Goal: Task Accomplishment & Management: Manage account settings

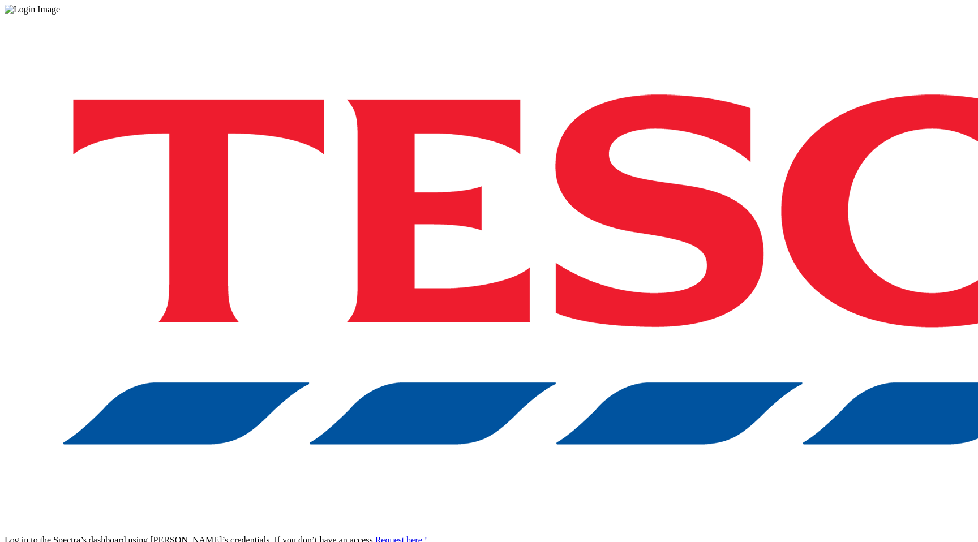
click at [818, 327] on div "Log in to the Spectra’s dashboard using [PERSON_NAME]’s credentials. If you don…" at bounding box center [489, 296] width 969 height 562
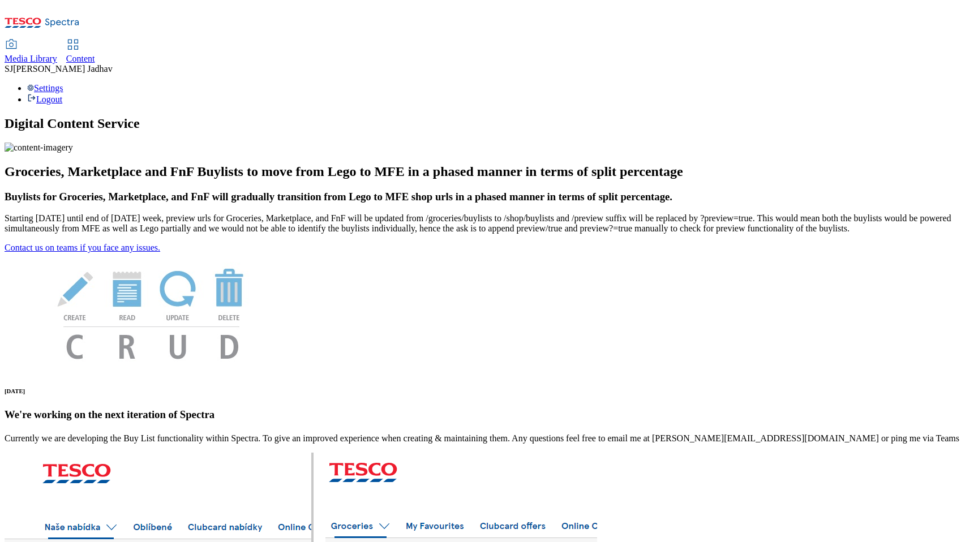
click at [95, 54] on span "Content" at bounding box center [80, 59] width 29 height 10
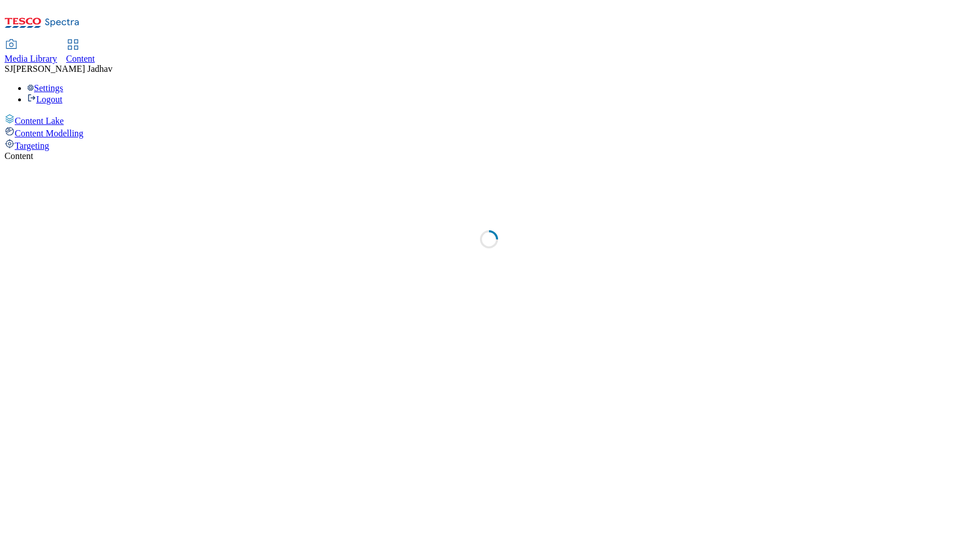
select select "ghs-[GEOGRAPHIC_DATA]"
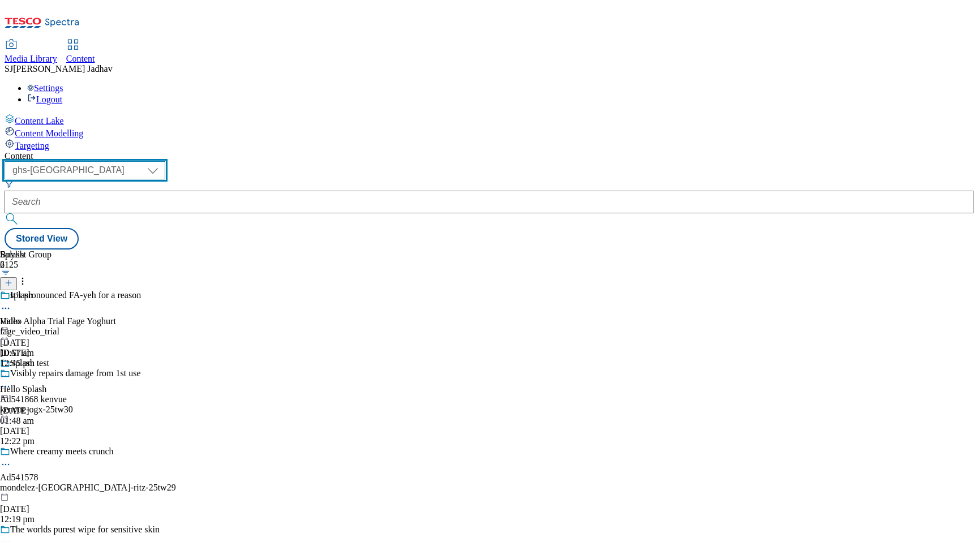
click at [165, 161] on select "ghs-roi ghs-[GEOGRAPHIC_DATA] ighs-cz ighs-hu ighs-sk phones-uk" at bounding box center [85, 170] width 161 height 18
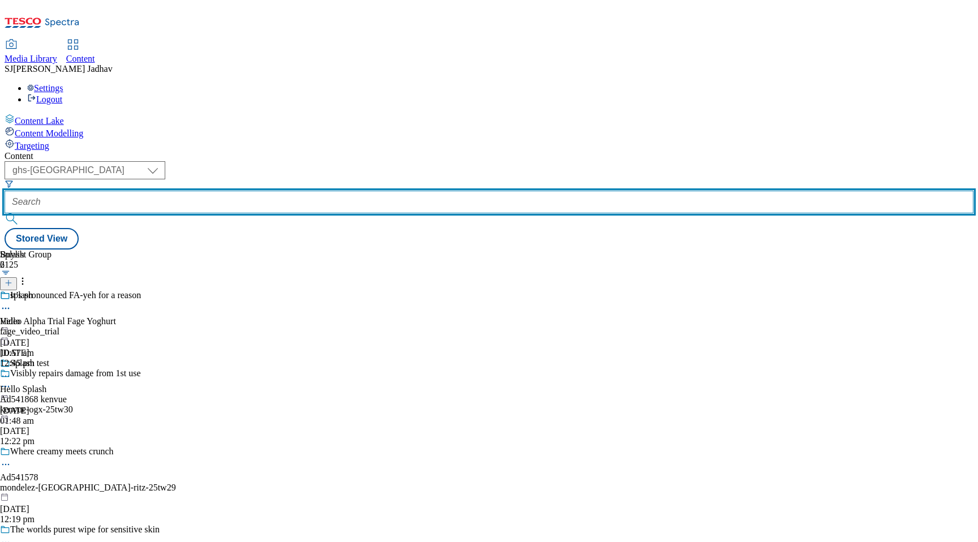
click at [308, 191] on input "text" at bounding box center [489, 202] width 969 height 23
paste input "back-to-routine"
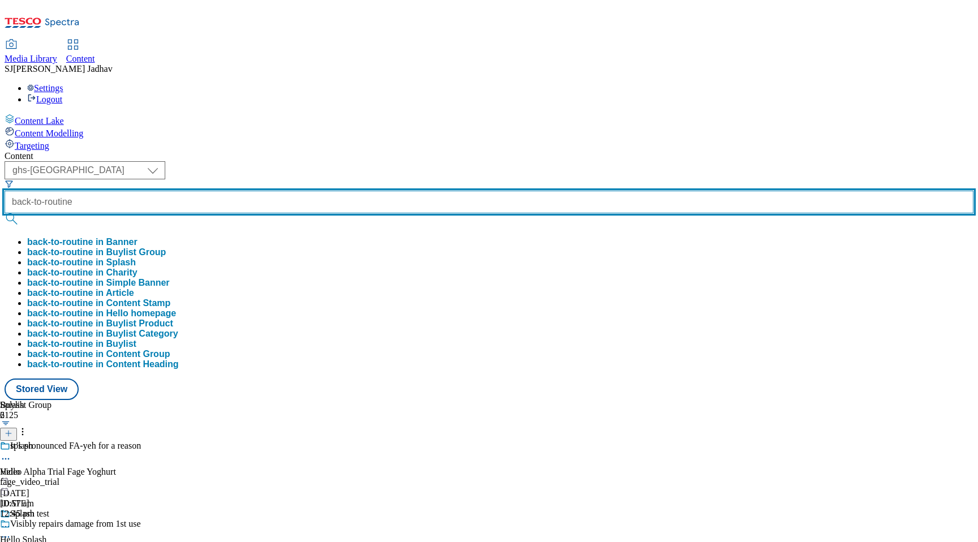
type input "back-to-routine"
click at [5, 213] on button "submit" at bounding box center [13, 218] width 16 height 11
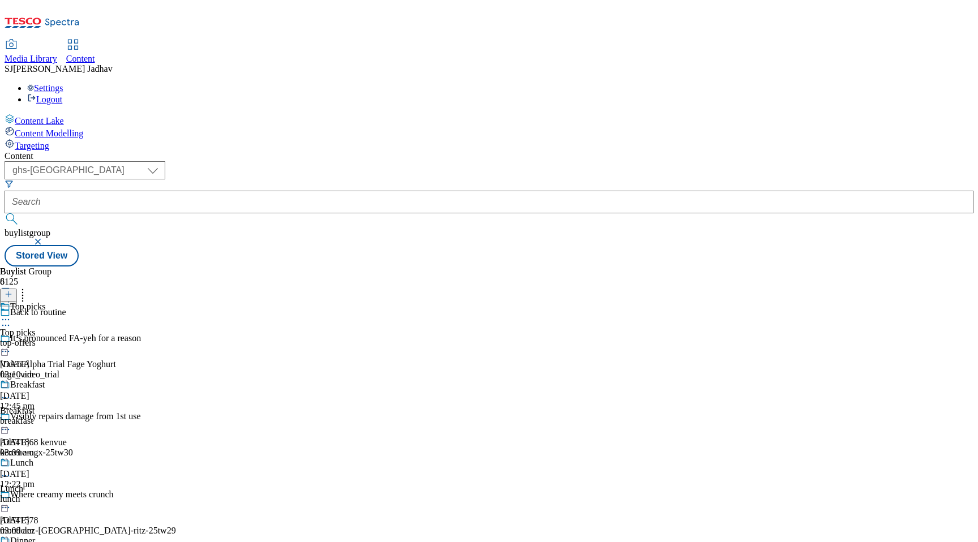
click at [11, 314] on icon at bounding box center [5, 319] width 11 height 11
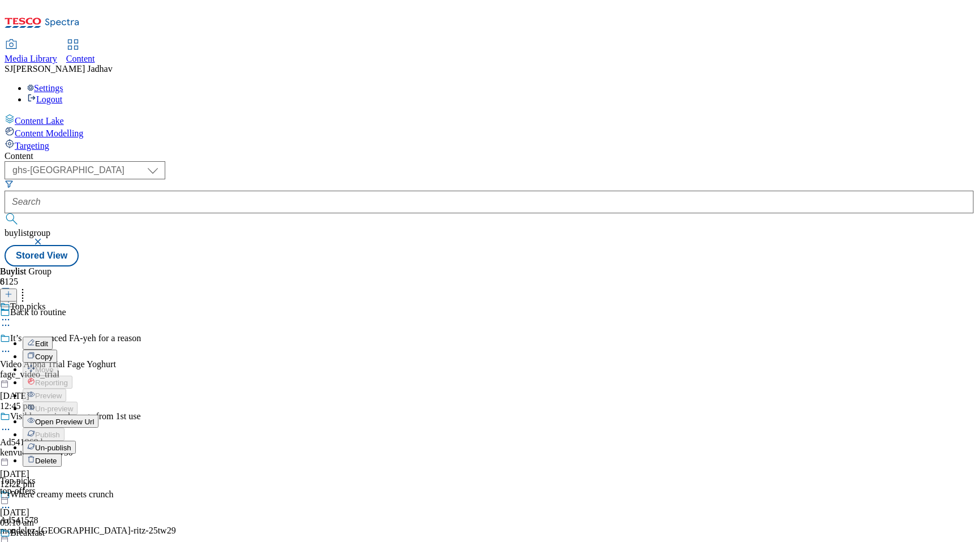
click at [94, 418] on span "Open Preview Url" at bounding box center [64, 422] width 59 height 8
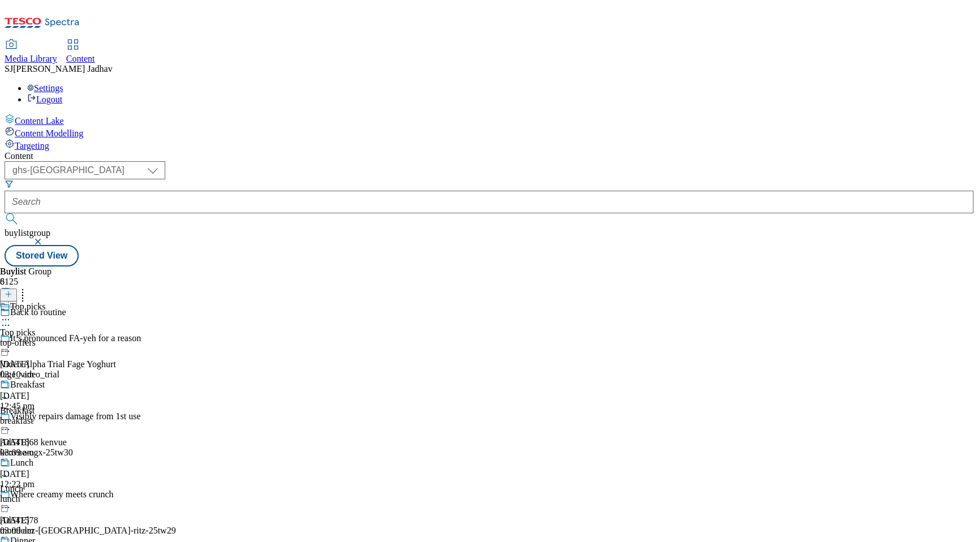
click at [11, 314] on icon at bounding box center [5, 319] width 11 height 11
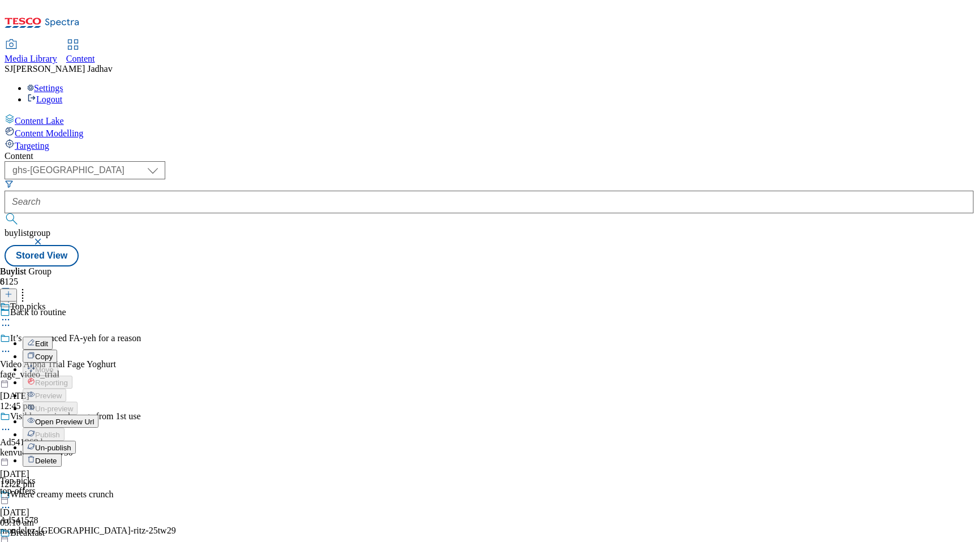
click at [57, 350] on button "Copy" at bounding box center [40, 356] width 35 height 13
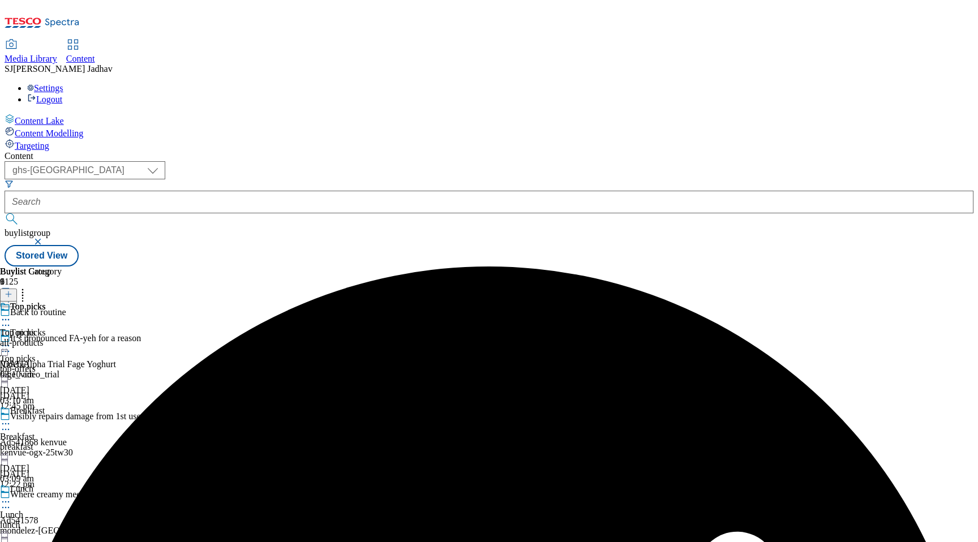
scroll to position [734, 0]
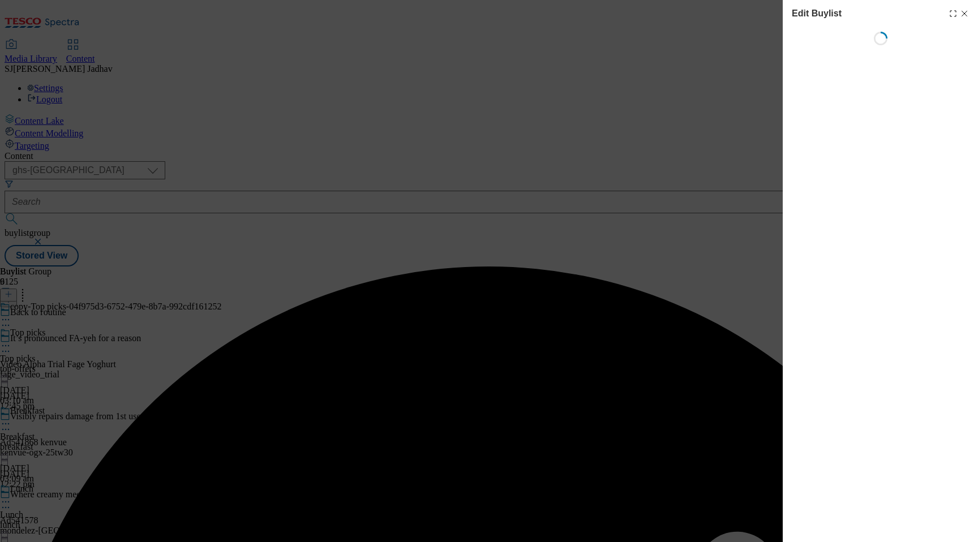
select select "evergreen"
select select "Banner"
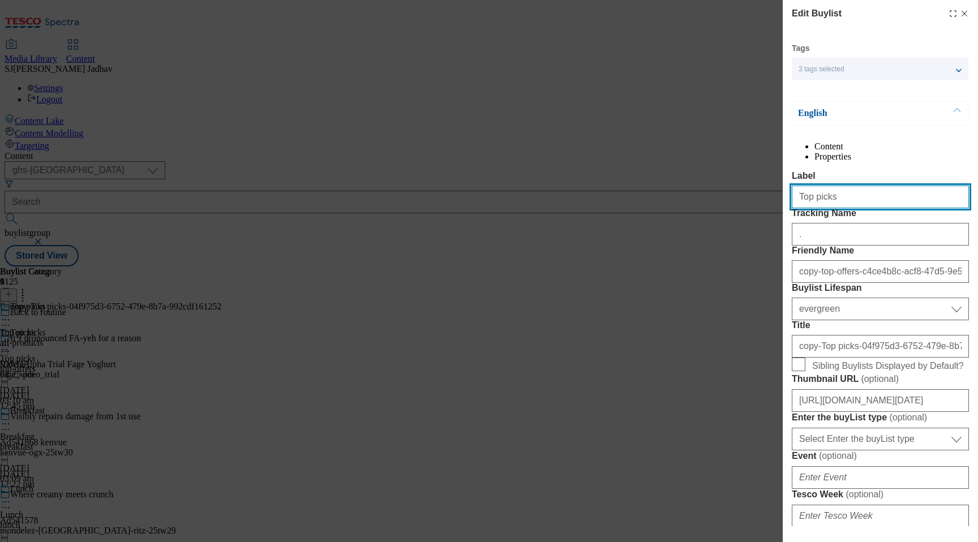
drag, startPoint x: 860, startPoint y: 223, endPoint x: 672, endPoint y: 221, distance: 188.4
click at [673, 222] on div "Edit Buylist Tags 3 tags selected ghs-[GEOGRAPHIC_DATA]-non-wsh high buylist En…" at bounding box center [489, 271] width 978 height 542
paste input "Cheese sna"
type input "Cheese snacks"
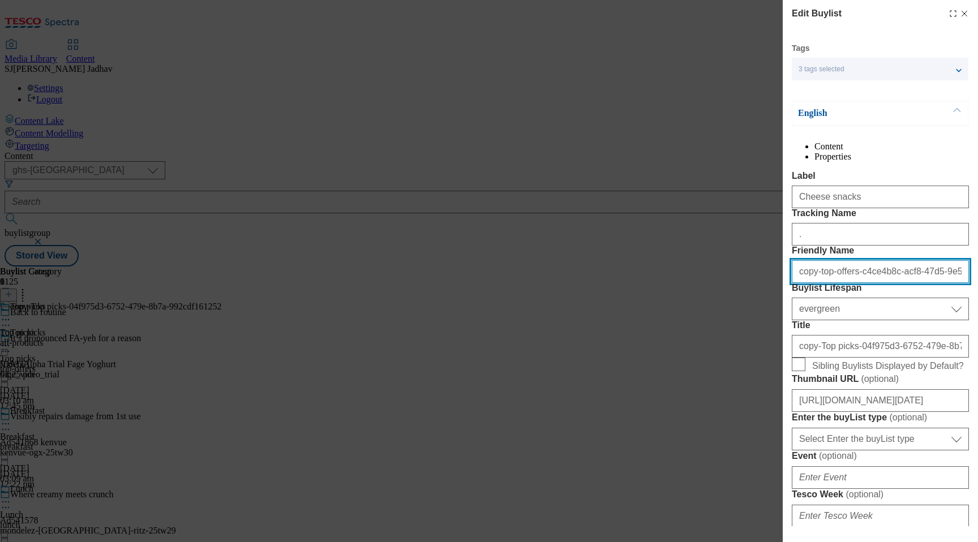
click at [869, 283] on input "copy-top-offers-c4ce4b8c-acf8-47d5-9e59-3e5a7b7bdb54" at bounding box center [880, 271] width 177 height 23
paste input "Cheese snacks"
click at [799, 283] on input "Cheese snacks" at bounding box center [880, 271] width 177 height 23
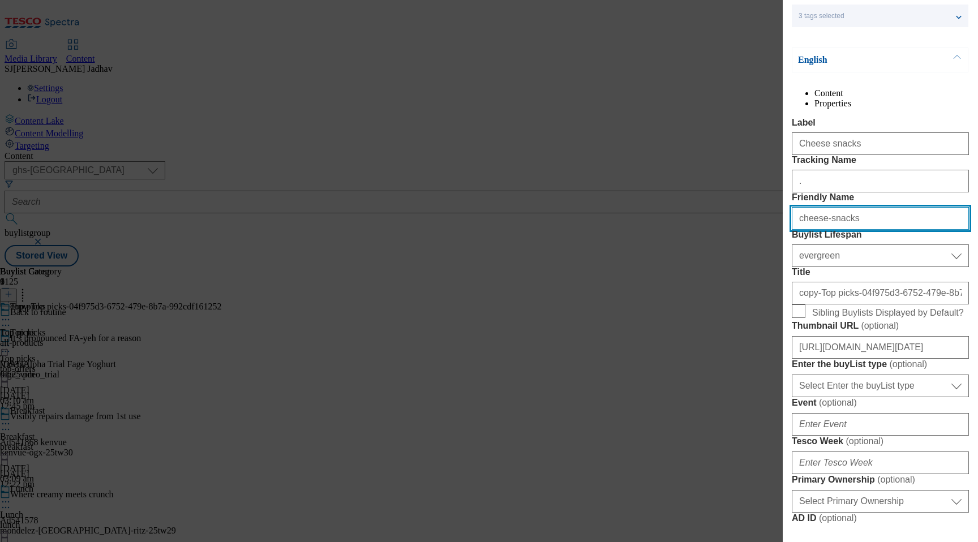
type input "cheese-snacks"
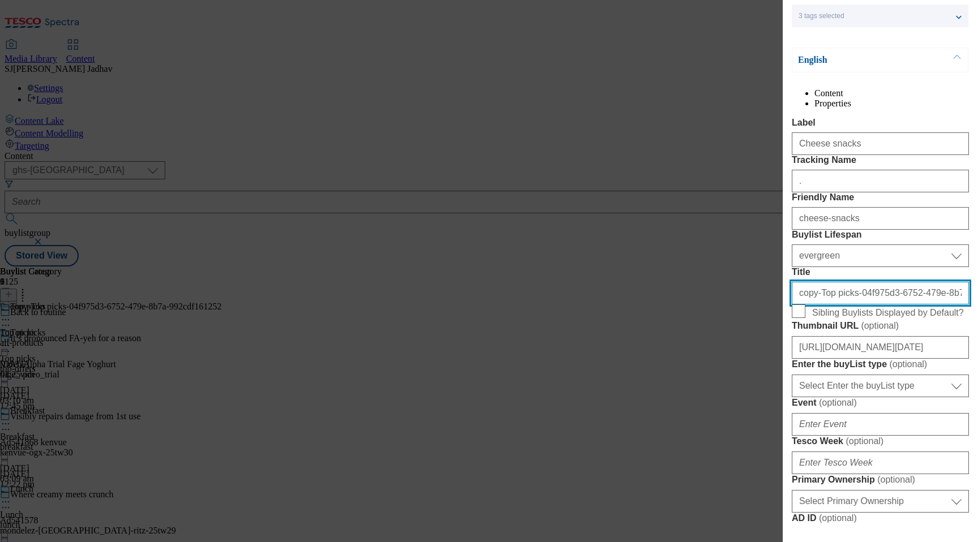
click at [858, 304] on input "copy-Top picks-04f975d3-6752-479e-8b7a-992cdf161252" at bounding box center [880, 293] width 177 height 23
paste input "Cheese snacks"
type input "Cheese snacks"
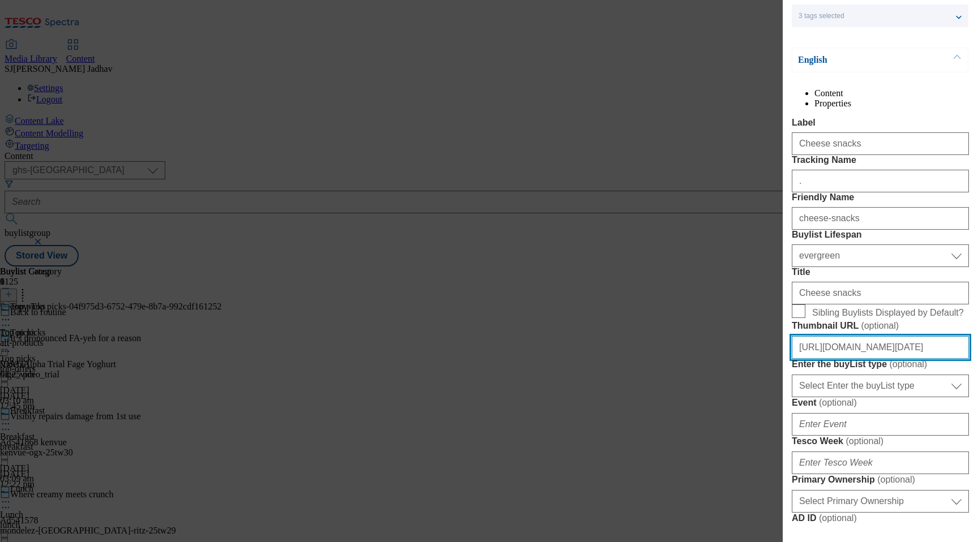
click at [876, 359] on input "[URL][DOMAIN_NAME][DATE]" at bounding box center [880, 347] width 177 height 23
paste input "Save with our online-only back to routine offers. From lunchbox snacks and drin…"
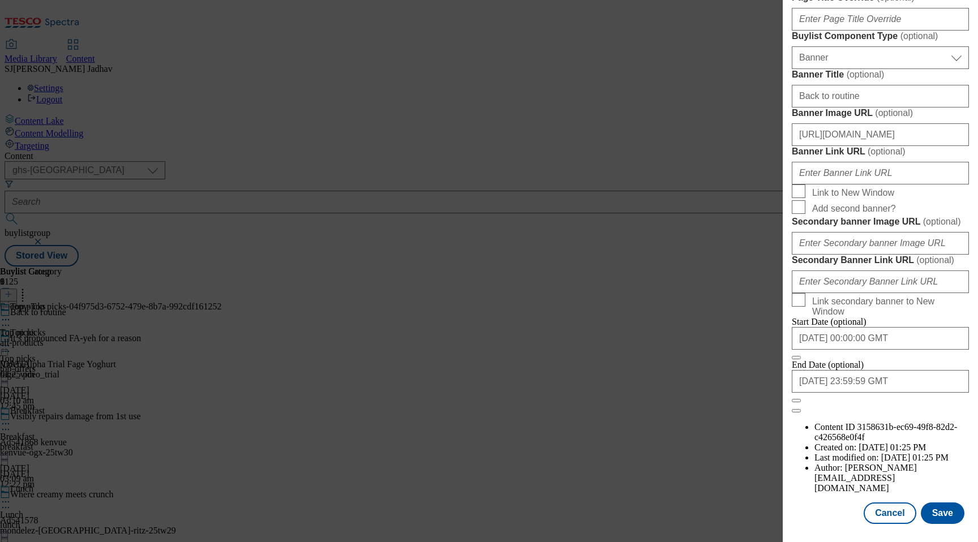
scroll to position [884, 0]
type input "[URL][DOMAIN_NAME][DATE]"
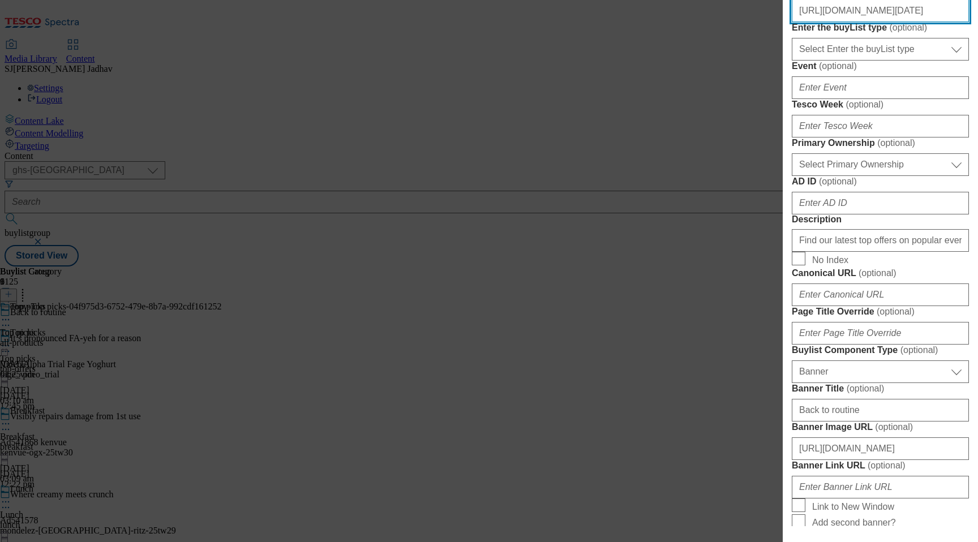
scroll to position [414, 0]
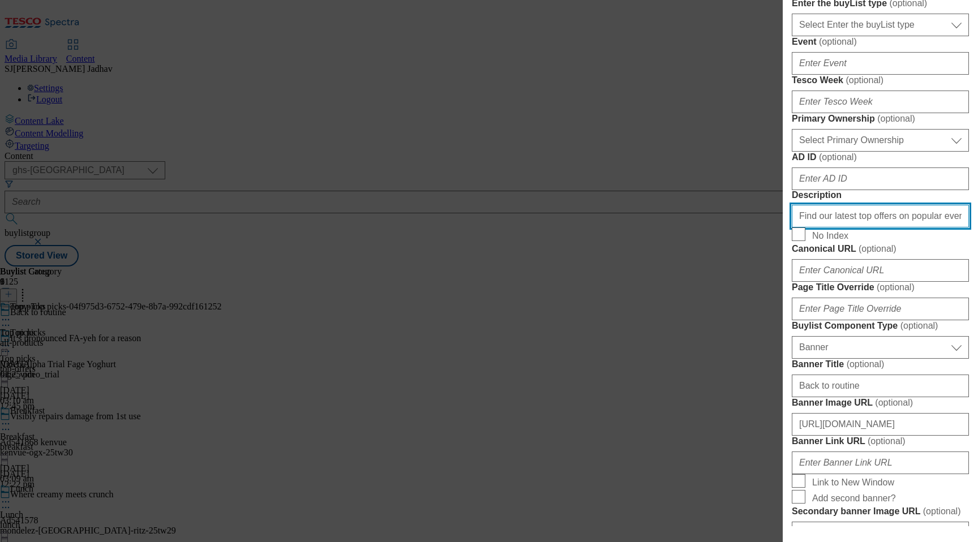
click at [844, 227] on input "Find our latest top offers on popular everyday products like coffee, pasta and …" at bounding box center [880, 216] width 177 height 23
paste input "Save with our online-only back to routine offers. From lunchbox snacks and drin…"
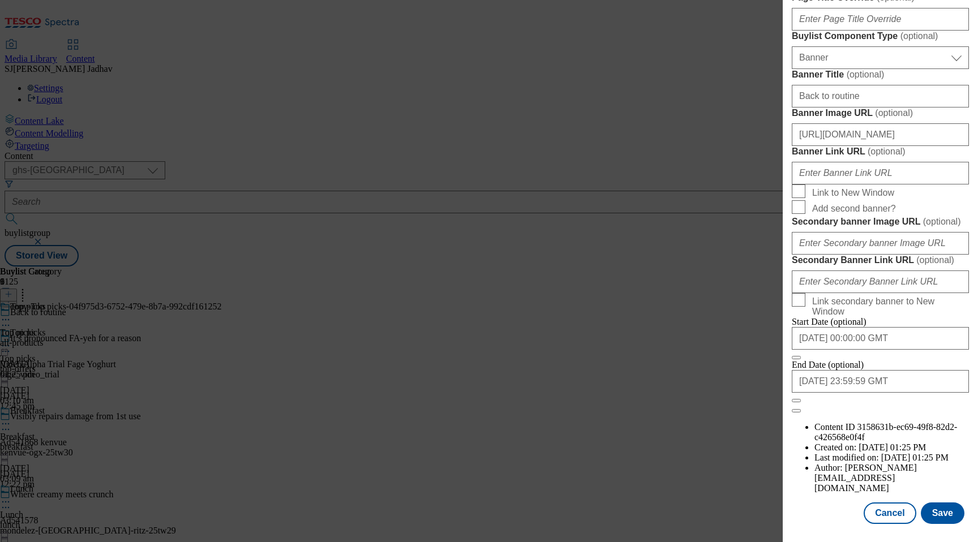
scroll to position [820, 0]
type input "Save with our online-only back to routine offers. From lunchbox snacks and drin…"
click at [943, 514] on button "Save" at bounding box center [943, 513] width 44 height 22
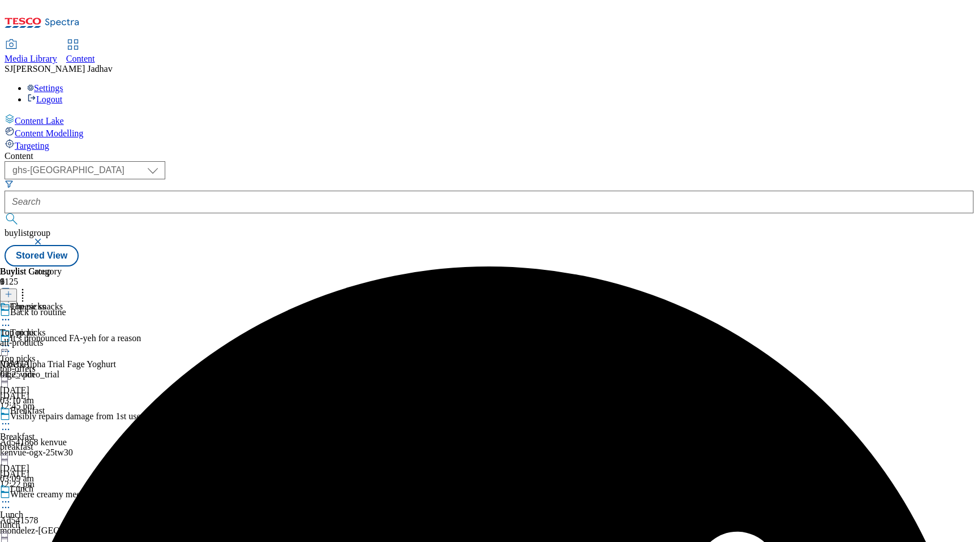
click at [7, 319] on circle at bounding box center [6, 320] width 2 height 2
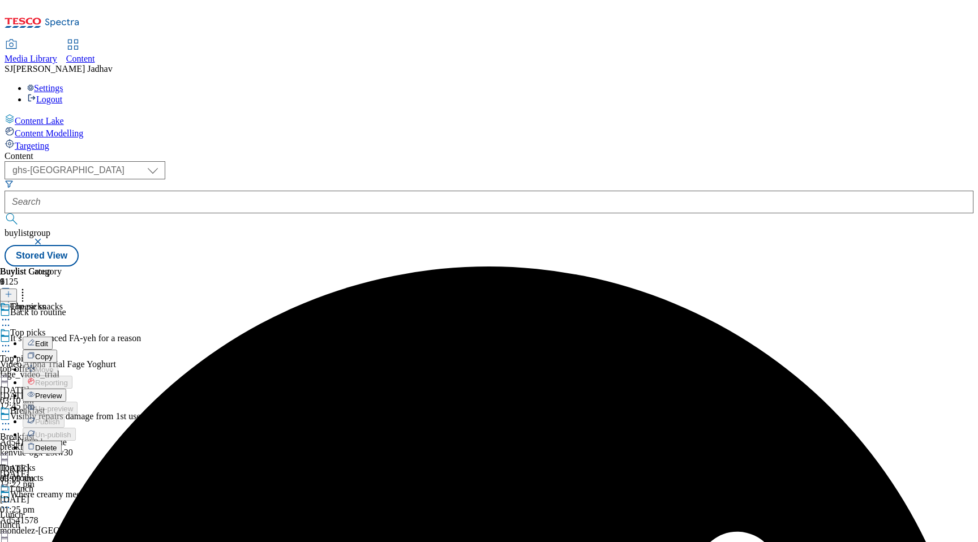
click at [48, 340] on span "Edit" at bounding box center [41, 344] width 13 height 8
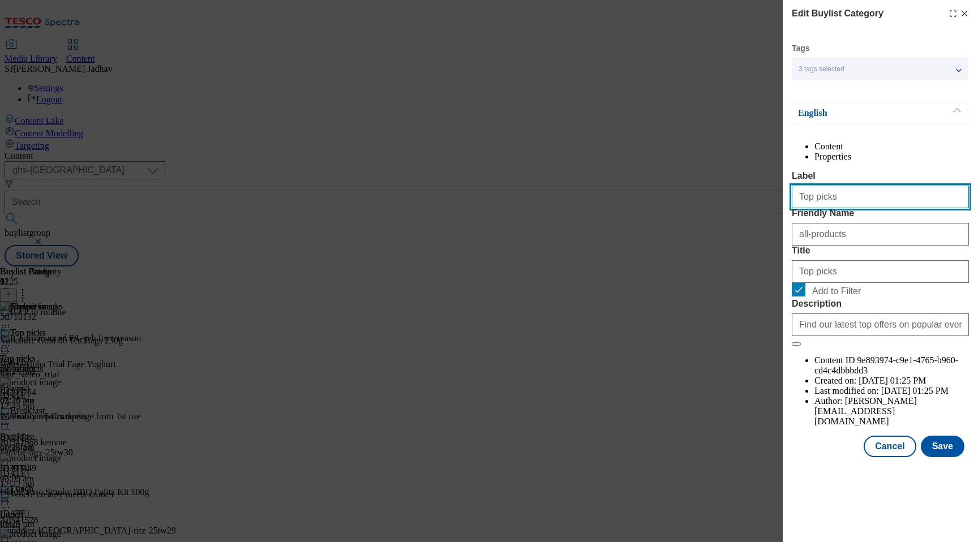
drag, startPoint x: 847, startPoint y: 222, endPoint x: 755, endPoint y: 222, distance: 91.7
click at [756, 222] on div "Edit Buylist Category Tags 3 tags selected ghs-uk-non-wsh high buylist category…" at bounding box center [489, 271] width 978 height 542
paste input "Cheese sna"
type input "Cheese snacks"
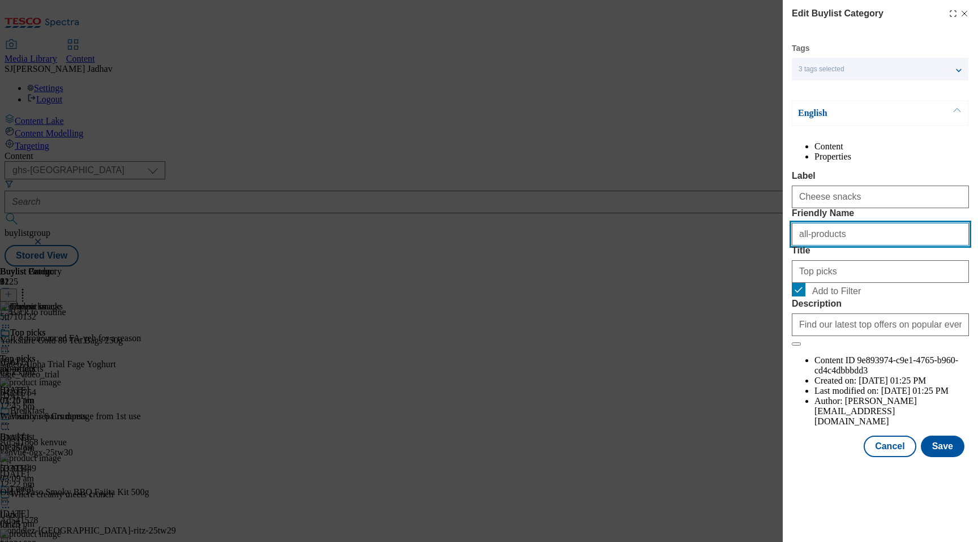
drag, startPoint x: 870, startPoint y: 281, endPoint x: 767, endPoint y: 264, distance: 104.9
click at [767, 264] on div "Edit Buylist Category Tags 3 tags selected ghs-uk-non-wsh high buylist category…" at bounding box center [489, 271] width 978 height 542
paste input "Cheese snack"
click at [805, 246] on input "Cheese snacks" at bounding box center [880, 234] width 177 height 23
click at [798, 246] on input "Cheese snacks" at bounding box center [880, 234] width 177 height 23
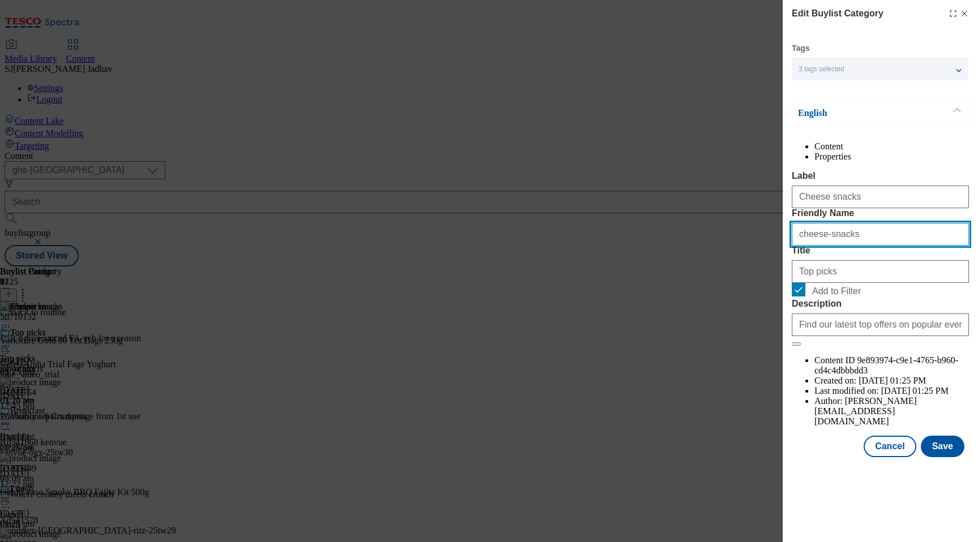
type input "cheese-snacks"
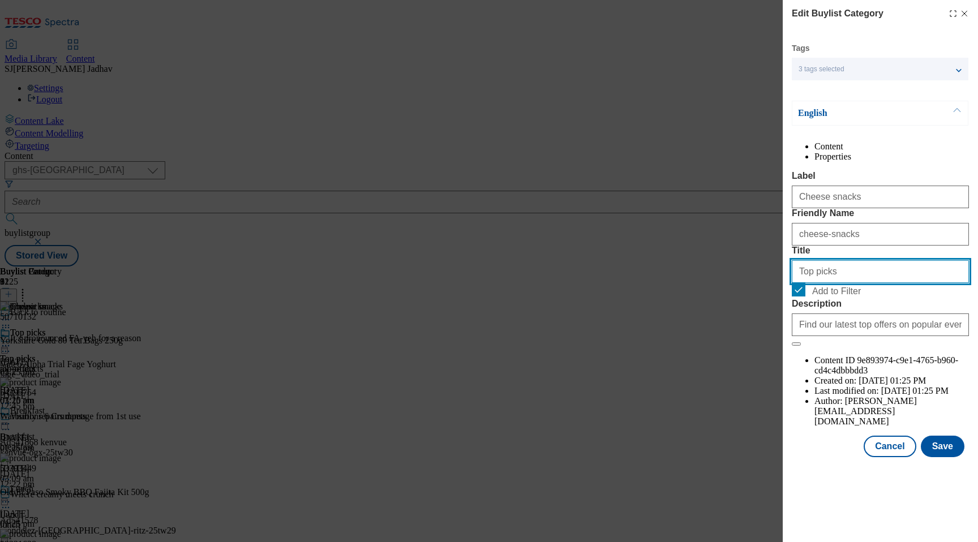
drag, startPoint x: 844, startPoint y: 340, endPoint x: 691, endPoint y: 323, distance: 153.7
click at [691, 323] on div "Edit Buylist Category Tags 3 tags selected ghs-uk-non-wsh high buylist category…" at bounding box center [489, 271] width 978 height 542
paste input "Cheese sna"
type input "Cheese snacks"
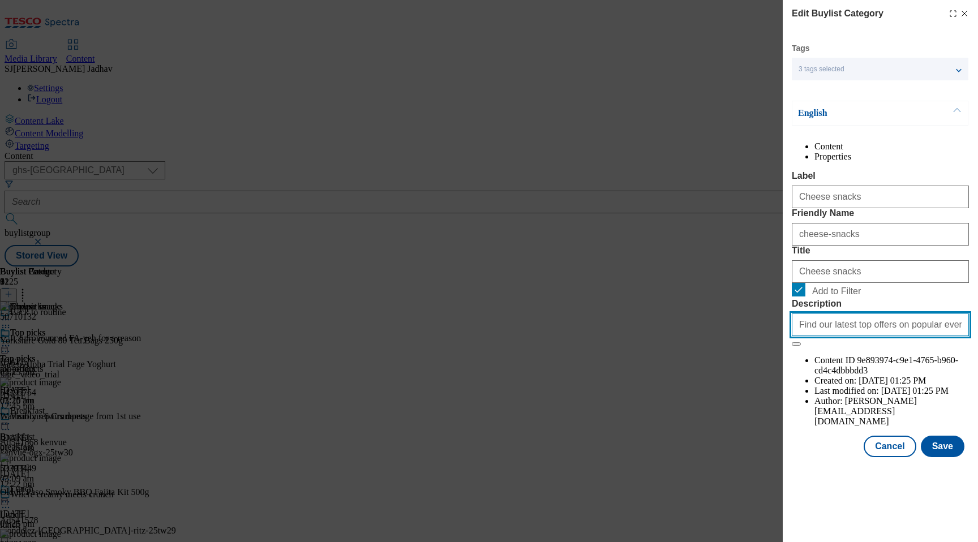
click at [866, 336] on input "Find our latest top offers on popular everyday products like coffee, pasta and …" at bounding box center [880, 324] width 177 height 23
paste input "Save with our online-only back to routine offers. From lunchbox snacks and drin…"
type input "Save with our online-only back to routine offers. From lunchbox snacks and drin…"
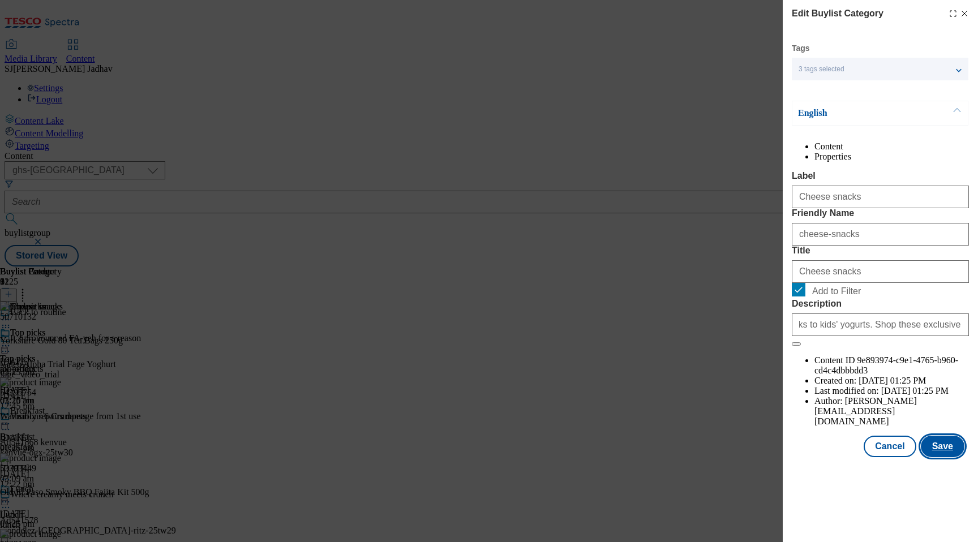
scroll to position [0, 0]
click at [930, 457] on button "Save" at bounding box center [943, 447] width 44 height 22
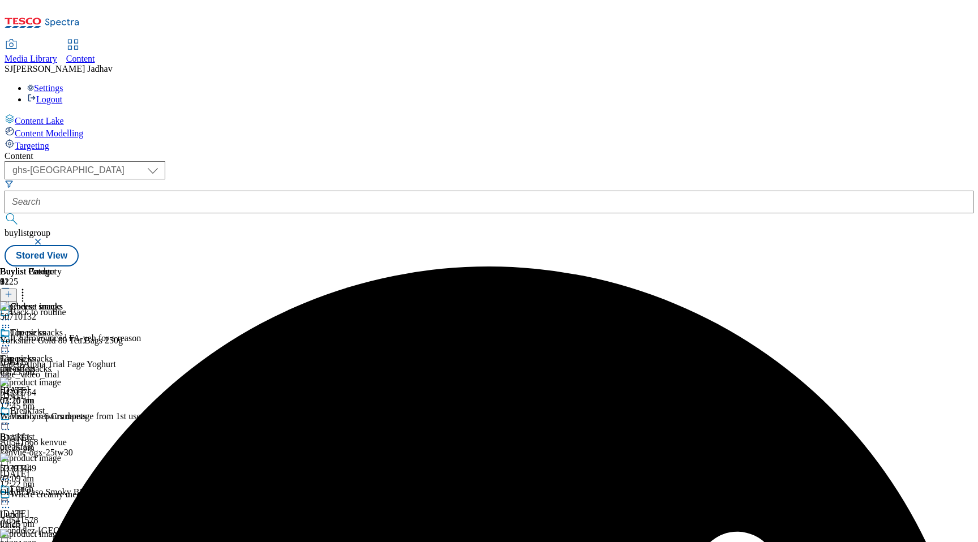
click at [11, 322] on icon at bounding box center [5, 327] width 11 height 11
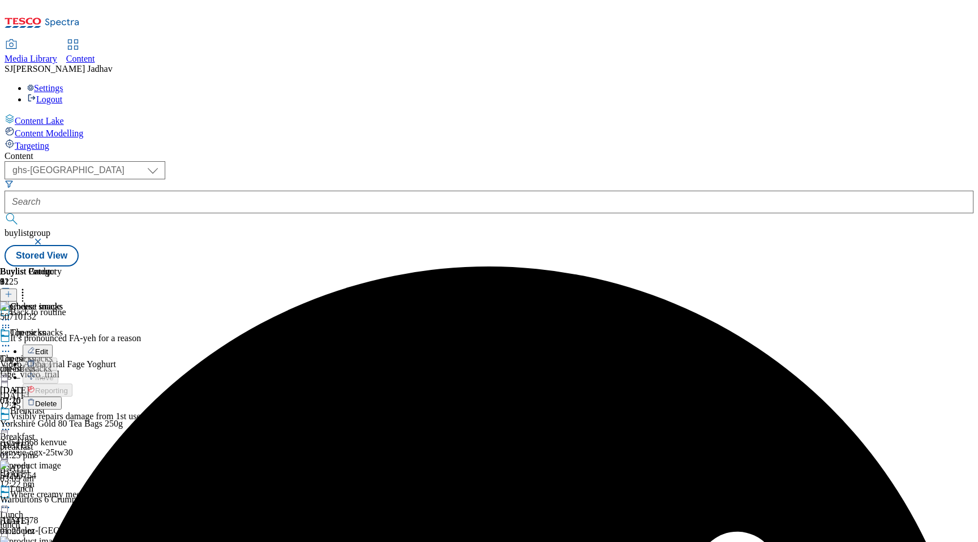
click at [57, 399] on span "Delete" at bounding box center [46, 403] width 22 height 8
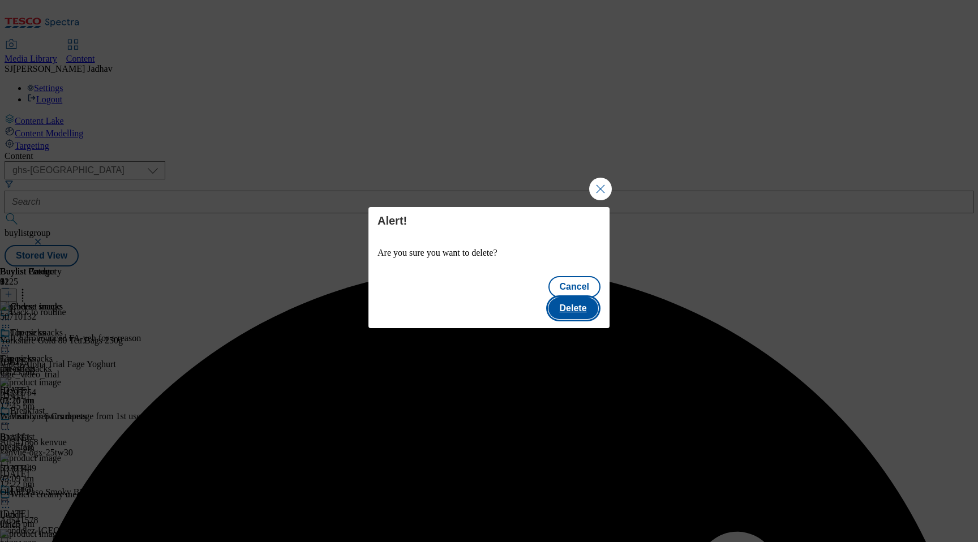
click at [580, 301] on button "Delete" at bounding box center [573, 309] width 50 height 22
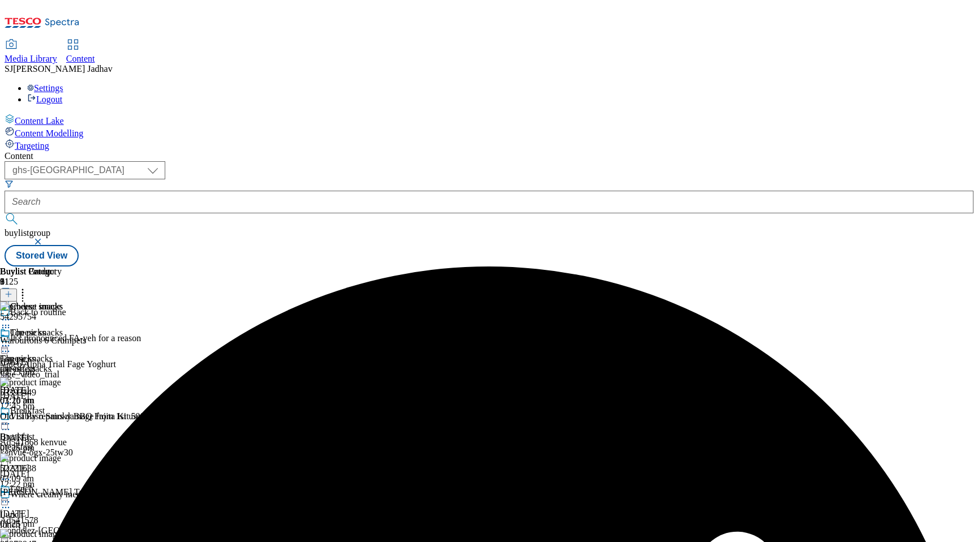
scroll to position [0, 27]
click at [28, 287] on icon at bounding box center [22, 292] width 11 height 11
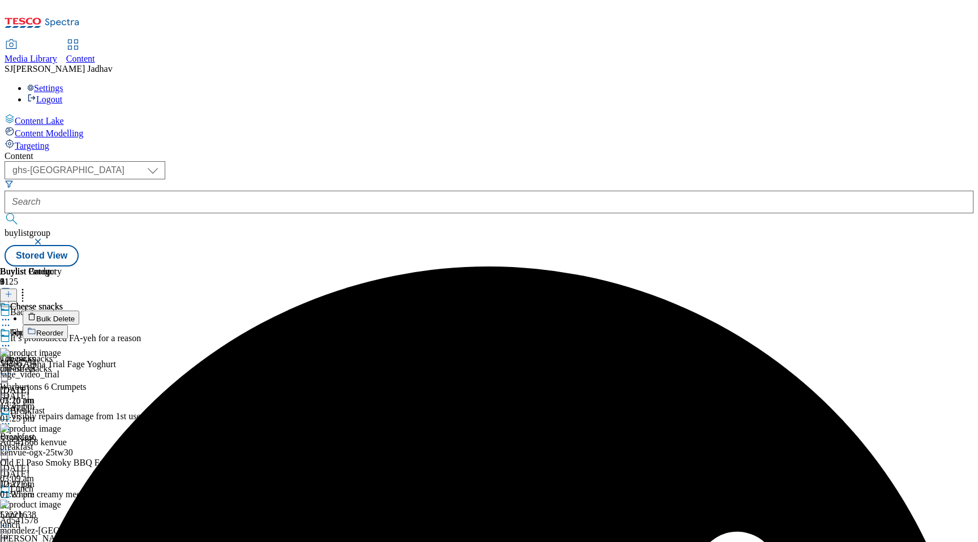
click at [75, 315] on span "Bulk Delete" at bounding box center [55, 319] width 38 height 8
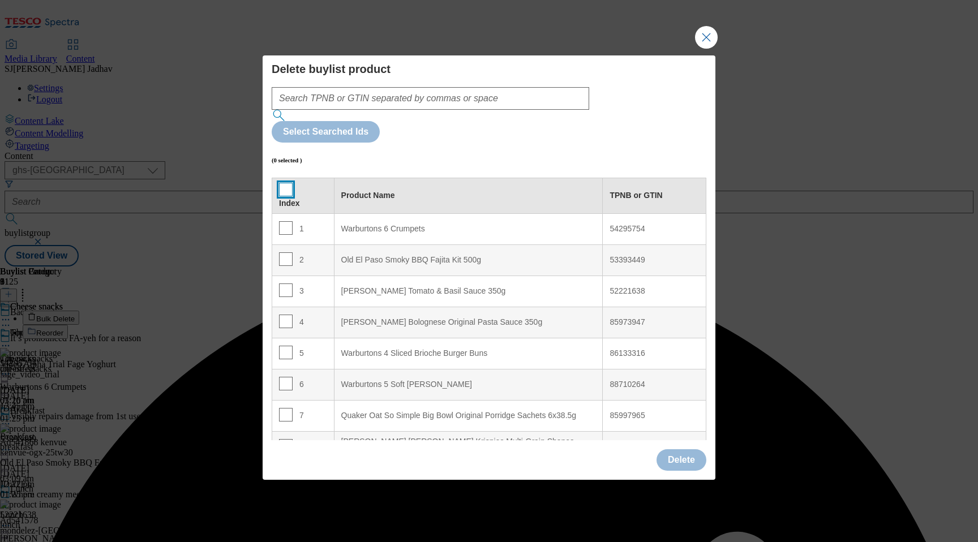
click at [283, 183] on input "Modal" at bounding box center [286, 190] width 14 height 14
checkbox input "true"
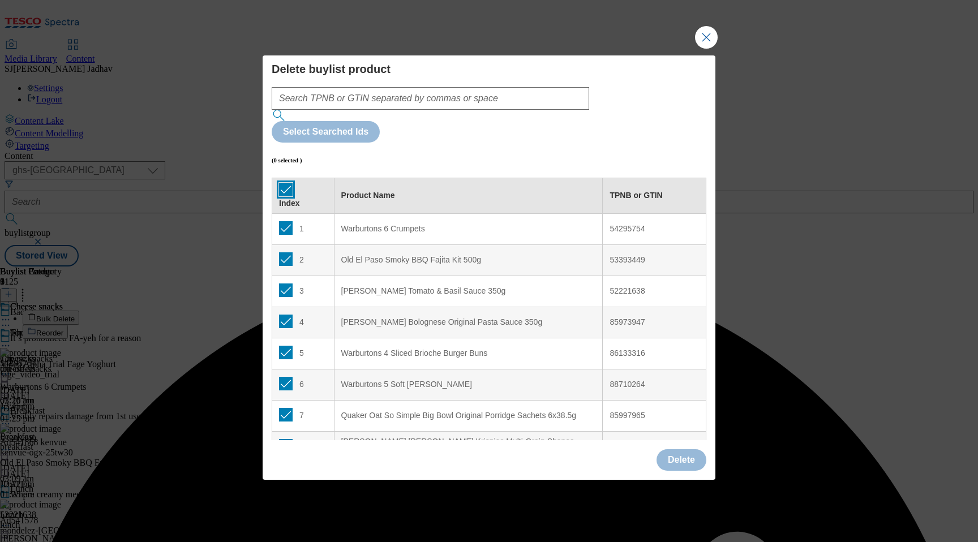
checkbox input "true"
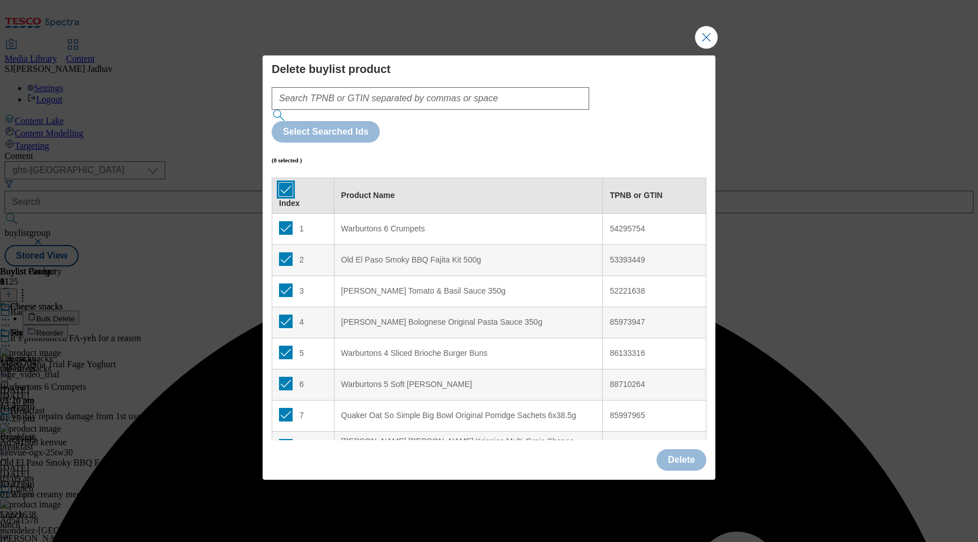
checkbox input "true"
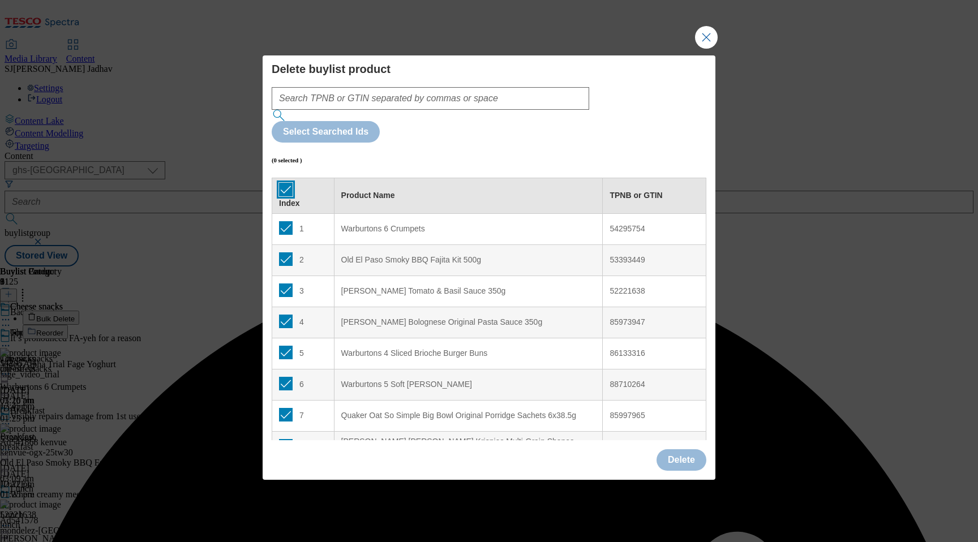
checkbox input "true"
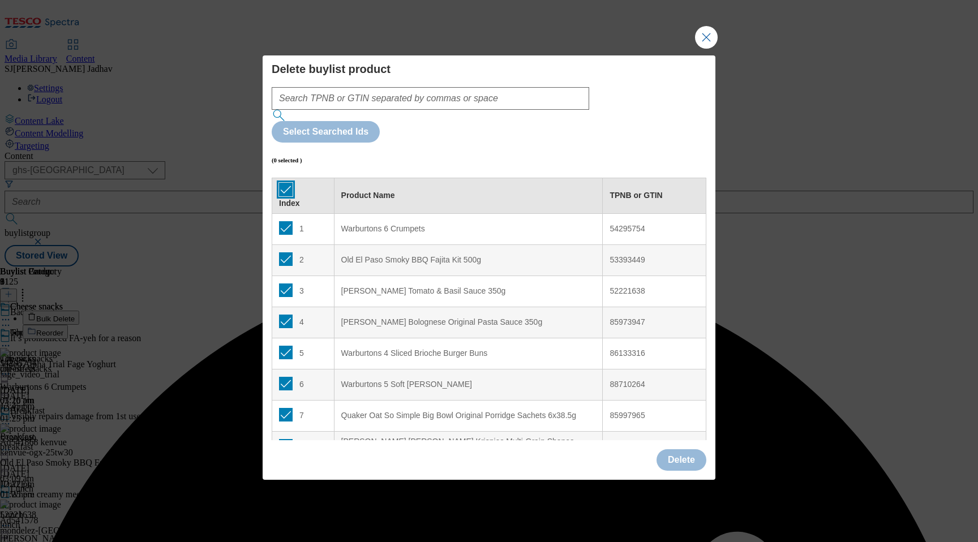
checkbox input "true"
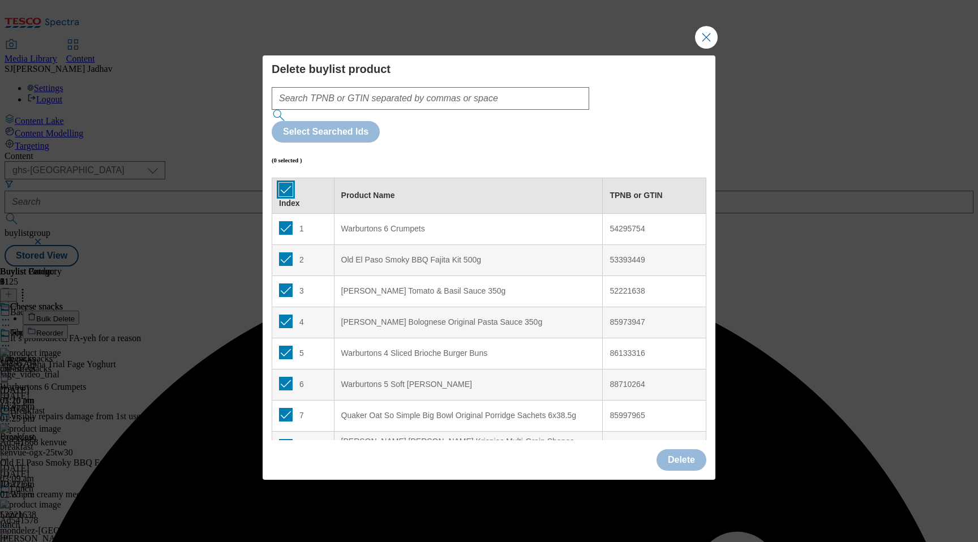
checkbox input "true"
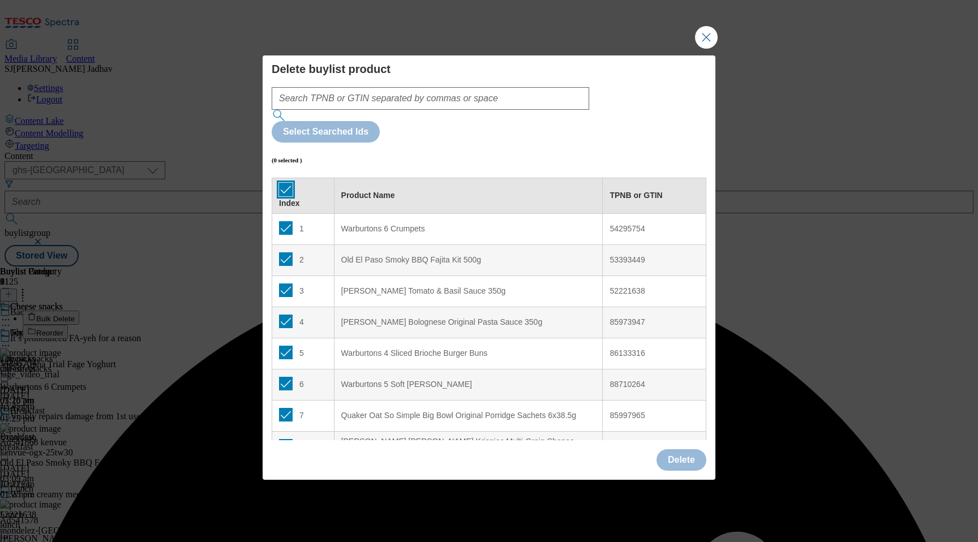
checkbox input "true"
click at [687, 449] on button "Delete" at bounding box center [681, 460] width 50 height 22
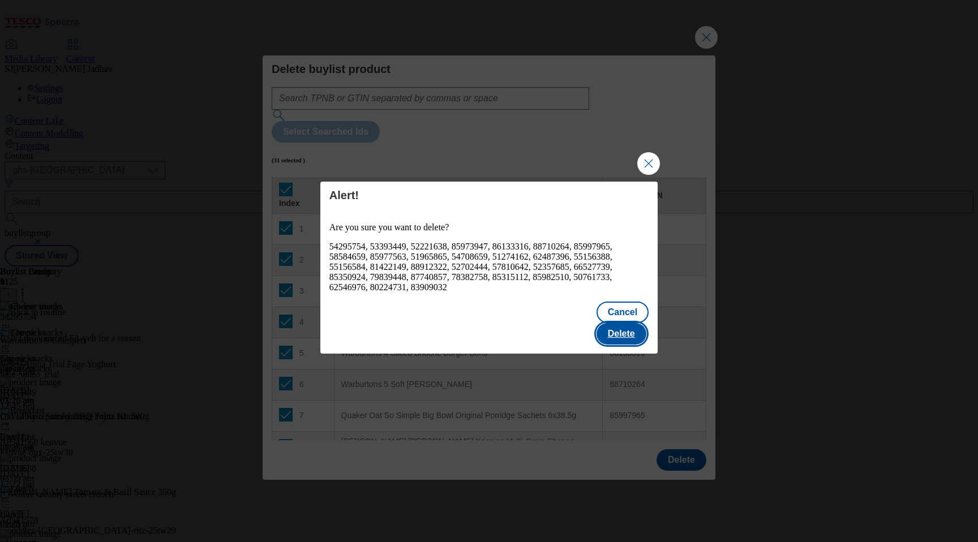
click at [627, 324] on button "Delete" at bounding box center [621, 334] width 50 height 22
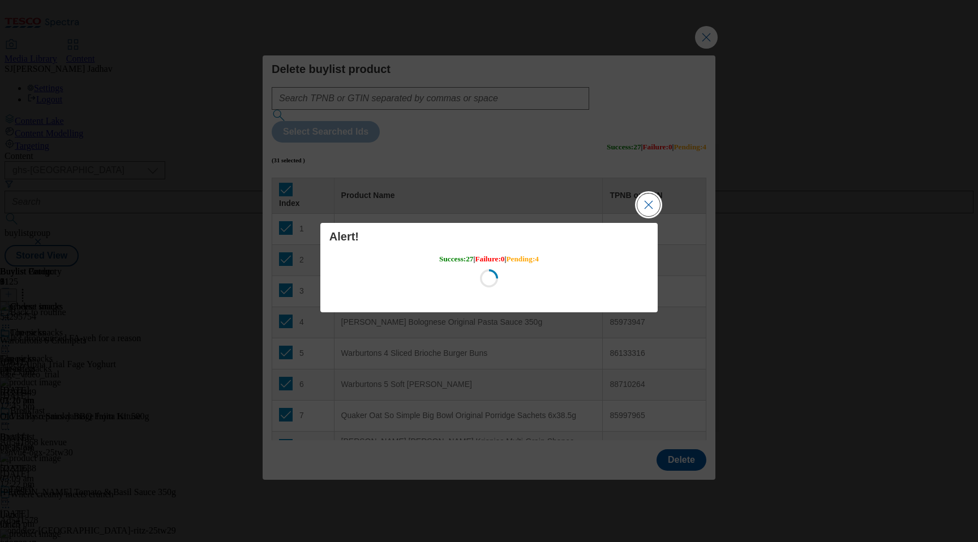
scroll to position [0, 0]
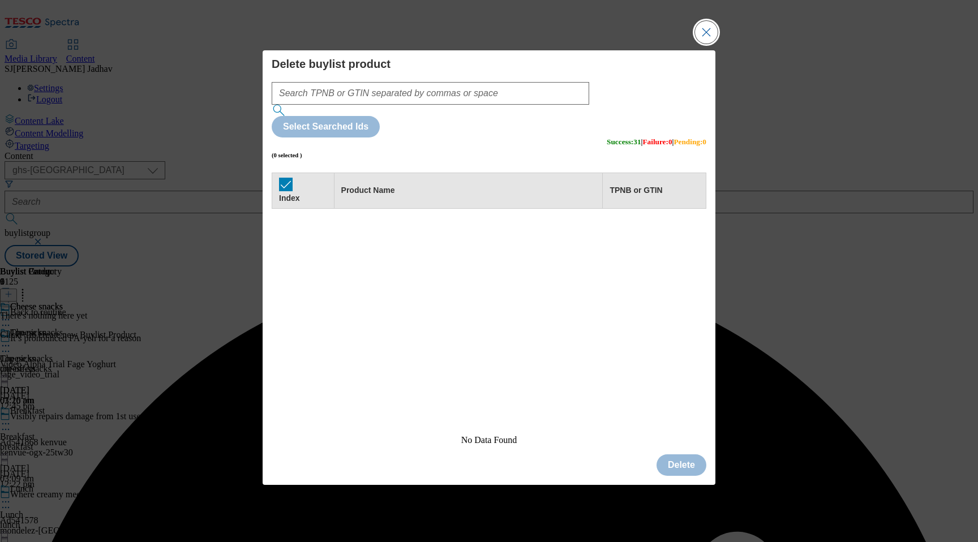
click at [703, 44] on button "Close Modal" at bounding box center [706, 32] width 23 height 23
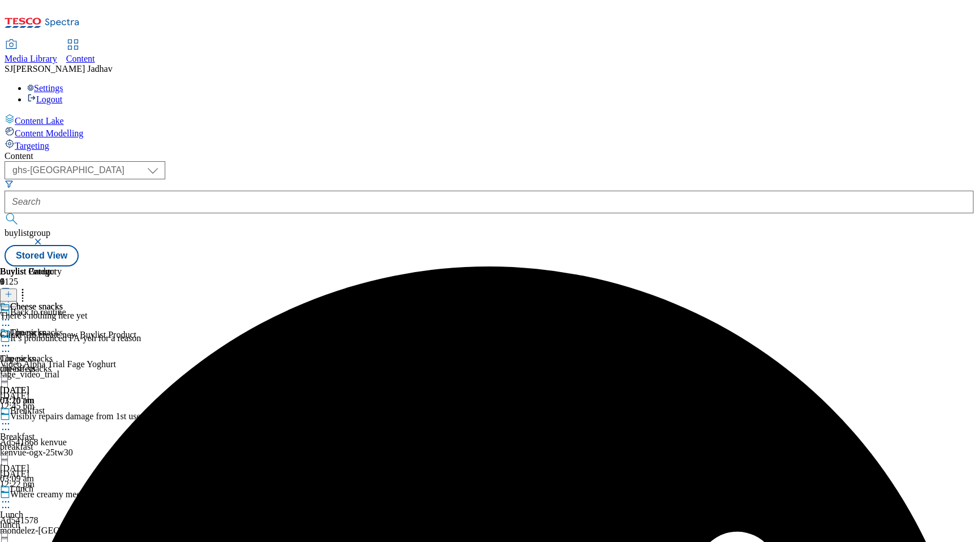
click at [73, 406] on div "Breakfast Breakfast breakfast [DATE] 03:09 am" at bounding box center [36, 445] width 73 height 78
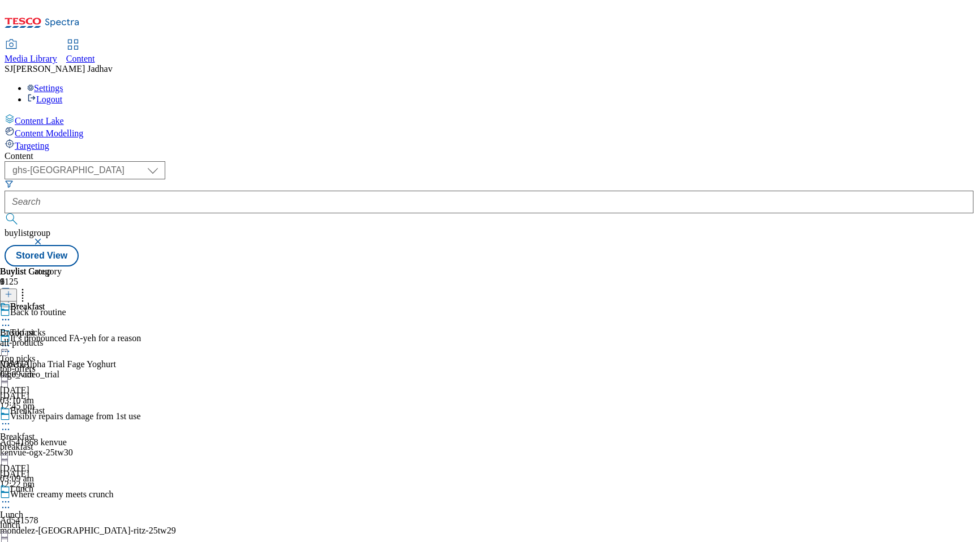
scroll to position [512, 0]
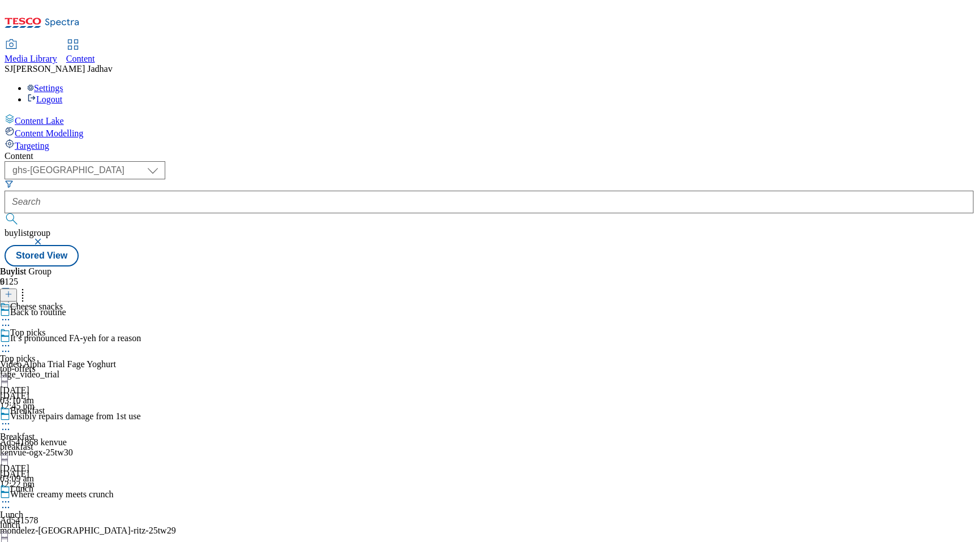
scroll to position [687, 0]
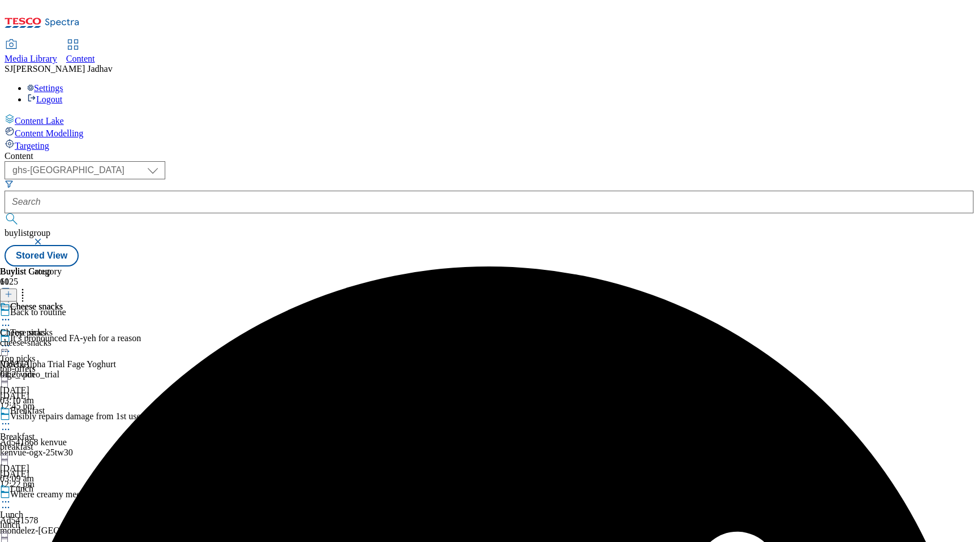
scroll to position [803, 0]
select select "evergreen"
select select "Banner"
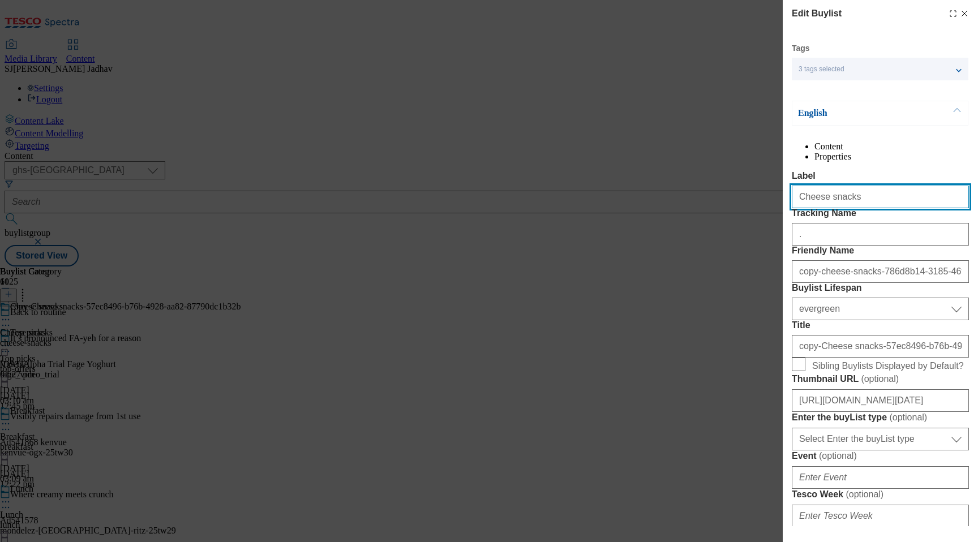
drag, startPoint x: 893, startPoint y: 227, endPoint x: 706, endPoint y: 206, distance: 188.5
click at [707, 207] on div "Edit Buylist Tags 3 tags selected ghs-[GEOGRAPHIC_DATA]-non-wsh high buylist En…" at bounding box center [489, 271] width 978 height 542
paste input "Fruit and veg"
type input "Fruit and veg"
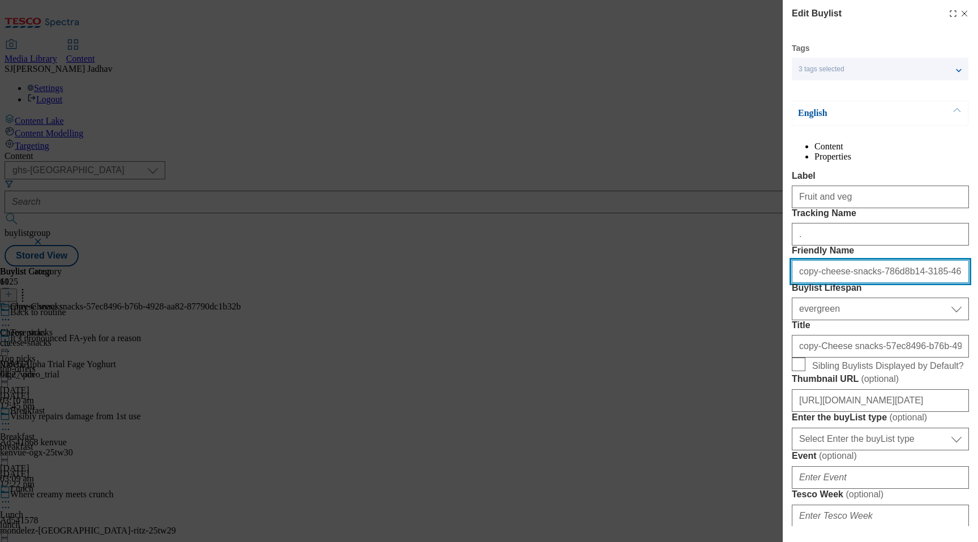
click at [876, 283] on input "copy-cheese-snacks-786d8b14-3185-46fe-ac88-0bd3a628c54e" at bounding box center [880, 271] width 177 height 23
paste input "Fruit and veg"
click at [804, 283] on input "Fruit and veg" at bounding box center [880, 271] width 177 height 23
type input "fruit-and-veg"
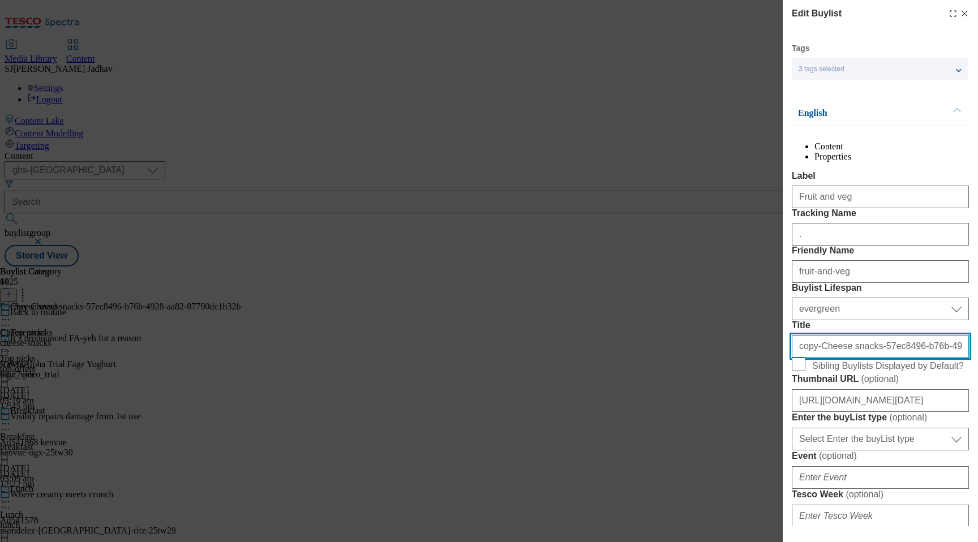
click at [830, 358] on input "copy-Cheese snacks-57ec8496-b76b-4928-aa82-87790dc1b32b" at bounding box center [880, 346] width 177 height 23
paste input "Fruit and veg"
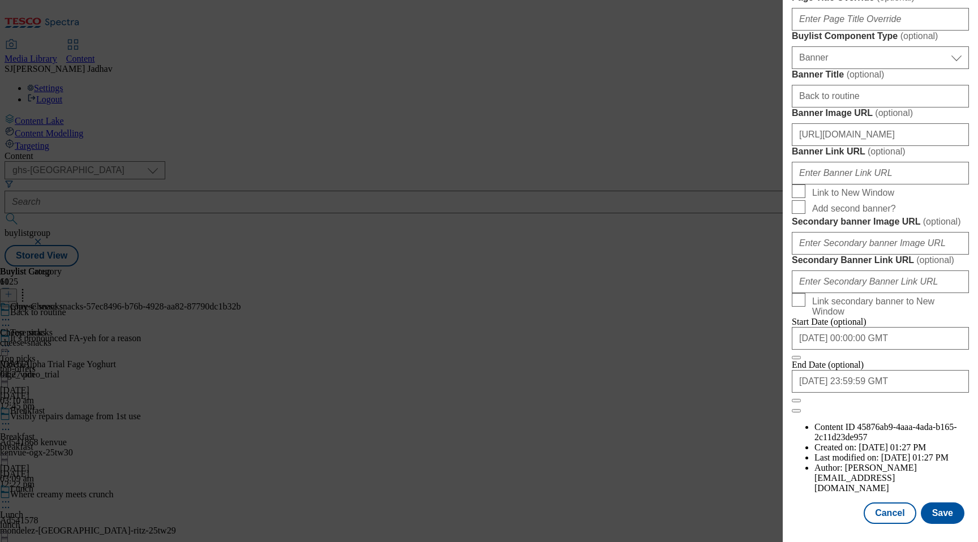
scroll to position [1096, 0]
type input "Fruit and veg"
click at [946, 513] on button "Save" at bounding box center [943, 513] width 44 height 22
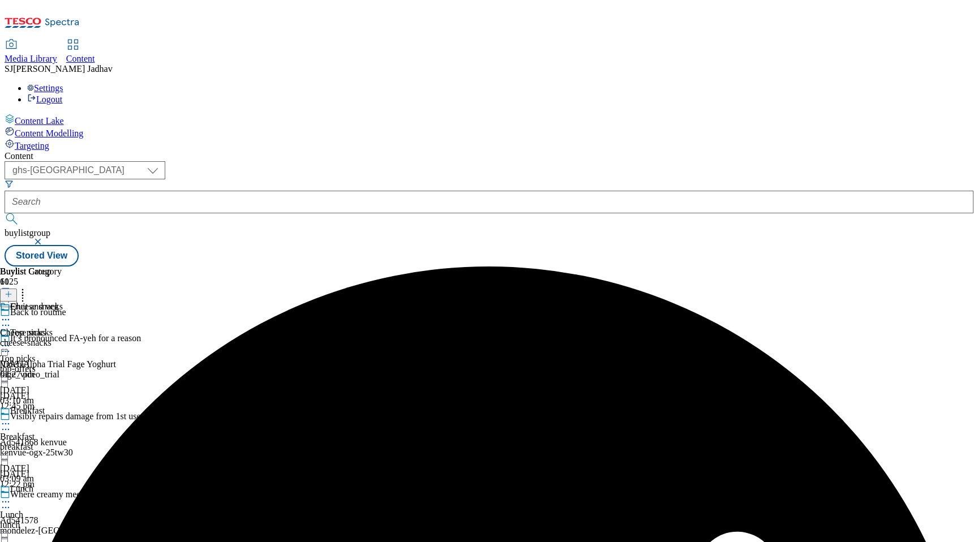
click at [11, 314] on icon at bounding box center [5, 319] width 11 height 11
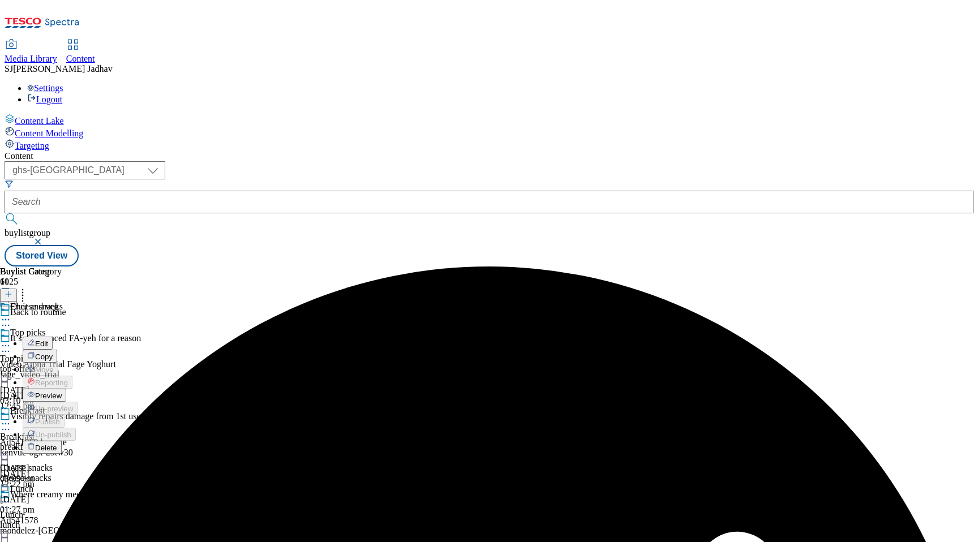
click at [48, 340] on span "Edit" at bounding box center [41, 344] width 13 height 8
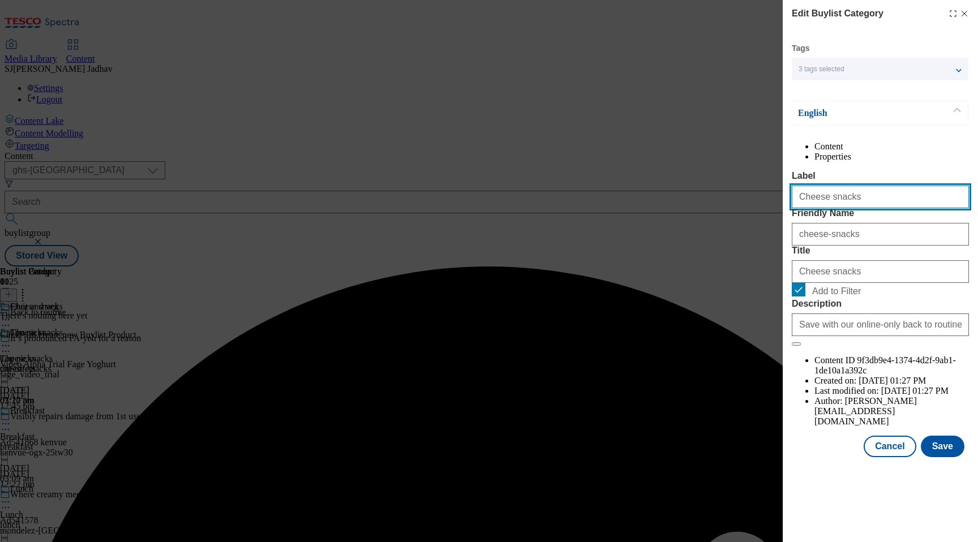
drag, startPoint x: 849, startPoint y: 223, endPoint x: 738, endPoint y: 215, distance: 111.2
click at [742, 217] on div "Edit Buylist Category Tags 3 tags selected ghs-uk-non-wsh high buylist category…" at bounding box center [489, 271] width 978 height 542
paste input "Fruit and veg"
type input "Fruit and veg"
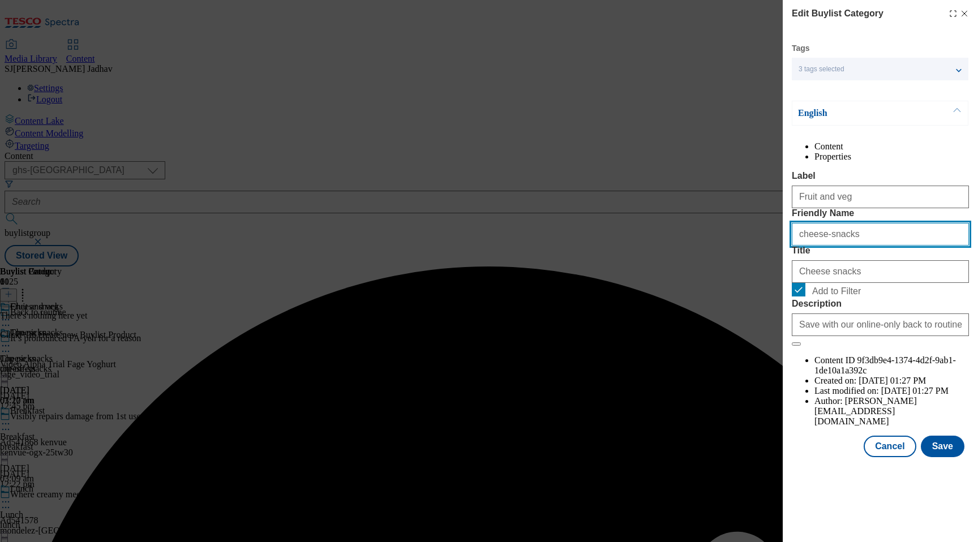
click at [801, 246] on input "cheese-snacks" at bounding box center [880, 234] width 177 height 23
paste input "Fruit and veg"
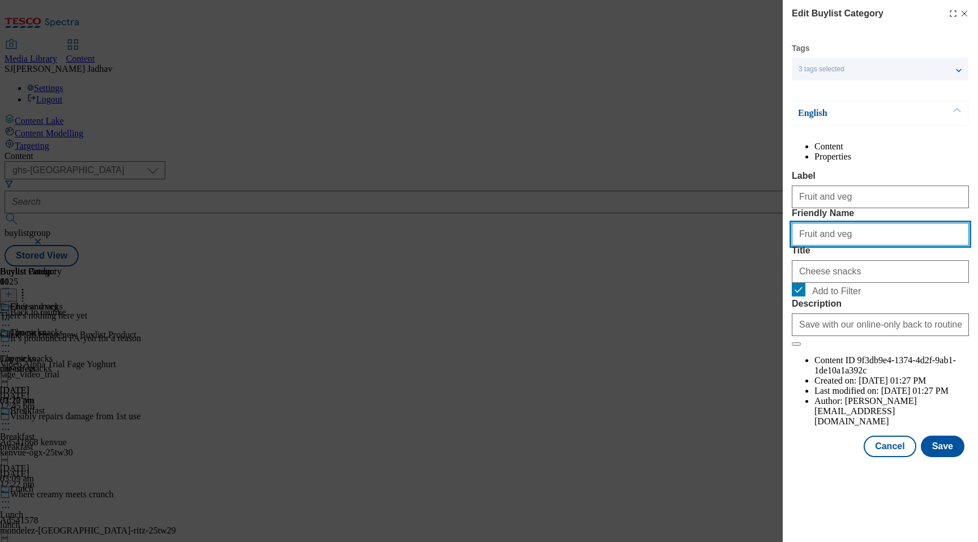
click at [801, 246] on input "Fruit and veg" at bounding box center [880, 234] width 177 height 23
type input "fruit-and-veg"
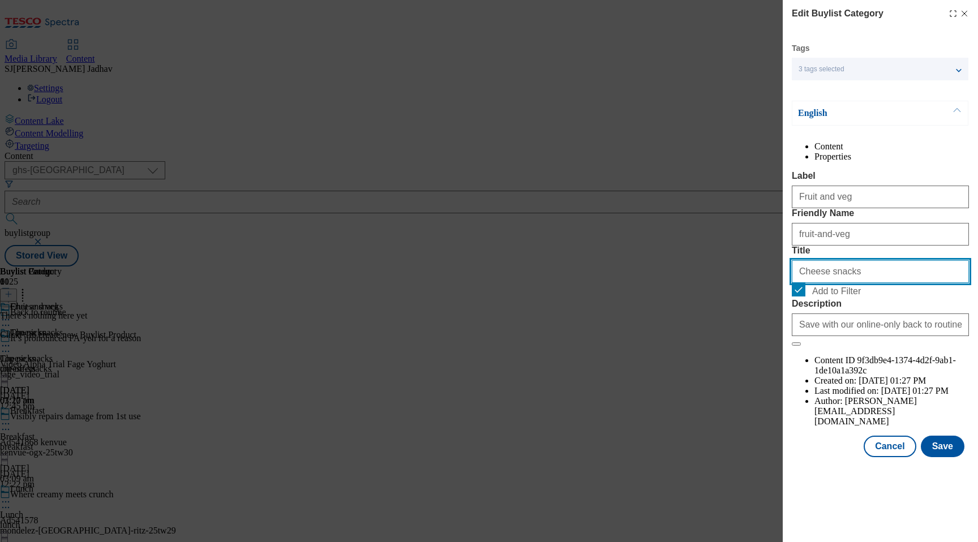
drag, startPoint x: 854, startPoint y: 335, endPoint x: 723, endPoint y: 307, distance: 134.3
click at [738, 312] on div "Edit Buylist Category Tags 3 tags selected ghs-uk-non-wsh high buylist category…" at bounding box center [489, 271] width 978 height 542
paste input "Fruit and veg"
type input "Fruit and veg"
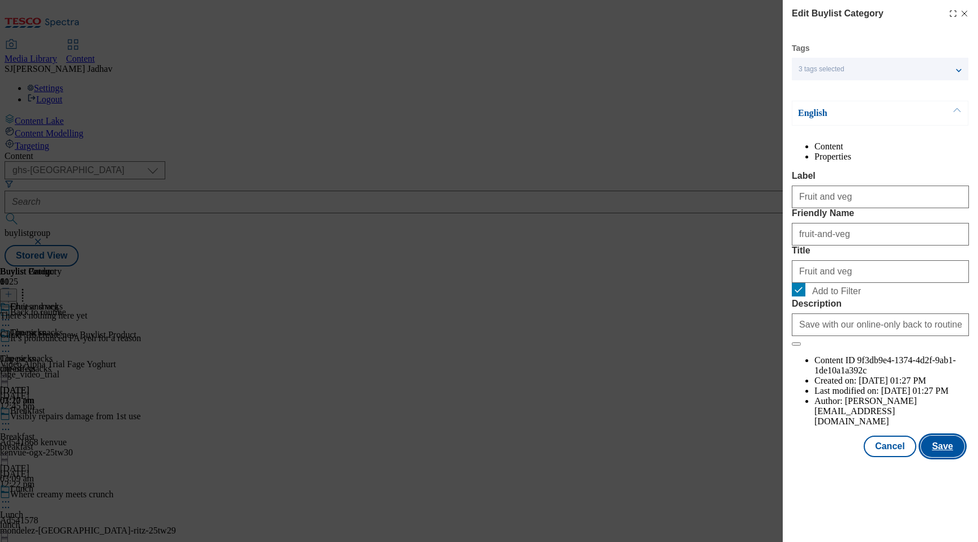
click at [948, 457] on button "Save" at bounding box center [943, 447] width 44 height 22
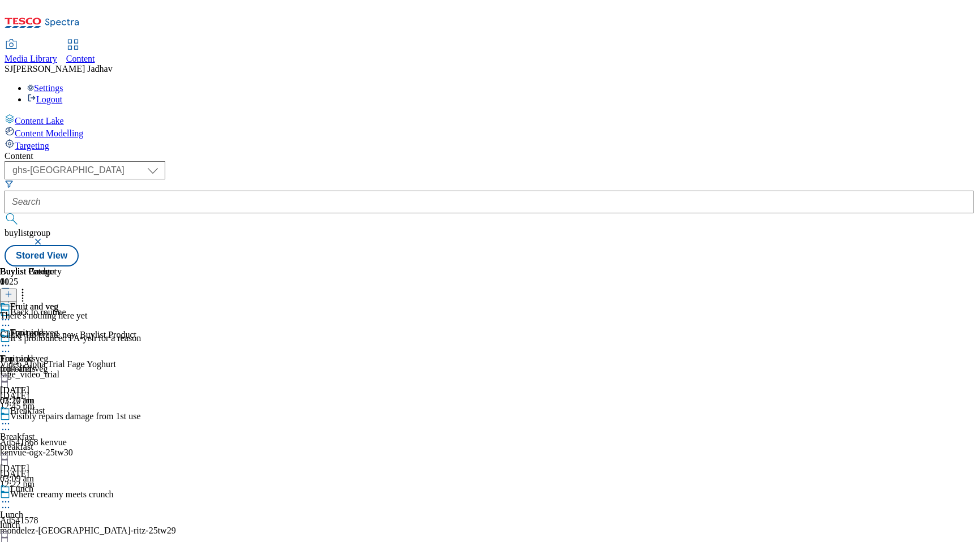
click at [62, 364] on div "fruit-and-veg" at bounding box center [31, 369] width 62 height 10
click at [11, 340] on icon at bounding box center [5, 345] width 11 height 11
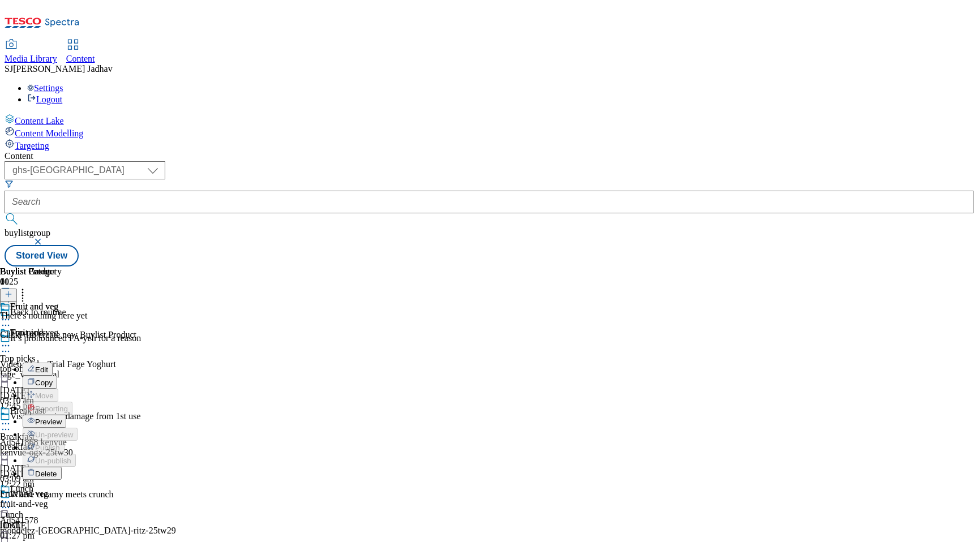
click at [48, 366] on span "Edit" at bounding box center [41, 370] width 13 height 8
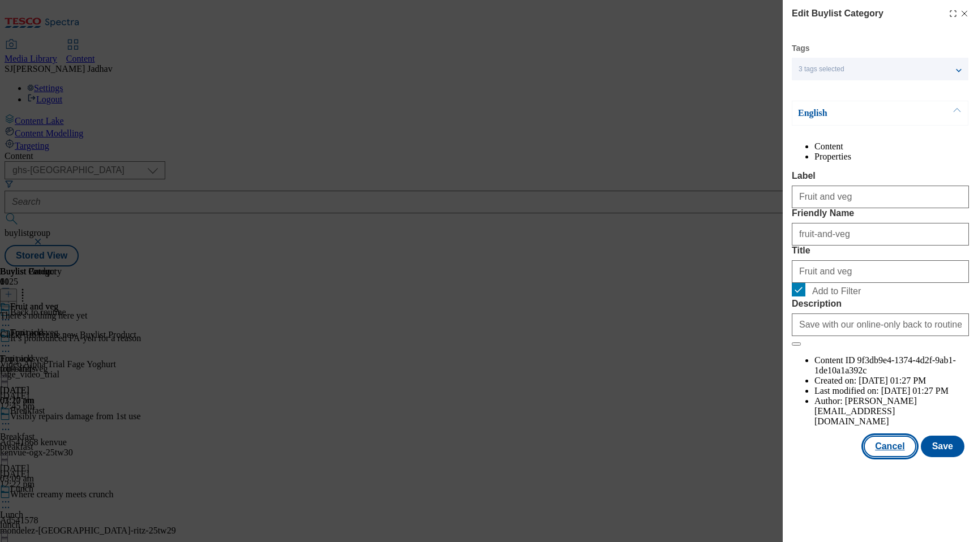
click at [892, 457] on button "Cancel" at bounding box center [889, 447] width 52 height 22
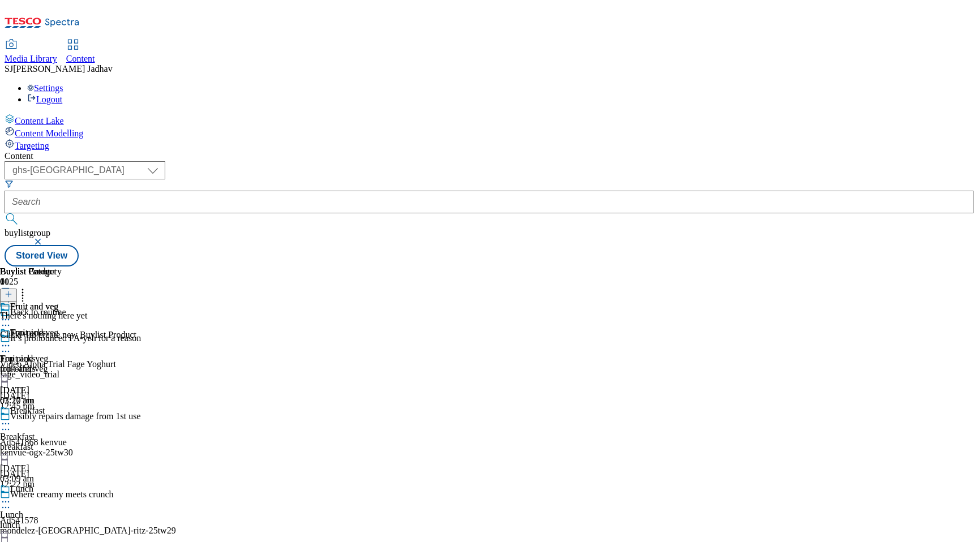
click at [7, 319] on circle at bounding box center [6, 320] width 2 height 2
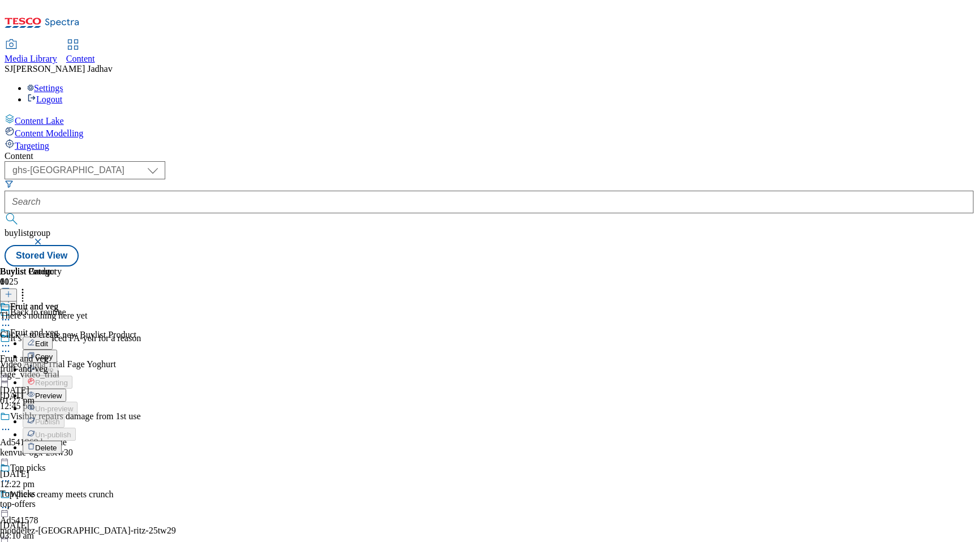
click at [53, 353] on span "Copy" at bounding box center [44, 357] width 18 height 8
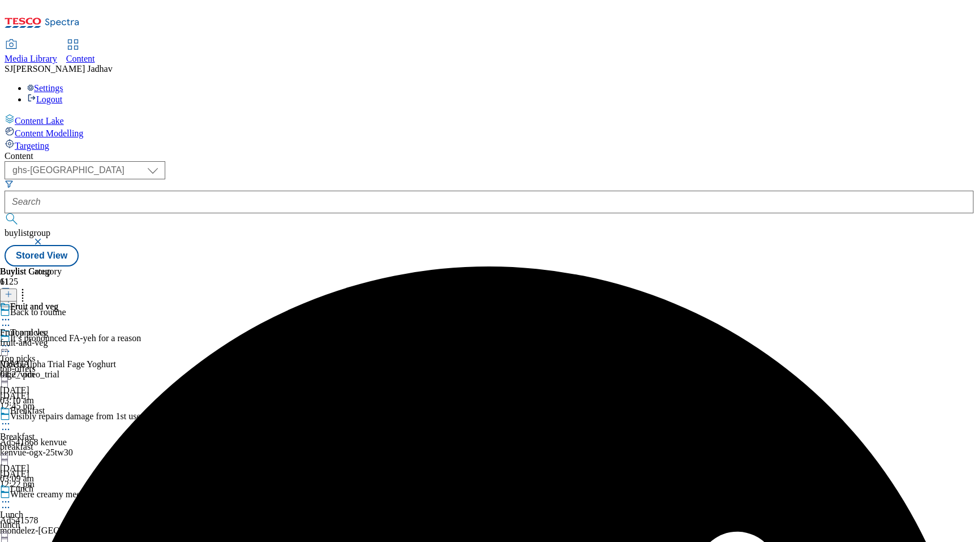
scroll to position [942, 0]
select select "evergreen"
select select "Banner"
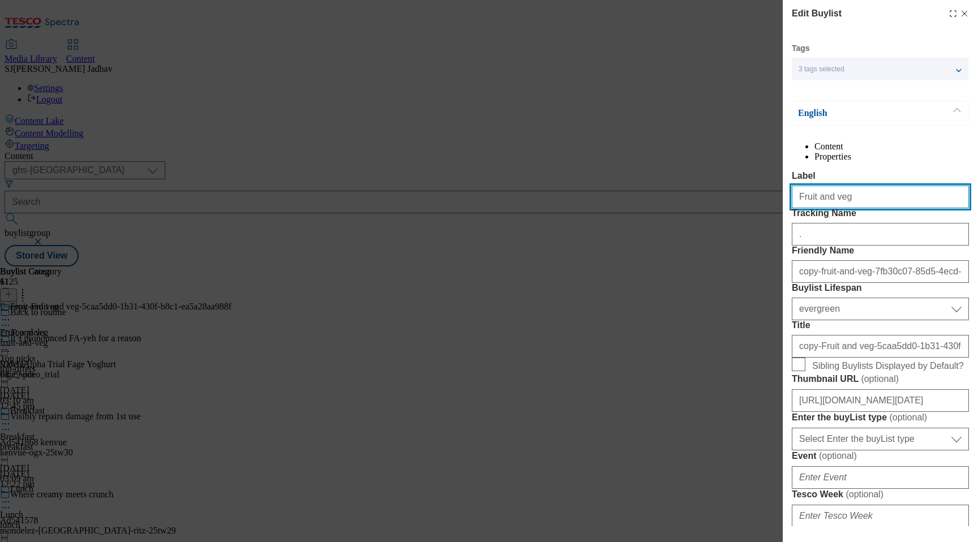
drag, startPoint x: 857, startPoint y: 224, endPoint x: 724, endPoint y: 203, distance: 134.5
click at [724, 203] on div "Edit Buylist Tags 3 tags selected ghs-[GEOGRAPHIC_DATA]-non-wsh high buylist En…" at bounding box center [489, 271] width 978 height 542
paste input "Kids' yogurts and fromage frais"
type input "Kids' yogurts and fromage frais"
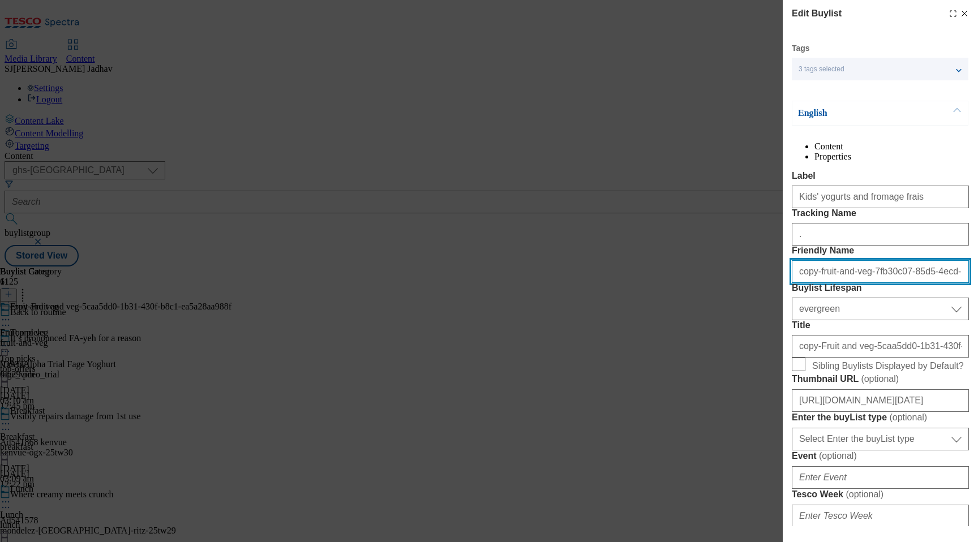
click at [870, 283] on input "copy-fruit-and-veg-7fb30c07-85d5-4ecd-84f6-75ba8c70ef6e" at bounding box center [880, 271] width 177 height 23
paste input "Kids' yogurts and fromage frais"
click at [800, 283] on input "Kids' yogurts and fromage frais" at bounding box center [880, 271] width 177 height 23
click at [839, 283] on input "kids-yogurts and fromage frais" at bounding box center [880, 271] width 177 height 23
drag, startPoint x: 908, startPoint y: 338, endPoint x: 780, endPoint y: 336, distance: 128.5
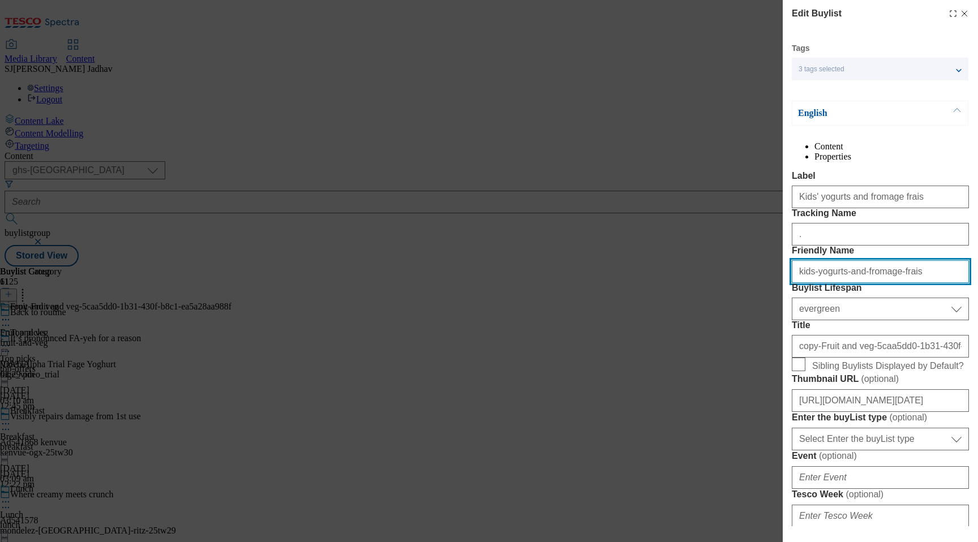
click at [780, 336] on div "Edit Buylist Tags 3 tags selected ghs-[GEOGRAPHIC_DATA]-non-wsh high buylist En…" at bounding box center [489, 271] width 978 height 542
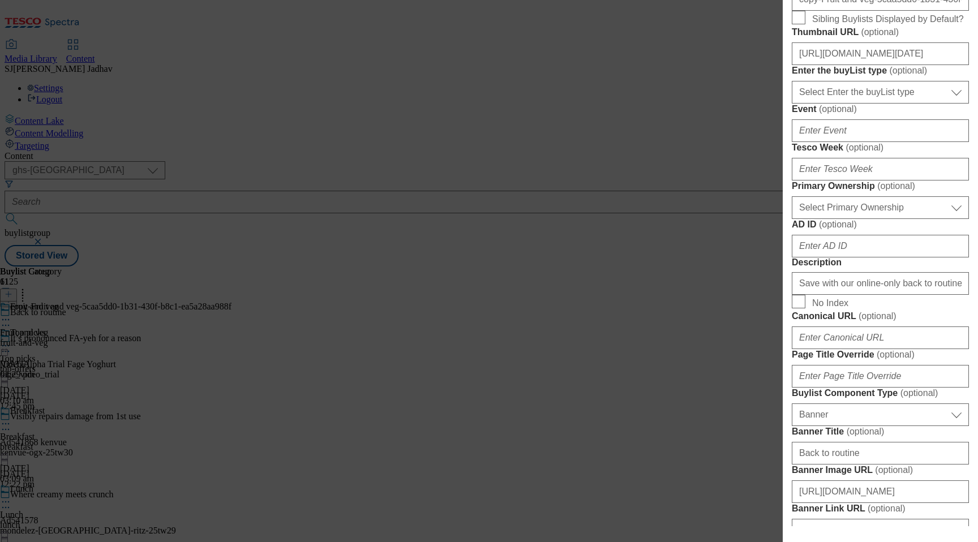
scroll to position [336, 0]
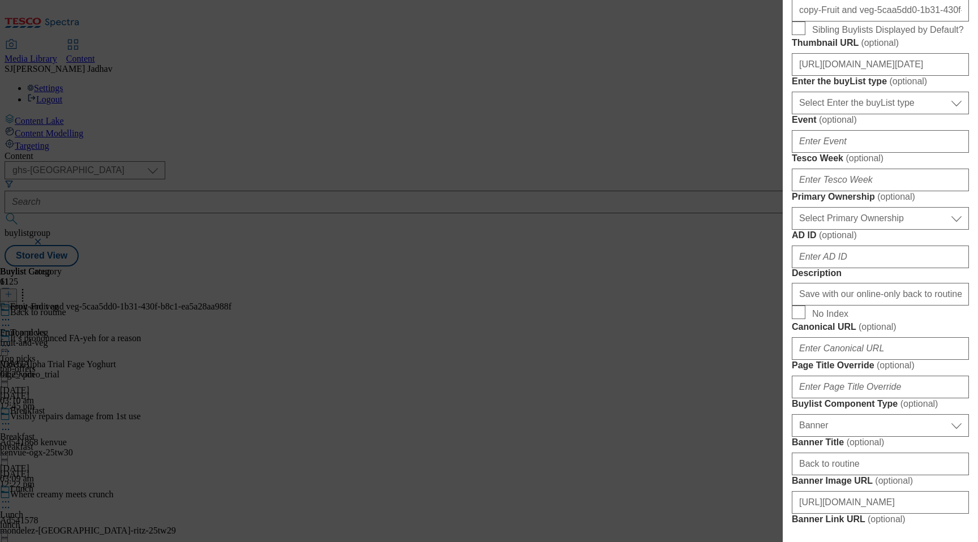
type input "kids-yogurts-and-fromage-frais"
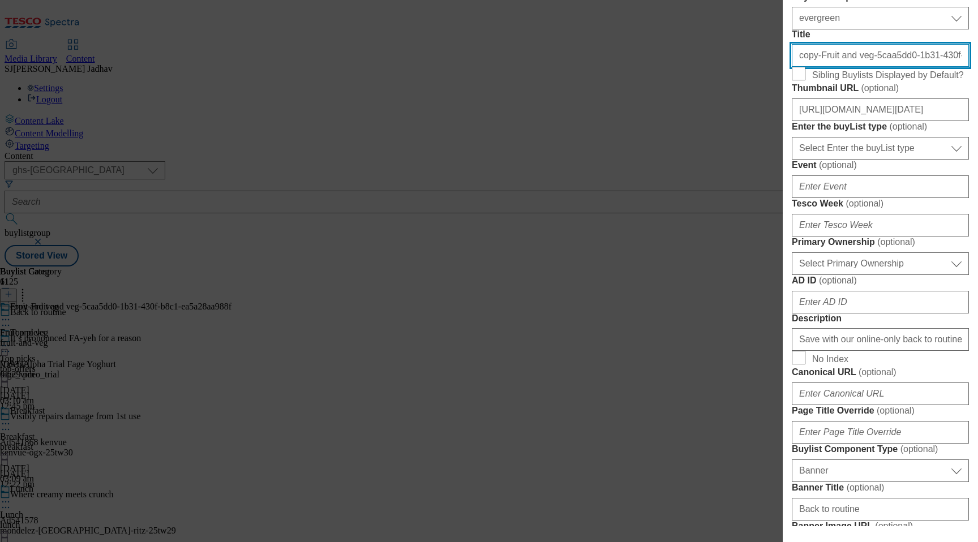
click at [870, 67] on input "copy-Fruit and veg-5caa5dd0-1b31-430f-b8c1-ea5a28aa988f" at bounding box center [880, 55] width 177 height 23
paste input "Kids' yogurts and fromage frais"
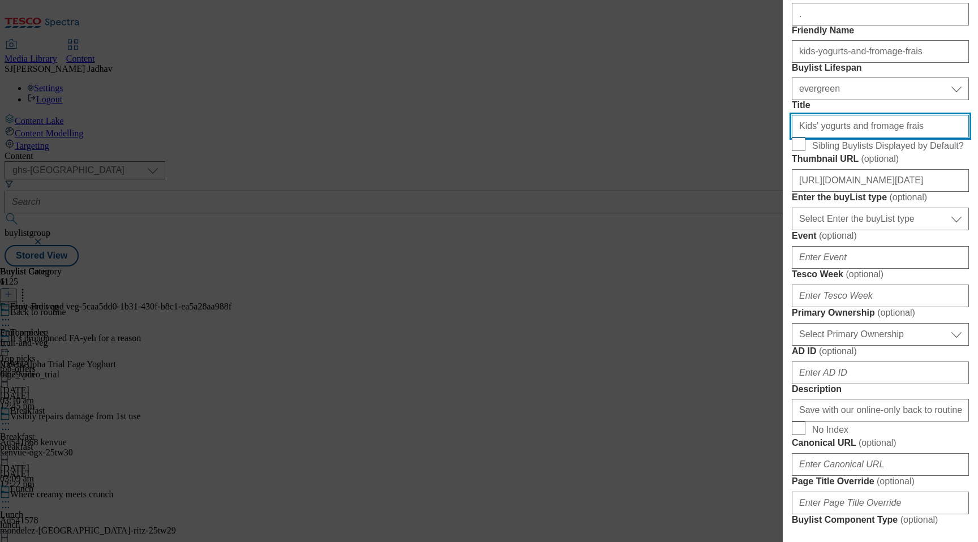
scroll to position [217, 0]
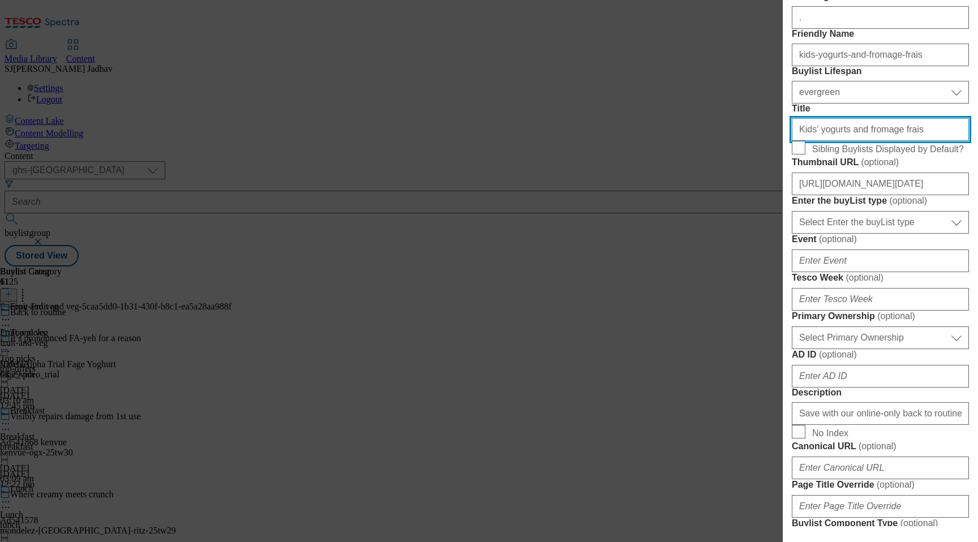
type input "Kids' yogurts and fromage frais"
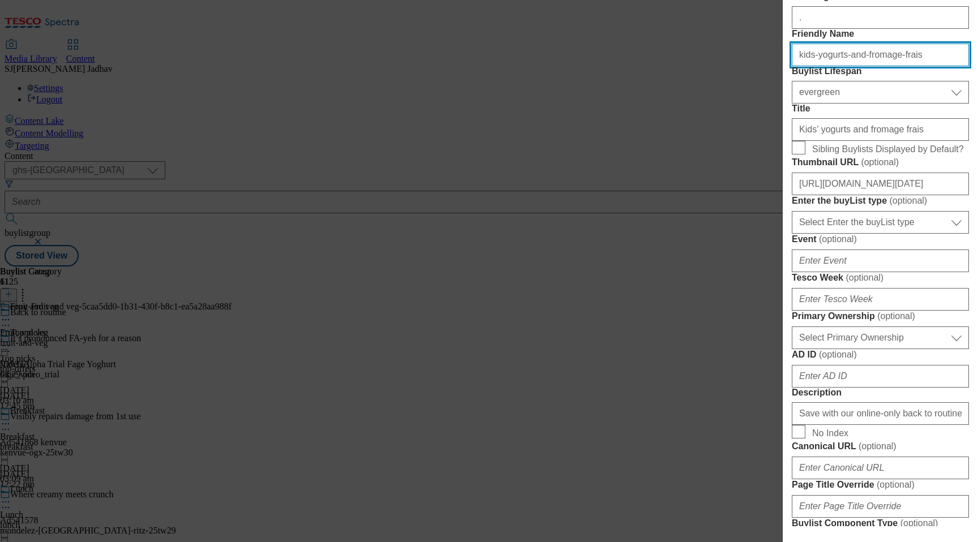
drag, startPoint x: 861, startPoint y: 116, endPoint x: 731, endPoint y: 116, distance: 130.7
click at [730, 116] on div "Edit Buylist Tags 3 tags selected ghs-[GEOGRAPHIC_DATA]-non-wsh high buylist En…" at bounding box center [489, 271] width 978 height 542
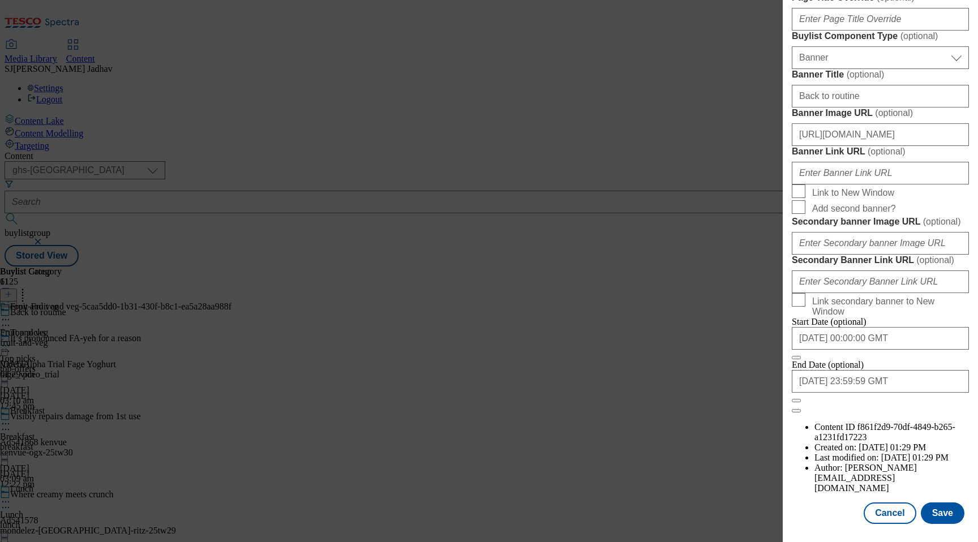
scroll to position [1096, 0]
click at [943, 509] on button "Save" at bounding box center [943, 513] width 44 height 22
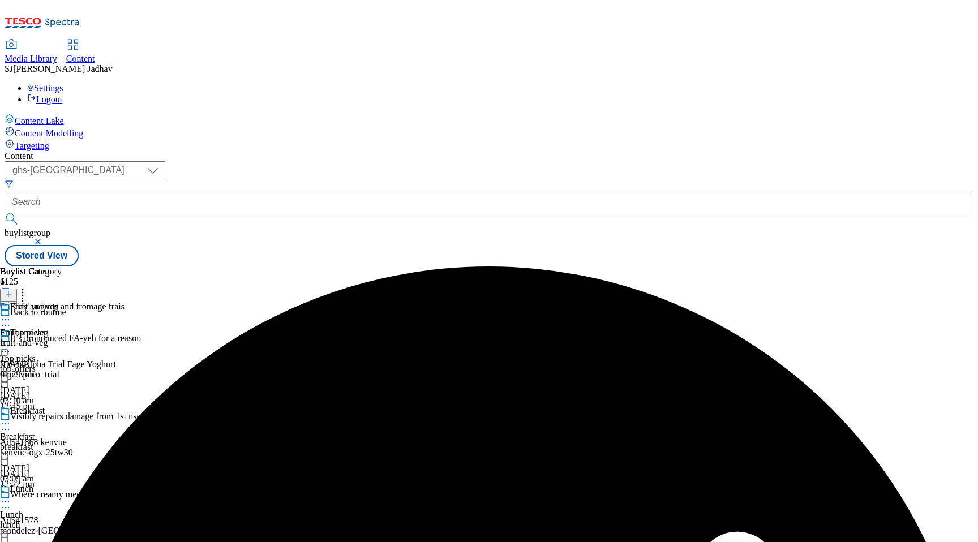
click at [11, 314] on icon at bounding box center [5, 319] width 11 height 11
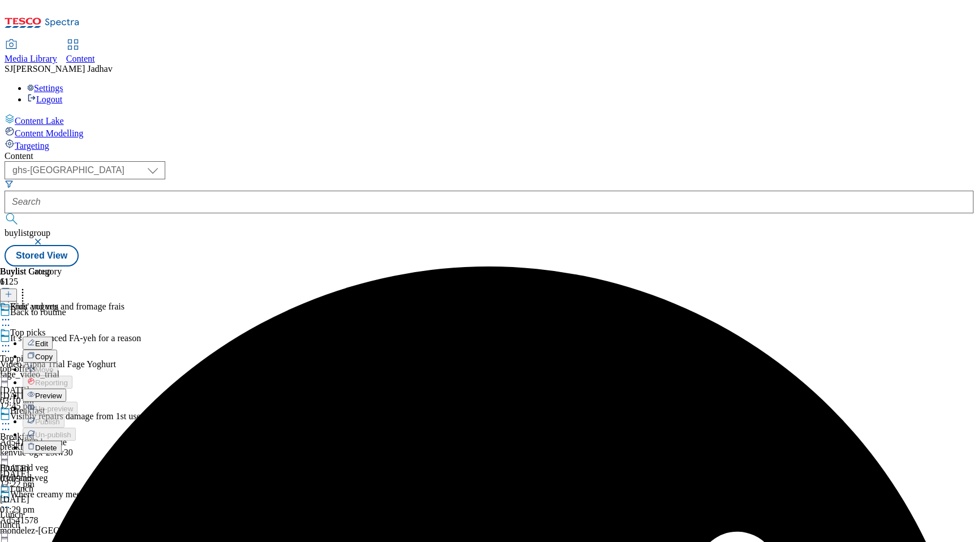
click at [48, 340] on span "Edit" at bounding box center [41, 344] width 13 height 8
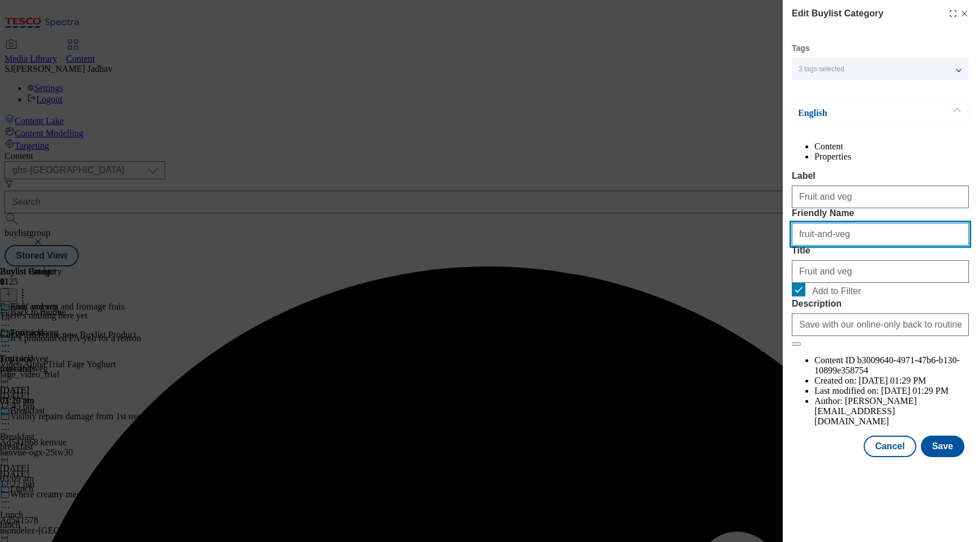
drag, startPoint x: 857, startPoint y: 274, endPoint x: 680, endPoint y: 273, distance: 176.6
click at [680, 273] on div "Edit Buylist Category Tags 3 tags selected ghs-uk-non-wsh high buylist category…" at bounding box center [489, 271] width 978 height 542
paste input "kids-yogurts-and-fromage-frais"
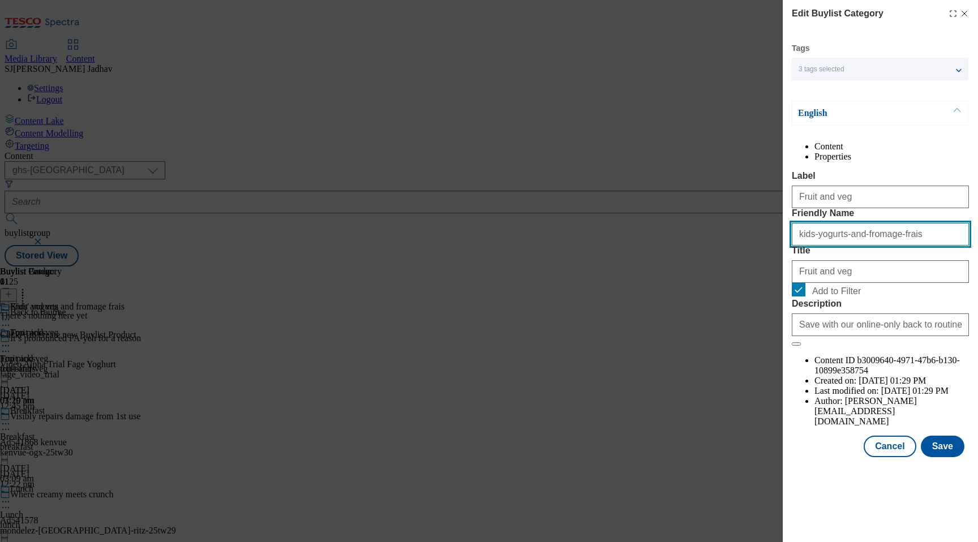
type input "kids-yogurts-and-fromage-frais"
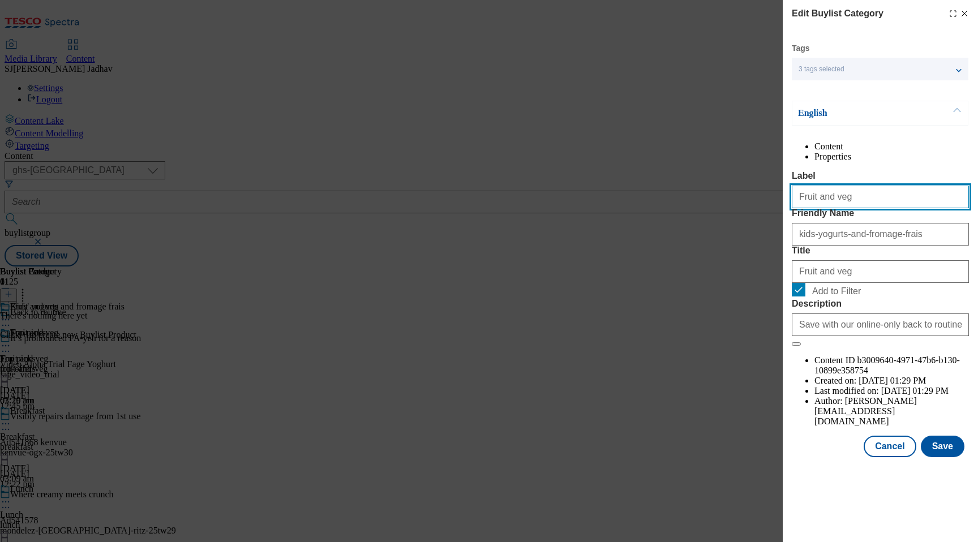
drag, startPoint x: 850, startPoint y: 229, endPoint x: 689, endPoint y: 200, distance: 163.4
click at [689, 200] on div "Edit Buylist Category Tags 3 tags selected ghs-uk-non-wsh high buylist category…" at bounding box center [489, 271] width 978 height 542
paste input "Kids' yogurts and fromage frais"
type input "Kids' yogurts and fromage frais"
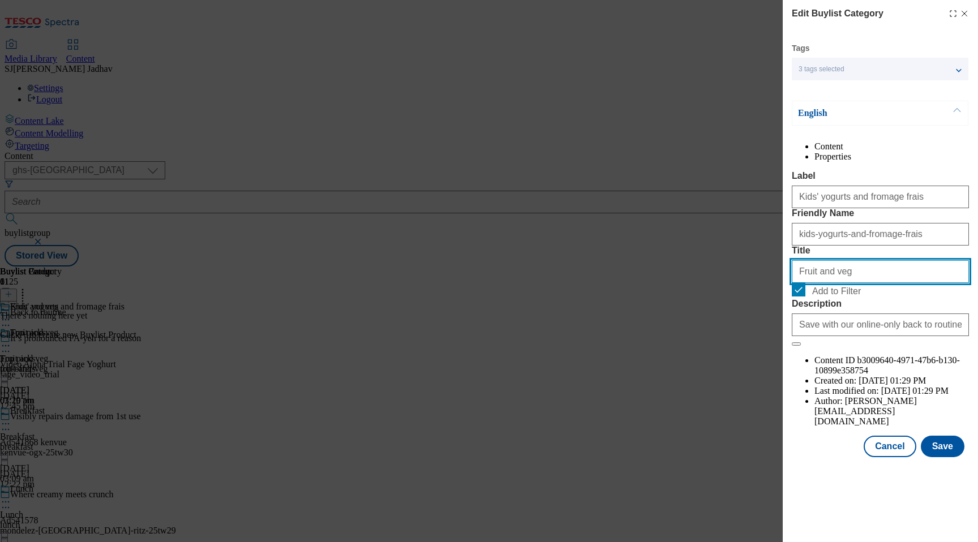
paste input "Kids' yogurts and fromage frais"
drag, startPoint x: 870, startPoint y: 335, endPoint x: 733, endPoint y: 334, distance: 136.4
click at [737, 335] on div "Edit Buylist Category Tags 3 tags selected ghs-uk-non-wsh high buylist category…" at bounding box center [489, 271] width 978 height 542
type input "Kids' yogurts and fromage frais"
click at [921, 457] on div "Cancel Save" at bounding box center [880, 447] width 177 height 22
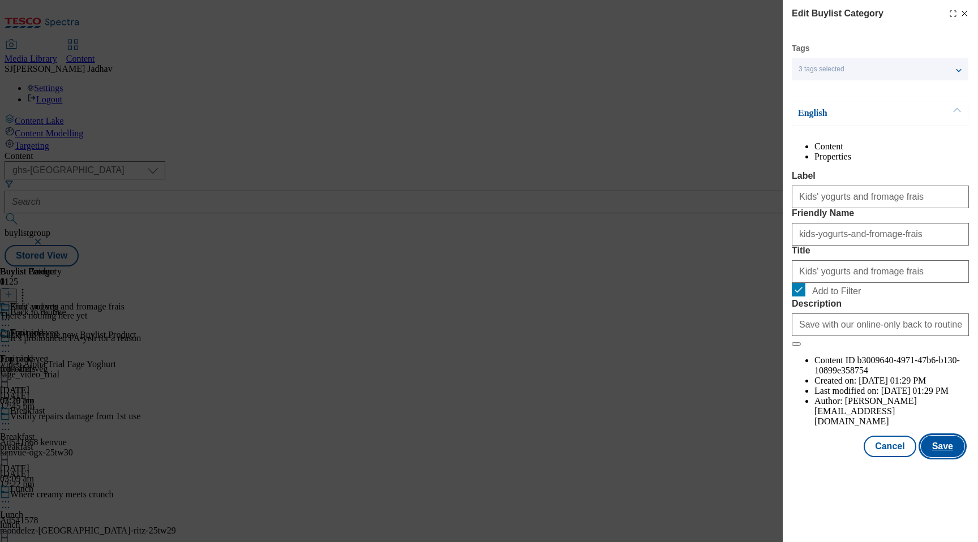
click at [936, 457] on button "Save" at bounding box center [943, 447] width 44 height 22
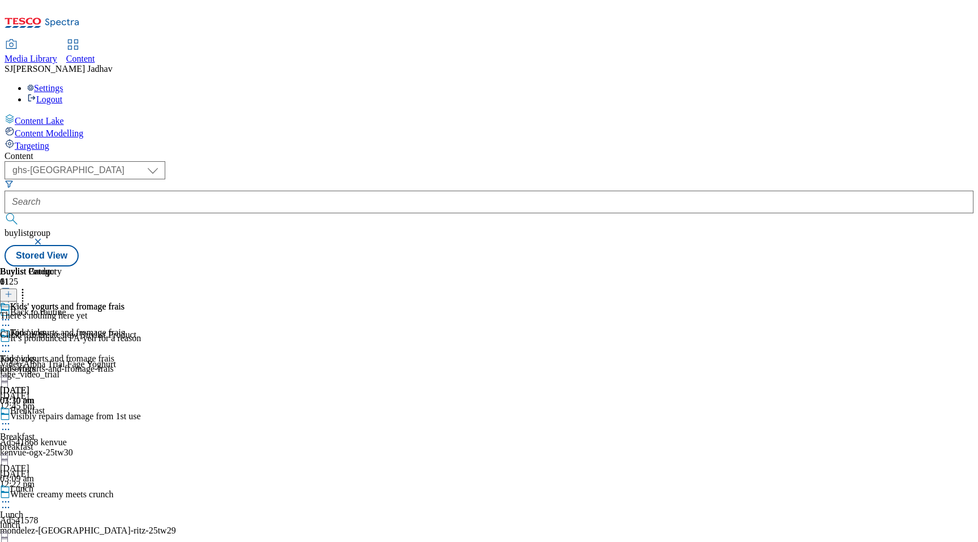
scroll to position [942, 0]
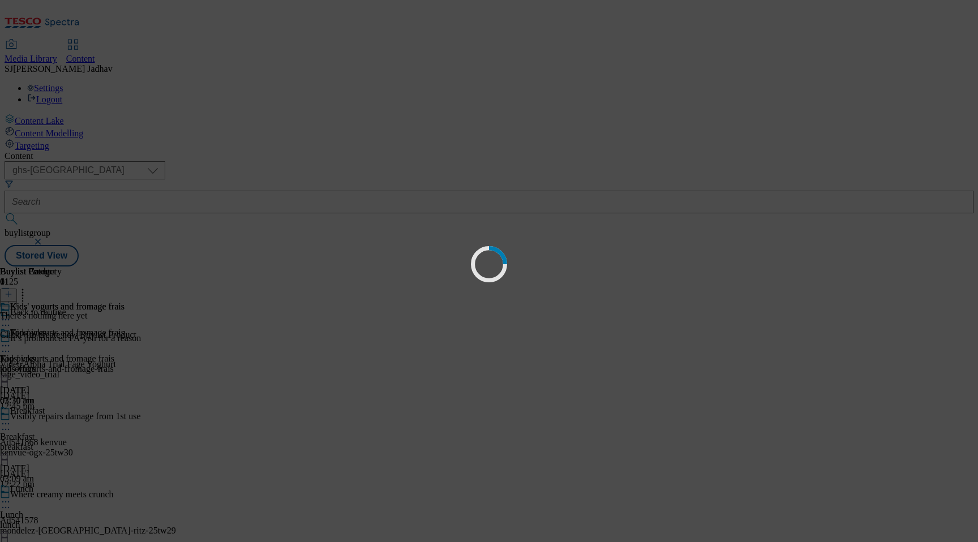
scroll to position [0, 0]
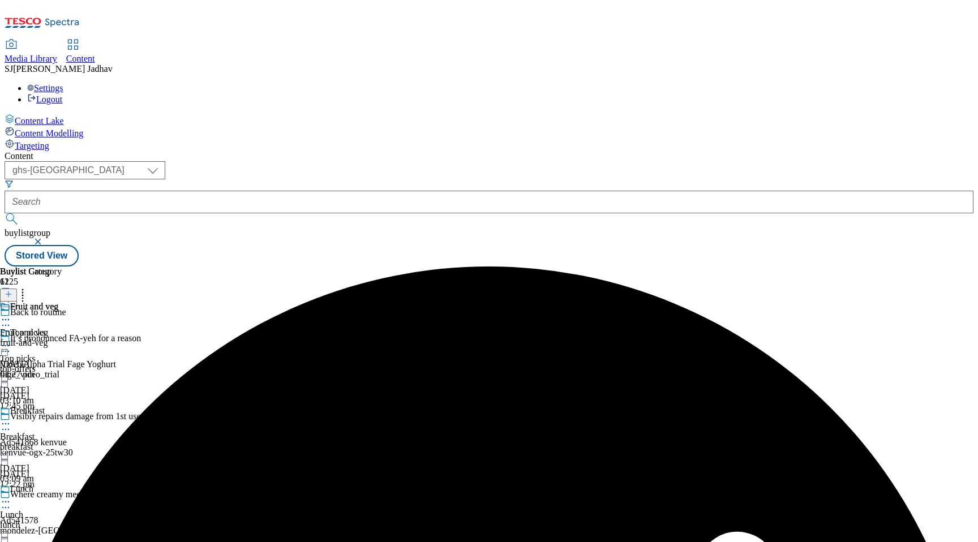
scroll to position [1058, 0]
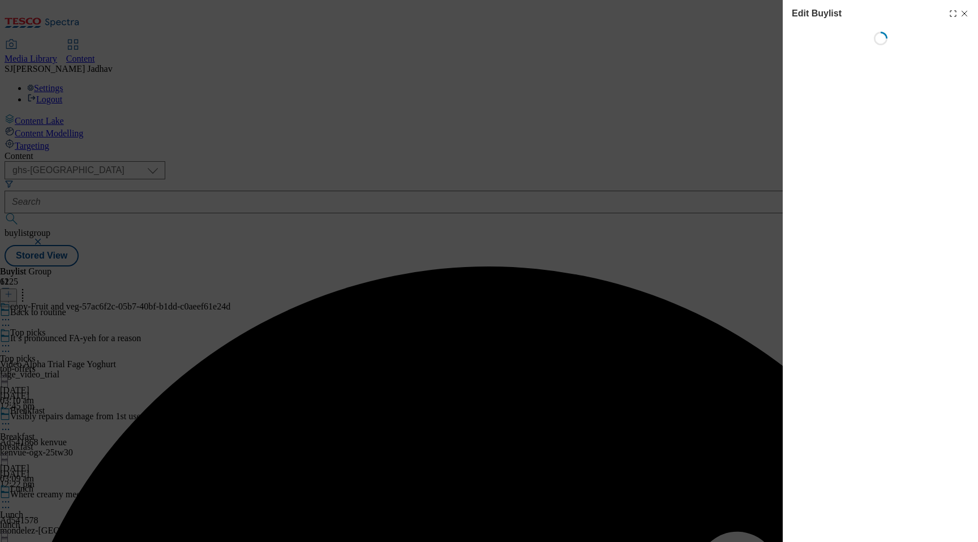
select select "evergreen"
select select "Banner"
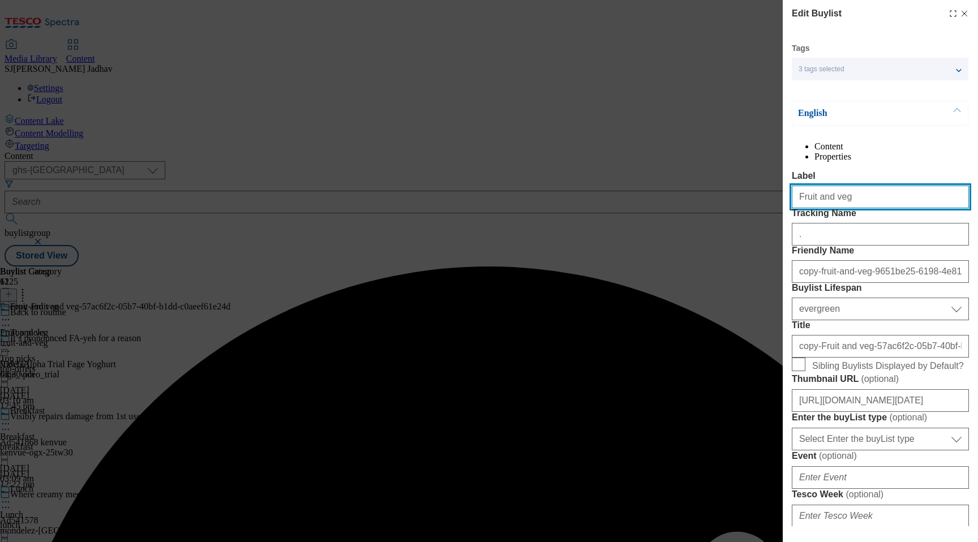
drag, startPoint x: 873, startPoint y: 223, endPoint x: 728, endPoint y: 209, distance: 145.5
click at [728, 209] on div "Edit Buylist Tags 3 tags selected ghs-[GEOGRAPHIC_DATA]-non-wsh high buylist En…" at bounding box center [489, 271] width 978 height 542
paste input "Meaty snacks"
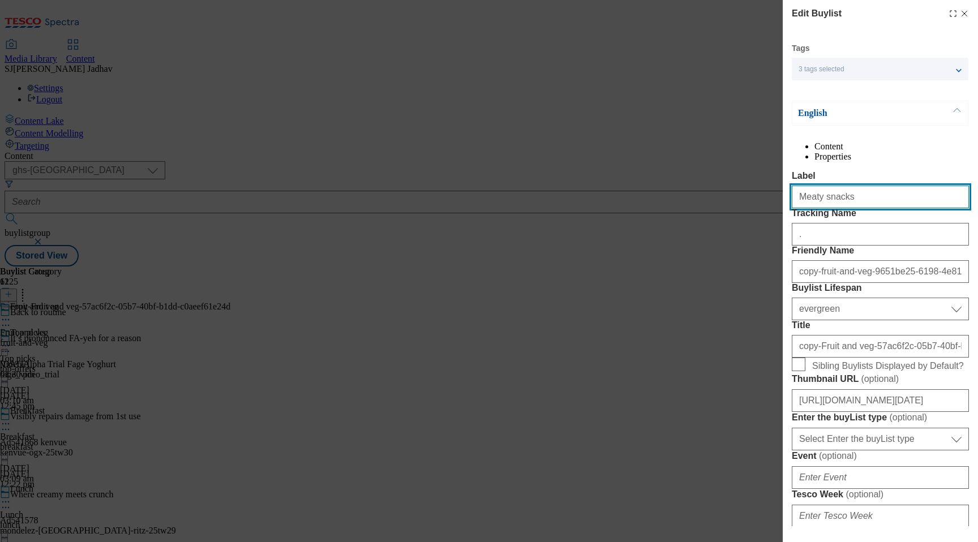
type input "Meaty snacks"
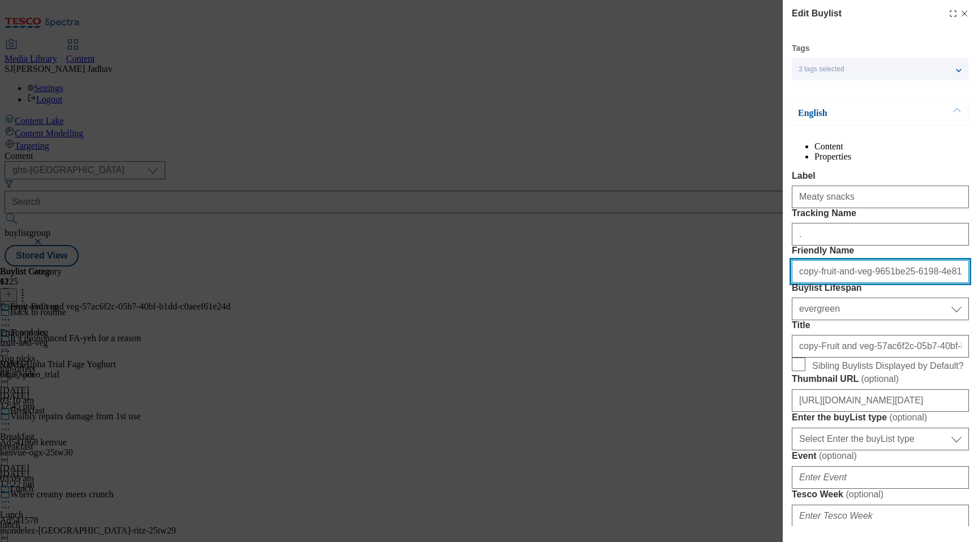
click at [826, 283] on input "copy-fruit-and-veg-9651be25-6198-4e81-ab9b-d82963d8ff20" at bounding box center [880, 271] width 177 height 23
paste input "Meaty snacks"
click at [800, 283] on input "Meaty snacks" at bounding box center [880, 271] width 177 height 23
type input "meaty-snacks"
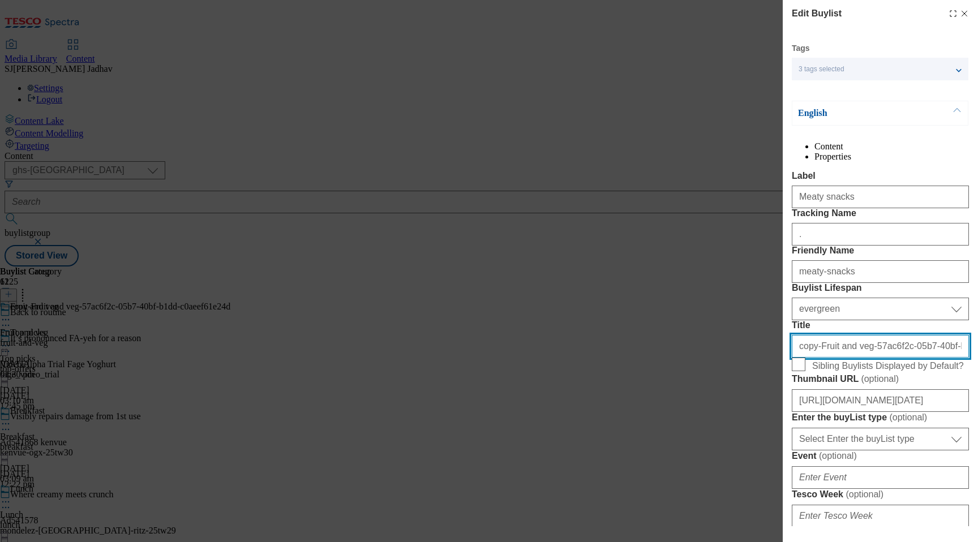
click at [876, 358] on input "copy-Fruit and veg-57ac6f2c-05b7-40bf-b1dd-c0aeef61e24d" at bounding box center [880, 346] width 177 height 23
paste input "Meaty snacks"
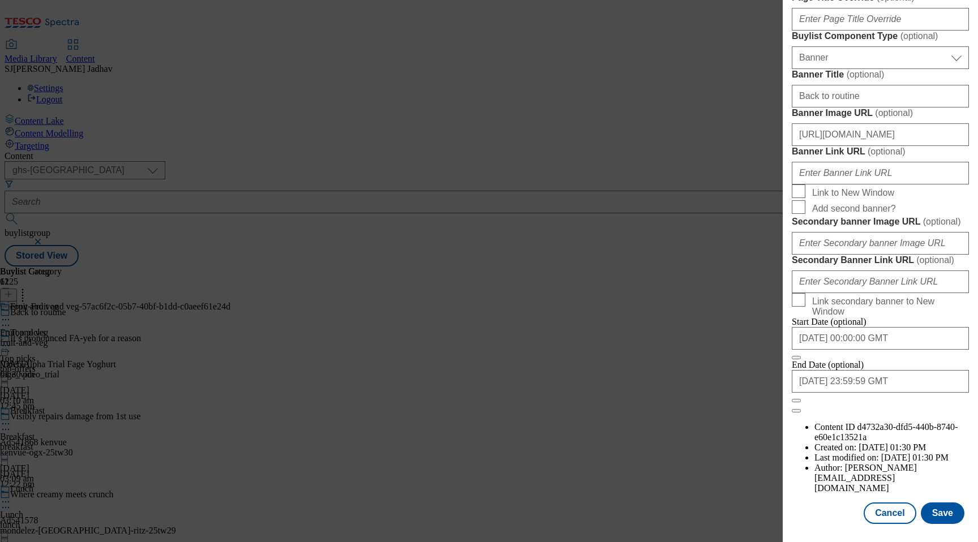
scroll to position [1096, 0]
type input "Meaty snacks"
click at [959, 526] on div "Edit Buylist Tags 3 tags selected ghs-uk-non-wsh high buylist English Content P…" at bounding box center [880, 263] width 195 height 526
click at [949, 514] on button "Save" at bounding box center [943, 513] width 44 height 22
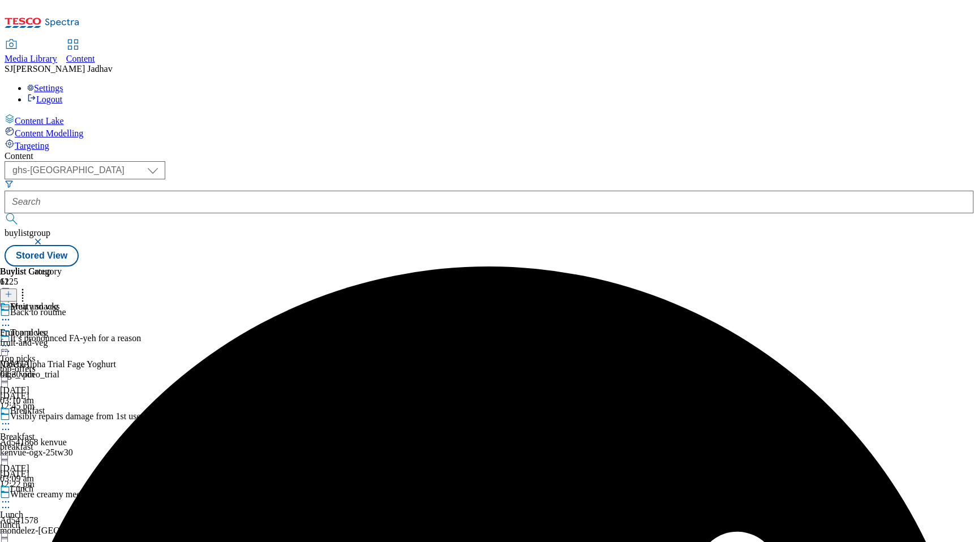
click at [11, 314] on icon at bounding box center [5, 319] width 11 height 11
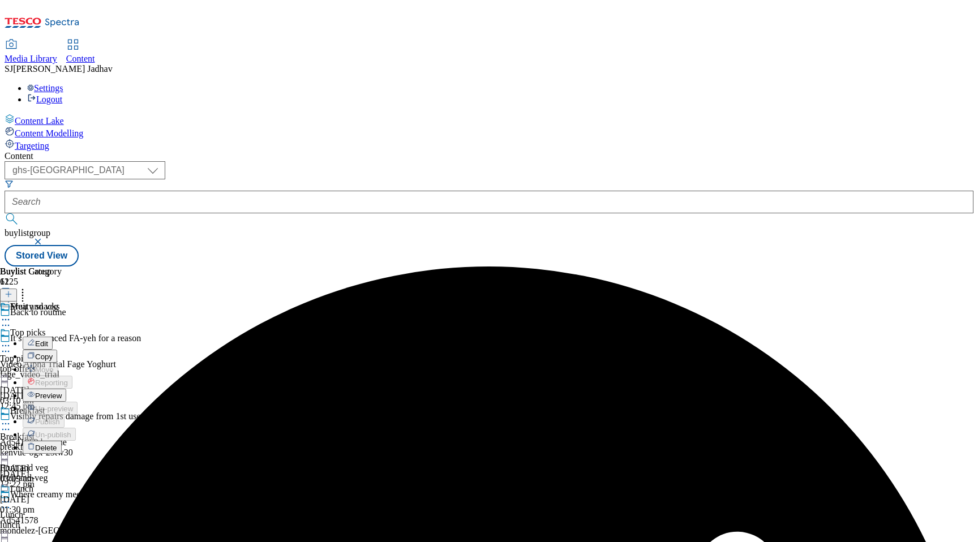
click at [48, 340] on span "Edit" at bounding box center [41, 344] width 13 height 8
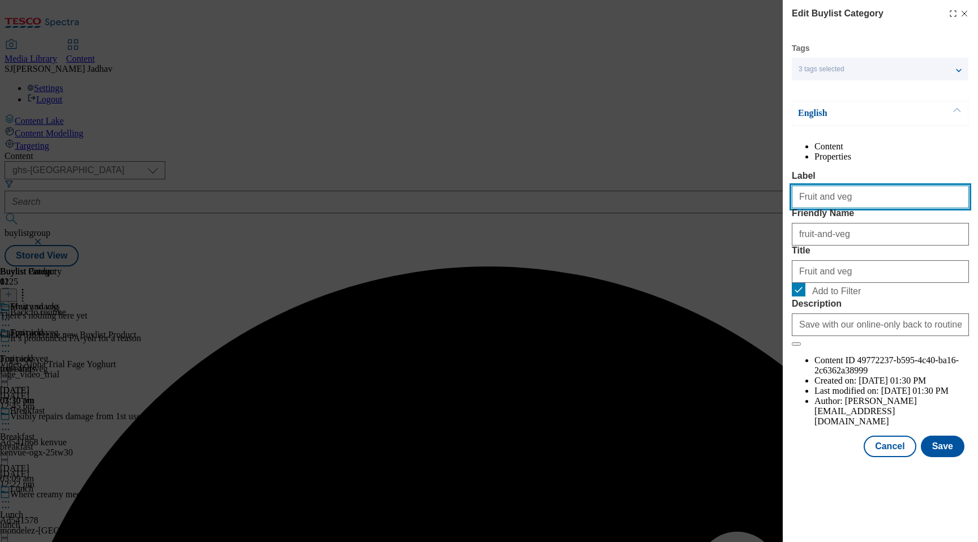
drag, startPoint x: 865, startPoint y: 224, endPoint x: 667, endPoint y: 221, distance: 197.5
click at [667, 221] on div "Edit Buylist Category Tags 3 tags selected ghs-uk-non-wsh high buylist category…" at bounding box center [489, 271] width 978 height 542
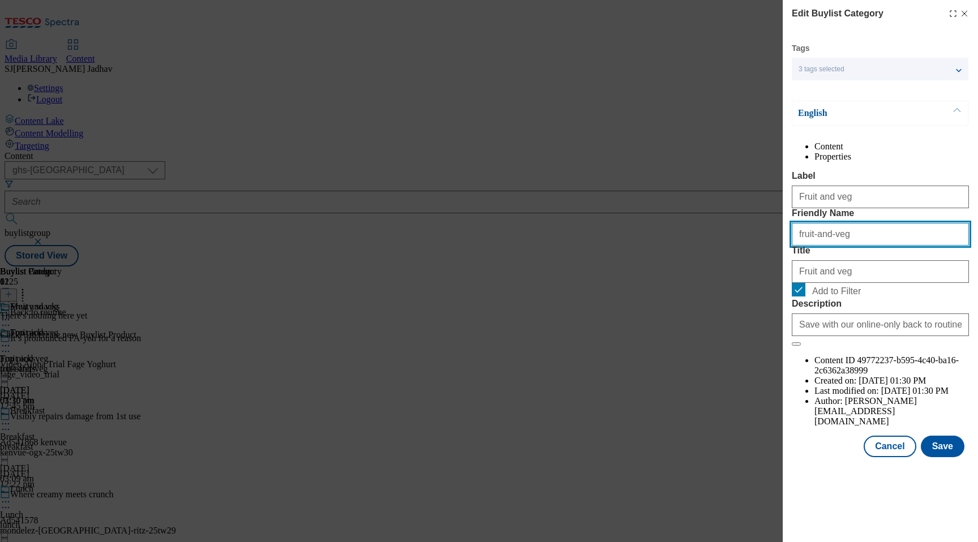
click at [807, 246] on input "fruit-and-veg" at bounding box center [880, 234] width 177 height 23
paste input "Meaty snacks"
type input "Meaty snacks"
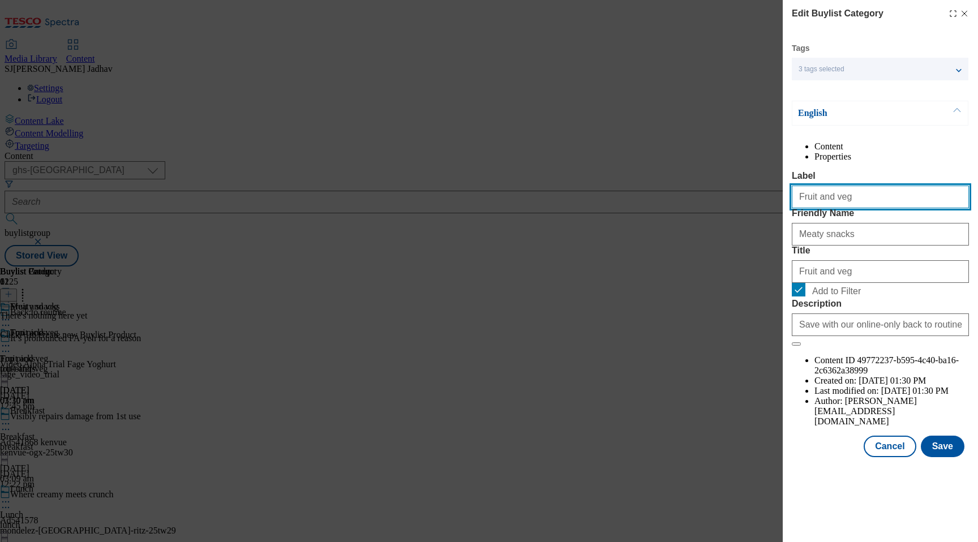
drag, startPoint x: 860, startPoint y: 230, endPoint x: 709, endPoint y: 204, distance: 153.3
click at [709, 204] on div "Edit Buylist Category Tags 3 tags selected ghs-uk-non-wsh high buylist category…" at bounding box center [489, 271] width 978 height 542
paste input "Meaty snacks"
type input "Meaty snacks"
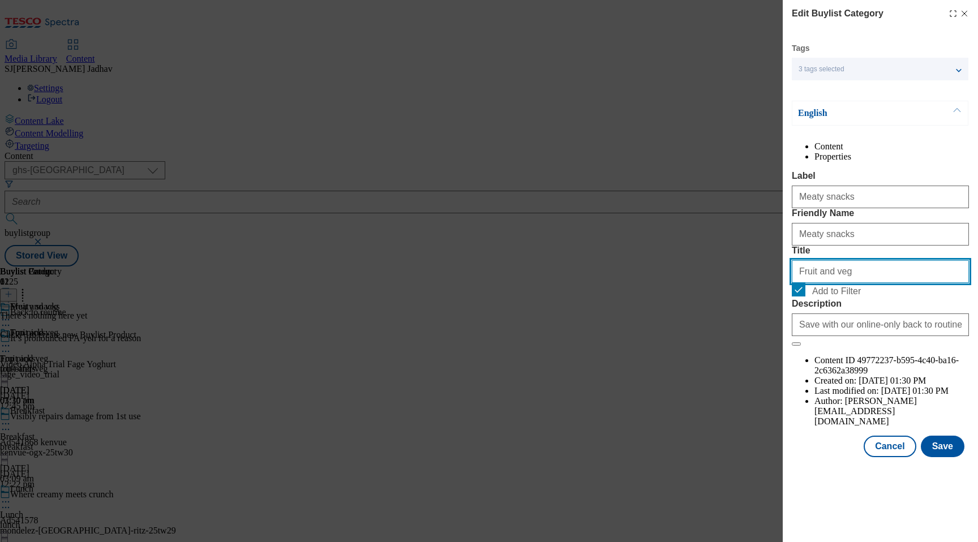
drag, startPoint x: 848, startPoint y: 334, endPoint x: 749, endPoint y: 311, distance: 101.7
click at [752, 317] on div "Edit Buylist Category Tags 3 tags selected ghs-[GEOGRAPHIC_DATA]-non-wsh high b…" at bounding box center [489, 271] width 978 height 542
paste input "Meaty snacks"
type input "Meaty snacks"
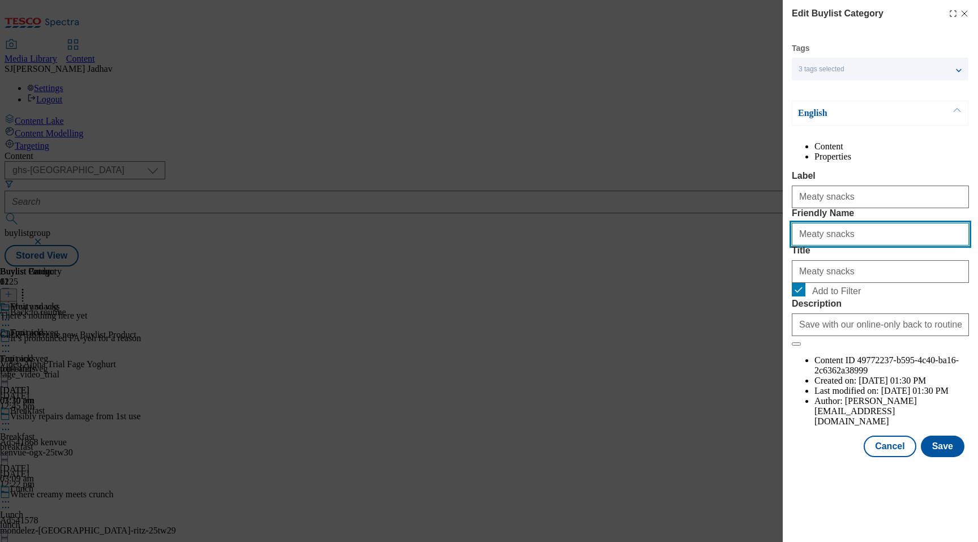
click at [802, 246] on input "Meaty snacks" at bounding box center [880, 234] width 177 height 23
type input "meaty-snacks"
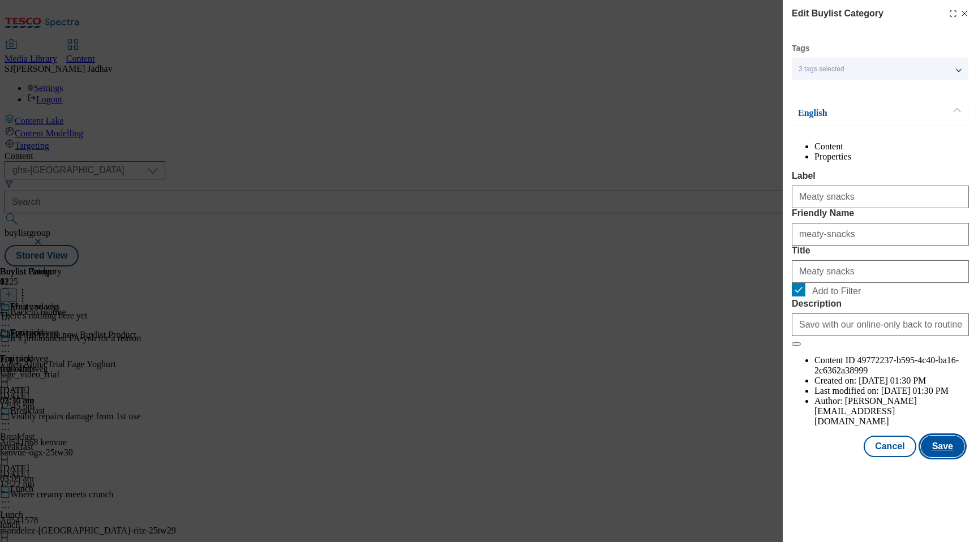
click at [940, 457] on button "Save" at bounding box center [943, 447] width 44 height 22
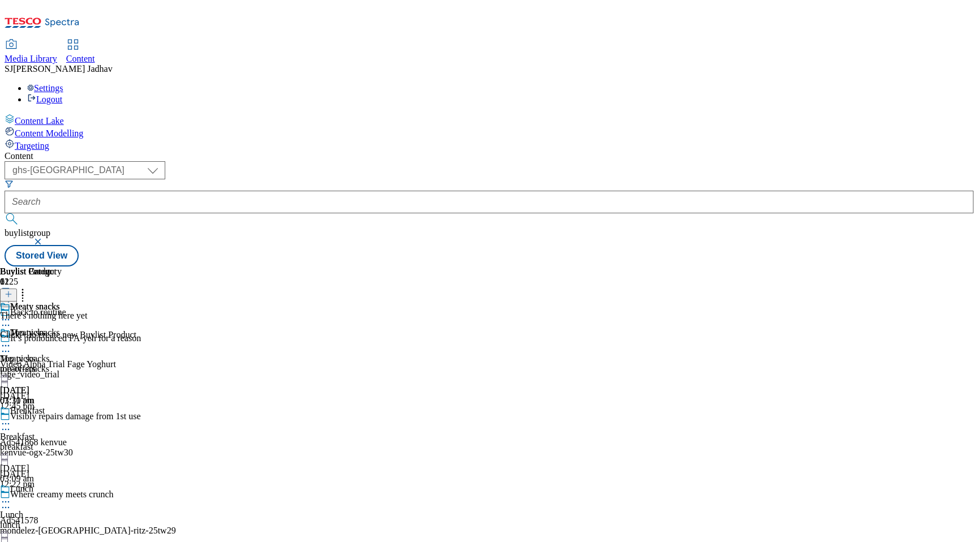
click at [11, 314] on icon at bounding box center [5, 319] width 11 height 11
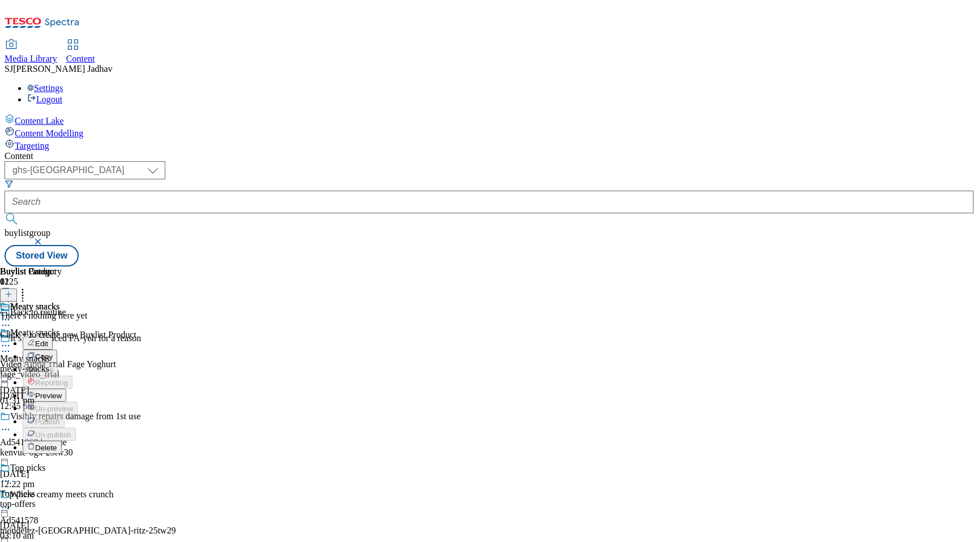
click at [53, 353] on span "Copy" at bounding box center [44, 357] width 18 height 8
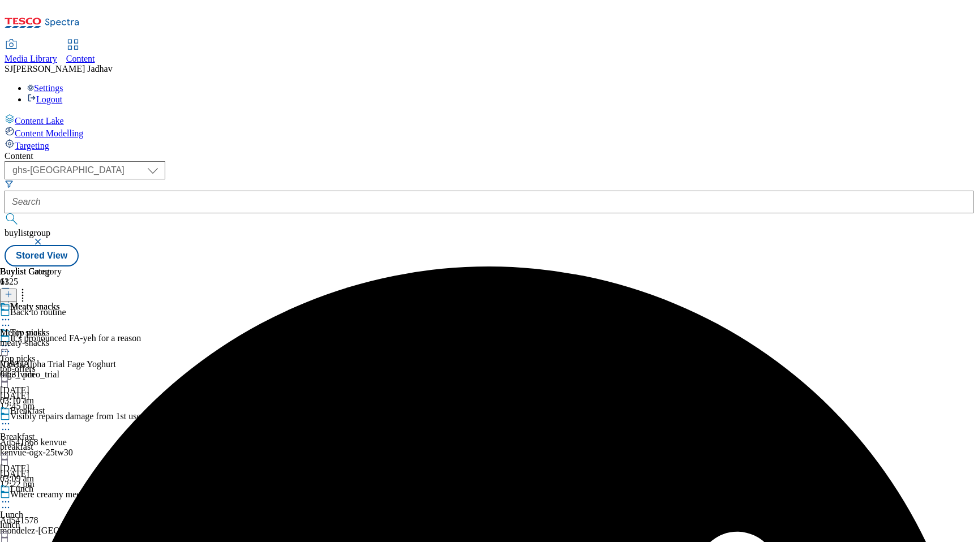
scroll to position [1174, 0]
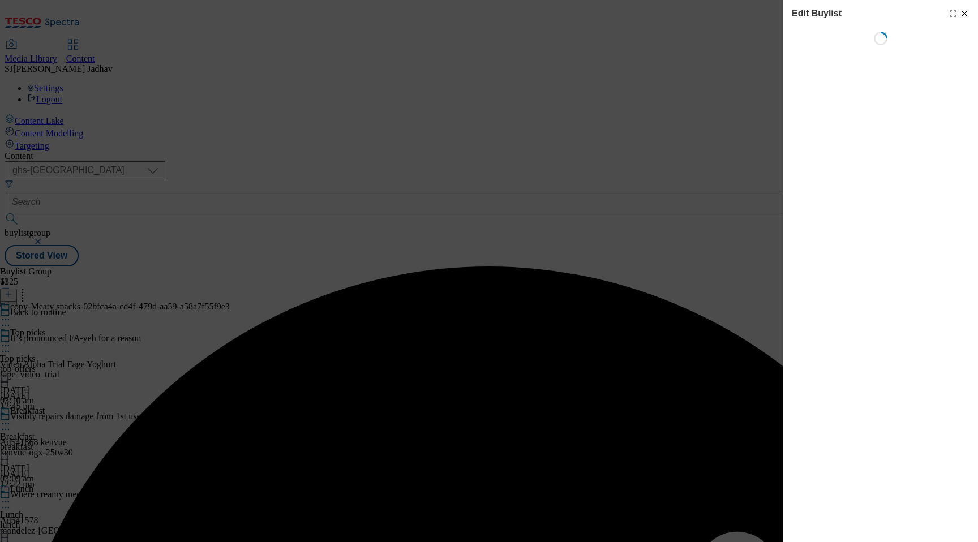
select select "evergreen"
select select "Banner"
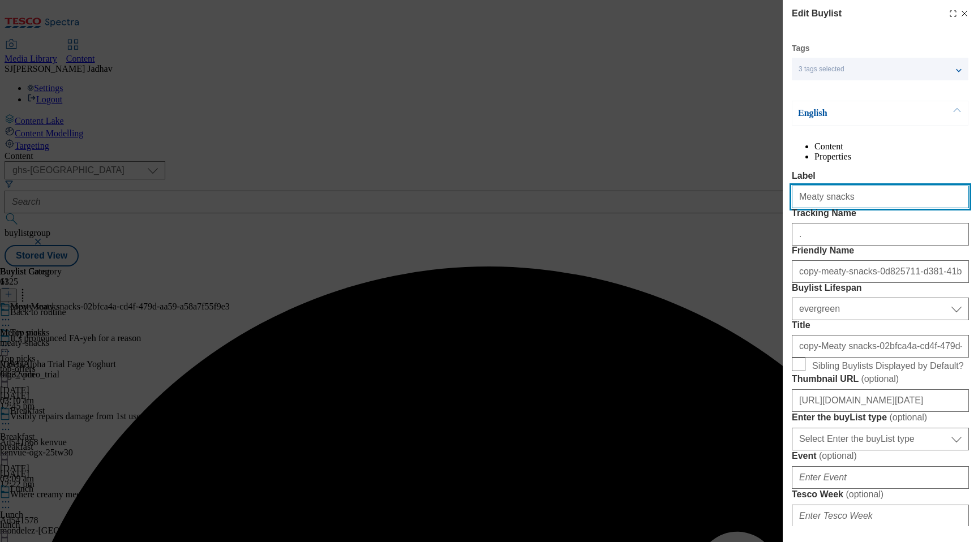
drag, startPoint x: 868, startPoint y: 220, endPoint x: 736, endPoint y: 218, distance: 132.4
click at [736, 218] on div "Edit Buylist Tags 3 tags selected ghs-uk-non-wsh high buylist English Content P…" at bounding box center [489, 271] width 978 height 542
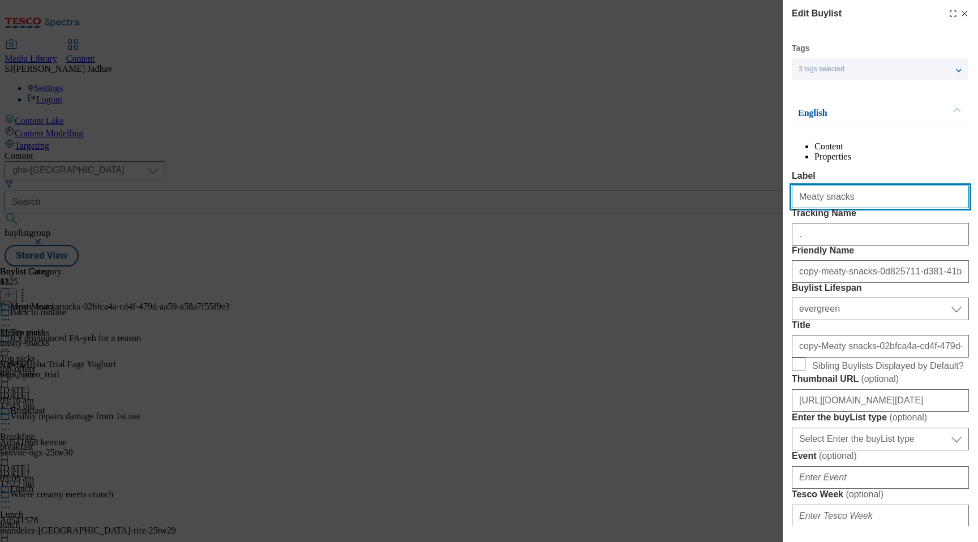
paste input "Cheese slices and triangle"
type input "Cheese slices and triangles"
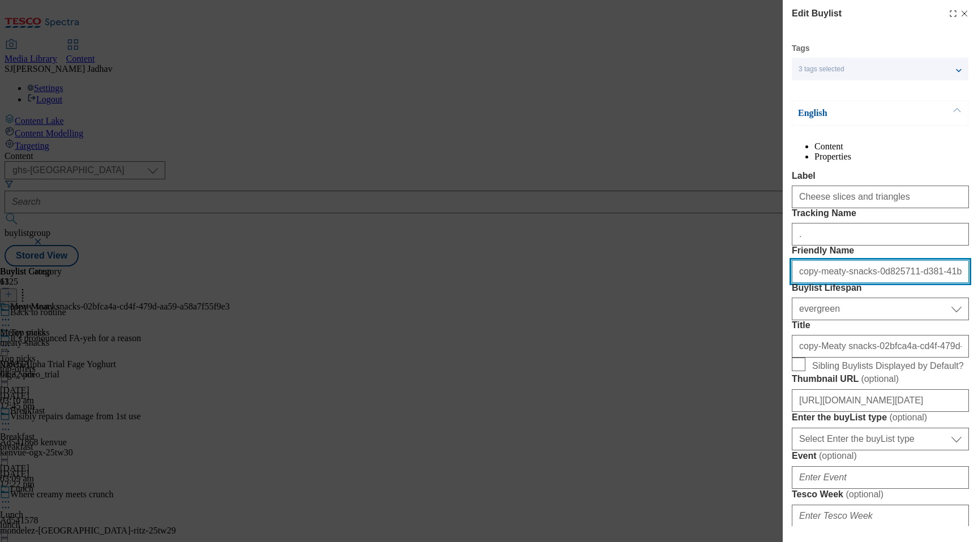
click at [851, 283] on input "copy-meaty-snacks-0d825711-d381-41bf-9330-6056168fceaa" at bounding box center [880, 271] width 177 height 23
paste input "Cheese slices and triangles"
click at [799, 283] on input "Cheese slices and triangles" at bounding box center [880, 271] width 177 height 23
click at [843, 283] on input "cheese-slices and triangles" at bounding box center [880, 271] width 177 height 23
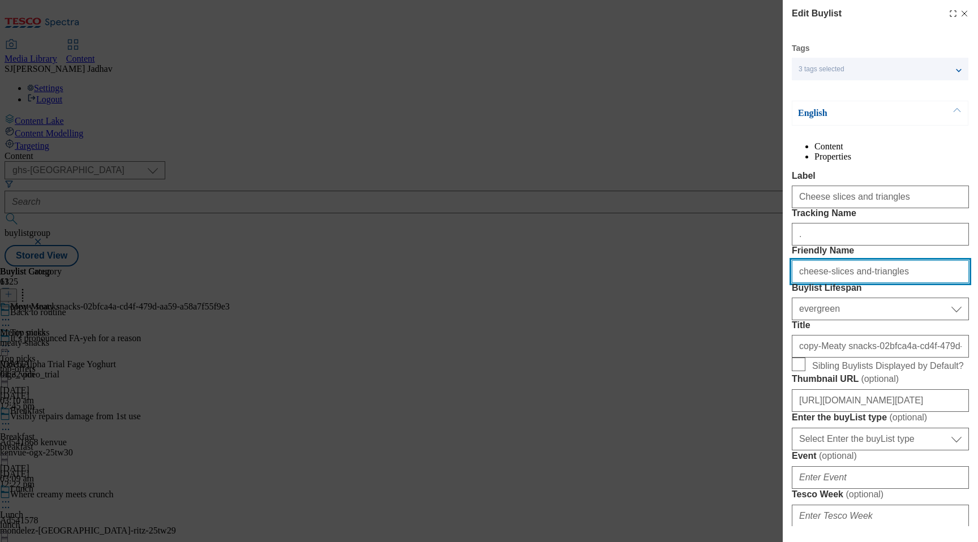
click at [854, 283] on input "cheese-slices and-triangles" at bounding box center [880, 271] width 177 height 23
click at [840, 283] on input "cheese-slices and-triangles" at bounding box center [880, 271] width 177 height 23
type input "cheese-slices-and-triangles"
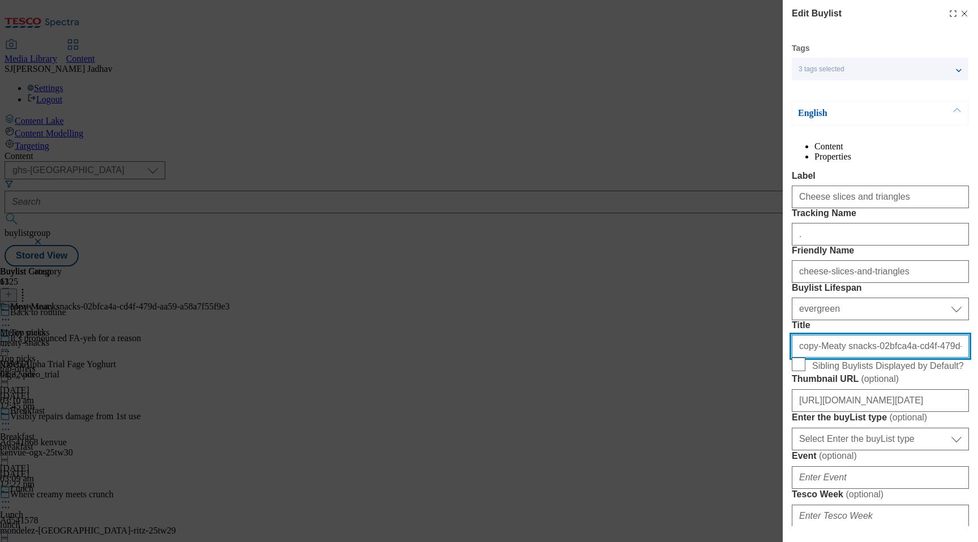
click at [857, 358] on input "copy-Meaty snacks-02bfca4a-cd4f-479d-aa59-a58a7f55f9e3" at bounding box center [880, 346] width 177 height 23
paste input "Cheese slices and triangles"
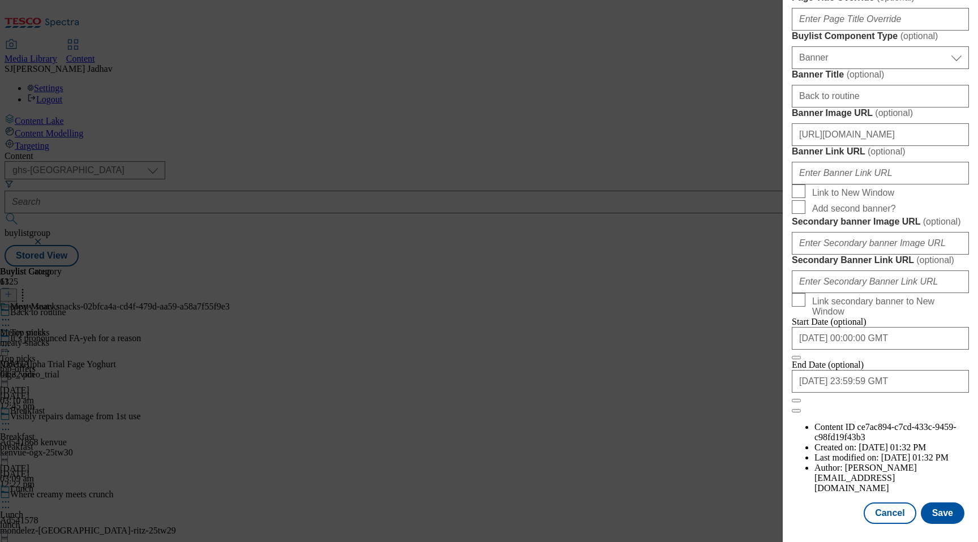
scroll to position [1096, 0]
type input "Cheese slices and triangles"
click at [943, 505] on button "Save" at bounding box center [943, 513] width 44 height 22
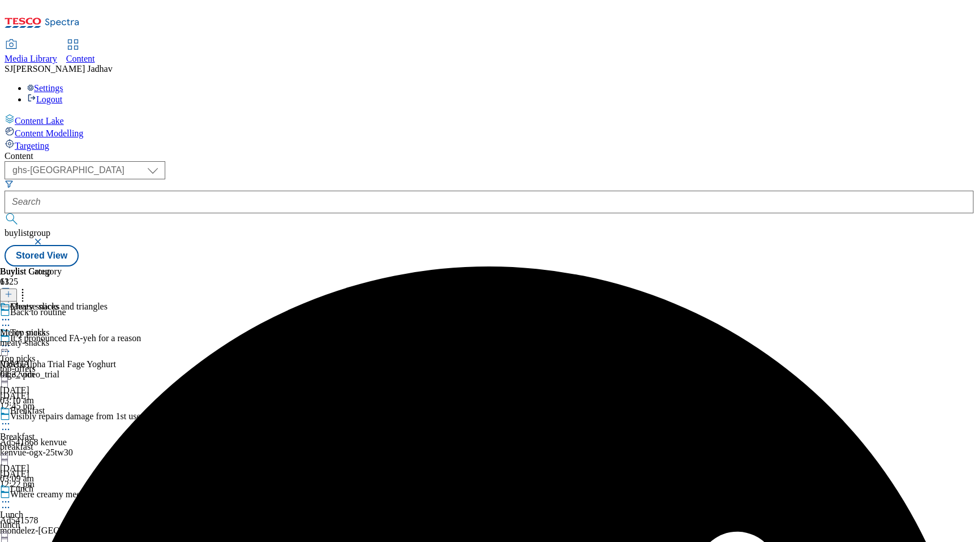
click at [11, 314] on icon at bounding box center [5, 319] width 11 height 11
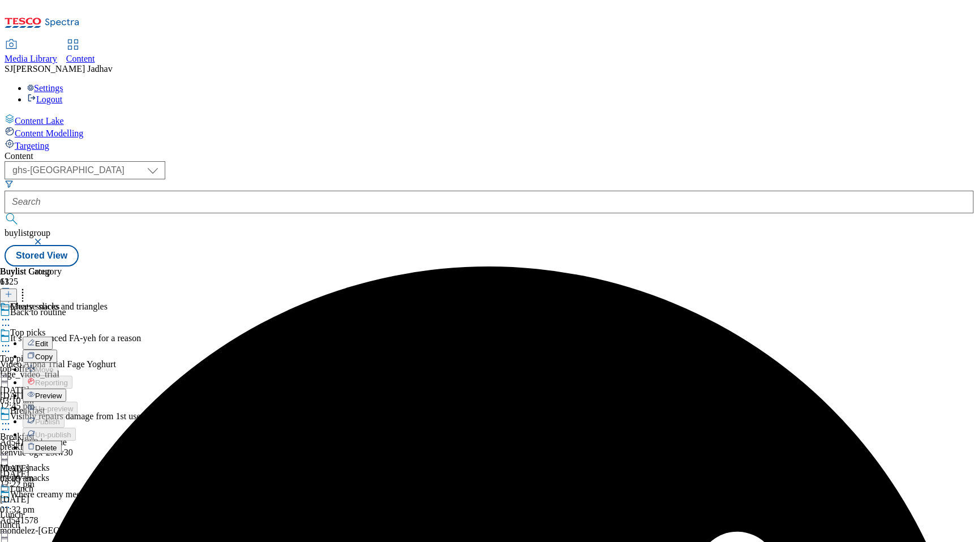
click at [53, 337] on button "Edit" at bounding box center [38, 343] width 30 height 13
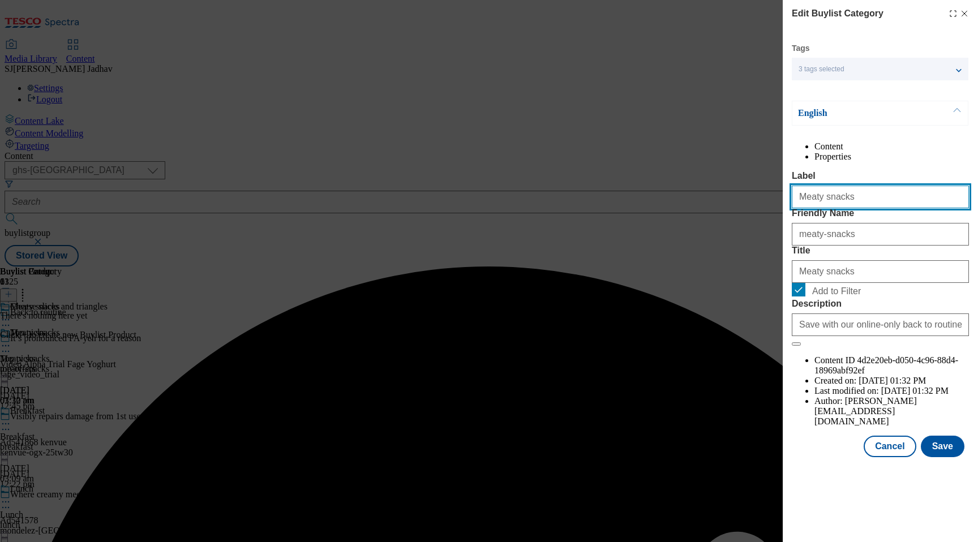
drag, startPoint x: 871, startPoint y: 231, endPoint x: 749, endPoint y: 224, distance: 122.4
click at [749, 224] on div "Edit Buylist Category Tags 3 tags selected ghs-uk-non-wsh high buylist category…" at bounding box center [489, 271] width 978 height 542
paste input "Cheese slices and triangle"
type input "Cheese slices and triangles"
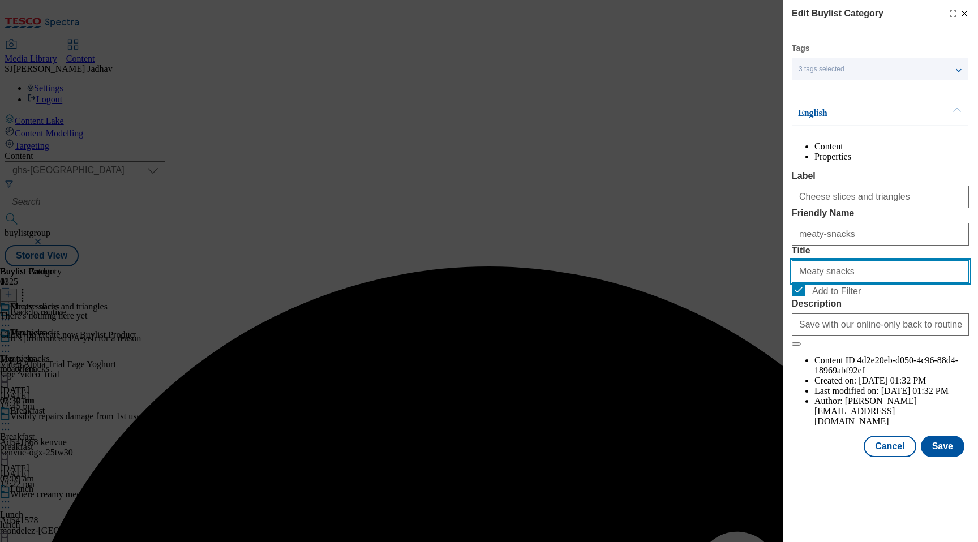
drag, startPoint x: 850, startPoint y: 338, endPoint x: 735, endPoint y: 318, distance: 116.6
click at [741, 318] on div "Edit Buylist Category Tags 3 tags selected ghs-uk-non-wsh high buylist category…" at bounding box center [489, 271] width 978 height 542
paste input "Cheese slices and triangle"
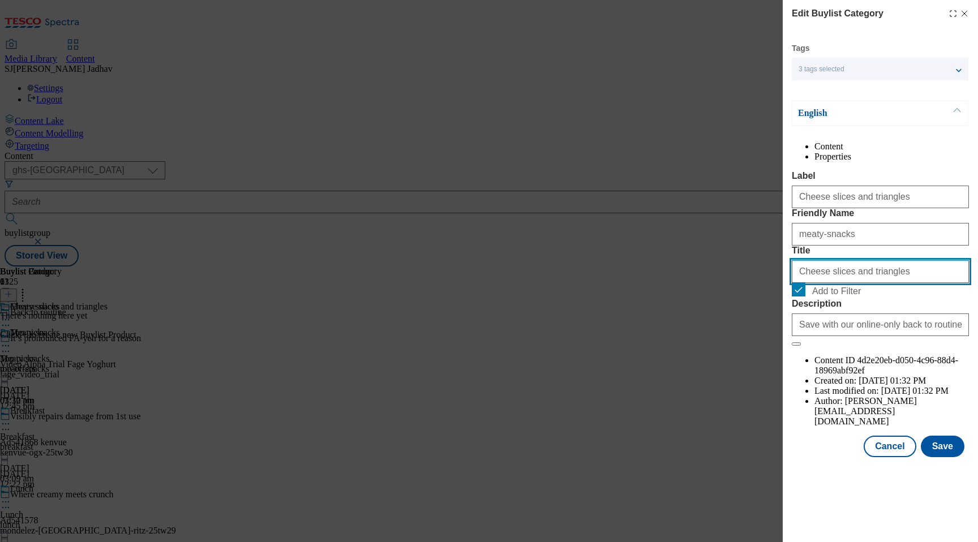
type input "Cheese slices and triangles"
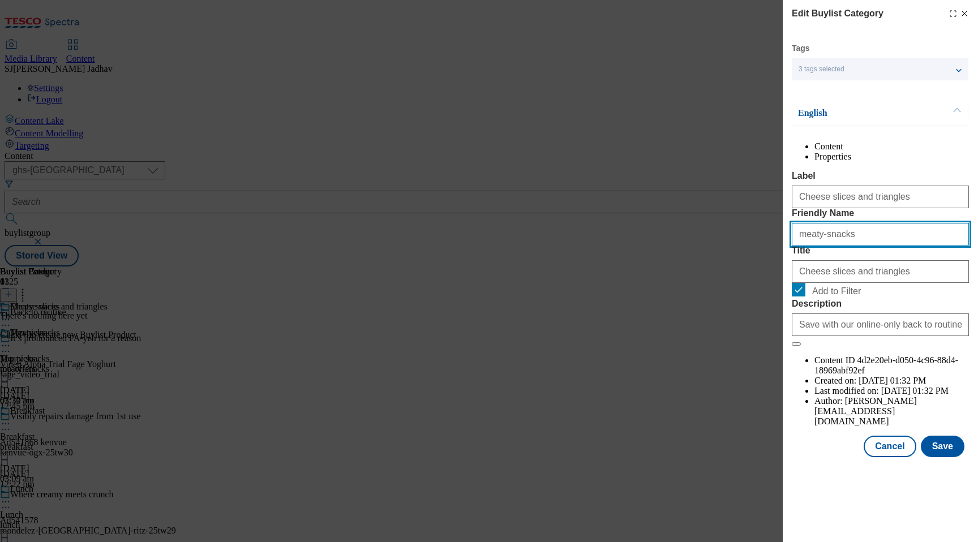
drag, startPoint x: 866, startPoint y: 285, endPoint x: 727, endPoint y: 266, distance: 140.0
click at [727, 266] on div "Edit Buylist Category Tags 3 tags selected ghs-uk-non-wsh high buylist category…" at bounding box center [489, 271] width 978 height 542
paste input "Cheese slices and triangle"
click at [802, 246] on input "Cheese slices and triangles" at bounding box center [880, 234] width 177 height 23
click at [820, 246] on input "cheese slices and triangles" at bounding box center [880, 234] width 177 height 23
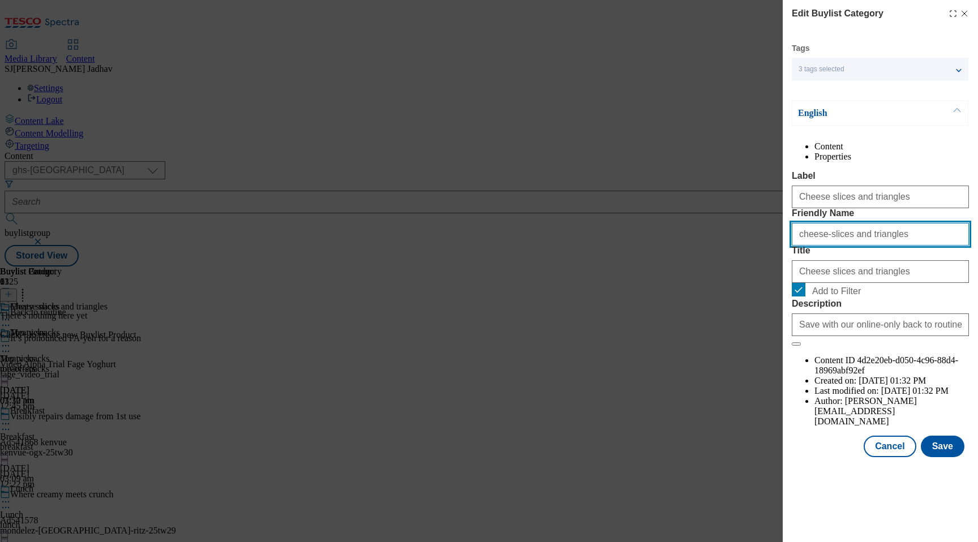
click at [841, 246] on input "cheese-slices and triangles" at bounding box center [880, 234] width 177 height 23
type input "cheese-slices-and-triangles"
click at [952, 475] on div "Modal" at bounding box center [880, 467] width 195 height 16
click at [939, 454] on div "Tags 3 tags selected ghs-uk-non-wsh high buylist category English Content Prope…" at bounding box center [880, 250] width 177 height 414
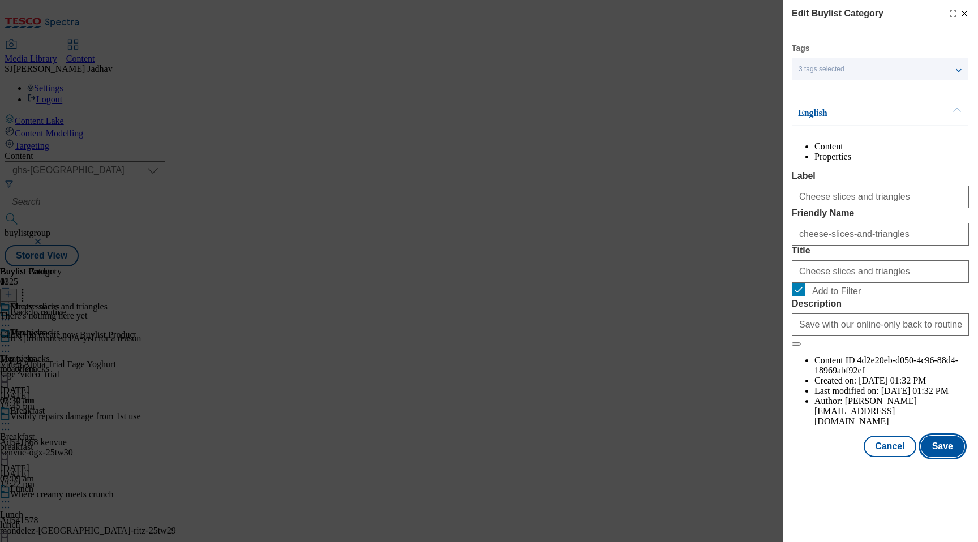
click at [931, 457] on button "Save" at bounding box center [943, 447] width 44 height 22
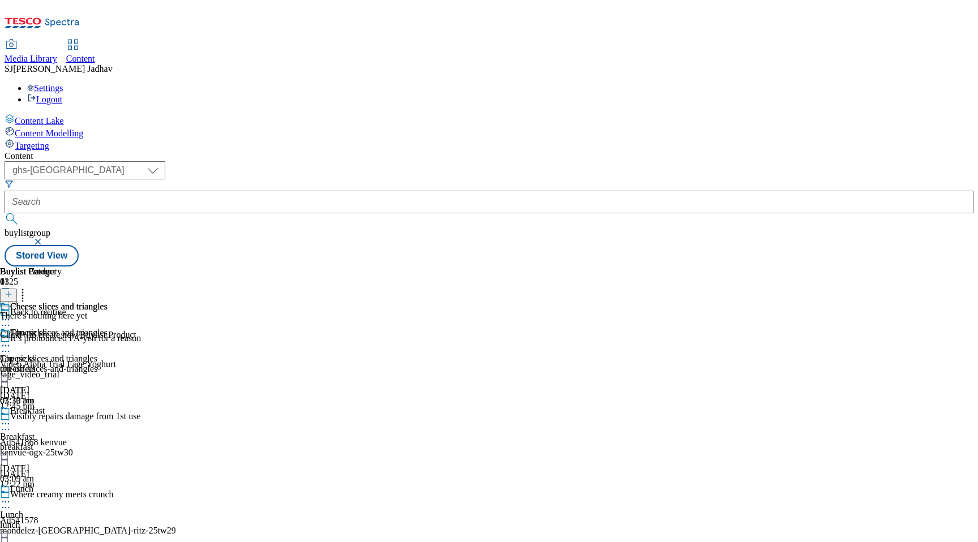
click at [4, 319] on circle at bounding box center [3, 320] width 2 height 2
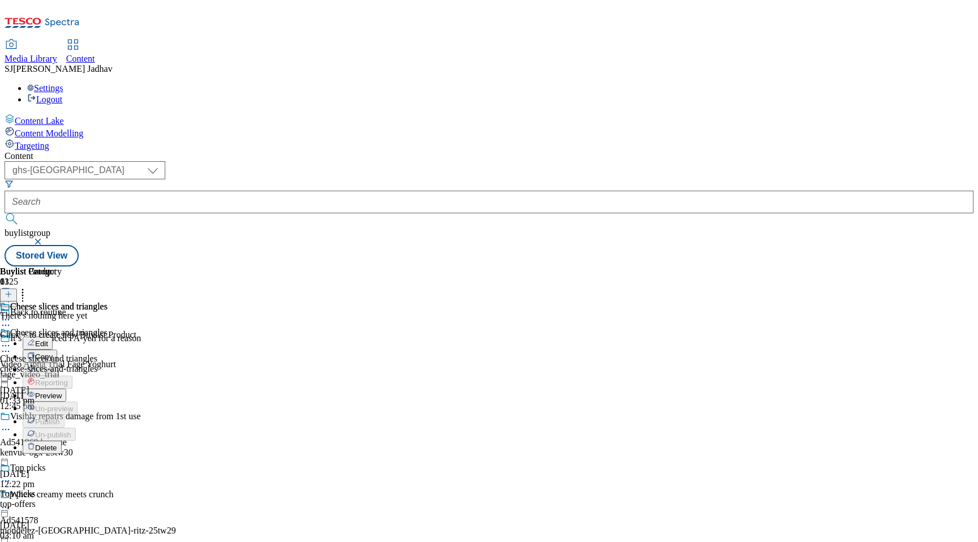
click at [57, 350] on button "Copy" at bounding box center [40, 356] width 35 height 13
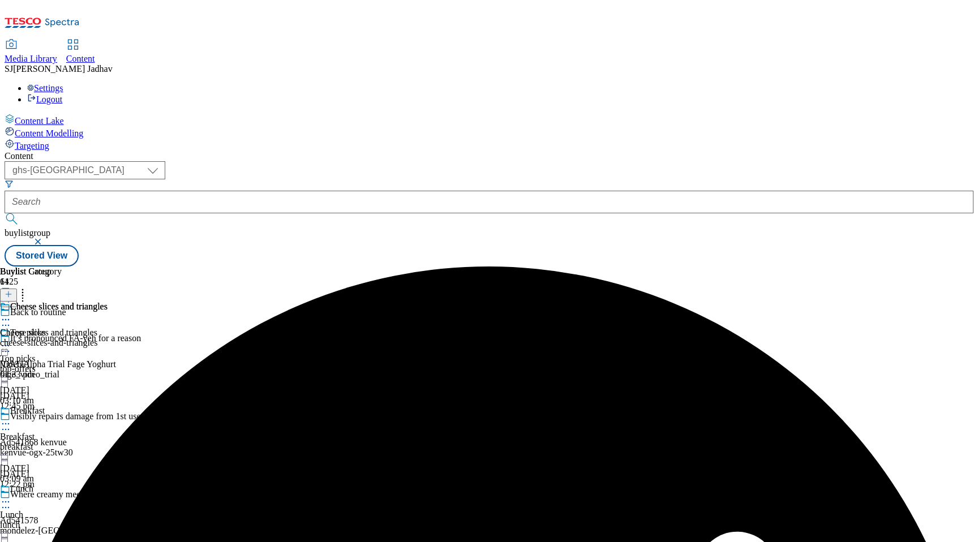
scroll to position [1290, 0]
select select "evergreen"
select select "Banner"
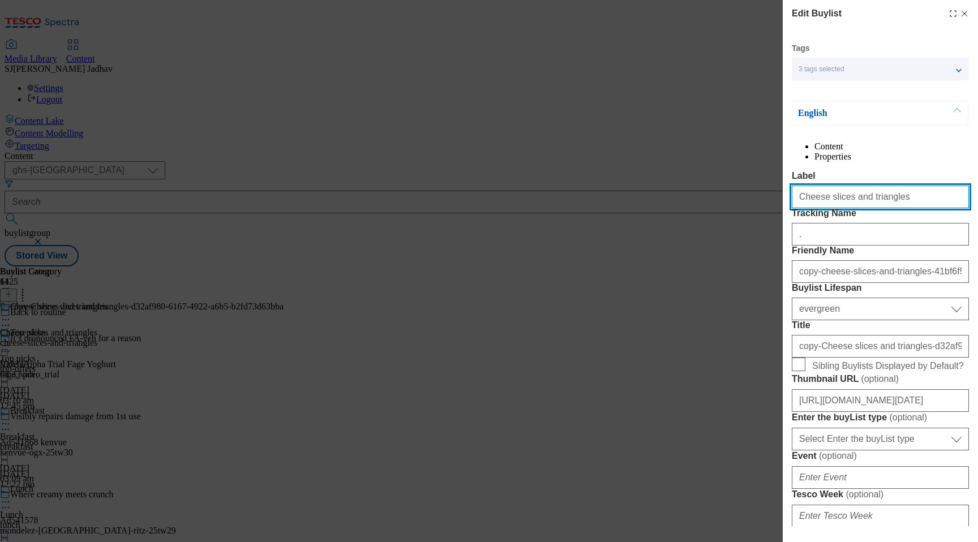
drag, startPoint x: 905, startPoint y: 225, endPoint x: 727, endPoint y: 219, distance: 178.4
click at [728, 219] on div "Edit Buylist Tags 3 tags selected ghs-uk-non-wsh high buylist English Content P…" at bounding box center [489, 271] width 978 height 542
paste input "Small bak"
type input "Small bakes"
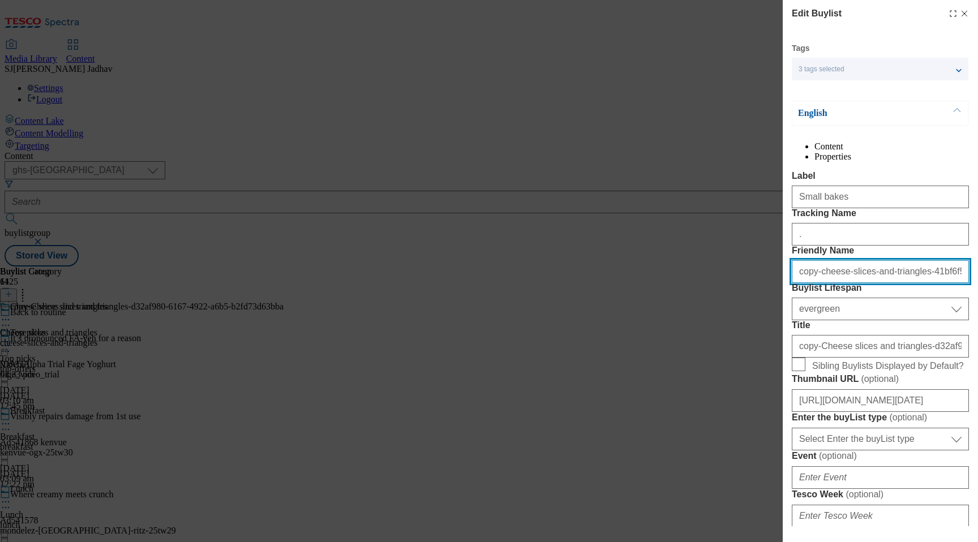
click at [891, 283] on input "copy-cheese-slices-and-triangles-41bf6f52-aa8e-43a6-9416-4f8c7ba4faae" at bounding box center [880, 271] width 177 height 23
click at [824, 283] on input "copy-cheese-slices-and-triangles-41bf6f52-aa8e-43a6-9416-4f8c7ba4faae" at bounding box center [880, 271] width 177 height 23
click at [841, 283] on input "copy-cheese-slices-and-triangles-41bf6f52-aa8e-43a6-9416-4f8c7ba4faae" at bounding box center [880, 271] width 177 height 23
paste input "Small bakes"
click at [801, 283] on input "Small bakes" at bounding box center [880, 271] width 177 height 23
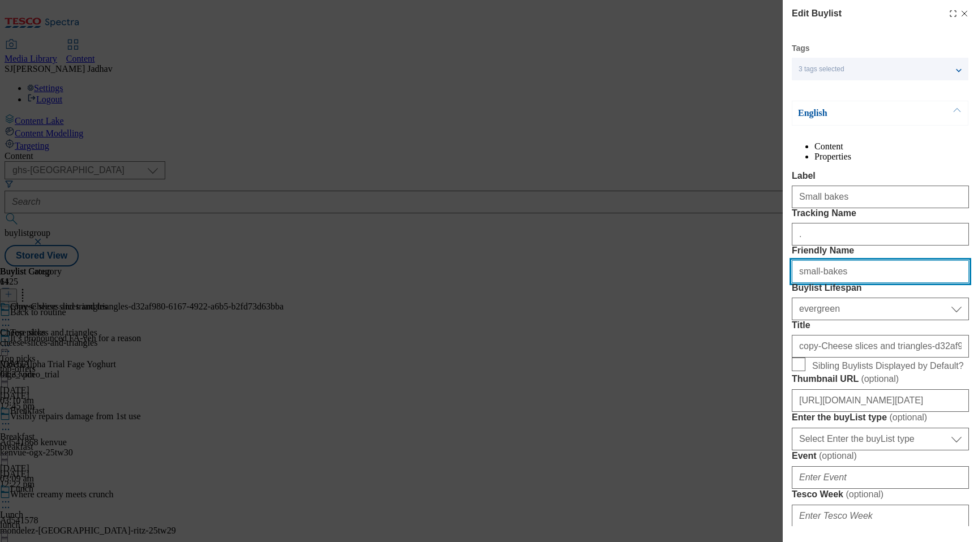
type input "small-bakes"
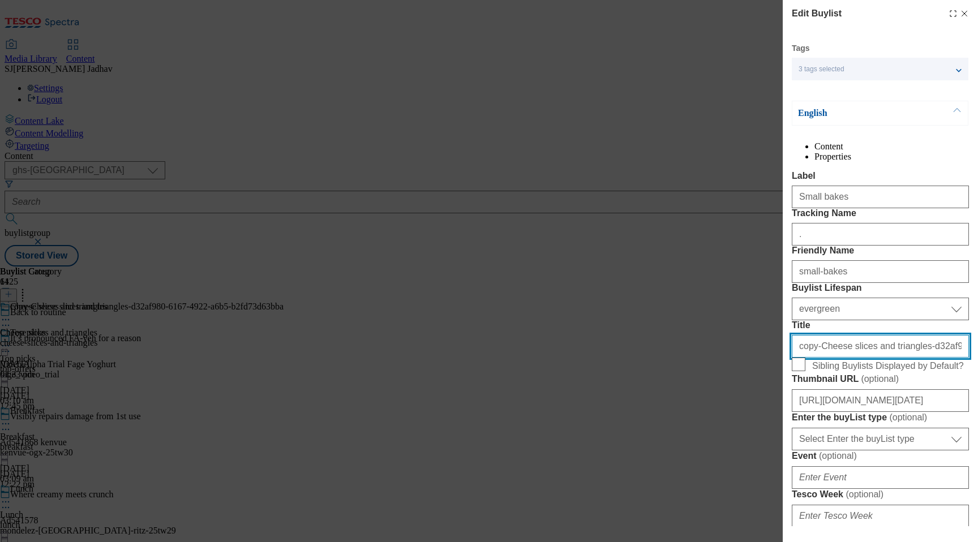
click at [836, 358] on input "copy-Cheese slices and triangles-d32af980-6167-4922-a6b5-b2fd73d63bba" at bounding box center [880, 346] width 177 height 23
paste input "Small bakes"
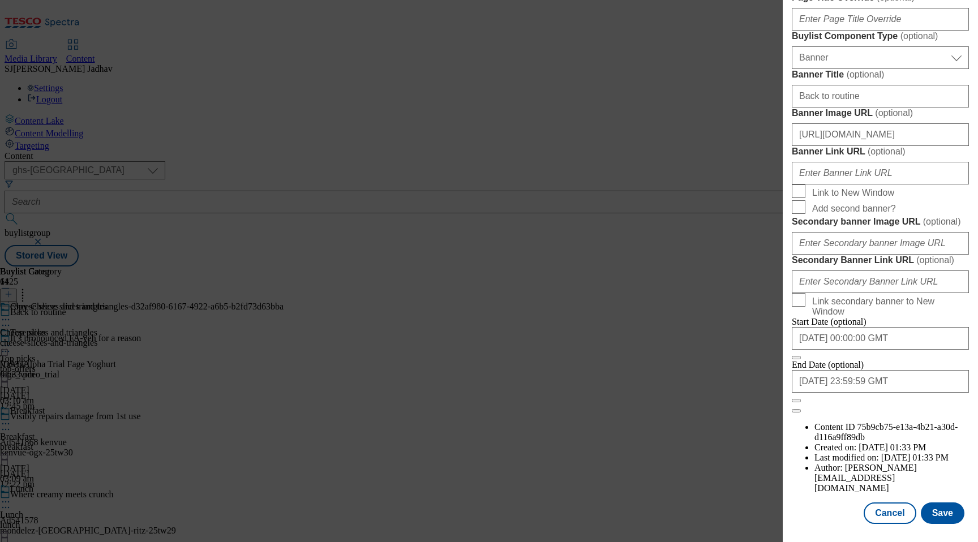
scroll to position [1096, 0]
type input "Small bakes"
click at [951, 509] on button "Save" at bounding box center [943, 513] width 44 height 22
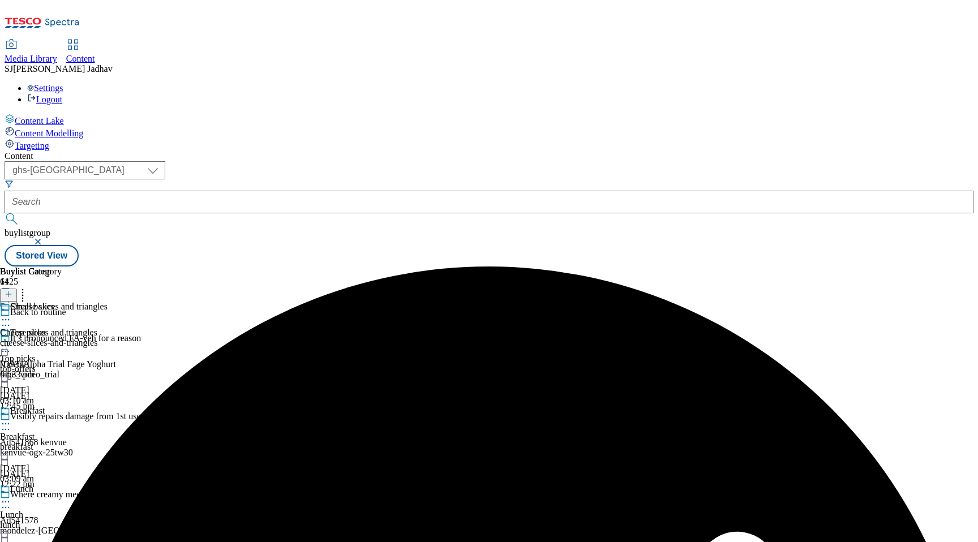
click at [11, 314] on icon at bounding box center [5, 319] width 11 height 11
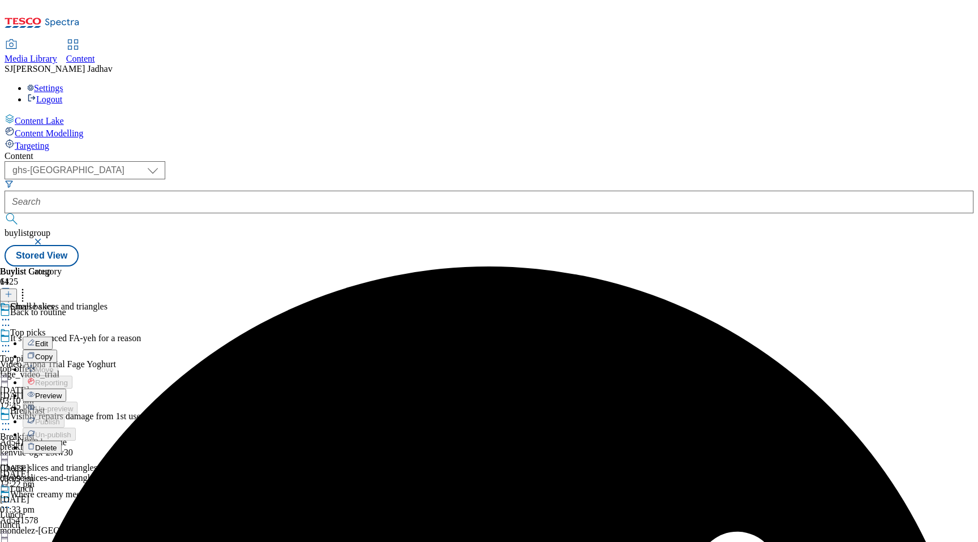
click at [48, 340] on span "Edit" at bounding box center [41, 344] width 13 height 8
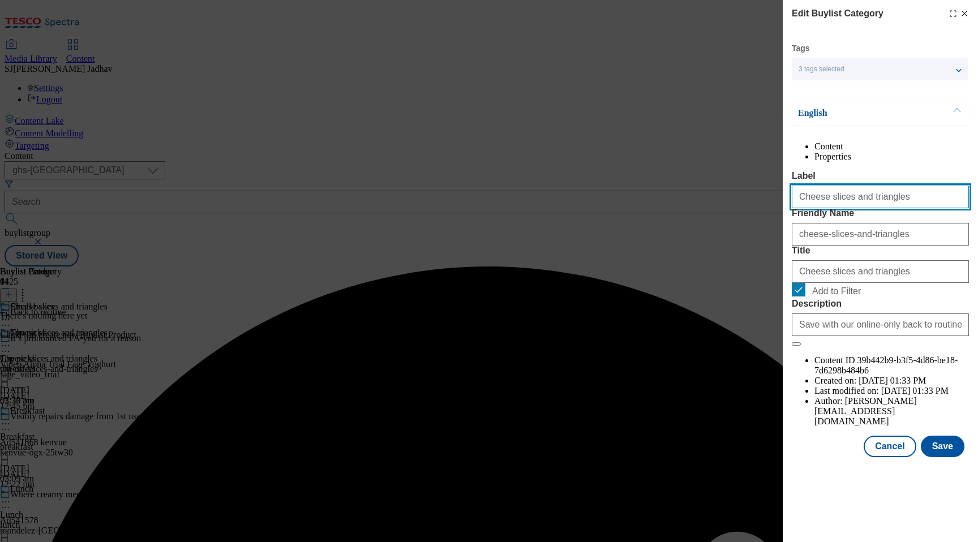
drag, startPoint x: 885, startPoint y: 225, endPoint x: 741, endPoint y: 206, distance: 145.5
click at [742, 207] on div "Edit Buylist Category Tags 3 tags selected ghs-uk-non-wsh high buylist category…" at bounding box center [489, 271] width 978 height 542
paste input "Small bak"
type input "Small bakes"
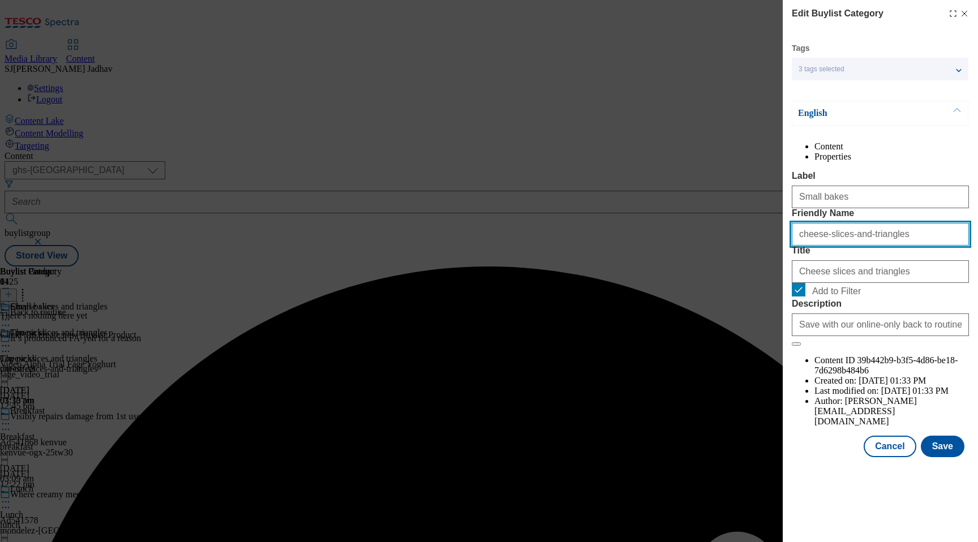
drag, startPoint x: 918, startPoint y: 270, endPoint x: 790, endPoint y: 270, distance: 128.4
click at [790, 270] on div "Edit Buylist Category Tags 3 tags selected ghs-uk-non-wsh high buylist category…" at bounding box center [880, 229] width 195 height 459
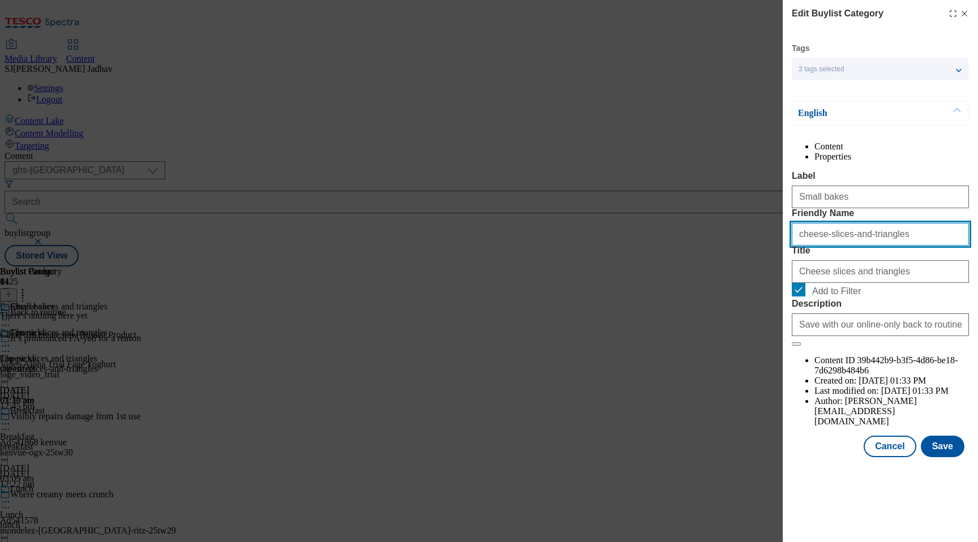
paste input "Small bak"
click at [802, 246] on input "Small bakes" at bounding box center [880, 234] width 177 height 23
click at [816, 246] on input "small bakes" at bounding box center [880, 234] width 177 height 23
type input "small-bakes"
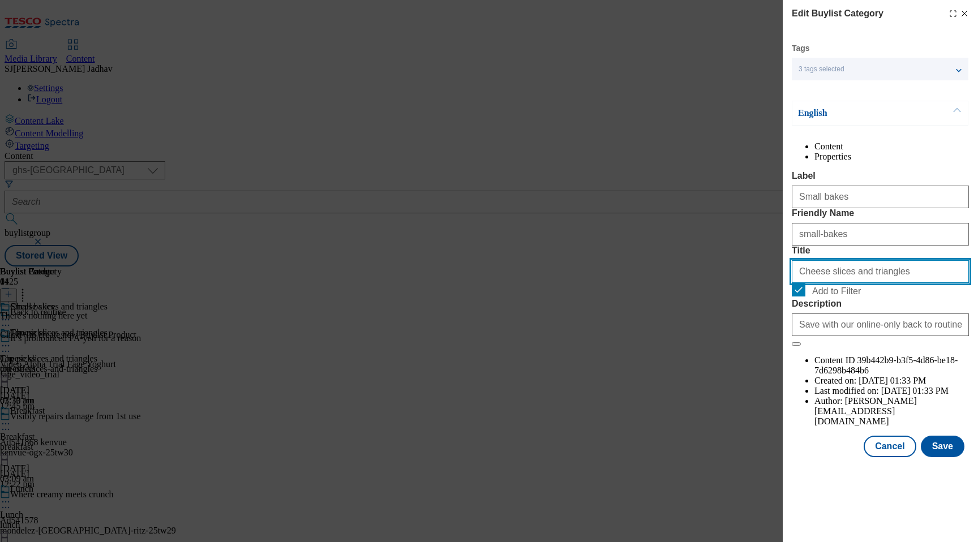
drag, startPoint x: 890, startPoint y: 338, endPoint x: 716, endPoint y: 318, distance: 175.4
click at [716, 318] on div "Edit Buylist Category Tags 3 tags selected ghs-uk-non-wsh high buylist category…" at bounding box center [489, 271] width 978 height 542
paste input "Small bak"
type input "Small bakes"
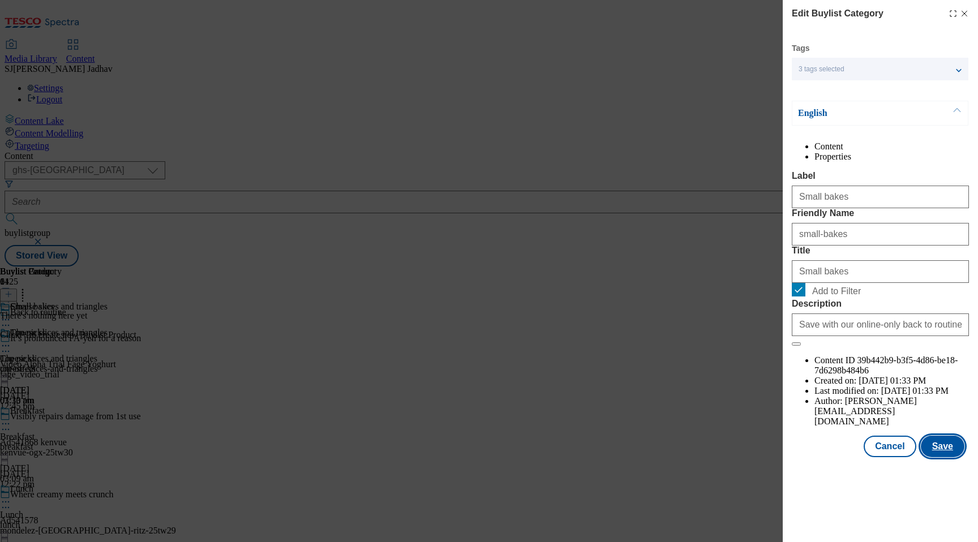
click at [944, 457] on button "Save" at bounding box center [943, 447] width 44 height 22
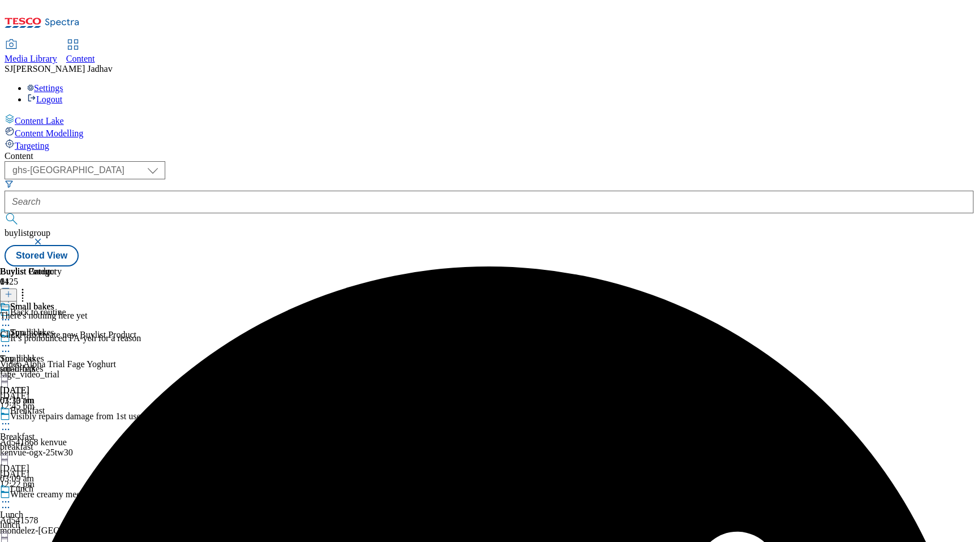
click at [28, 287] on icon at bounding box center [22, 292] width 11 height 11
click at [63, 329] on span "Reorder" at bounding box center [49, 333] width 27 height 8
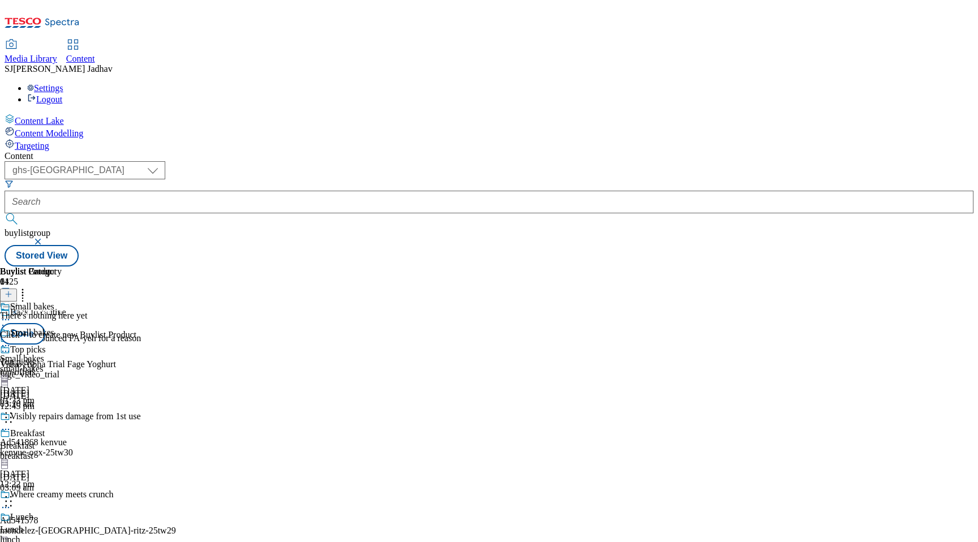
scroll to position [733, 0]
drag, startPoint x: 533, startPoint y: 433, endPoint x: 528, endPoint y: 226, distance: 207.2
click at [528, 226] on body "Icons icon_account icon_add icon_backward_link icon_basket icon_benefits icon_c…" at bounding box center [489, 136] width 969 height 262
click at [530, 227] on body "Icons icon_account icon_add icon_backward_link icon_basket icon_benefits icon_c…" at bounding box center [489, 136] width 969 height 262
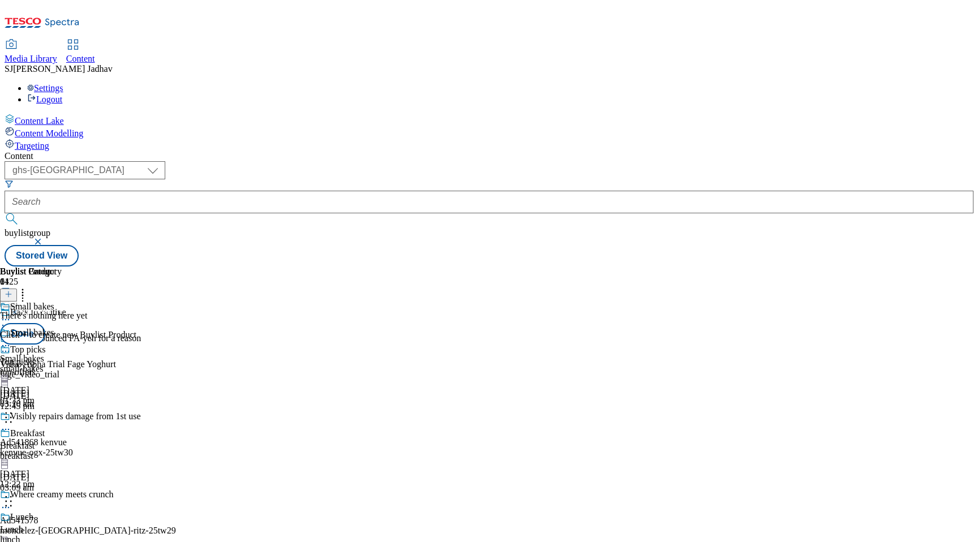
scroll to position [356, 0]
drag, startPoint x: 534, startPoint y: 438, endPoint x: 532, endPoint y: 215, distance: 223.0
click at [532, 215] on body "Icons icon_account icon_add icon_backward_link icon_basket icon_benefits icon_c…" at bounding box center [489, 136] width 969 height 262
drag, startPoint x: 530, startPoint y: 464, endPoint x: 530, endPoint y: 279, distance: 185.0
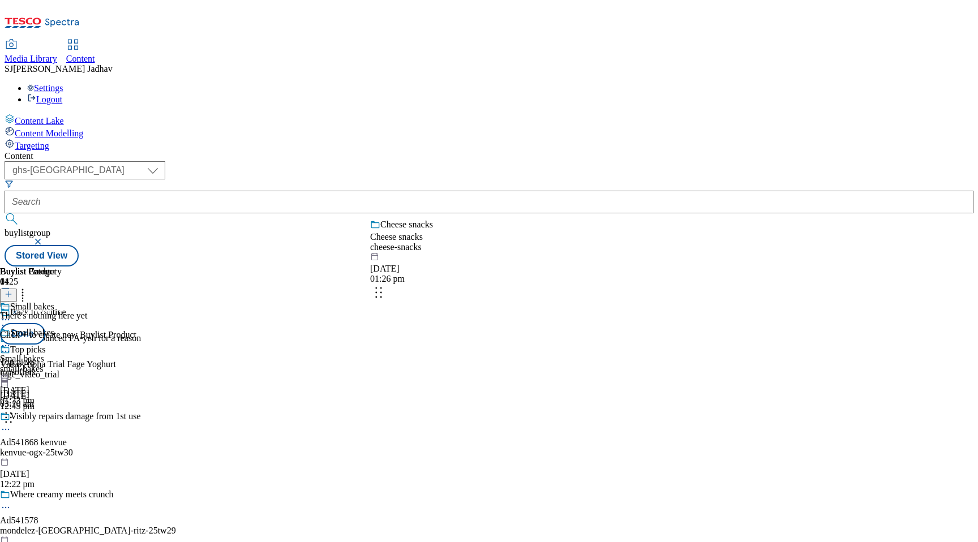
click at [530, 267] on body "Icons icon_account icon_add icon_backward_link icon_basket icon_benefits icon_c…" at bounding box center [489, 136] width 969 height 262
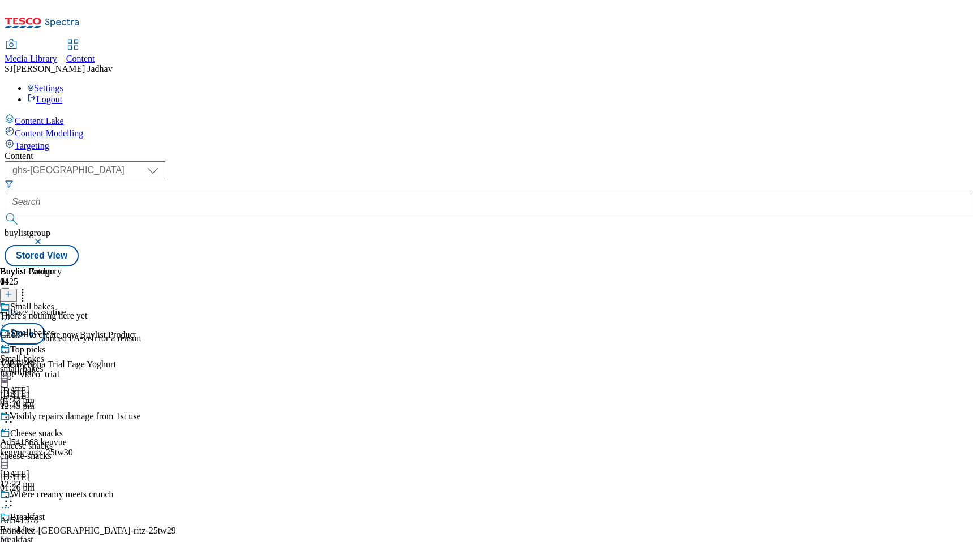
scroll to position [856, 0]
drag, startPoint x: 530, startPoint y: 424, endPoint x: 525, endPoint y: 262, distance: 162.5
click at [525, 260] on body "Icons icon_account icon_add icon_backward_link icon_basket icon_benefits icon_c…" at bounding box center [489, 136] width 969 height 262
drag, startPoint x: 537, startPoint y: 300, endPoint x: 523, endPoint y: 191, distance: 109.6
click at [524, 192] on body "Icons icon_account icon_add icon_backward_link icon_basket icon_benefits icon_c…" at bounding box center [489, 136] width 969 height 262
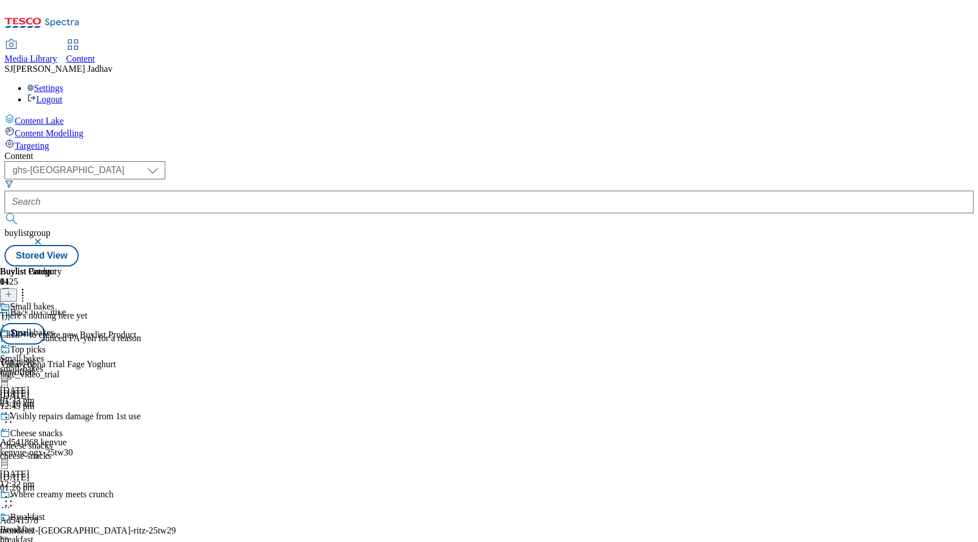
scroll to position [535, 0]
drag, startPoint x: 534, startPoint y: 495, endPoint x: 523, endPoint y: 266, distance: 229.4
click at [523, 266] on body "Icons icon_account icon_add icon_backward_link icon_basket icon_benefits icon_c…" at bounding box center [489, 136] width 969 height 262
drag, startPoint x: 533, startPoint y: 436, endPoint x: 533, endPoint y: 340, distance: 96.8
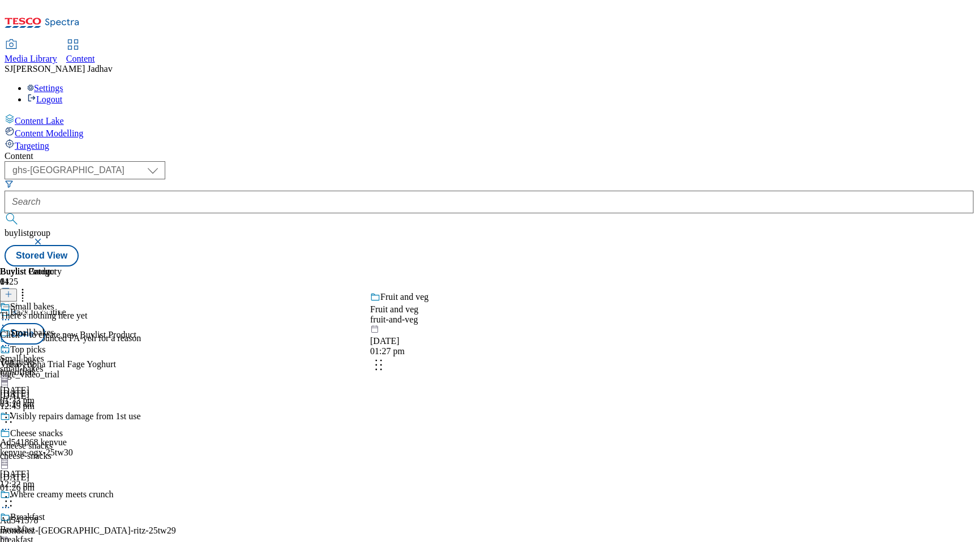
click at [533, 267] on body "Icons icon_account icon_add icon_backward_link icon_basket icon_benefits icon_c…" at bounding box center [489, 136] width 969 height 262
click at [530, 267] on body "Icons icon_account icon_add icon_backward_link icon_basket icon_benefits icon_c…" at bounding box center [489, 136] width 969 height 262
drag, startPoint x: 537, startPoint y: 420, endPoint x: 536, endPoint y: 318, distance: 101.9
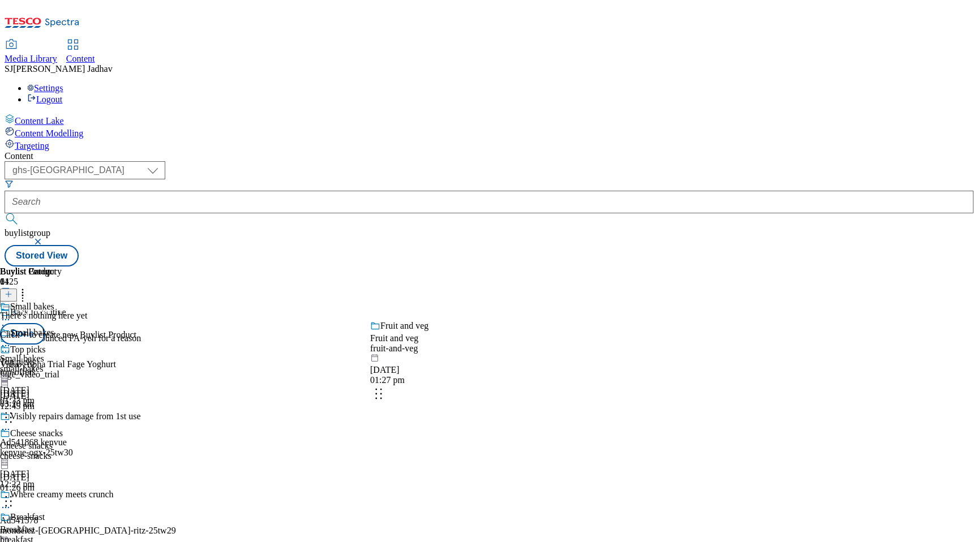
click at [536, 267] on body "Icons icon_account icon_add icon_backward_link icon_basket icon_benefits icon_c…" at bounding box center [489, 136] width 969 height 262
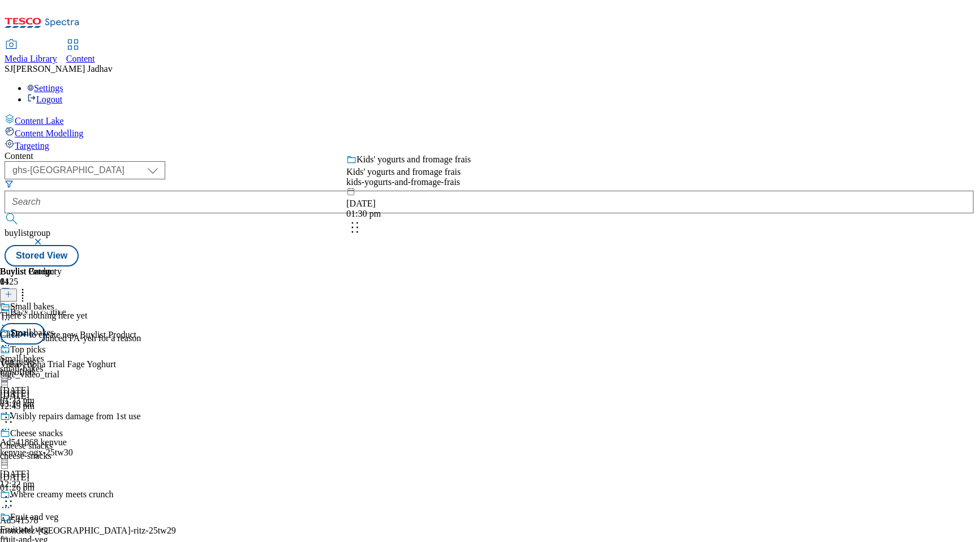
drag, startPoint x: 525, startPoint y: 486, endPoint x: 501, endPoint y: 204, distance: 283.4
click at [501, 204] on body "Icons icon_account icon_add icon_backward_link icon_basket icon_benefits icon_c…" at bounding box center [489, 136] width 969 height 262
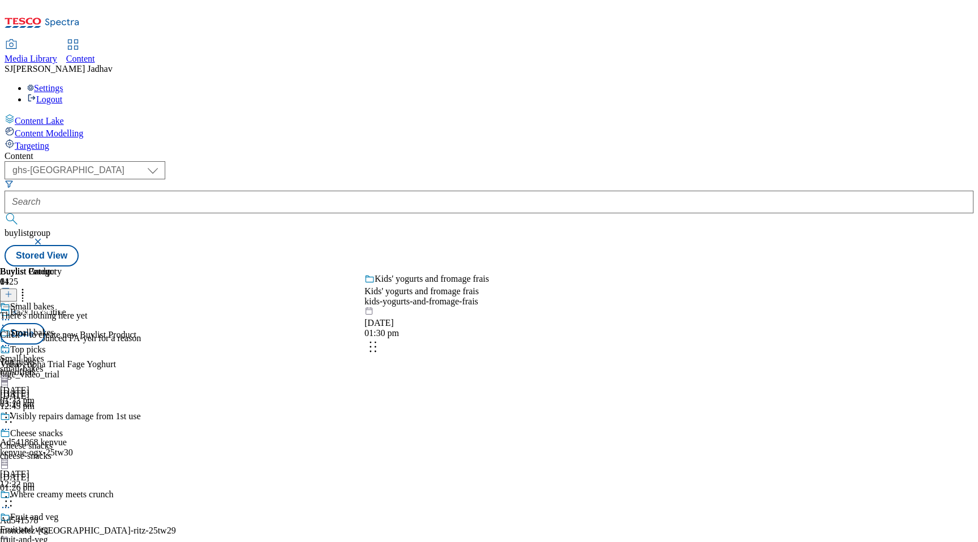
drag, startPoint x: 534, startPoint y: 509, endPoint x: 526, endPoint y: 280, distance: 228.7
click at [526, 267] on body "Icons icon_account icon_add icon_backward_link icon_basket icon_benefits icon_c…" at bounding box center [489, 136] width 969 height 262
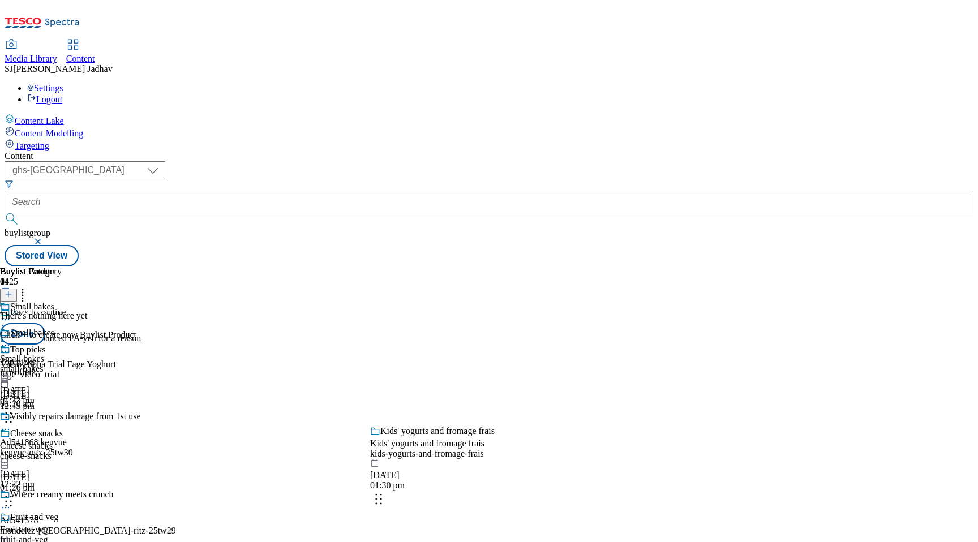
drag, startPoint x: 534, startPoint y: 479, endPoint x: 532, endPoint y: 273, distance: 206.5
click at [534, 267] on body "Icons icon_account icon_add icon_backward_link icon_basket icon_benefits icon_c…" at bounding box center [489, 136] width 969 height 262
drag, startPoint x: 528, startPoint y: 476, endPoint x: 528, endPoint y: 396, distance: 80.4
click at [528, 267] on body "Icons icon_account icon_add icon_backward_link icon_basket icon_benefits icon_c…" at bounding box center [489, 136] width 969 height 262
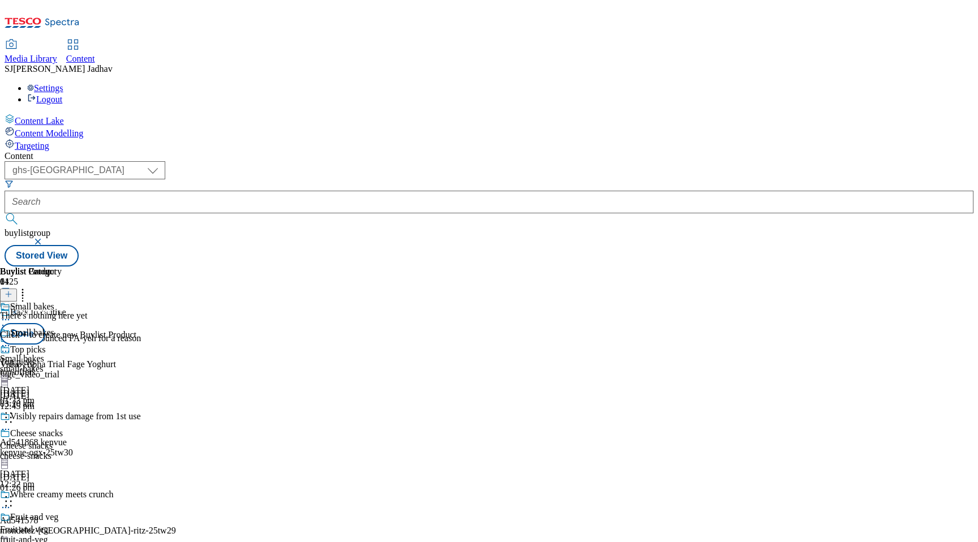
scroll to position [1039, 0]
drag, startPoint x: 529, startPoint y: 464, endPoint x: 522, endPoint y: 239, distance: 224.7
click at [522, 242] on body "Icons icon_account icon_add icon_backward_link icon_basket icon_benefits icon_c…" at bounding box center [489, 136] width 969 height 262
drag, startPoint x: 531, startPoint y: 390, endPoint x: 529, endPoint y: 286, distance: 104.1
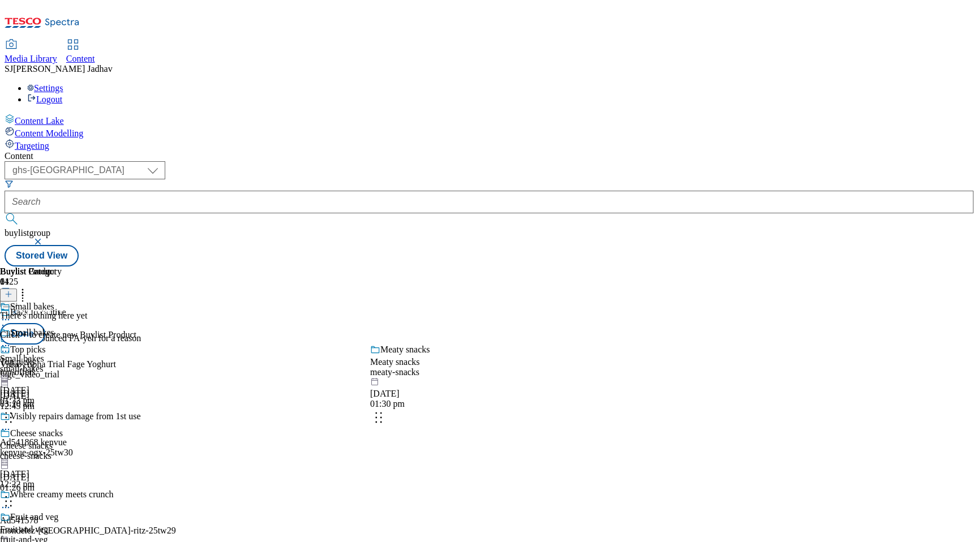
click at [530, 267] on body "Icons icon_account icon_add icon_backward_link icon_basket icon_benefits icon_c…" at bounding box center [489, 136] width 969 height 262
drag, startPoint x: 536, startPoint y: 504, endPoint x: 531, endPoint y: 282, distance: 221.9
click at [531, 267] on body "Icons icon_account icon_add icon_backward_link icon_basket icon_benefits icon_c…" at bounding box center [489, 136] width 969 height 262
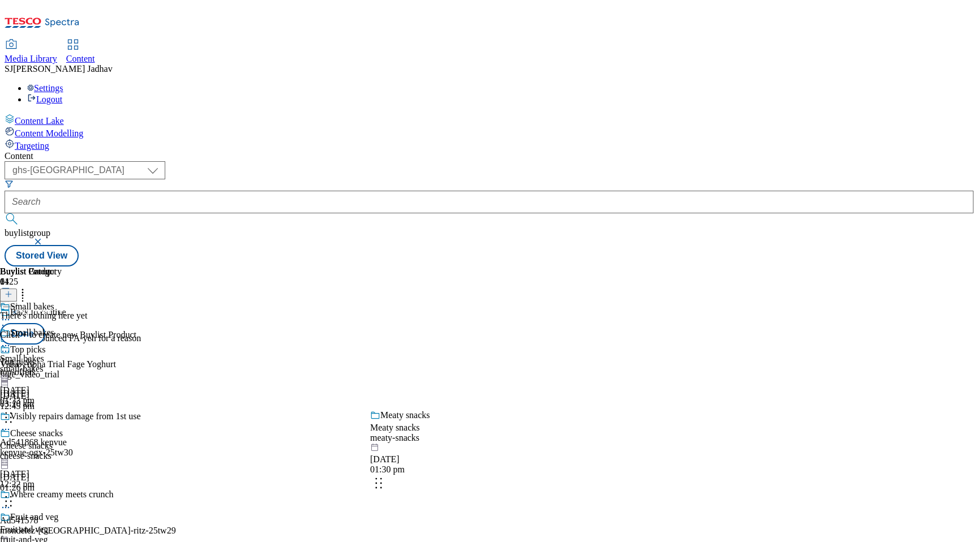
drag, startPoint x: 536, startPoint y: 510, endPoint x: 536, endPoint y: 419, distance: 91.7
click at [536, 267] on body "Icons icon_account icon_add icon_backward_link icon_basket icon_benefits icon_c…" at bounding box center [489, 136] width 969 height 262
click at [532, 267] on body "Icons icon_account icon_add icon_backward_link icon_basket icon_benefits icon_c…" at bounding box center [489, 136] width 969 height 262
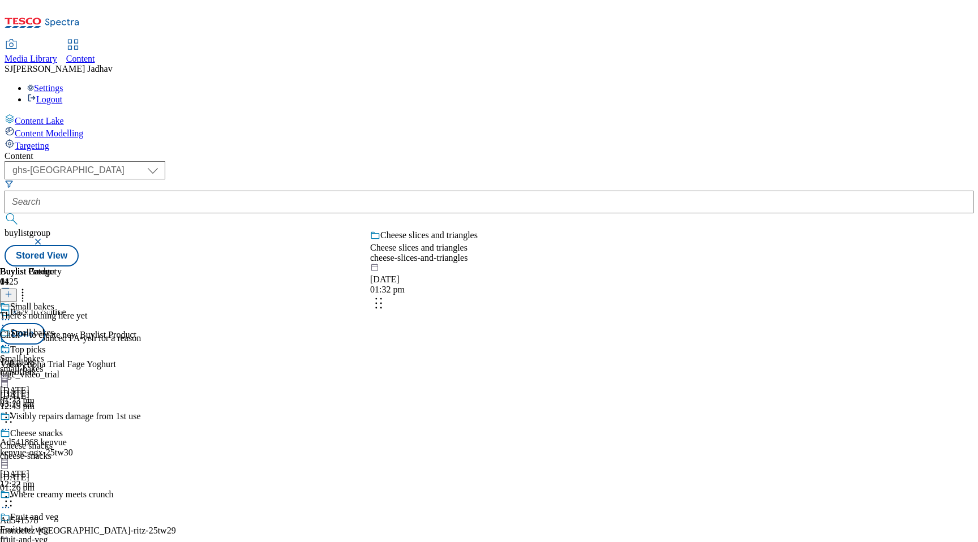
drag, startPoint x: 534, startPoint y: 384, endPoint x: 532, endPoint y: 252, distance: 131.3
click at [532, 254] on body "Icons icon_account icon_add icon_backward_link icon_basket icon_benefits icon_c…" at bounding box center [489, 136] width 969 height 262
click at [530, 235] on body "Icons icon_account icon_add icon_backward_link icon_basket icon_benefits icon_c…" at bounding box center [489, 136] width 969 height 262
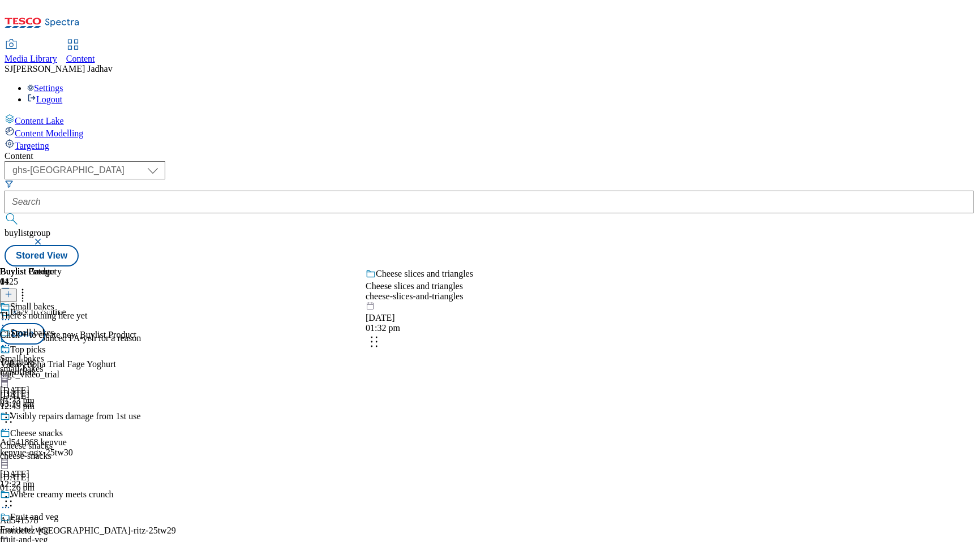
drag, startPoint x: 531, startPoint y: 505, endPoint x: 526, endPoint y: 265, distance: 240.0
click at [526, 265] on body "Icons icon_account icon_add icon_backward_link icon_basket icon_benefits icon_c…" at bounding box center [489, 136] width 969 height 262
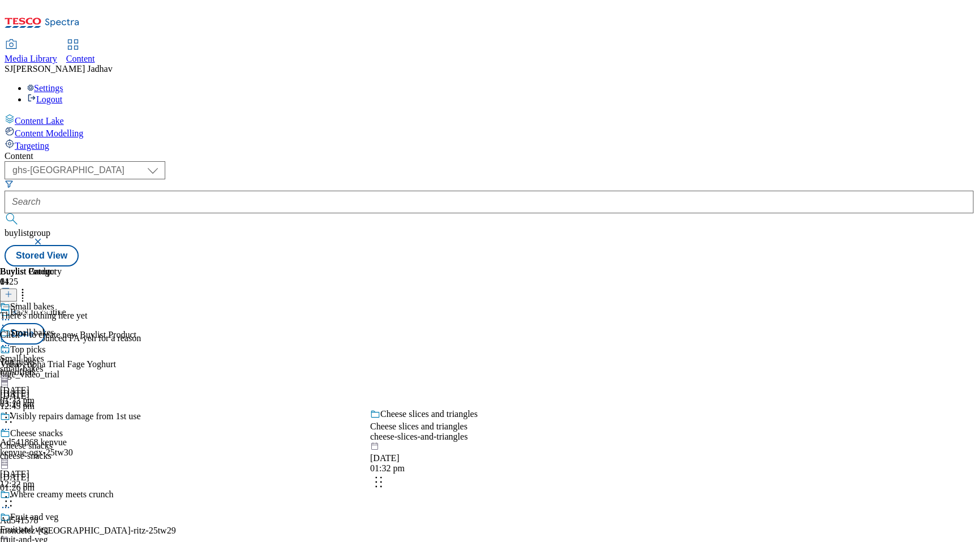
drag, startPoint x: 534, startPoint y: 465, endPoint x: 534, endPoint y: 359, distance: 105.8
click at [534, 267] on body "Icons icon_account icon_add icon_backward_link icon_basket icon_benefits icon_c…" at bounding box center [489, 136] width 969 height 262
drag, startPoint x: 534, startPoint y: 478, endPoint x: 531, endPoint y: 353, distance: 125.1
click at [531, 267] on body "Icons icon_account icon_add icon_backward_link icon_basket icon_benefits icon_c…" at bounding box center [489, 136] width 969 height 262
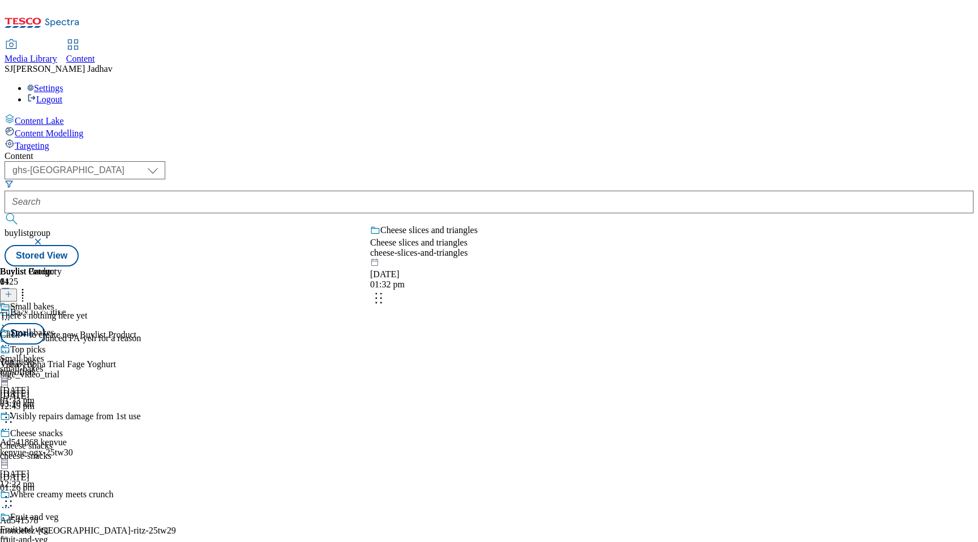
drag, startPoint x: 532, startPoint y: 358, endPoint x: 532, endPoint y: 217, distance: 140.3
click at [532, 222] on body "Icons icon_account icon_add icon_backward_link icon_basket icon_benefits icon_c…" at bounding box center [489, 136] width 969 height 262
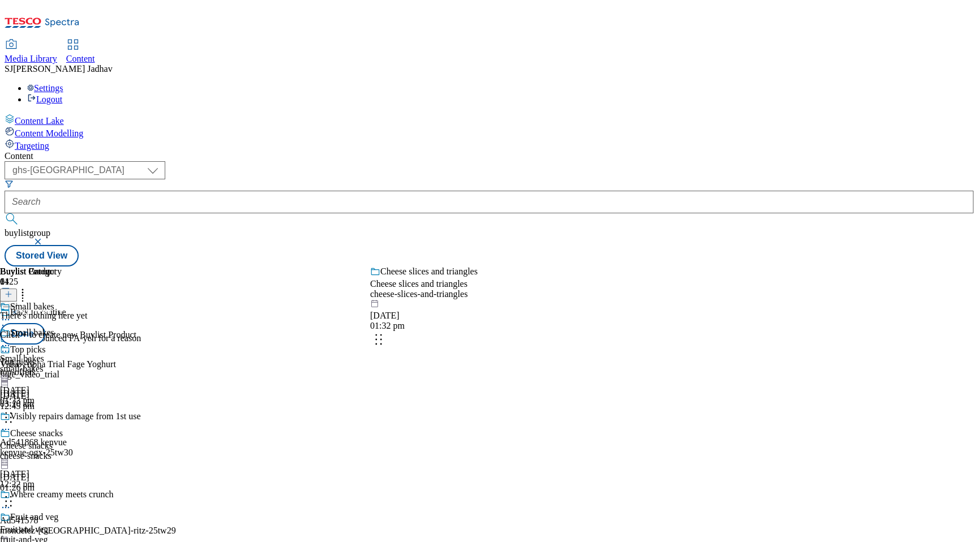
drag, startPoint x: 536, startPoint y: 393, endPoint x: 536, endPoint y: 304, distance: 89.4
click at [536, 267] on body "Icons icon_account icon_add icon_backward_link icon_basket icon_benefits icon_c…" at bounding box center [489, 136] width 969 height 262
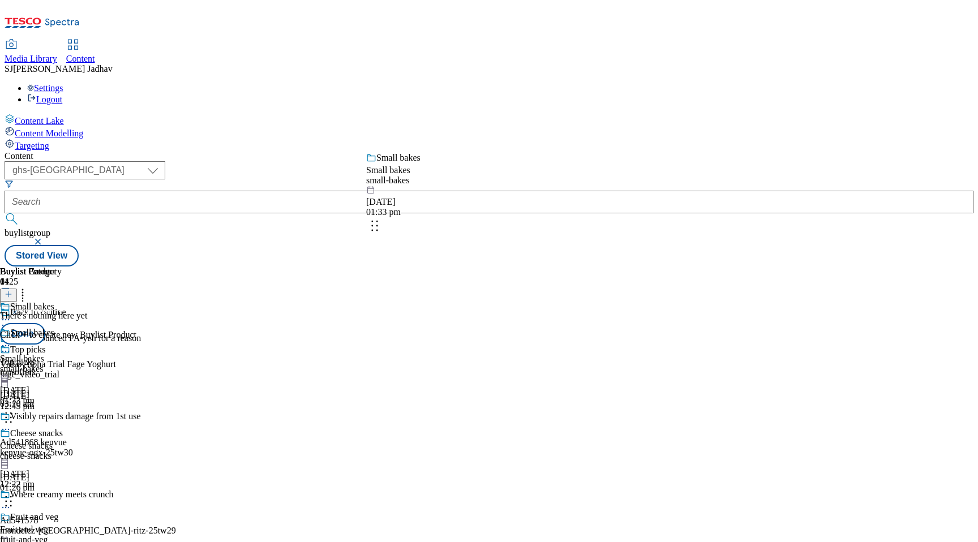
drag, startPoint x: 529, startPoint y: 420, endPoint x: 525, endPoint y: 199, distance: 221.3
click at [525, 199] on body "Icons icon_account icon_add icon_backward_link icon_basket icon_benefits icon_c…" at bounding box center [489, 136] width 969 height 262
click at [531, 267] on body "Icons icon_account icon_add icon_backward_link icon_basket icon_benefits icon_c…" at bounding box center [489, 136] width 969 height 262
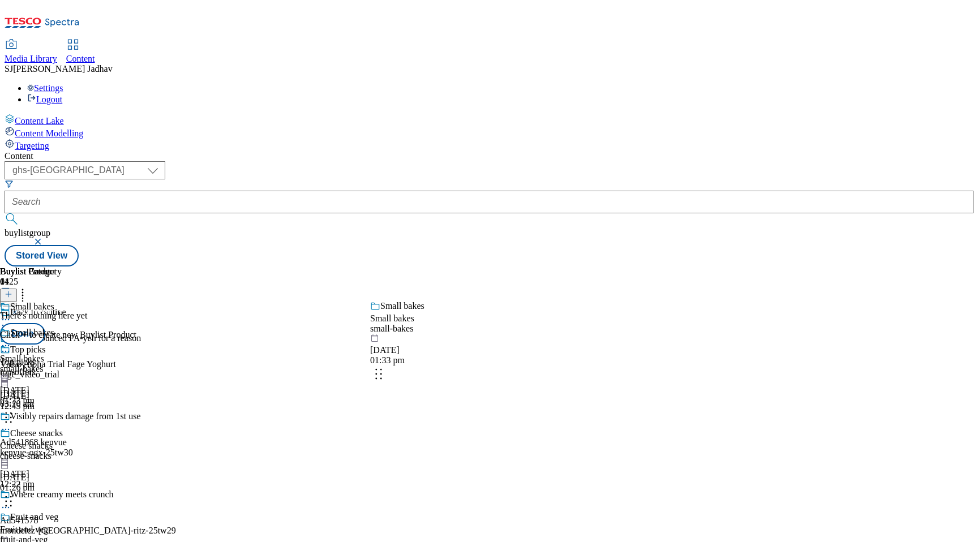
drag, startPoint x: 536, startPoint y: 505, endPoint x: 536, endPoint y: 316, distance: 189.6
click at [536, 267] on body "Icons icon_account icon_add icon_backward_link icon_basket icon_benefits icon_c…" at bounding box center [489, 136] width 969 height 262
click at [510, 267] on body "Icons icon_account icon_add icon_backward_link icon_basket icon_benefits icon_c…" at bounding box center [489, 136] width 969 height 262
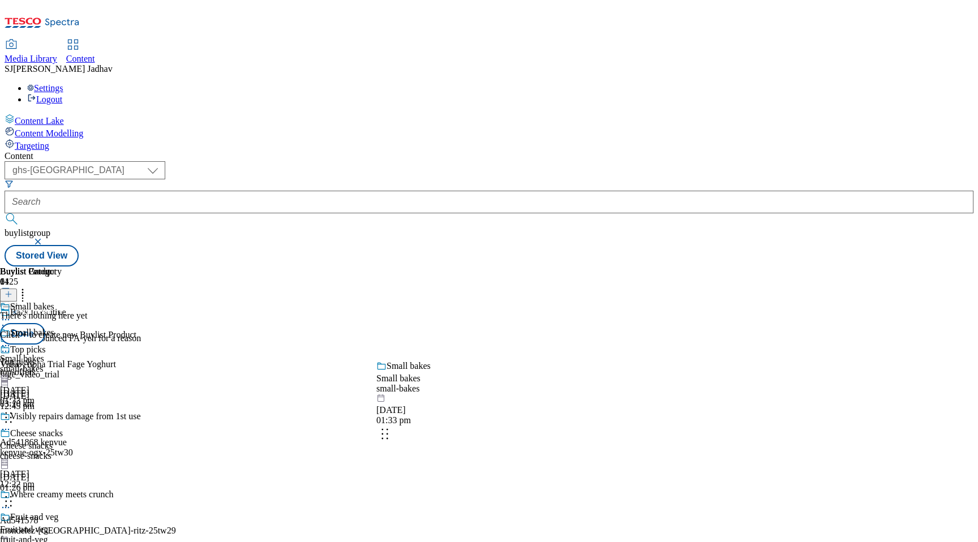
drag, startPoint x: 485, startPoint y: 487, endPoint x: 492, endPoint y: 378, distance: 108.8
click at [492, 267] on body "Icons icon_account icon_add icon_backward_link icon_basket icon_benefits icon_c…" at bounding box center [489, 136] width 969 height 262
click at [45, 323] on button "Done" at bounding box center [22, 334] width 45 height 22
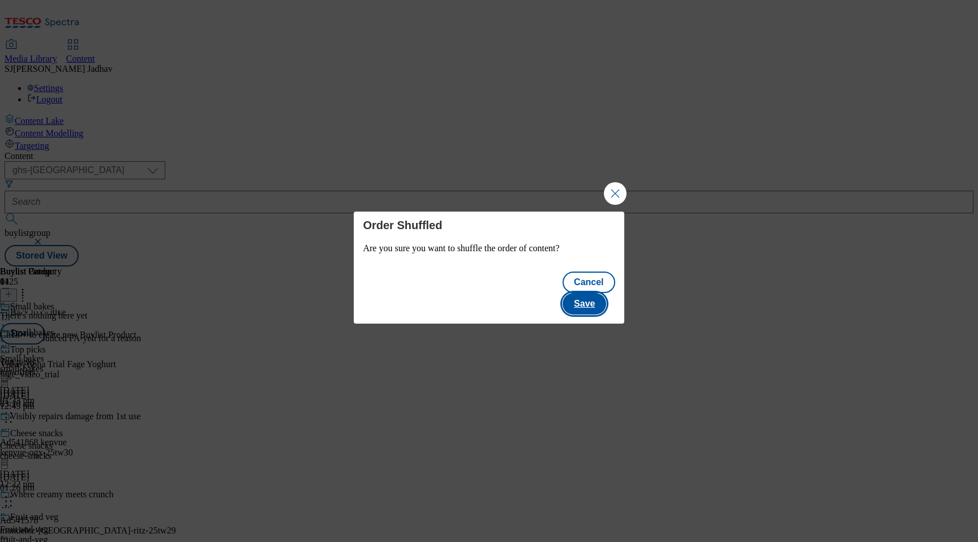
click at [594, 293] on button "Save" at bounding box center [584, 304] width 44 height 22
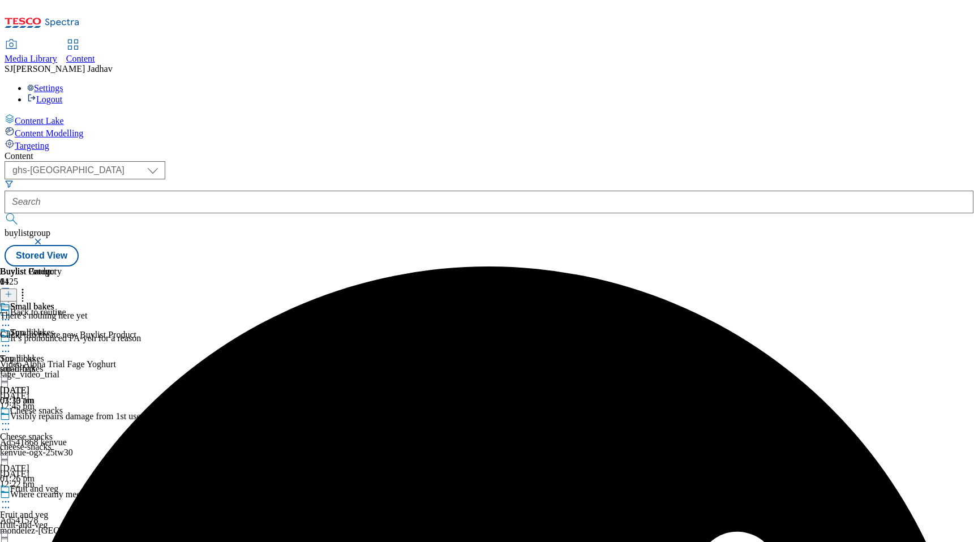
click at [124, 364] on div "top-offers" at bounding box center [62, 369] width 124 height 10
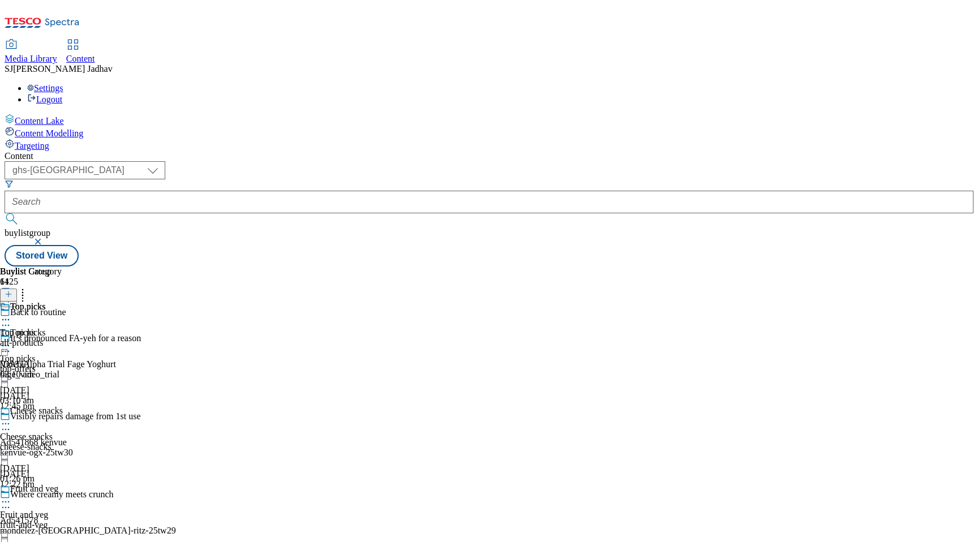
click at [11, 418] on icon at bounding box center [5, 423] width 11 height 11
click at [53, 457] on span "Copy" at bounding box center [44, 461] width 18 height 8
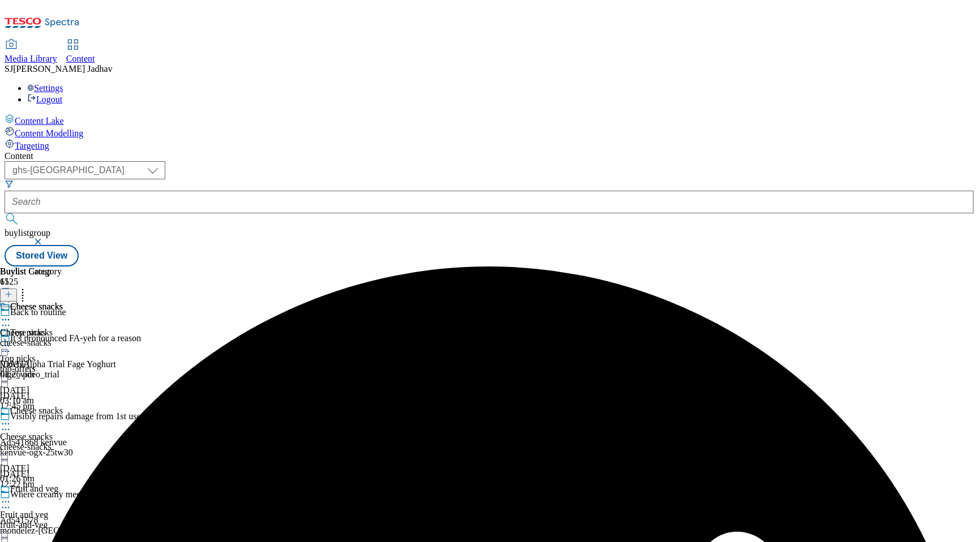
scroll to position [1454, 0]
drag, startPoint x: 477, startPoint y: 444, endPoint x: 472, endPoint y: 238, distance: 206.0
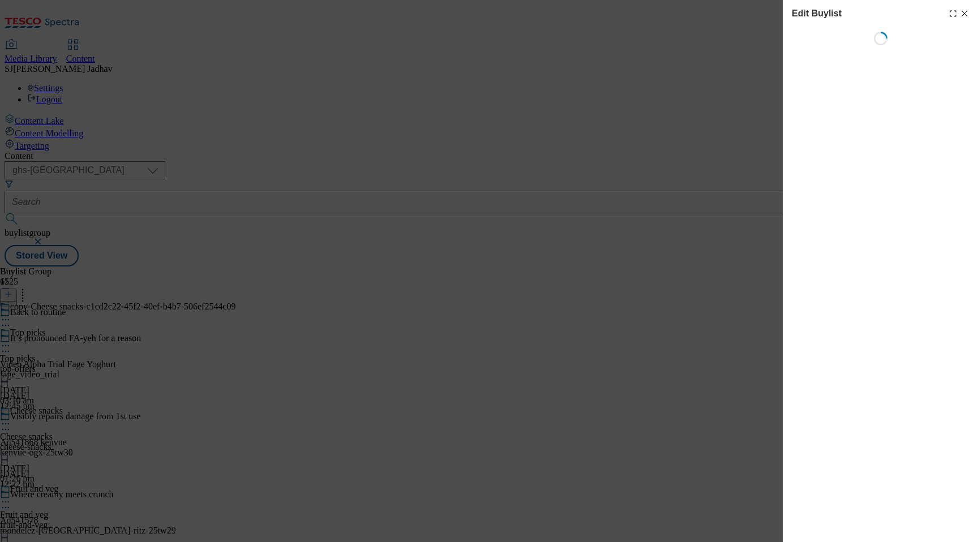
select select "evergreen"
select select "Banner"
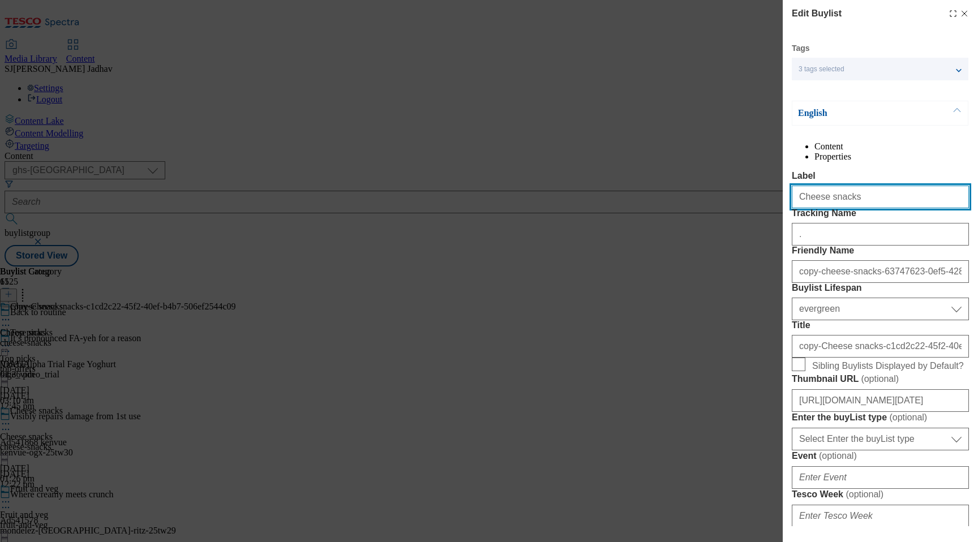
drag, startPoint x: 858, startPoint y: 220, endPoint x: 763, endPoint y: 218, distance: 95.6
click at [764, 219] on div "Edit Buylist Tags 3 tags selected ghs-[GEOGRAPHIC_DATA]-non-wsh high buylist En…" at bounding box center [489, 271] width 978 height 542
paste input "Drin"
type input "Drinks"
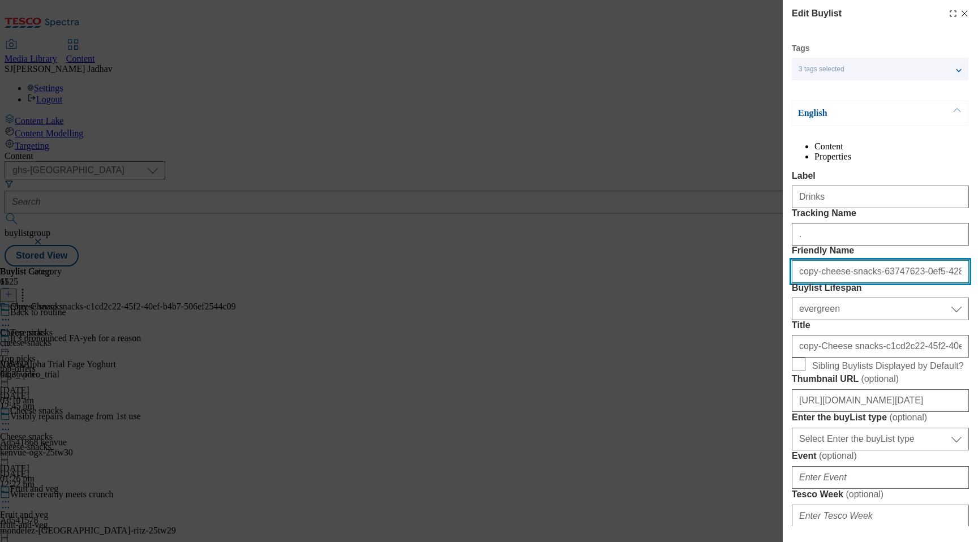
click at [854, 283] on input "copy-cheese-snacks-63747623-0ef5-428b-9367-d98f2b2fad27" at bounding box center [880, 271] width 177 height 23
paste input "Drinks"
click at [801, 283] on input "Drinks" at bounding box center [880, 271] width 177 height 23
type input "drinks"
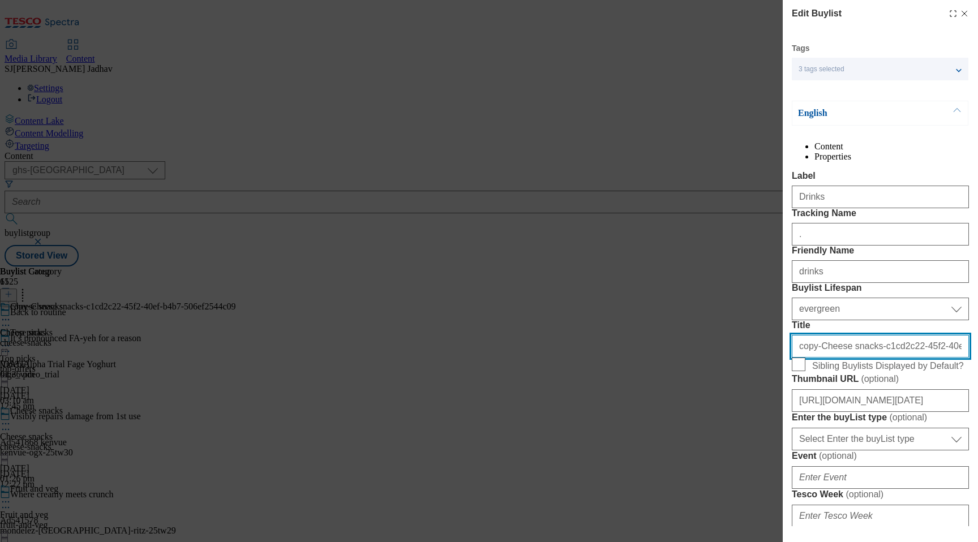
click at [878, 358] on input "copy-Cheese snacks-c1cd2c22-45f2-40ef-b4b7-506ef2544c09" at bounding box center [880, 346] width 177 height 23
paste input "Drinks"
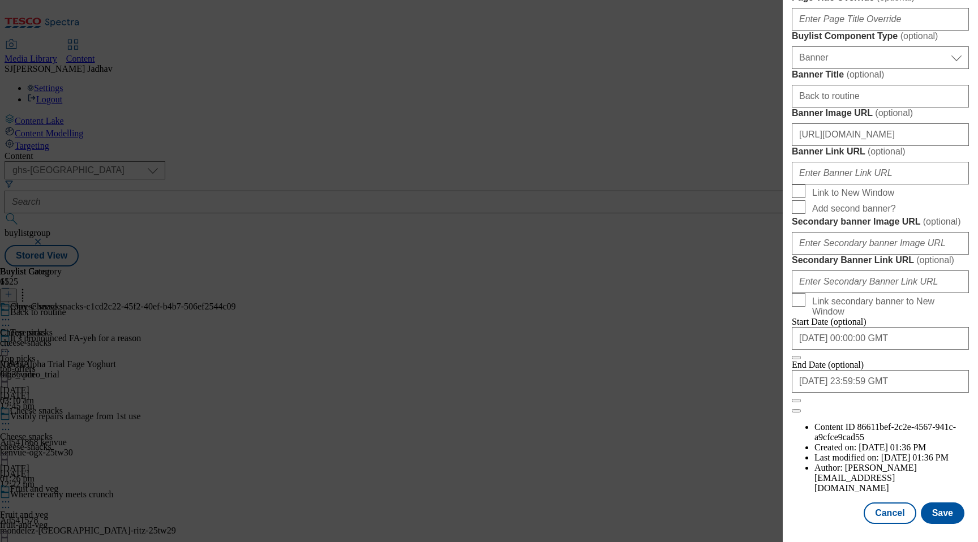
scroll to position [1096, 0]
type input "Drinks"
click at [961, 514] on button "Save" at bounding box center [943, 513] width 44 height 22
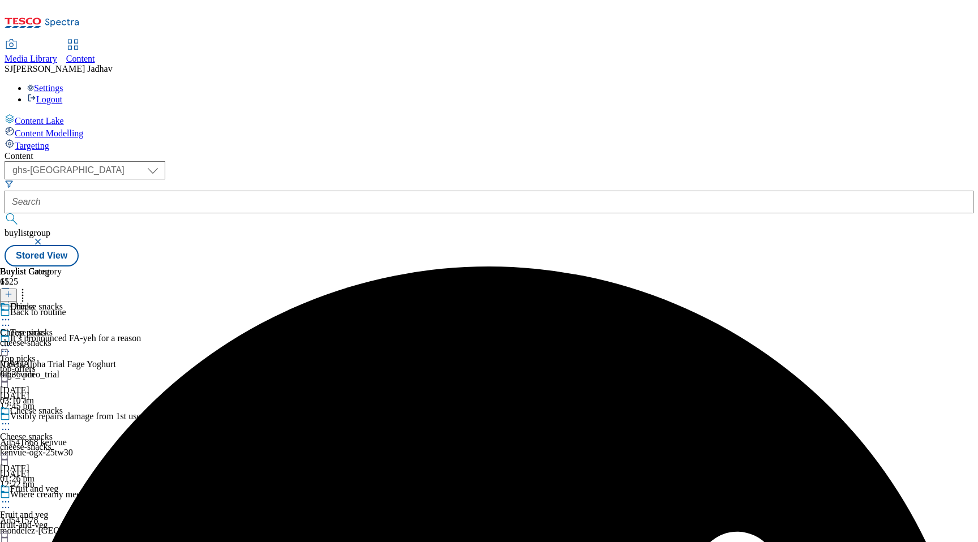
click at [11, 314] on icon at bounding box center [5, 319] width 11 height 11
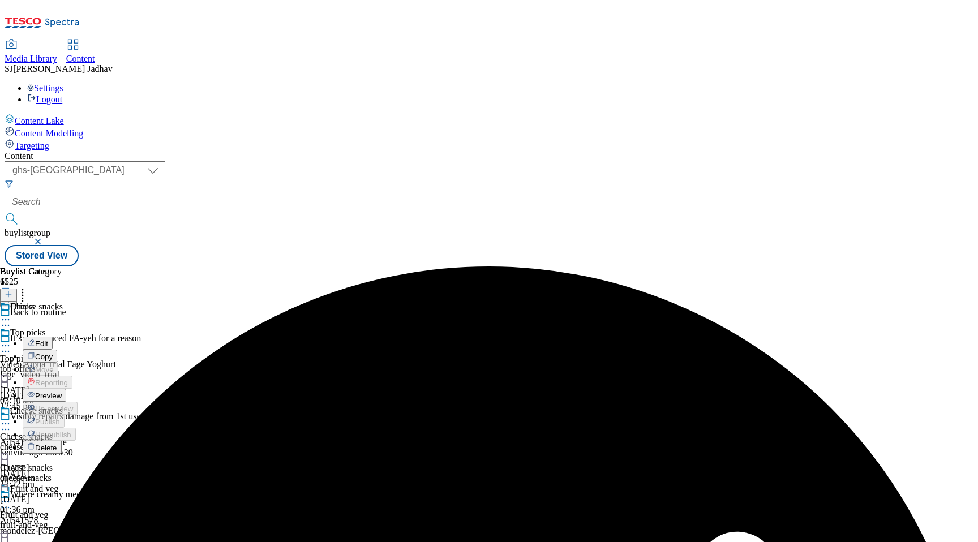
click at [53, 337] on button "Edit" at bounding box center [38, 343] width 30 height 13
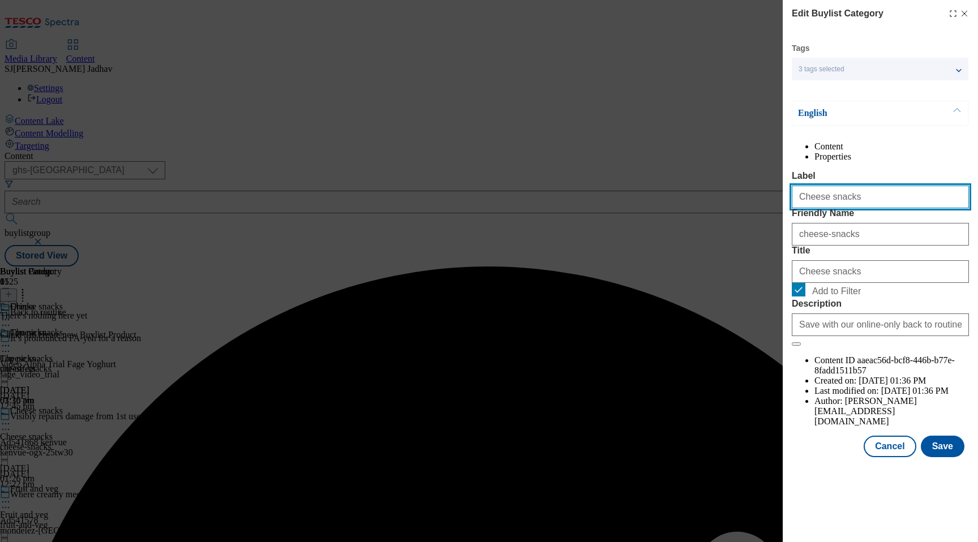
drag, startPoint x: 866, startPoint y: 220, endPoint x: 756, endPoint y: 213, distance: 110.5
click at [756, 213] on div "Edit Buylist Category Tags 3 tags selected ghs-uk-non-wsh high buylist category…" at bounding box center [489, 271] width 978 height 542
paste input "Drin"
type input "Drinks"
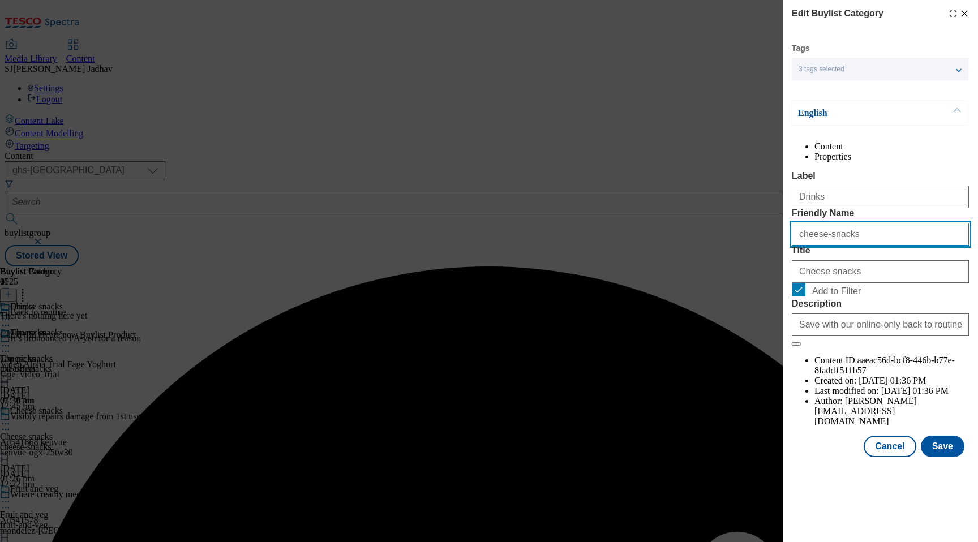
drag, startPoint x: 798, startPoint y: 274, endPoint x: 739, endPoint y: 273, distance: 58.9
click at [744, 274] on div "Edit Buylist Category Tags 3 tags selected ghs-uk-non-wsh high buylist category…" at bounding box center [489, 271] width 978 height 542
paste input "Drin"
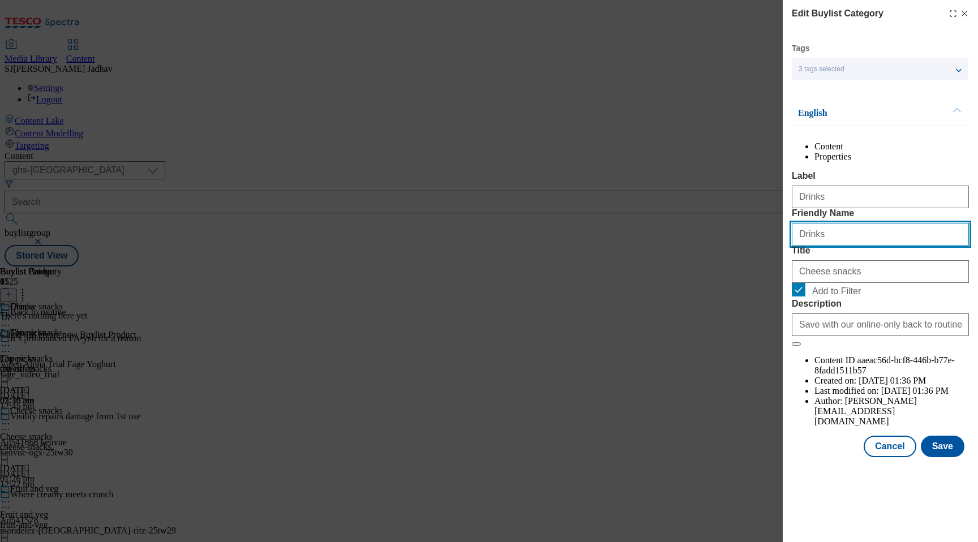
click at [800, 246] on input "Drinks" at bounding box center [880, 234] width 177 height 23
type input "drinks"
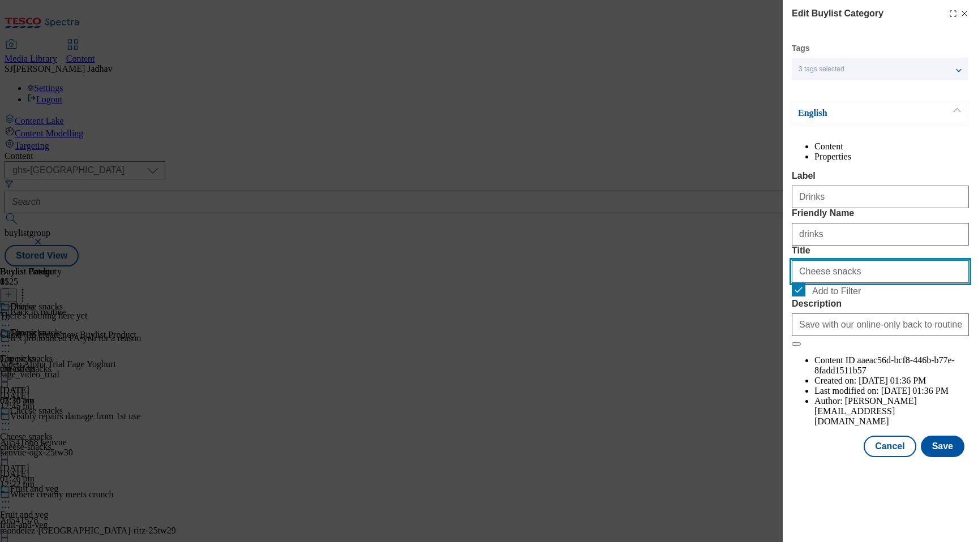
drag, startPoint x: 863, startPoint y: 339, endPoint x: 740, endPoint y: 321, distance: 124.6
click at [741, 321] on div "Edit Buylist Category Tags 3 tags selected ghs-uk-non-wsh high buylist category…" at bounding box center [489, 271] width 978 height 542
paste input "Drin"
type input "Drinks"
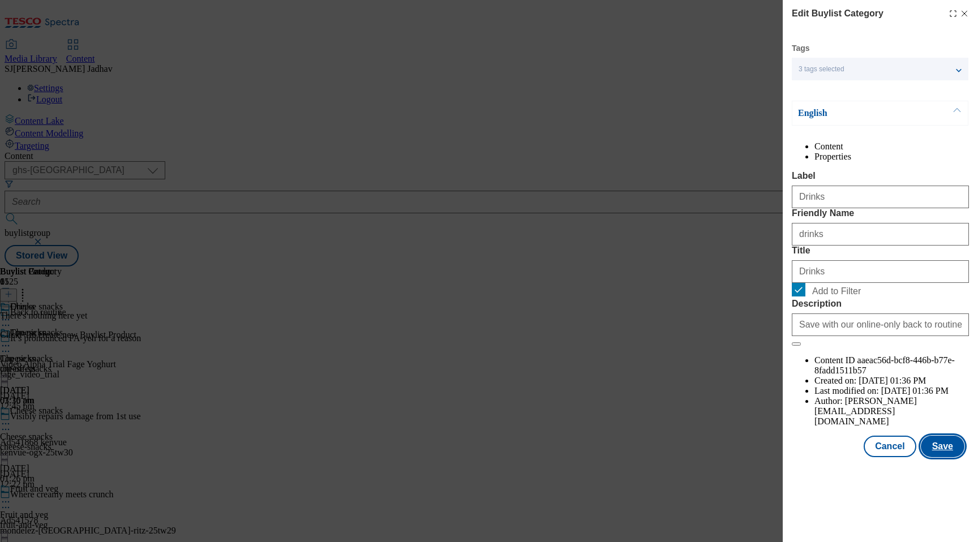
click at [942, 457] on button "Save" at bounding box center [943, 447] width 44 height 22
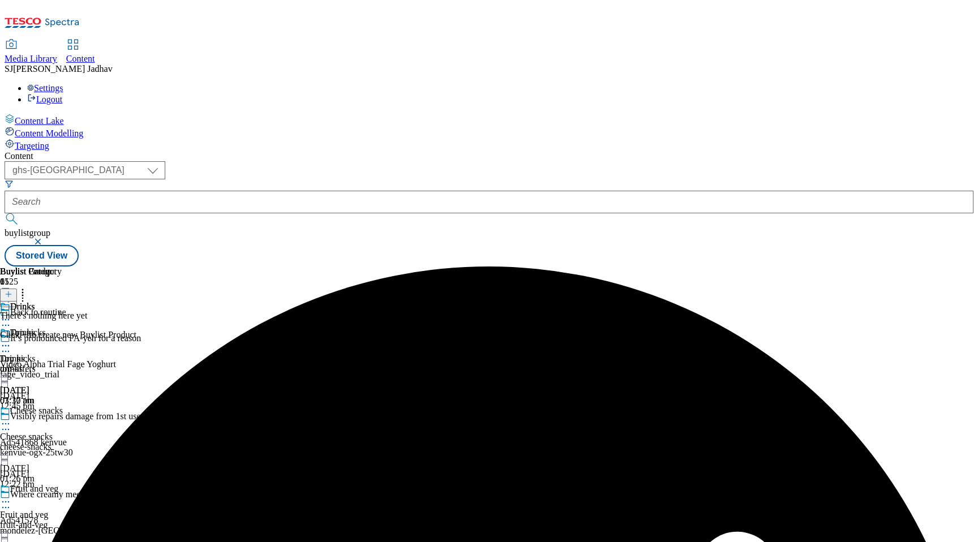
click at [28, 287] on icon at bounding box center [22, 292] width 11 height 11
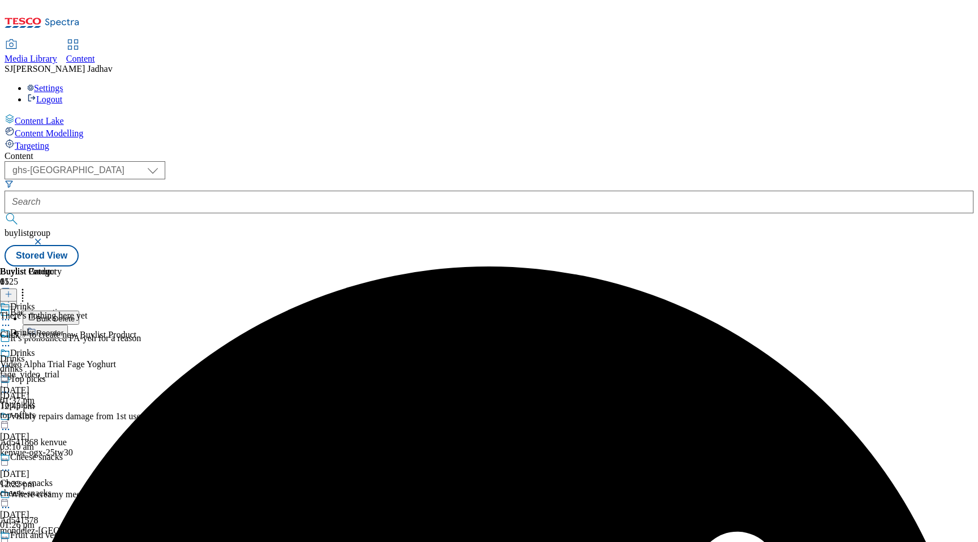
click at [68, 325] on button "Reorder" at bounding box center [45, 332] width 45 height 14
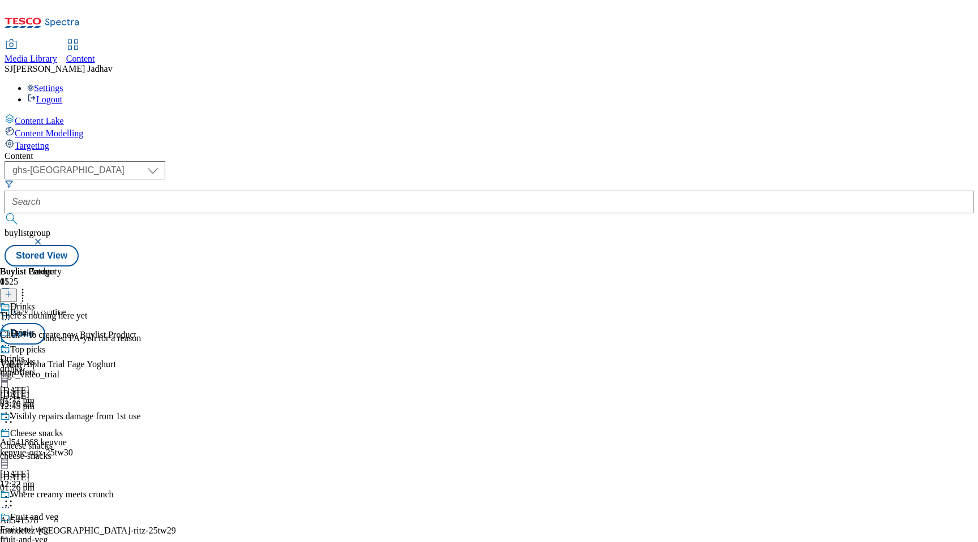
scroll to position [1424, 0]
drag, startPoint x: 530, startPoint y: 430, endPoint x: 525, endPoint y: 218, distance: 211.7
click at [525, 220] on body "Icons icon_account icon_add icon_backward_link icon_basket icon_benefits icon_c…" at bounding box center [489, 136] width 969 height 262
drag, startPoint x: 532, startPoint y: 499, endPoint x: 530, endPoint y: 267, distance: 232.0
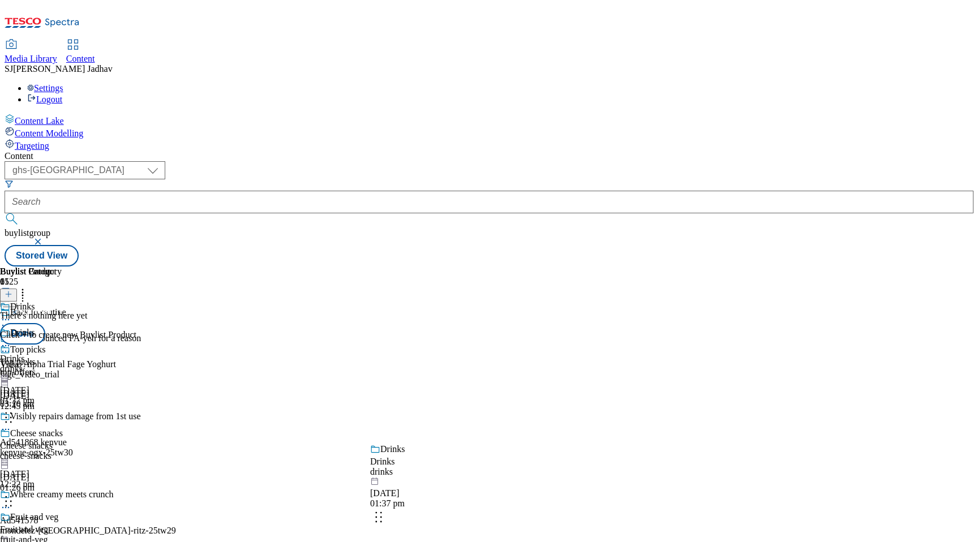
click at [530, 267] on body "Icons icon_account icon_add icon_backward_link icon_basket icon_benefits icon_c…" at bounding box center [489, 136] width 969 height 262
drag, startPoint x: 521, startPoint y: 470, endPoint x: 519, endPoint y: 298, distance: 172.0
click at [519, 267] on body "Icons icon_account icon_add icon_backward_link icon_basket icon_benefits icon_c…" at bounding box center [489, 136] width 969 height 262
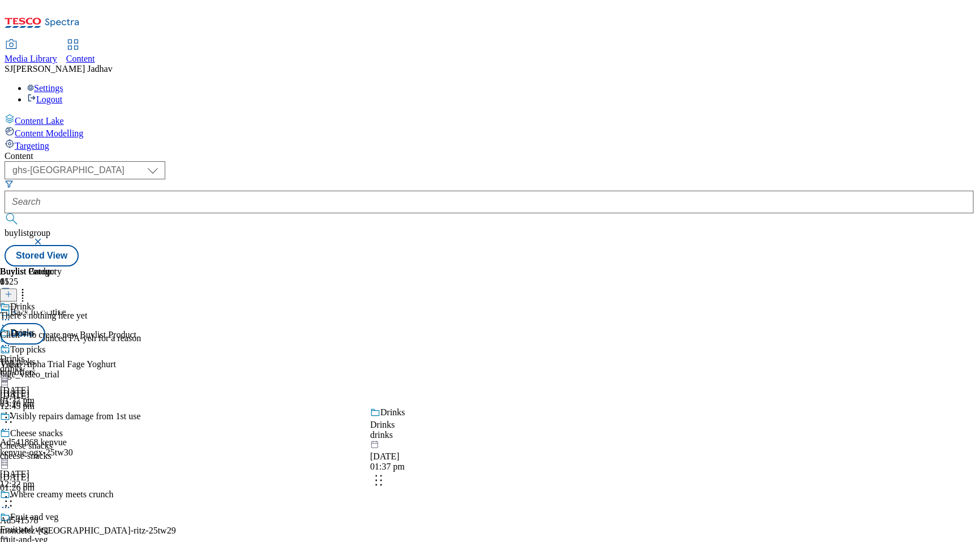
drag, startPoint x: 518, startPoint y: 464, endPoint x: 517, endPoint y: 312, distance: 151.7
click at [517, 267] on body "Icons icon_account icon_add icon_backward_link icon_basket icon_benefits icon_c…" at bounding box center [489, 136] width 969 height 262
drag, startPoint x: 488, startPoint y: 445, endPoint x: 488, endPoint y: 294, distance: 150.5
click at [488, 267] on body "Icons icon_account icon_add icon_backward_link icon_basket icon_benefits icon_c…" at bounding box center [489, 136] width 969 height 262
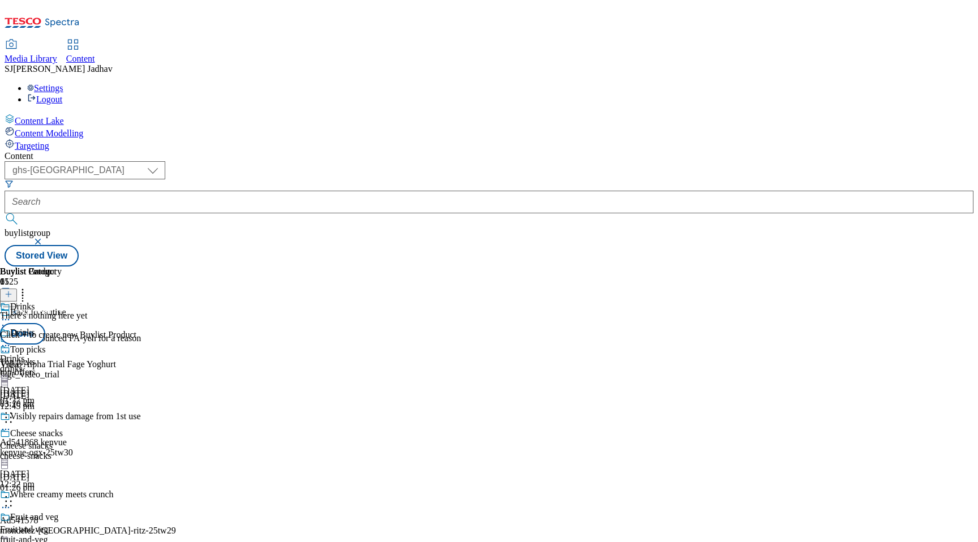
scroll to position [489, 0]
drag, startPoint x: 466, startPoint y: 439, endPoint x: 466, endPoint y: 229, distance: 209.9
click at [466, 231] on body "Icons icon_account icon_add icon_backward_link icon_basket icon_benefits icon_c…" at bounding box center [489, 136] width 969 height 262
drag, startPoint x: 531, startPoint y: 480, endPoint x: 531, endPoint y: 286, distance: 194.1
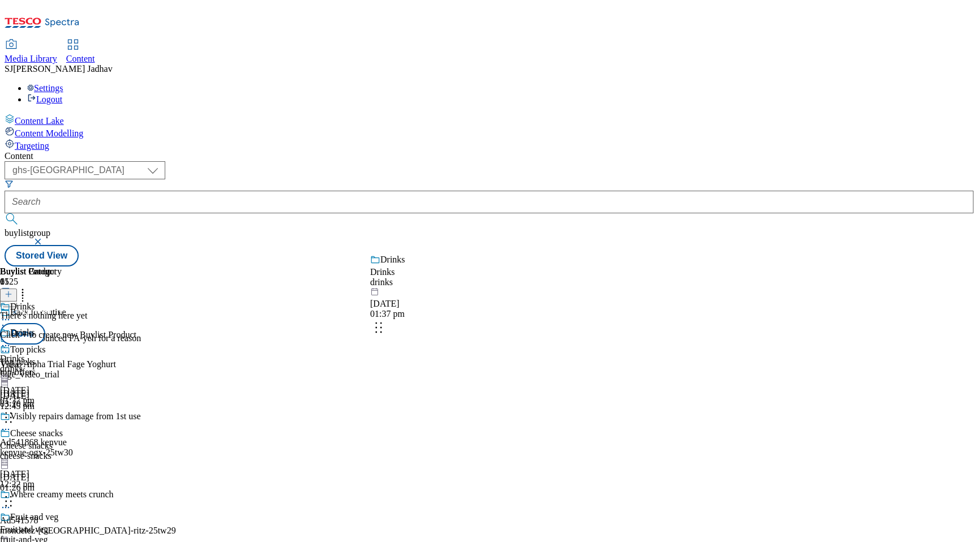
click at [531, 267] on body "Icons icon_account icon_add icon_backward_link icon_basket icon_benefits icon_c…" at bounding box center [489, 136] width 969 height 262
drag, startPoint x: 538, startPoint y: 469, endPoint x: 534, endPoint y: 340, distance: 129.7
click at [534, 267] on body "Icons icon_account icon_add icon_backward_link icon_basket icon_benefits icon_c…" at bounding box center [489, 136] width 969 height 262
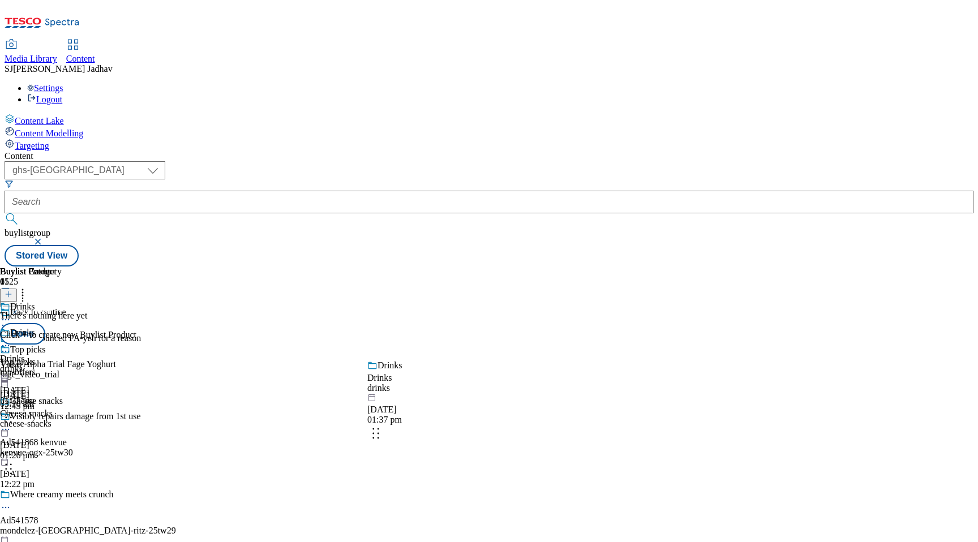
drag, startPoint x: 522, startPoint y: 332, endPoint x: 521, endPoint y: 424, distance: 92.2
click at [521, 267] on body "Icons icon_account icon_add icon_backward_link icon_basket icon_benefits icon_c…" at bounding box center [489, 136] width 969 height 262
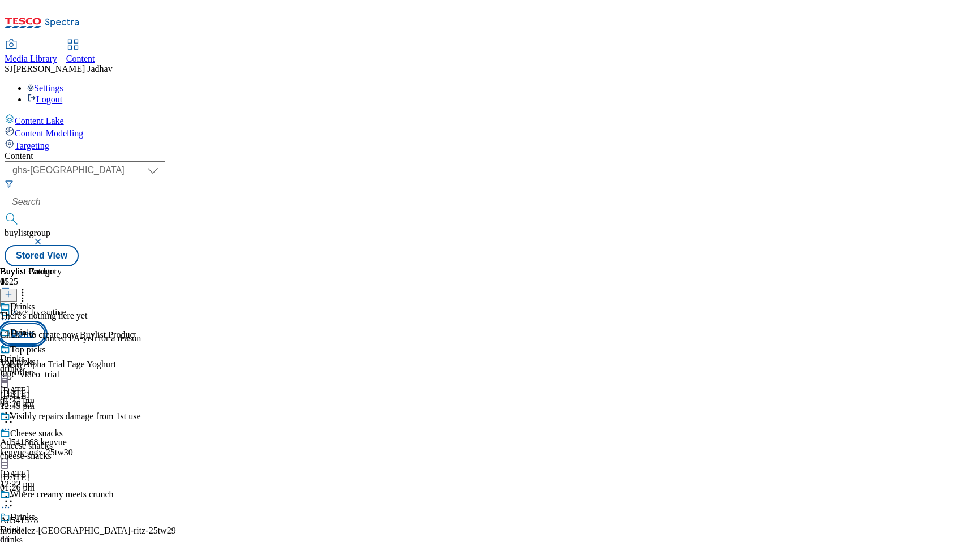
click at [45, 323] on button "Done" at bounding box center [22, 334] width 45 height 22
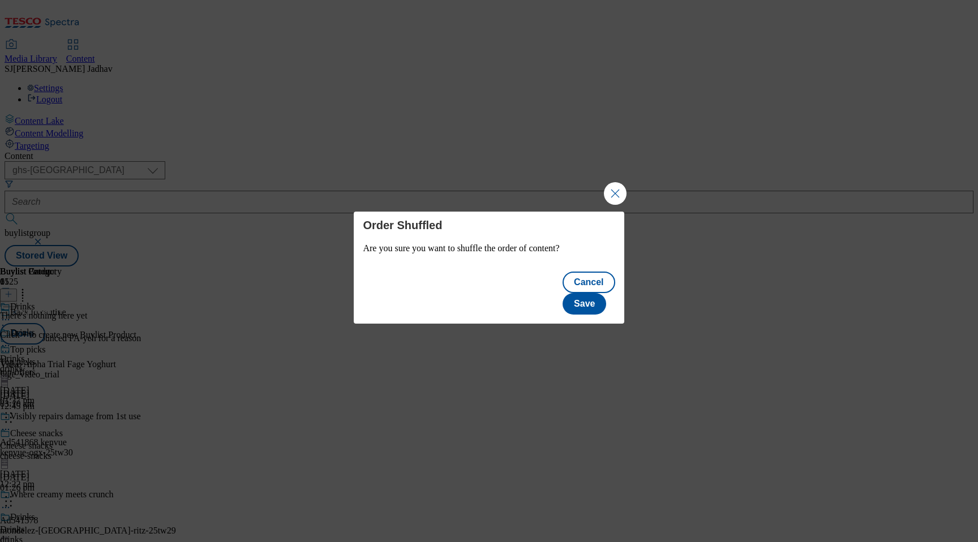
click at [618, 288] on div "Cancel Save" at bounding box center [489, 294] width 270 height 59
click at [606, 293] on button "Save" at bounding box center [584, 304] width 44 height 22
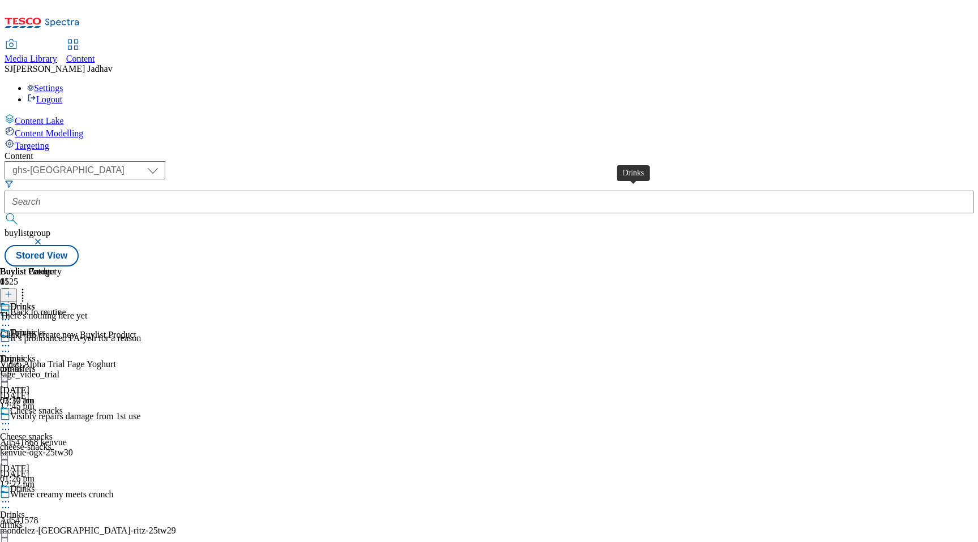
click at [25, 354] on div "Drinks" at bounding box center [12, 359] width 25 height 10
click at [124, 364] on div "top-offers" at bounding box center [62, 369] width 124 height 10
click at [62, 338] on div "all-products" at bounding box center [31, 343] width 62 height 10
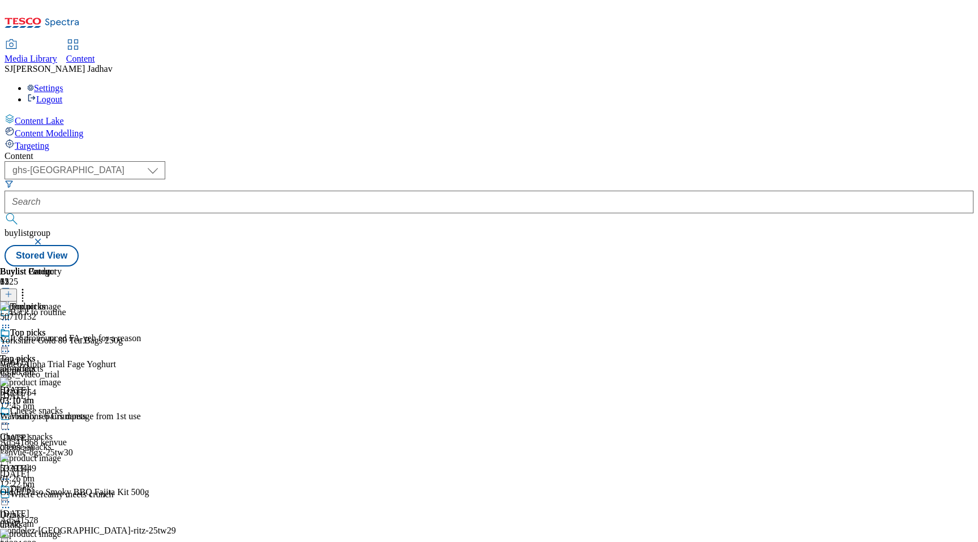
click at [17, 289] on button at bounding box center [8, 295] width 17 height 13
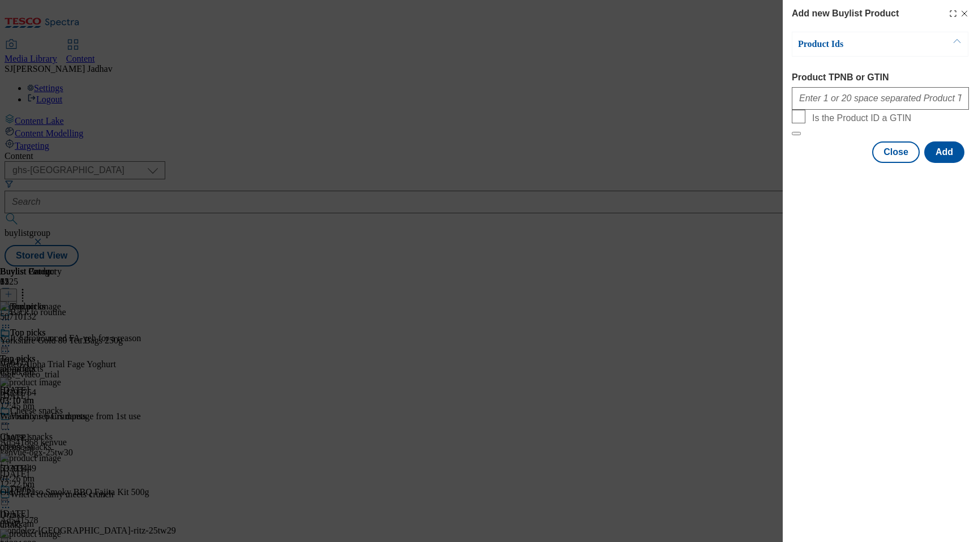
click at [878, 110] on div "Modal" at bounding box center [880, 96] width 177 height 27
click at [878, 100] on input "Product TPNB or GTIN" at bounding box center [880, 98] width 177 height 23
paste input "51333945 52283253 52403078 52980706 53557464 57274538 58244008 63927115 7166673…"
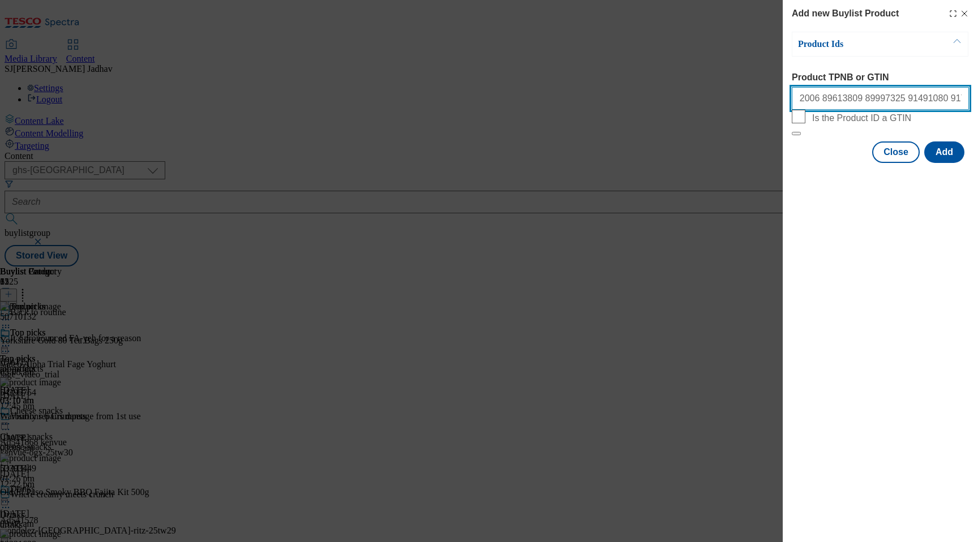
type input "51333945 52283253 52403078 52980706 53557464 57274538 58244008 63927115 7166673…"
click at [934, 165] on div "Add new Buylist Product Product Ids Product TPNB or GTIN 51333945 52283253 5240…" at bounding box center [880, 82] width 195 height 165
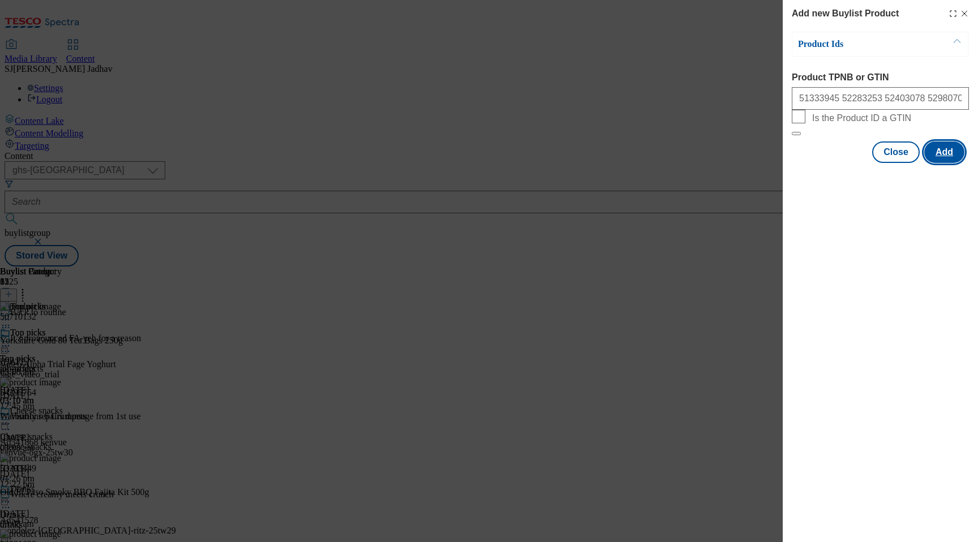
click at [935, 163] on button "Add" at bounding box center [944, 152] width 40 height 22
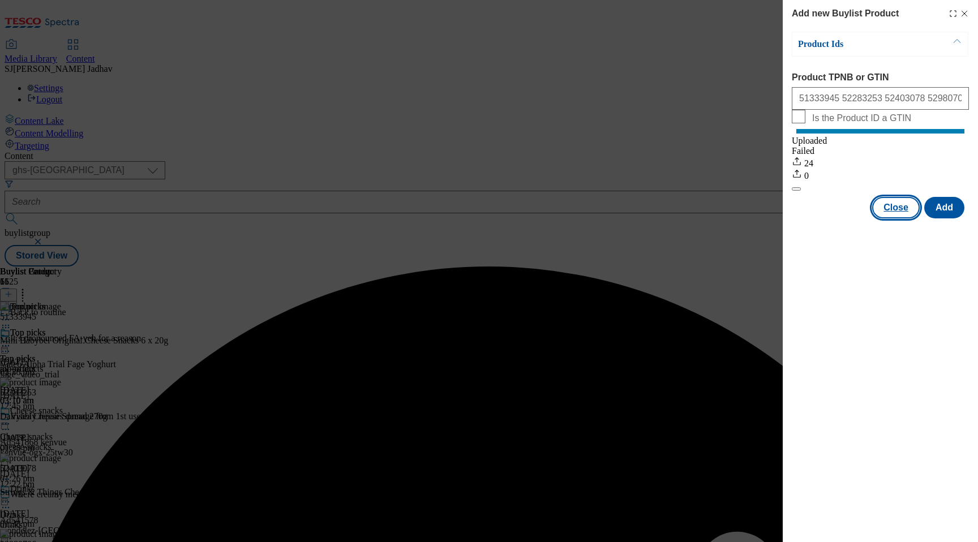
click at [887, 212] on button "Close" at bounding box center [896, 208] width 48 height 22
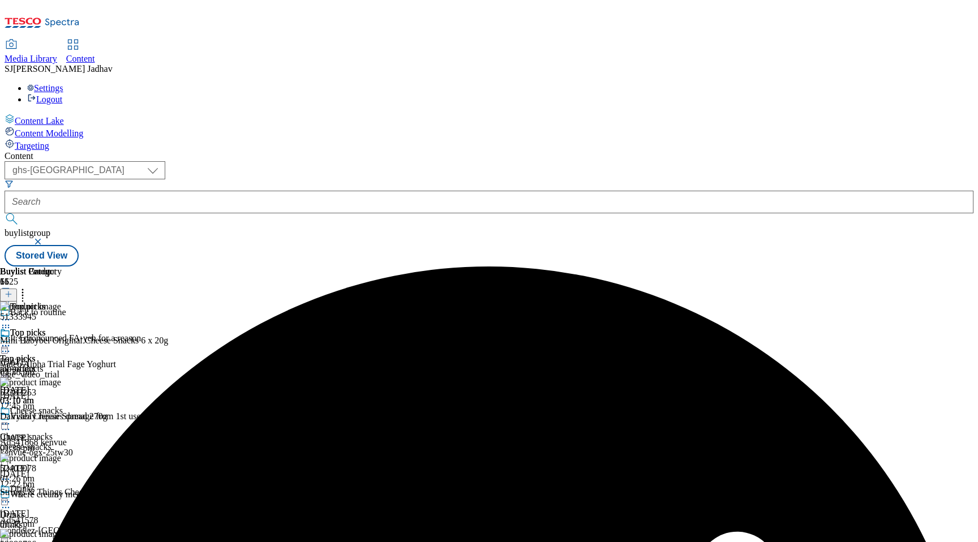
click at [124, 442] on div "cheese-snacks" at bounding box center [62, 447] width 124 height 10
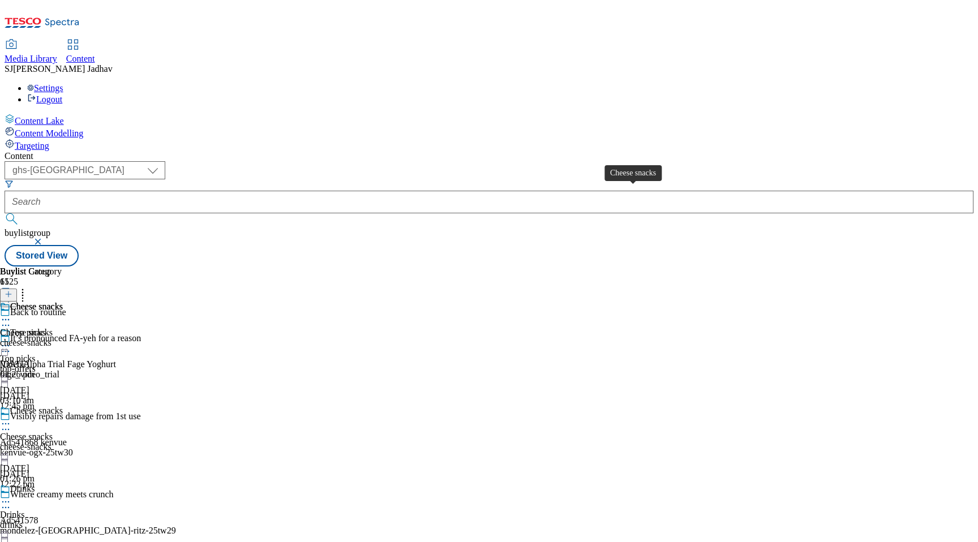
click at [53, 328] on div "Cheese snacks" at bounding box center [26, 333] width 53 height 10
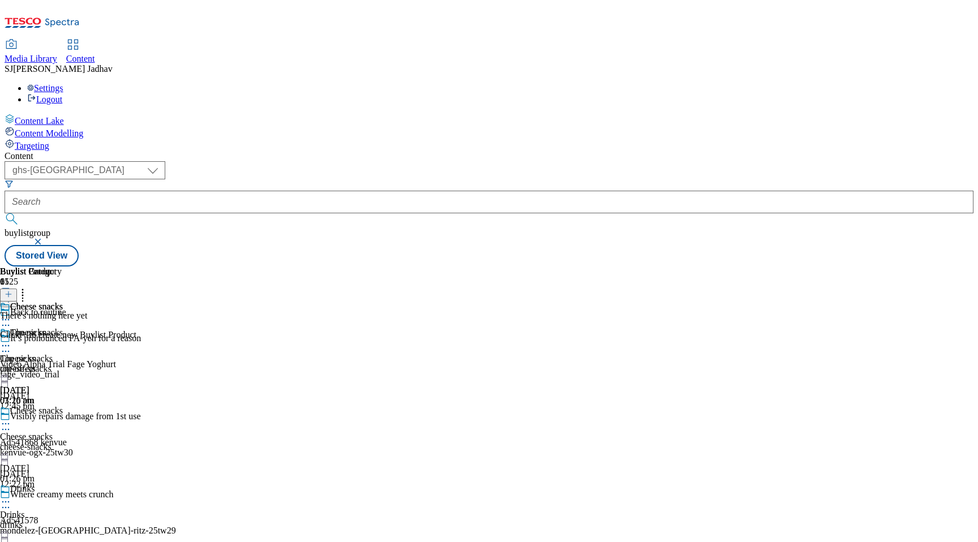
click at [12, 290] on icon at bounding box center [9, 294] width 8 height 8
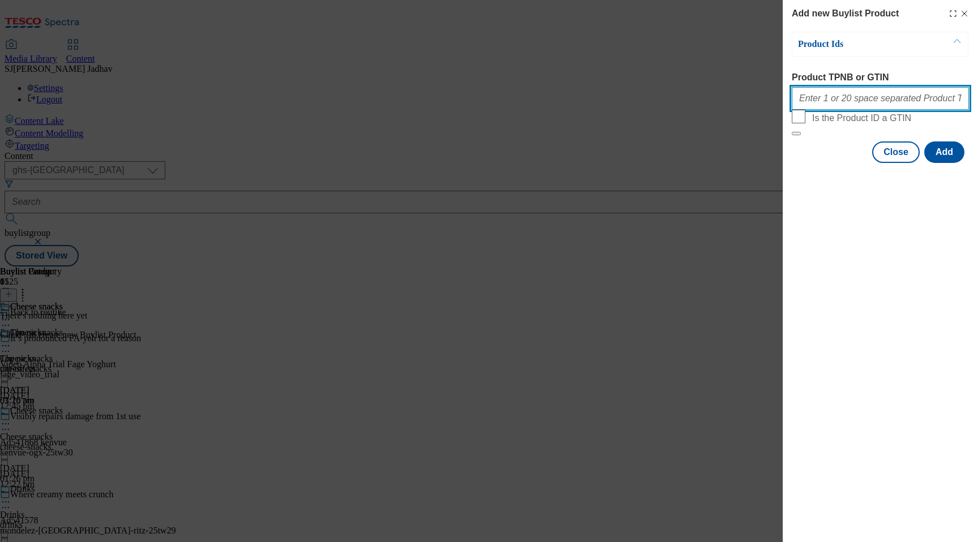
click at [871, 103] on input "Product TPNB or GTIN" at bounding box center [880, 98] width 177 height 23
paste input "51333945 51601248 52403078 52980706 79078484 85978130 88902089 88903946 8925274…"
type input "51333945 51601248 52403078 52980706 79078484 85978130 88902089 88903946 8925274…"
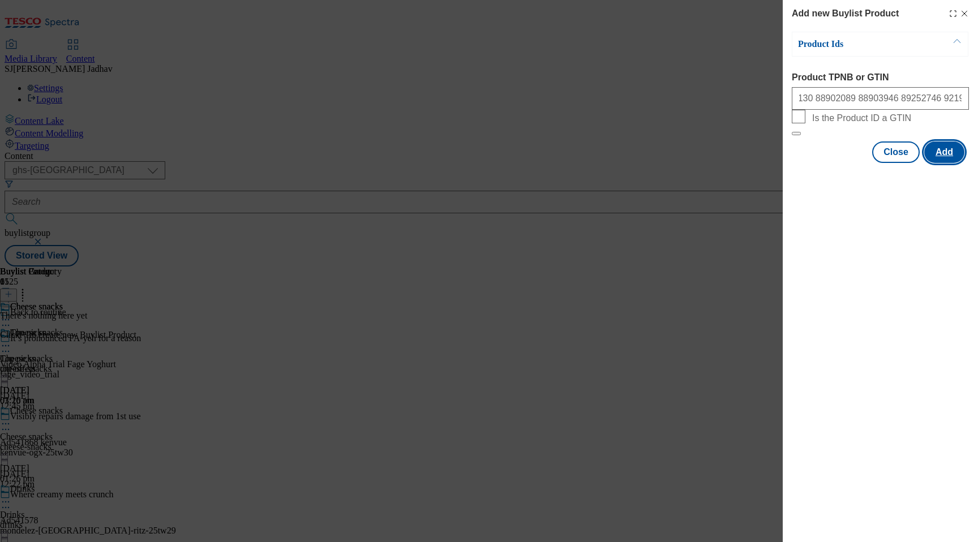
scroll to position [0, 0]
click at [943, 163] on button "Add" at bounding box center [944, 152] width 40 height 22
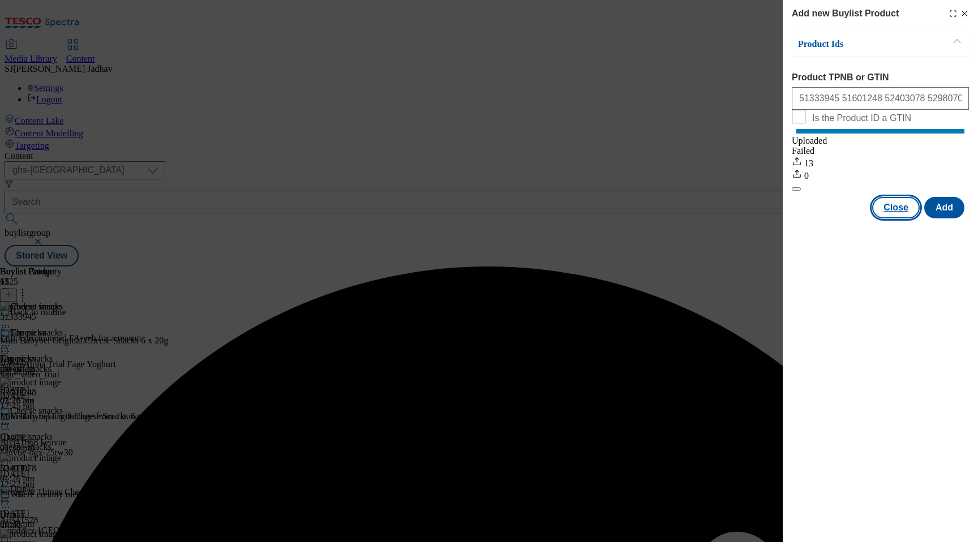
click at [896, 218] on button "Close" at bounding box center [896, 208] width 48 height 22
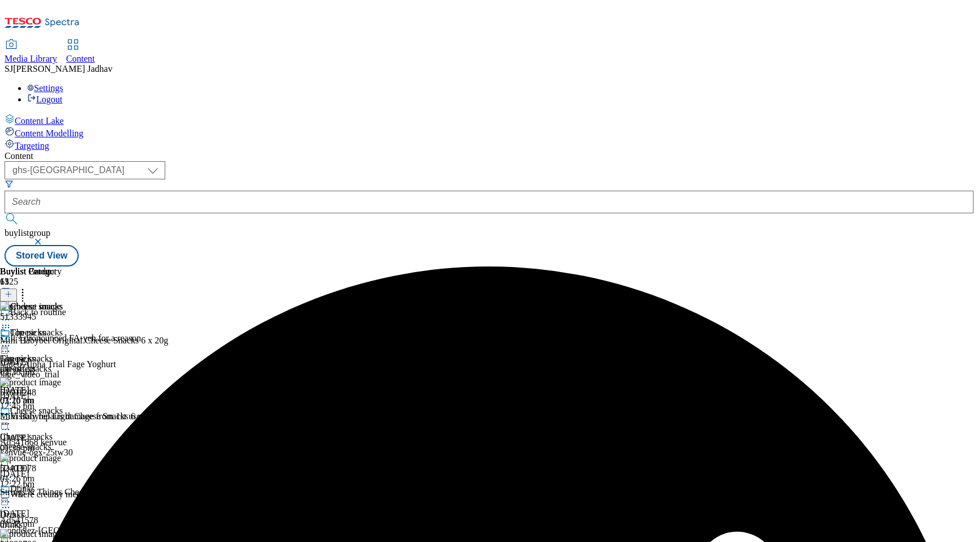
click at [124, 484] on div "Drinks Drinks drinks [DATE] 01:37 pm" at bounding box center [62, 523] width 124 height 78
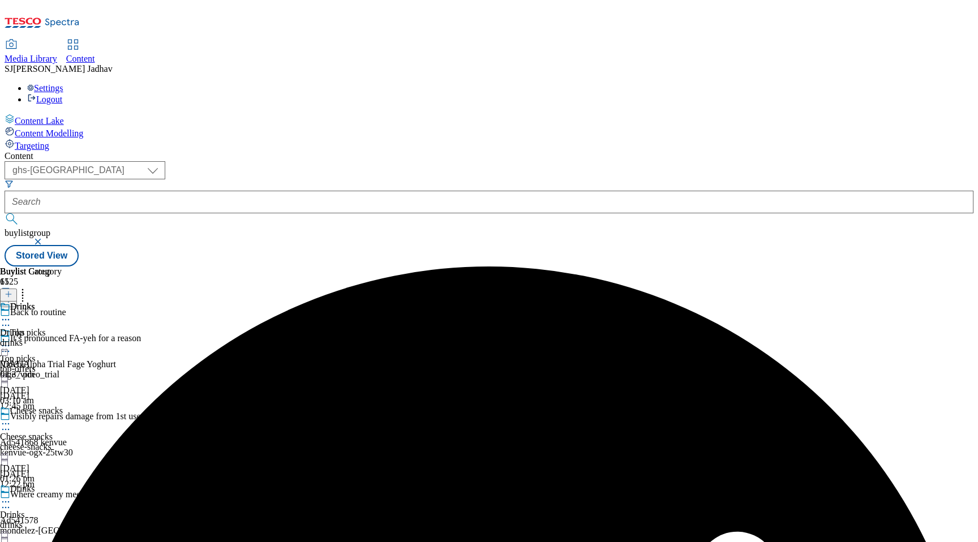
click at [62, 338] on div "drinks" at bounding box center [31, 343] width 62 height 10
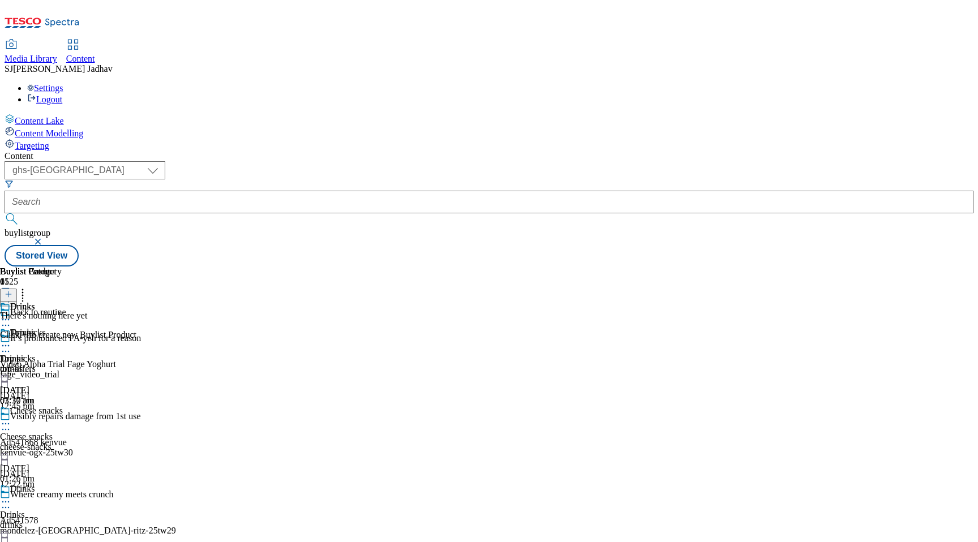
click at [12, 290] on icon at bounding box center [9, 294] width 8 height 8
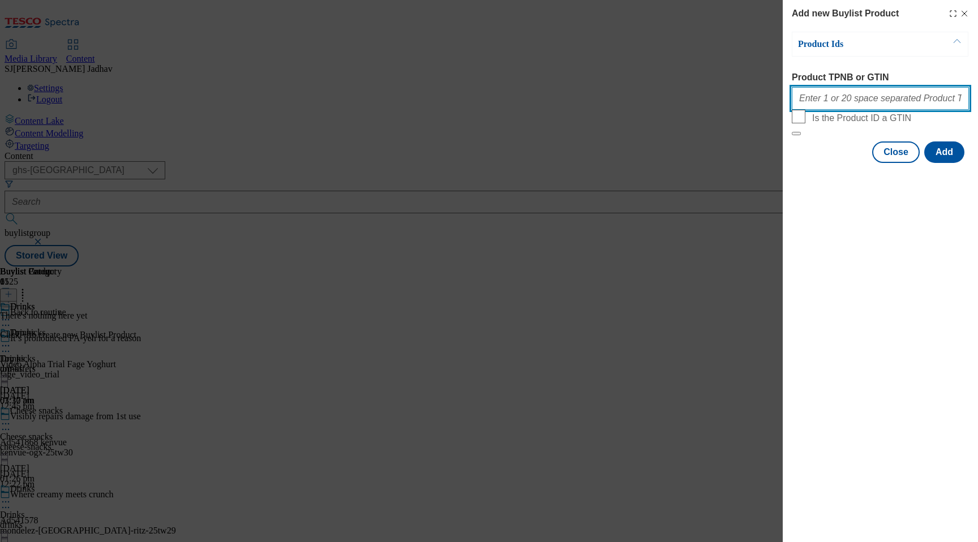
click at [839, 108] on input "Product TPNB or GTIN" at bounding box center [880, 98] width 177 height 23
paste input "54718941 54721487 58244008 63927115 63927392 63927461 63927484 83664441 9157333…"
type input "54718941 54721487 58244008 63927115 63927392 63927461 63927484 83664441 9157333…"
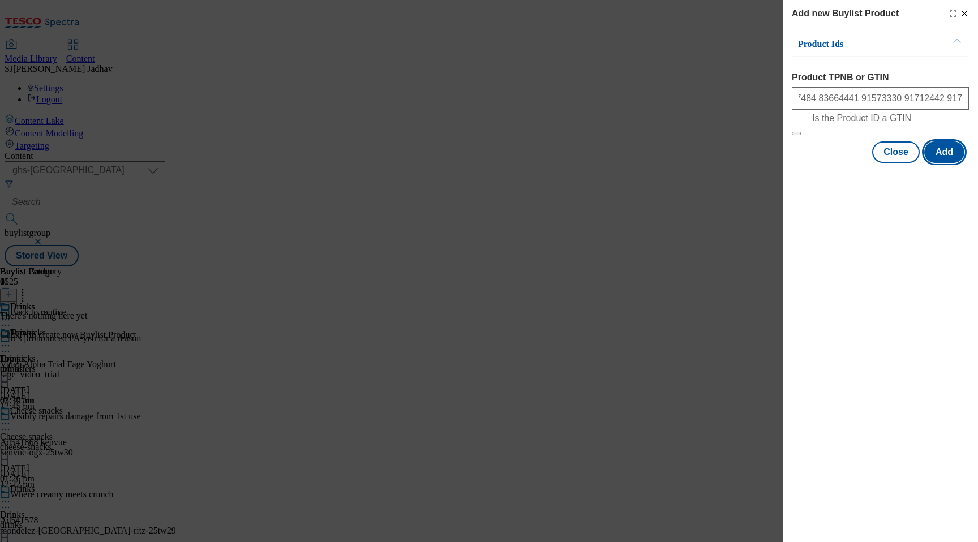
scroll to position [0, 0]
click at [951, 163] on button "Add" at bounding box center [944, 152] width 40 height 22
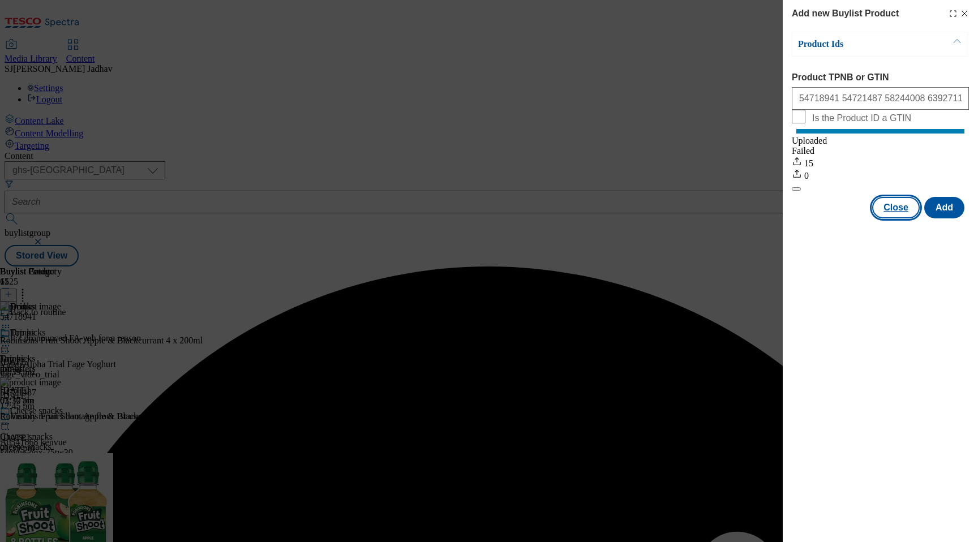
click at [890, 214] on button "Close" at bounding box center [896, 208] width 48 height 22
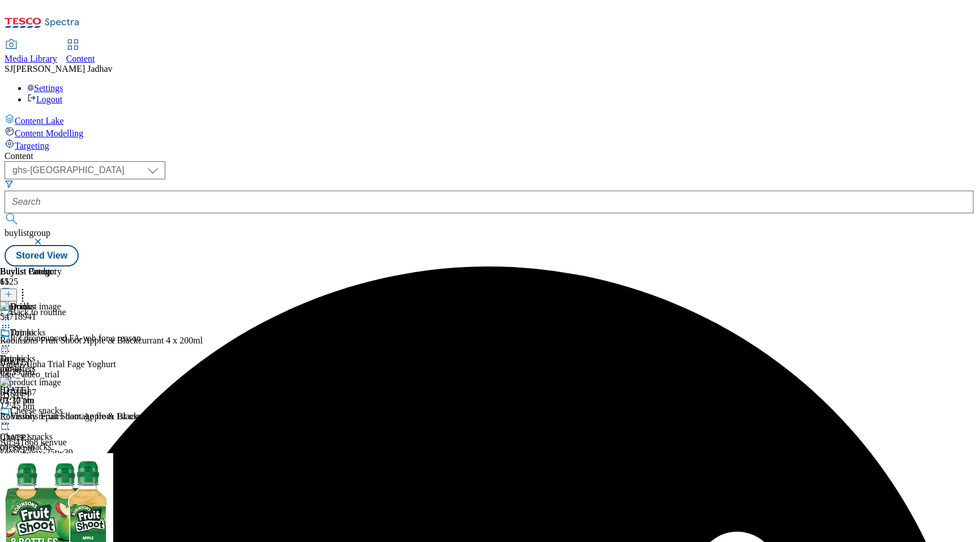
scroll to position [197, 0]
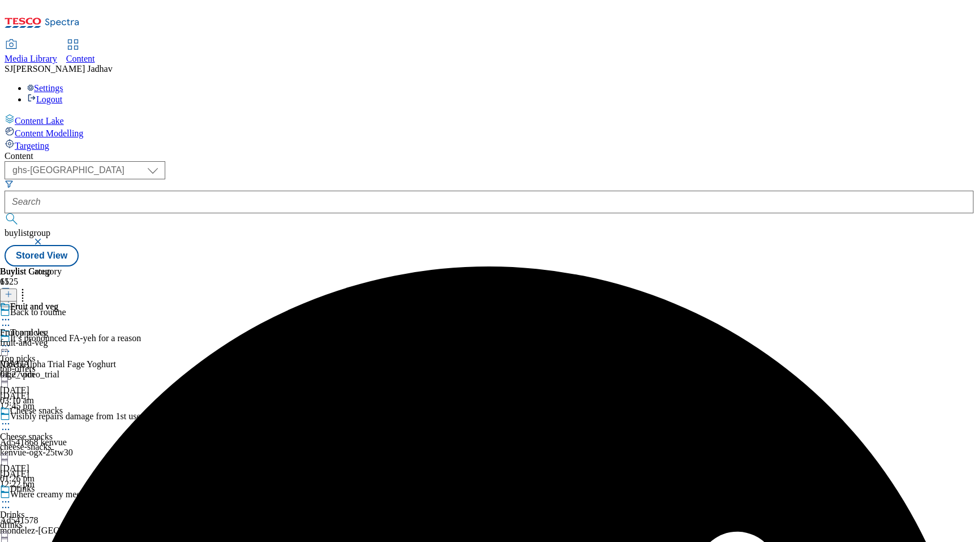
click at [62, 338] on div "fruit-and-veg" at bounding box center [31, 343] width 62 height 10
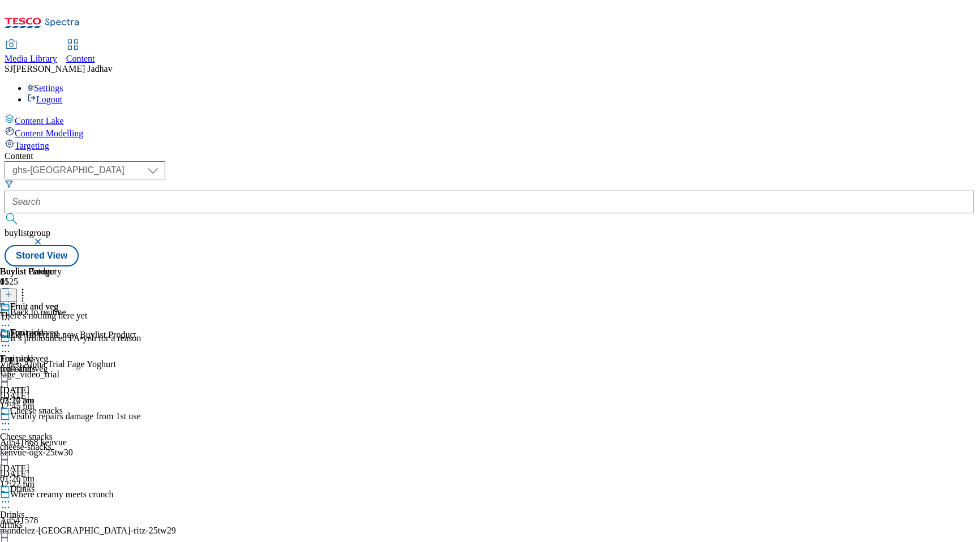
scroll to position [0, 27]
click at [12, 290] on icon at bounding box center [9, 294] width 8 height 8
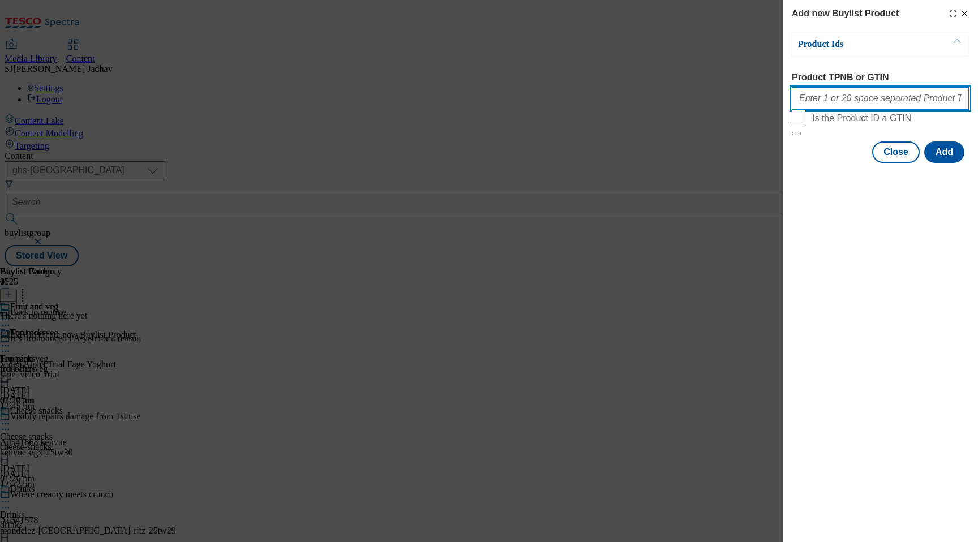
click at [870, 104] on input "Product TPNB or GTIN" at bounding box center [880, 98] width 177 height 23
paste input "77535252 77545931 78188695 78188770 86314483 86322006 89997325 90603580 9093040…"
type input "77535252 77545931 78188695 78188770 86314483 86322006 89997325 90603580 9093040…"
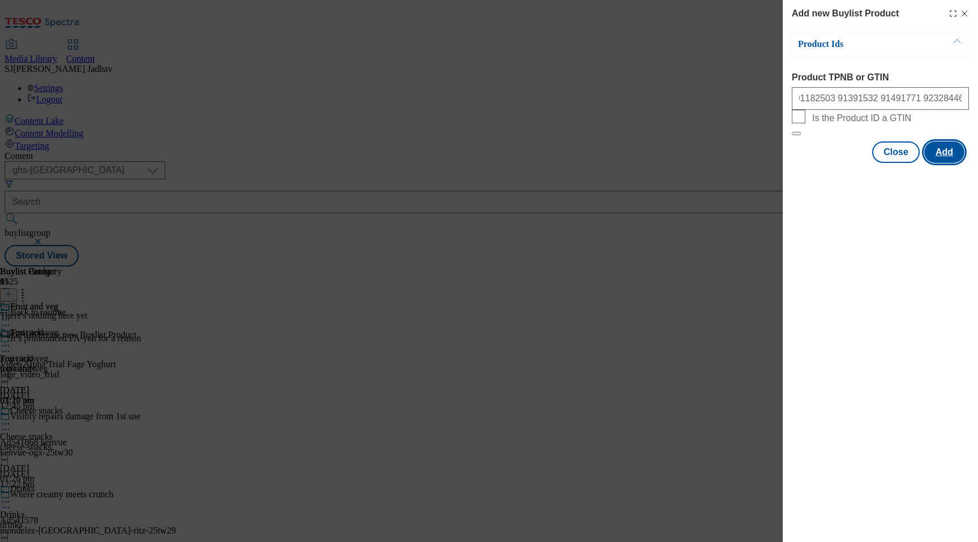
click at [942, 163] on button "Add" at bounding box center [944, 152] width 40 height 22
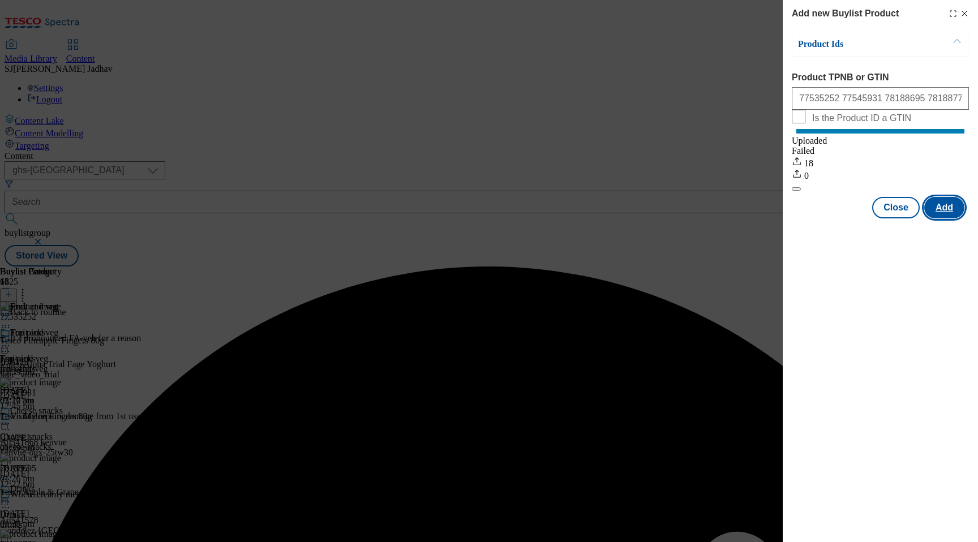
scroll to position [0, 0]
click at [906, 218] on button "Close" at bounding box center [896, 208] width 48 height 22
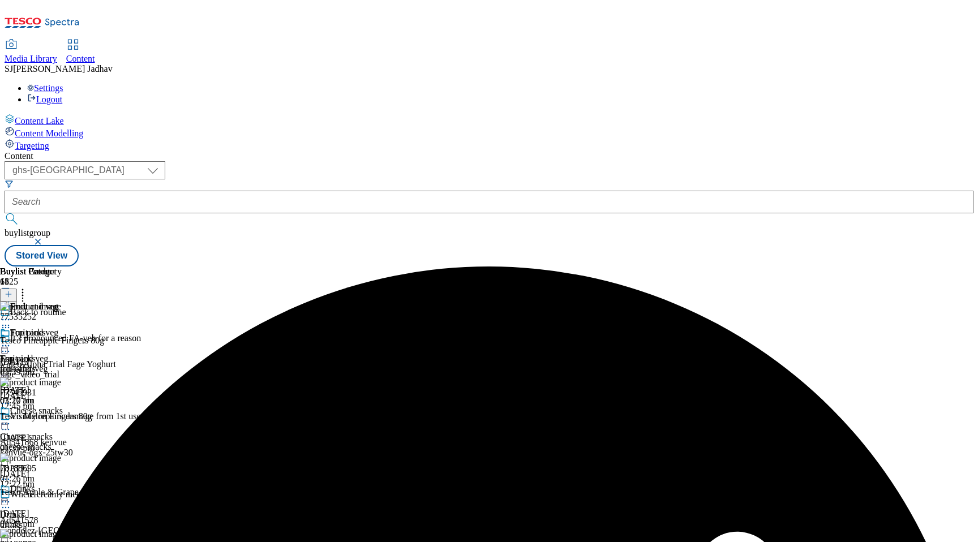
scroll to position [289, 0]
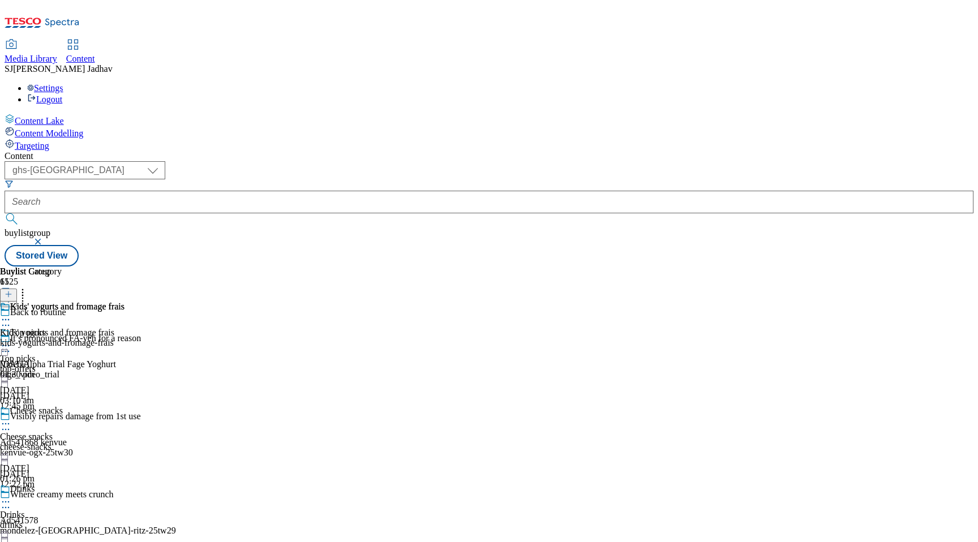
click at [124, 338] on div "kids-yogurts-and-fromage-frais" at bounding box center [62, 343] width 124 height 10
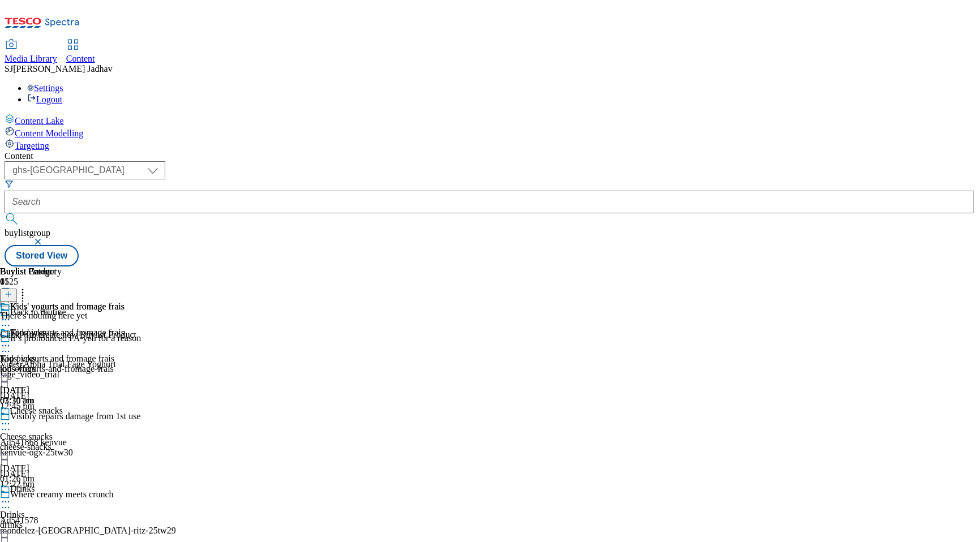
click at [12, 290] on icon at bounding box center [9, 294] width 8 height 8
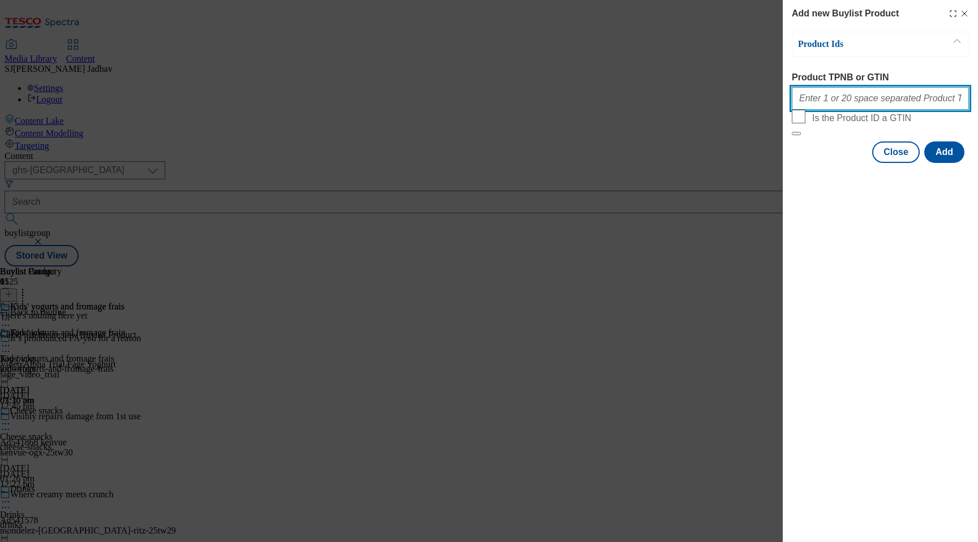
click at [867, 110] on input "Product TPNB or GTIN" at bounding box center [880, 98] width 177 height 23
paste input "82545492 85953793 85953804 86797123 89250374 89462336 89471452 89613809 9077569…"
type input "82545492 85953793 85953804 86797123 89250374 89462336 89471452 89613809 9077569…"
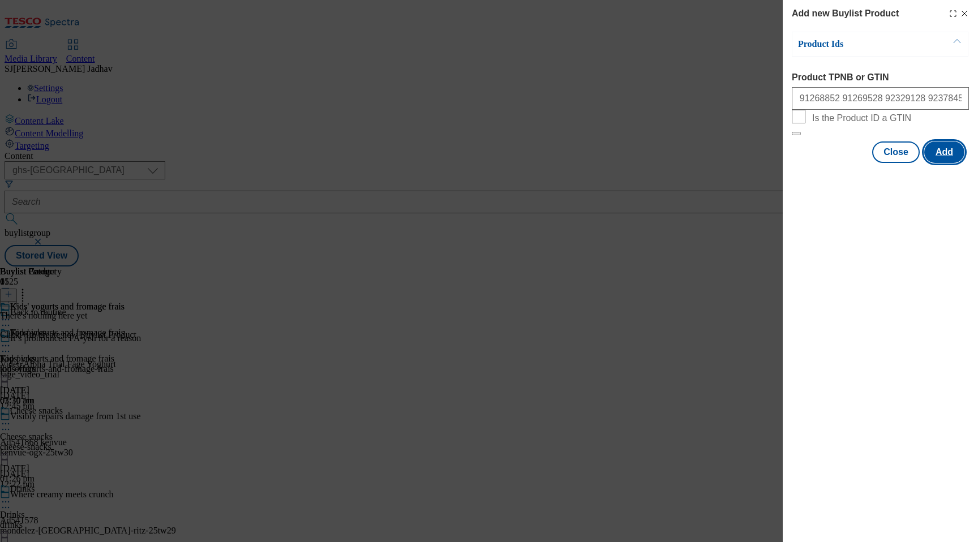
click at [957, 163] on button "Add" at bounding box center [944, 152] width 40 height 22
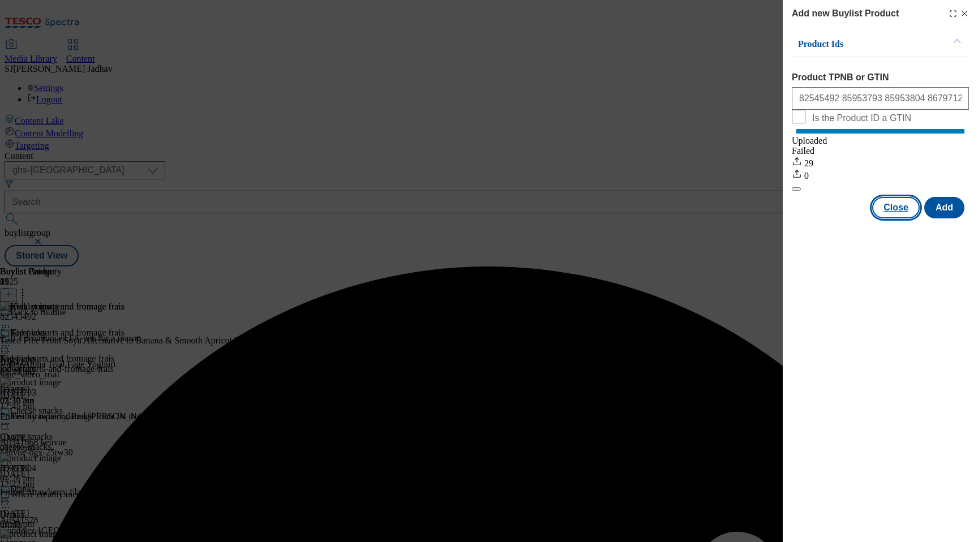
click at [892, 218] on button "Close" at bounding box center [896, 208] width 48 height 22
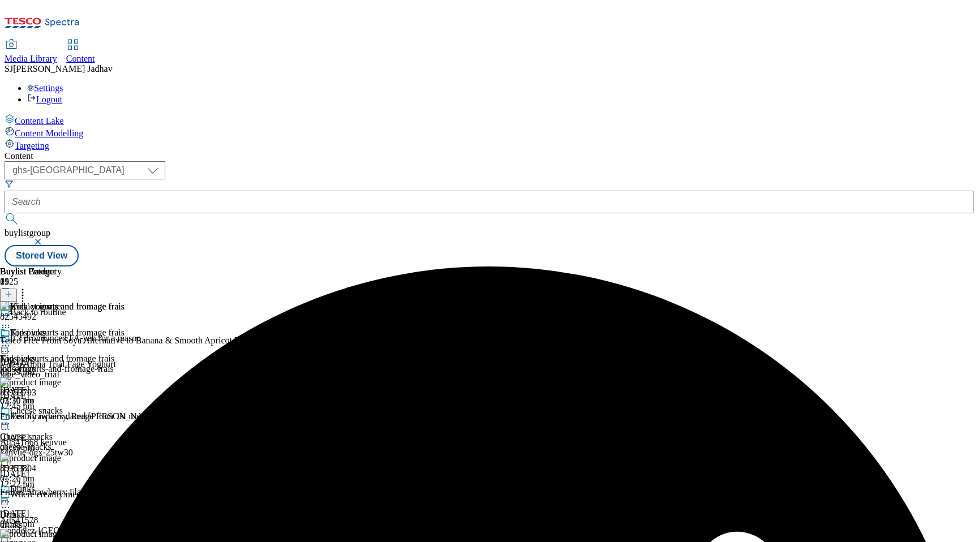
scroll to position [457, 0]
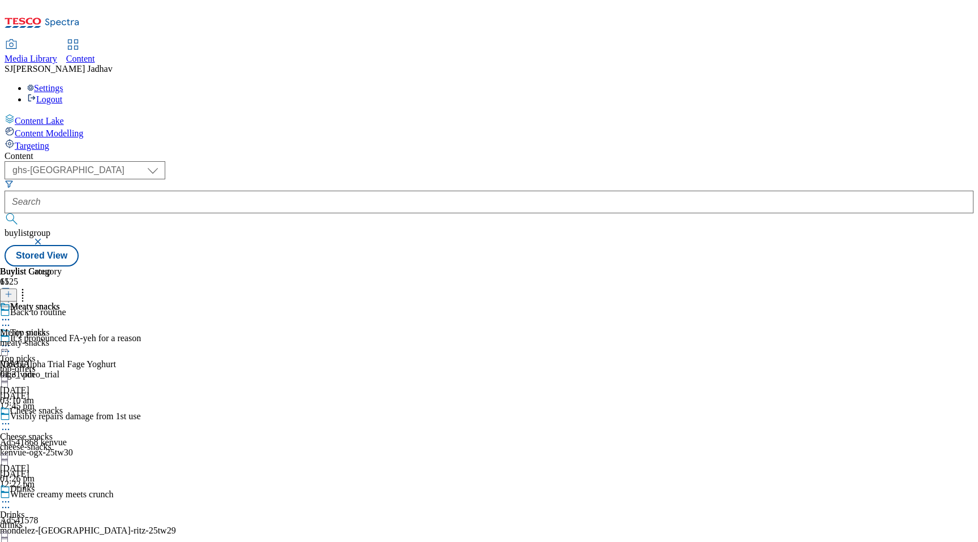
click at [62, 338] on div "meaty-snacks" at bounding box center [31, 343] width 62 height 10
click at [136, 267] on header "Buylist Product 0" at bounding box center [68, 284] width 136 height 35
click at [12, 290] on icon at bounding box center [9, 294] width 8 height 8
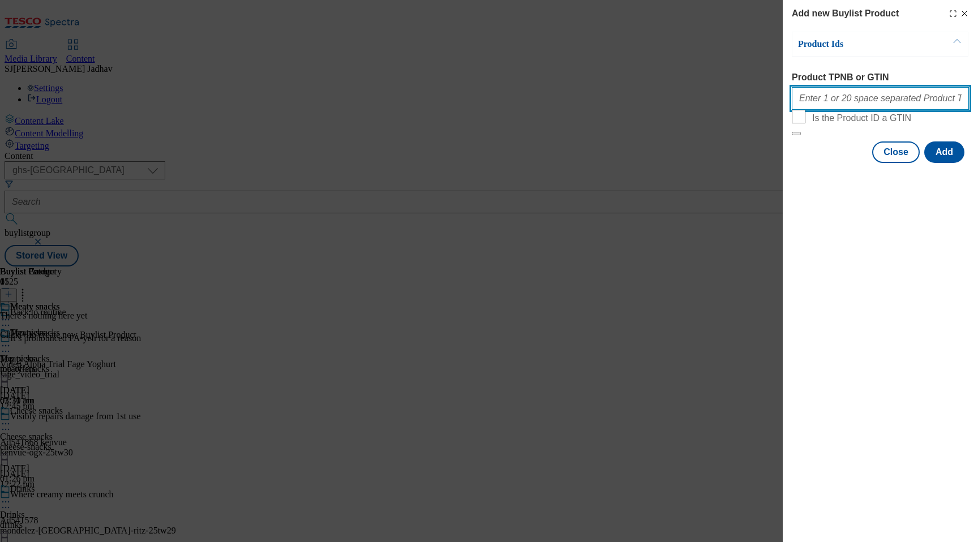
click at [858, 105] on input "Product TPNB or GTIN" at bounding box center [880, 98] width 177 height 23
paste input "78837193 86089719 91258075 91491080 91713994 91775885 91783495 93347440 9372777…"
type input "78837193 86089719 91258075 91491080 91713994 91775885 91783495 93347440 9372777…"
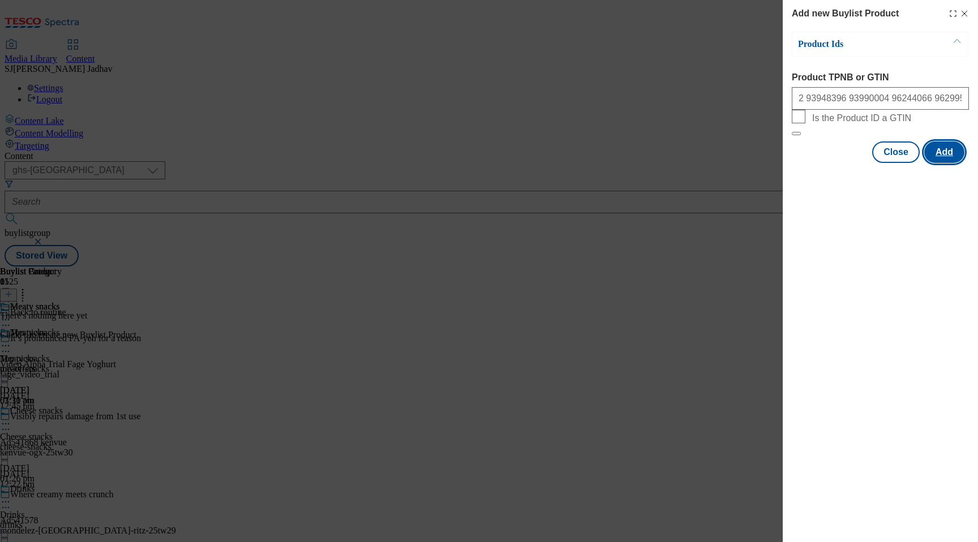
click at [940, 163] on button "Add" at bounding box center [944, 152] width 40 height 22
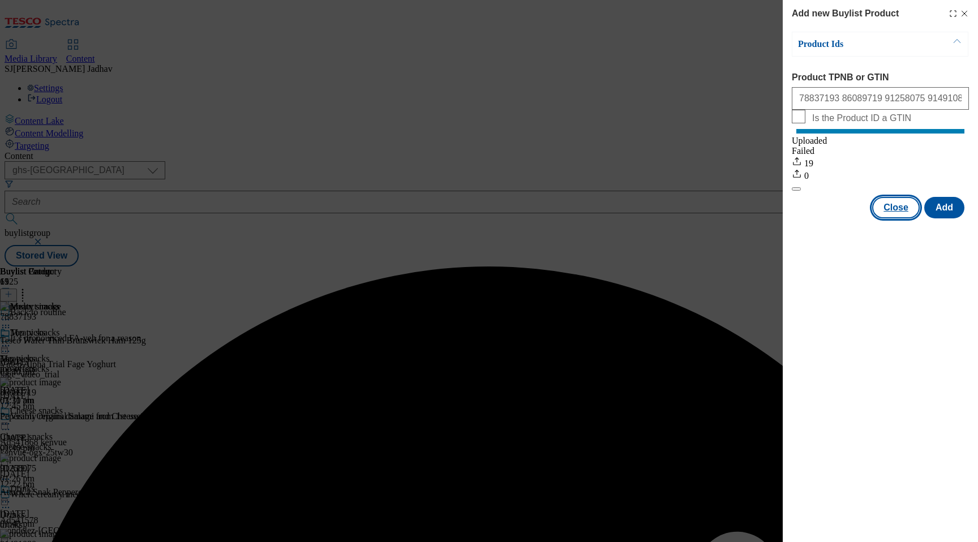
click at [888, 214] on button "Close" at bounding box center [896, 208] width 48 height 22
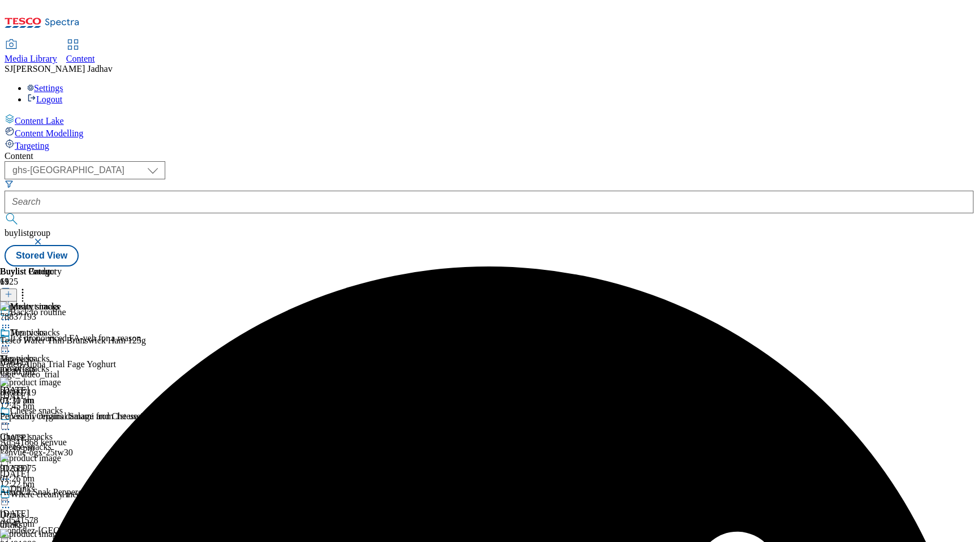
scroll to position [485, 0]
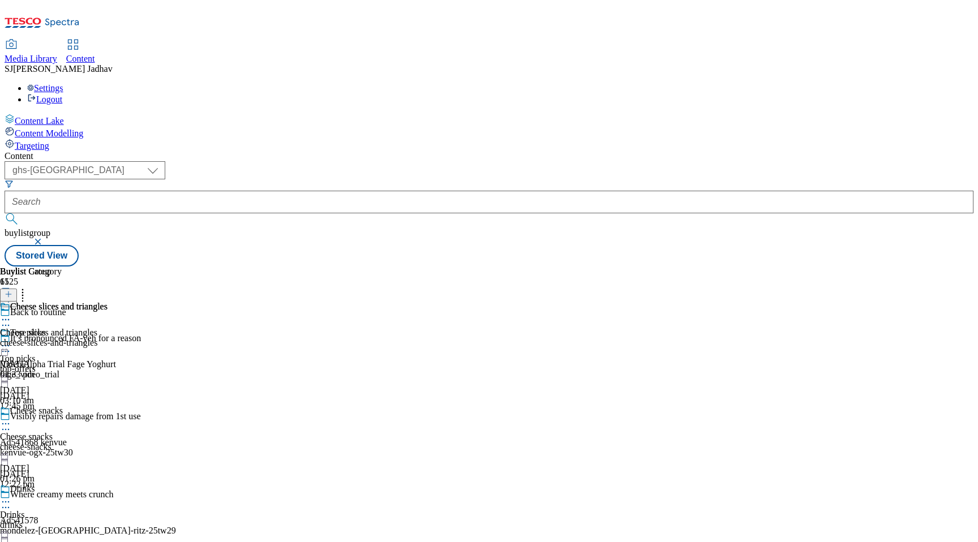
click at [108, 338] on div "cheese-slices-and-triangles" at bounding box center [54, 343] width 108 height 10
click at [11, 294] on line at bounding box center [9, 294] width 6 height 0
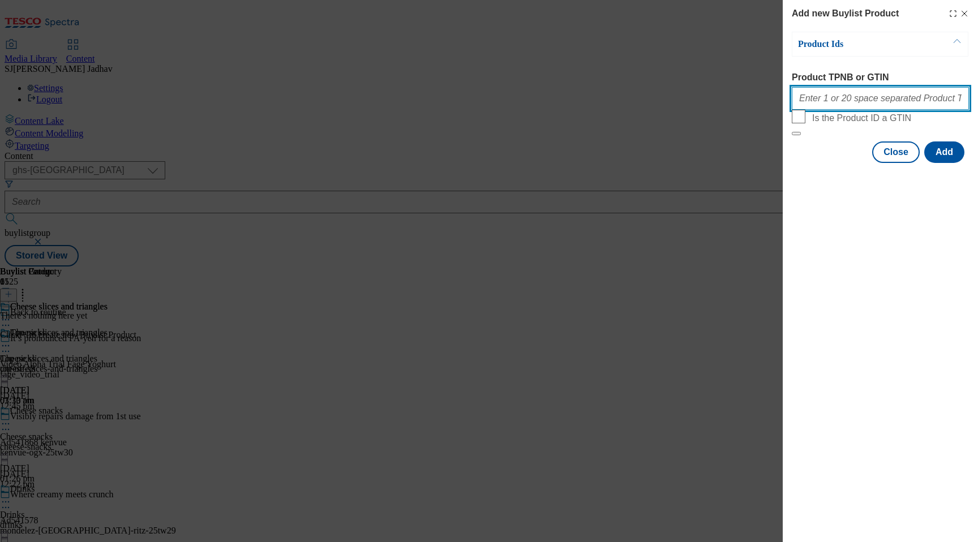
click at [867, 104] on input "Product TPNB or GTIN" at bounding box center [880, 98] width 177 height 23
paste input "52283253 53557464 57105233 60970856 75900174 93947408 93987182 96399280 96433234"
type input "52283253 53557464 57105233 60970856 75900174 93947408 93987182 96399280 96433234"
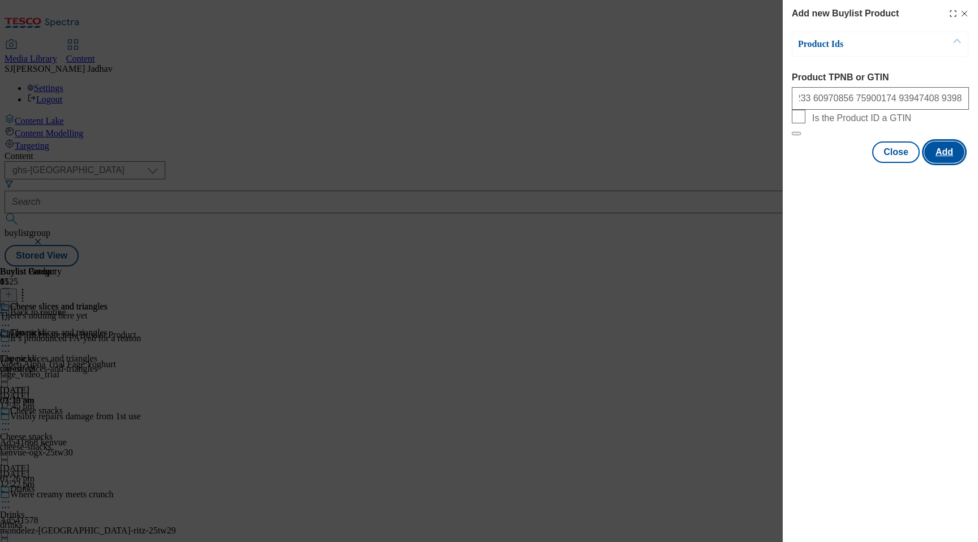
click at [933, 163] on button "Add" at bounding box center [944, 152] width 40 height 22
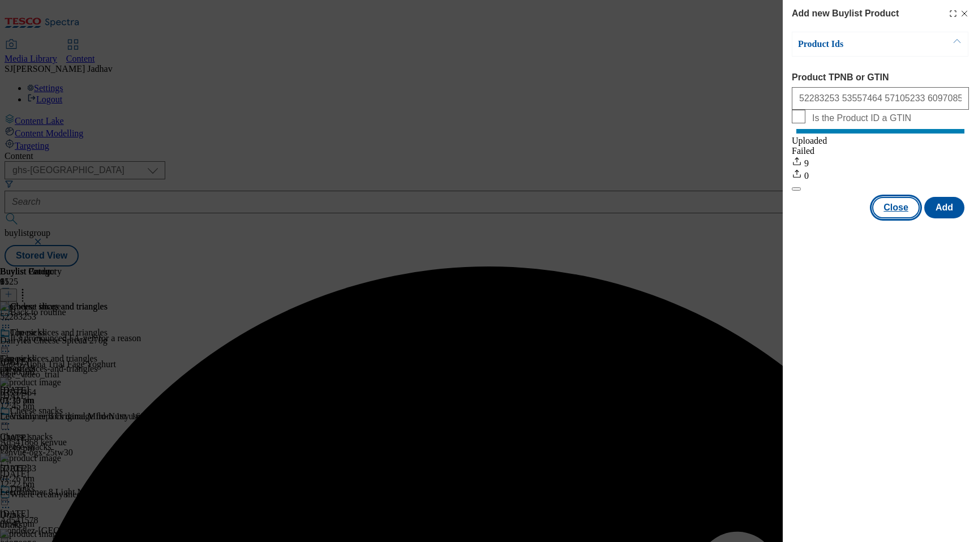
click at [901, 214] on button "Close" at bounding box center [896, 208] width 48 height 22
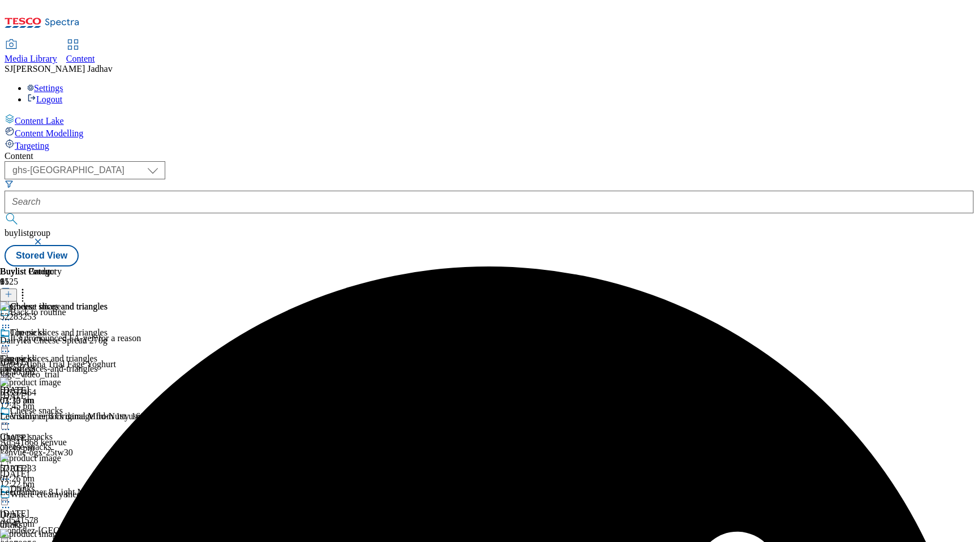
scroll to position [647, 0]
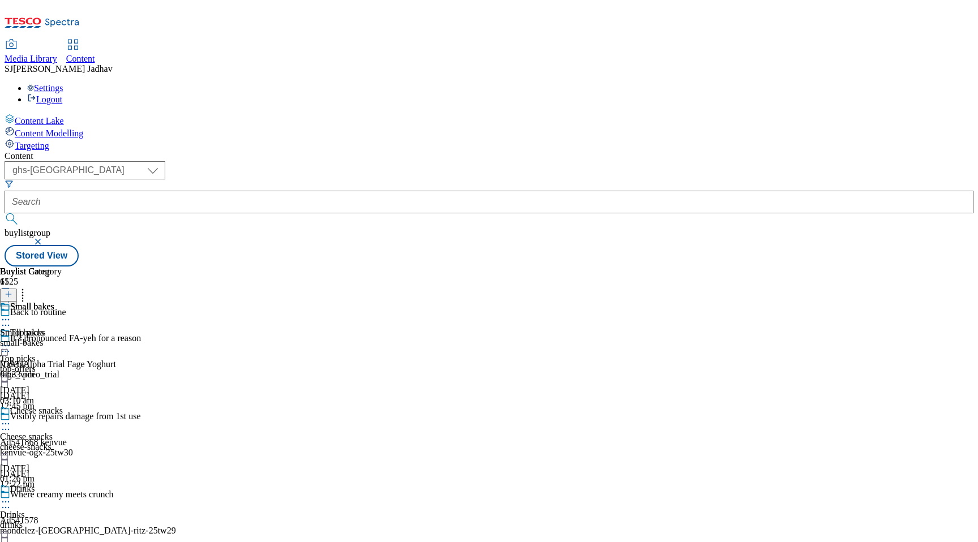
click at [62, 302] on div "Small bakes Small bakes small-bakes [DATE] 01:33 pm" at bounding box center [31, 341] width 62 height 78
click at [8, 291] on line at bounding box center [8, 294] width 0 height 6
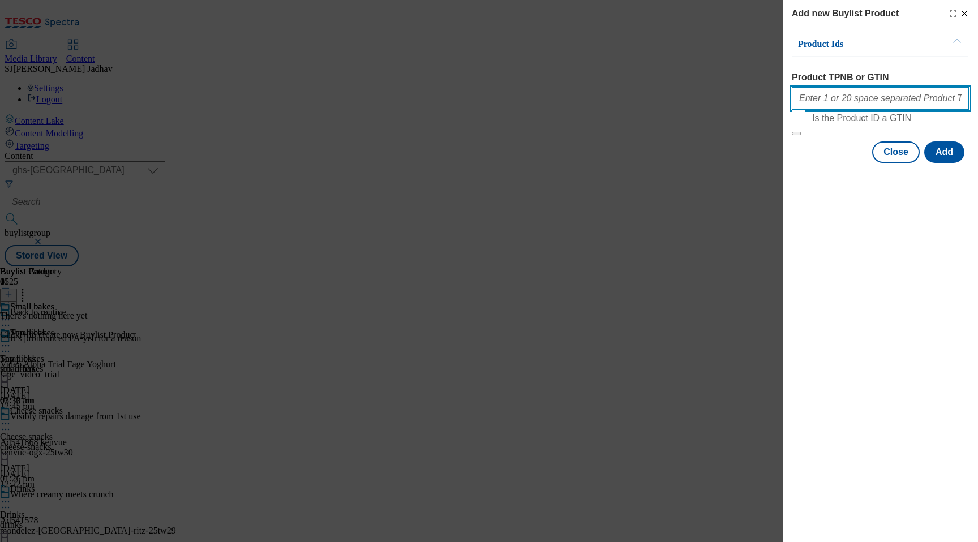
click at [861, 108] on input "Product TPNB or GTIN" at bounding box center [880, 98] width 177 height 23
paste input "71666704 71666739 83516462 85880095 93982072 93988313 96096420"
type input "71666704 71666739 83516462 85880095 93982072 93988313 96096420"
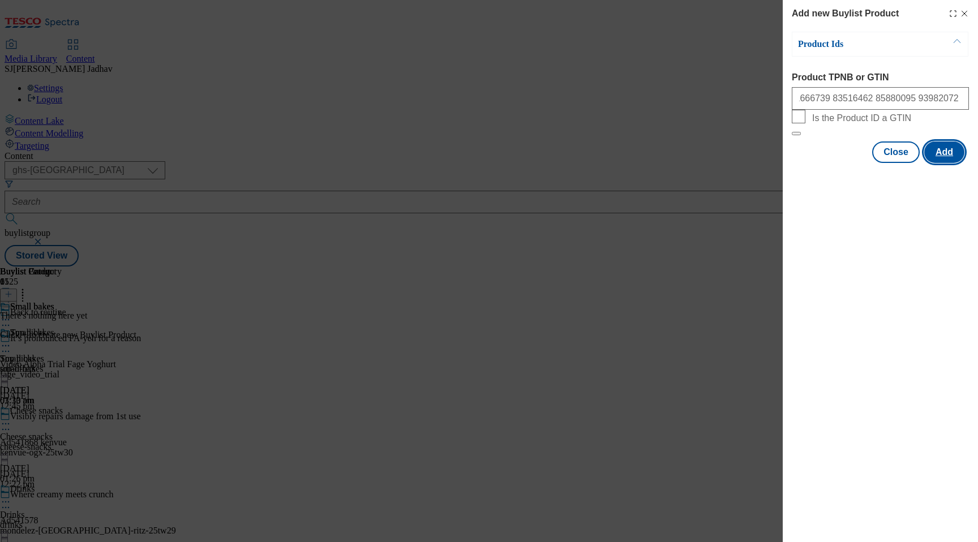
click at [937, 163] on button "Add" at bounding box center [944, 152] width 40 height 22
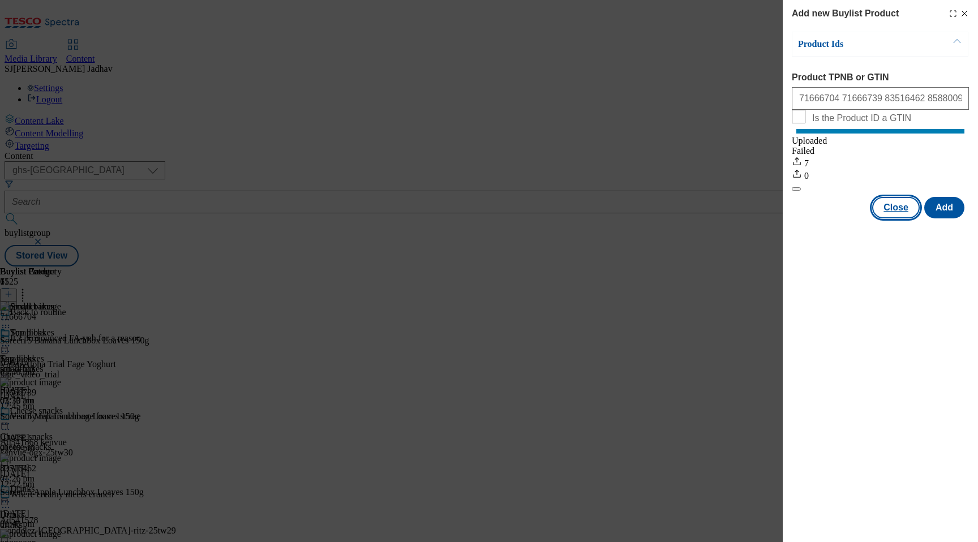
click at [905, 212] on button "Close" at bounding box center [896, 208] width 48 height 22
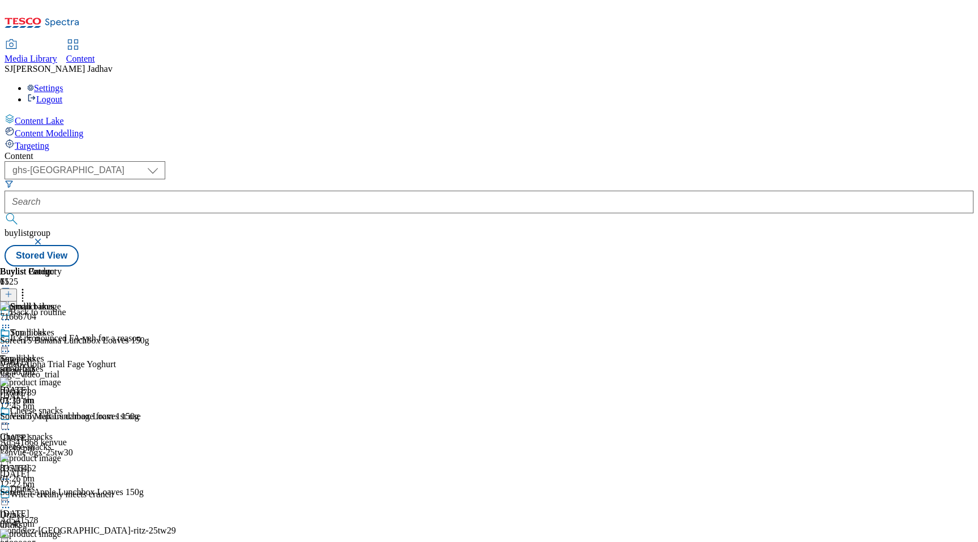
click at [124, 328] on div "Top picks Top picks top-offers [DATE] 03:10 am" at bounding box center [62, 367] width 124 height 78
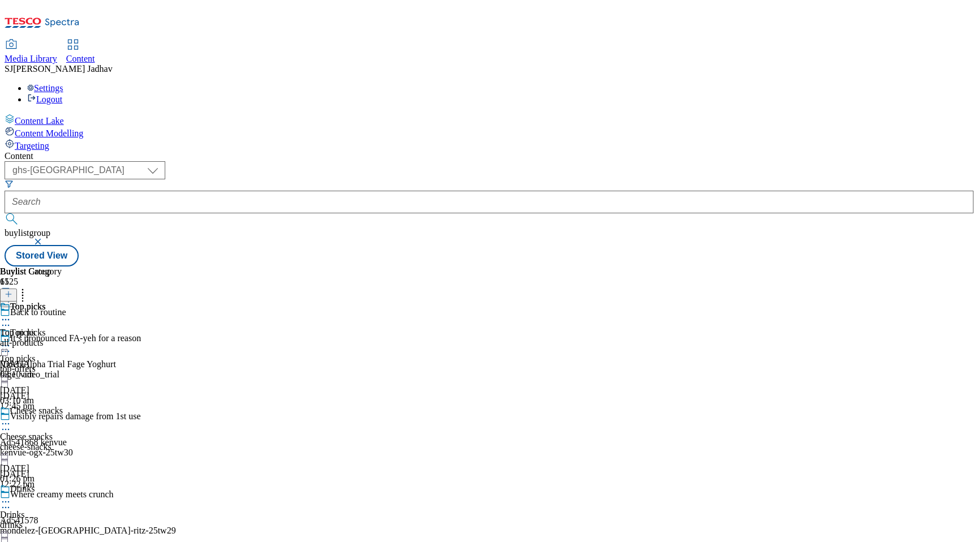
click at [10, 345] on circle at bounding box center [9, 346] width 2 height 2
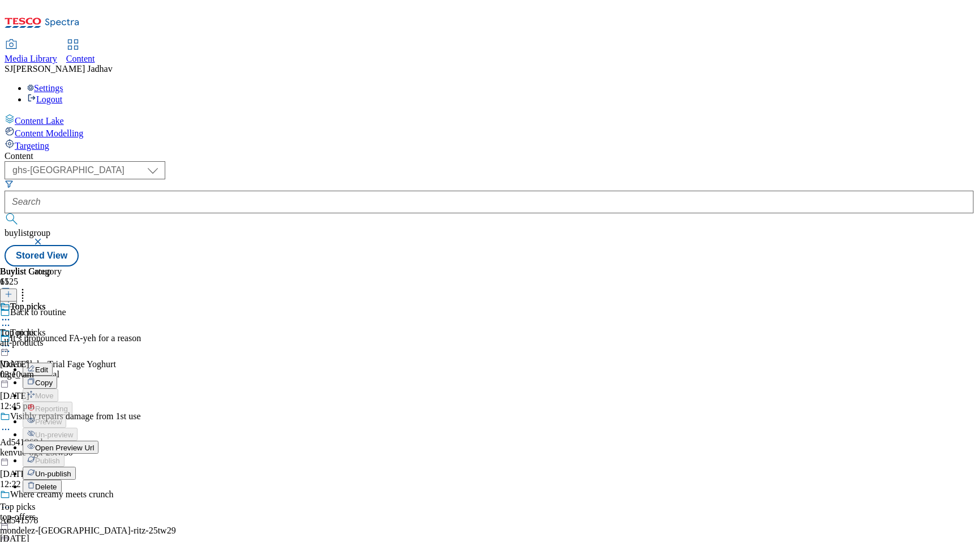
click at [48, 366] on span "Edit" at bounding box center [41, 370] width 13 height 8
select select "evergreen"
select select "Banner"
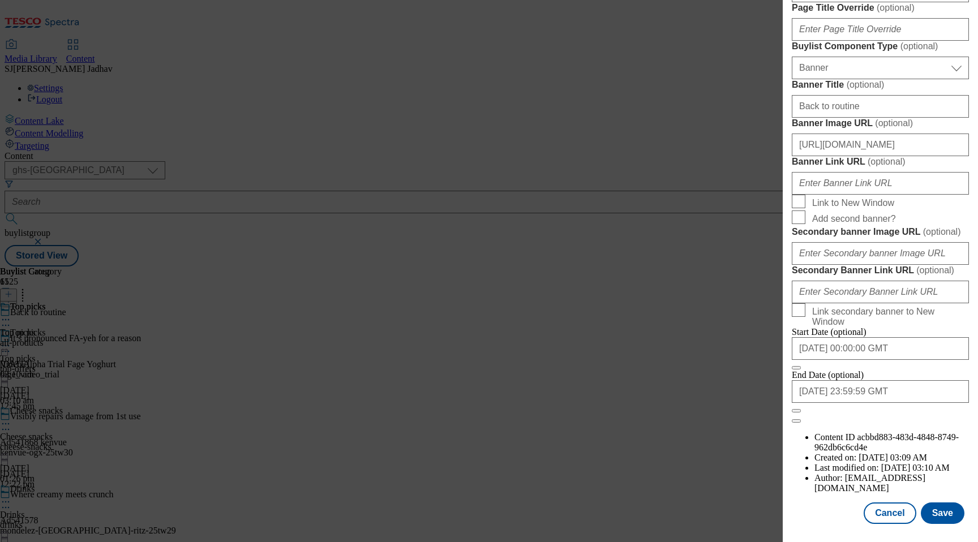
scroll to position [781, 0]
paste input "Modal"
paste input "Save with our online-only back to routine offers. From lunchbox snacks and drin…"
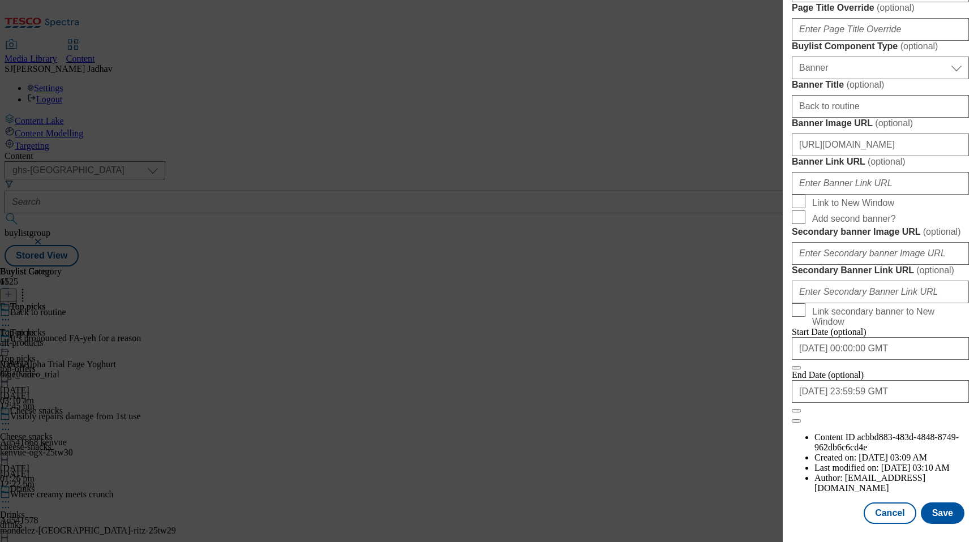
scroll to position [1096, 0]
type input "Save with our online-only back to routine offers. From lunchbox snacks and drin…"
click at [946, 509] on button "Save" at bounding box center [943, 513] width 44 height 22
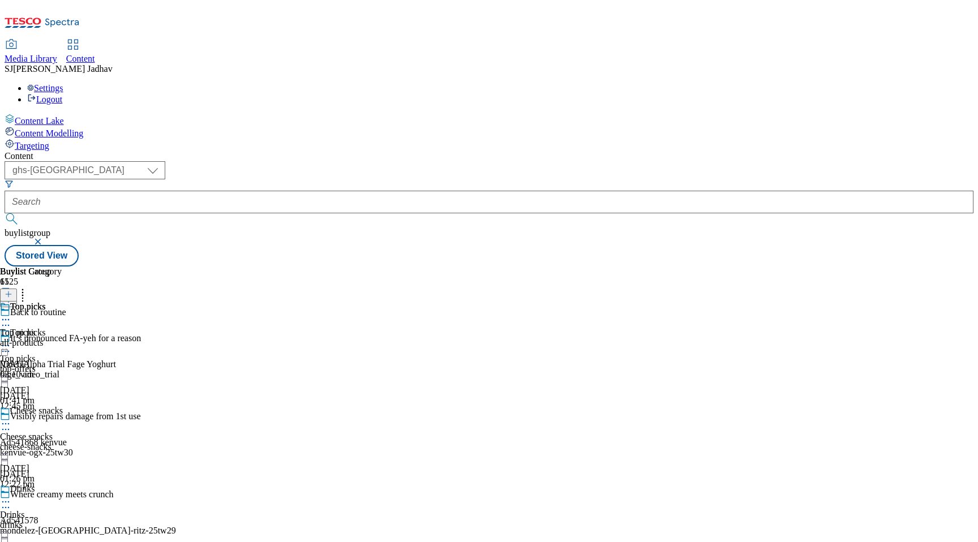
click at [11, 314] on icon at bounding box center [5, 319] width 11 height 11
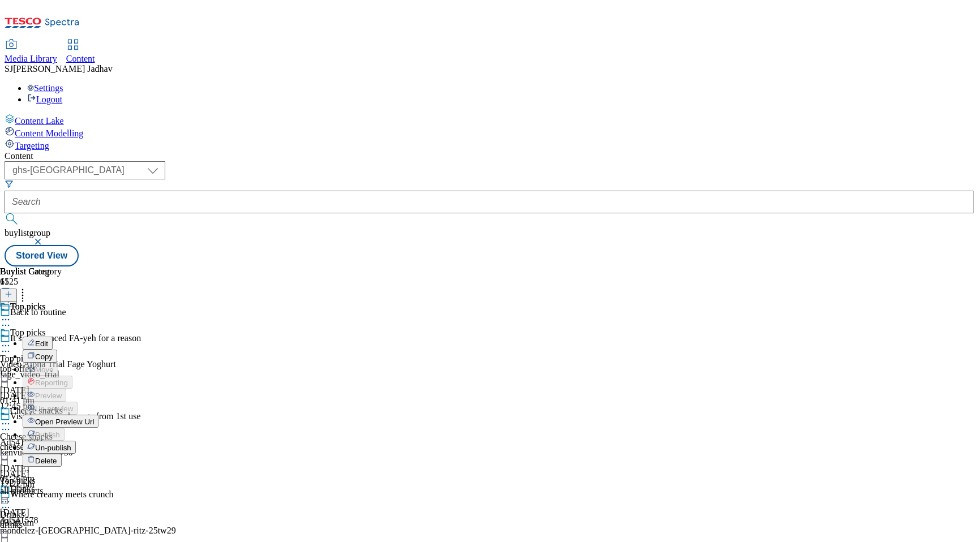
click at [48, 340] on span "Edit" at bounding box center [41, 344] width 13 height 8
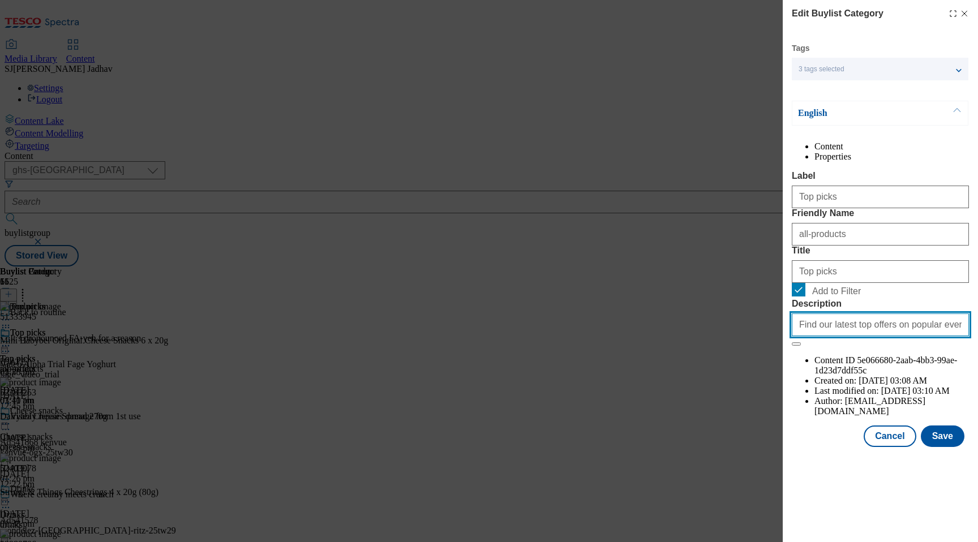
click at [887, 336] on input "Find our latest top offers on popular everyday products like coffee, pasta and …" at bounding box center [880, 324] width 177 height 23
paste input "Save with our online-only back to routine offers. From lunchbox snacks and drin…"
type input "Save with our online-only back to routine offers. From lunchbox snacks and drin…"
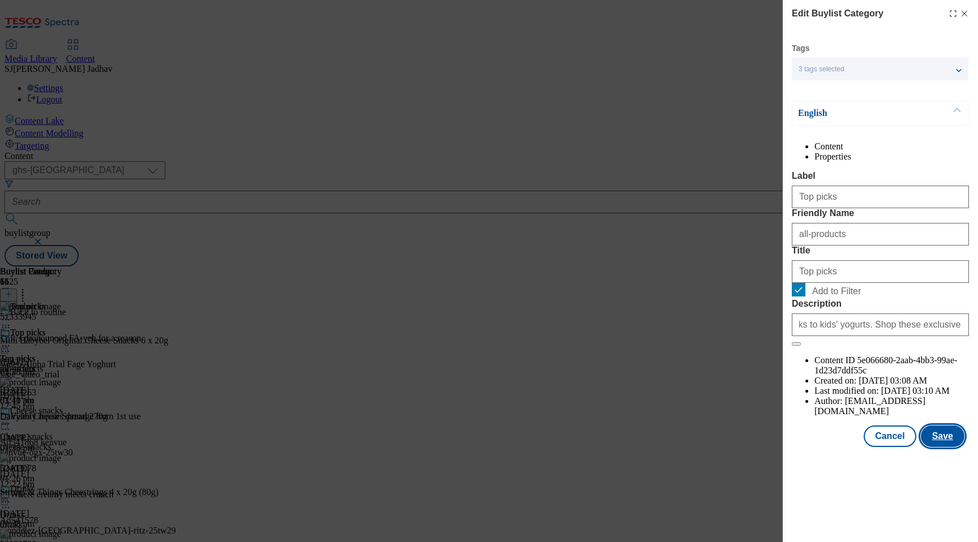
click at [934, 447] on button "Save" at bounding box center [943, 437] width 44 height 22
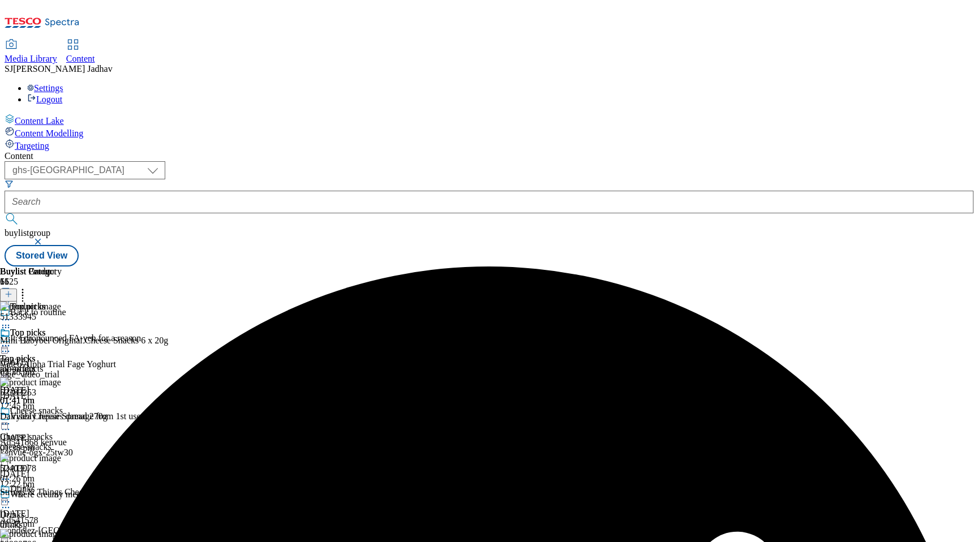
click at [11, 418] on icon at bounding box center [5, 423] width 11 height 11
click at [48, 444] on span "Edit" at bounding box center [41, 448] width 13 height 8
select select "evergreen"
select select "Banner"
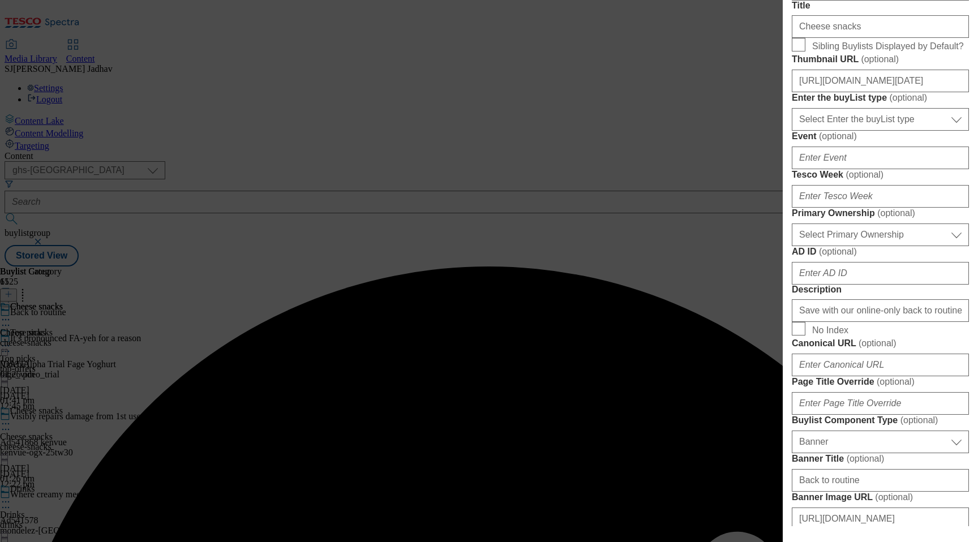
scroll to position [383, 0]
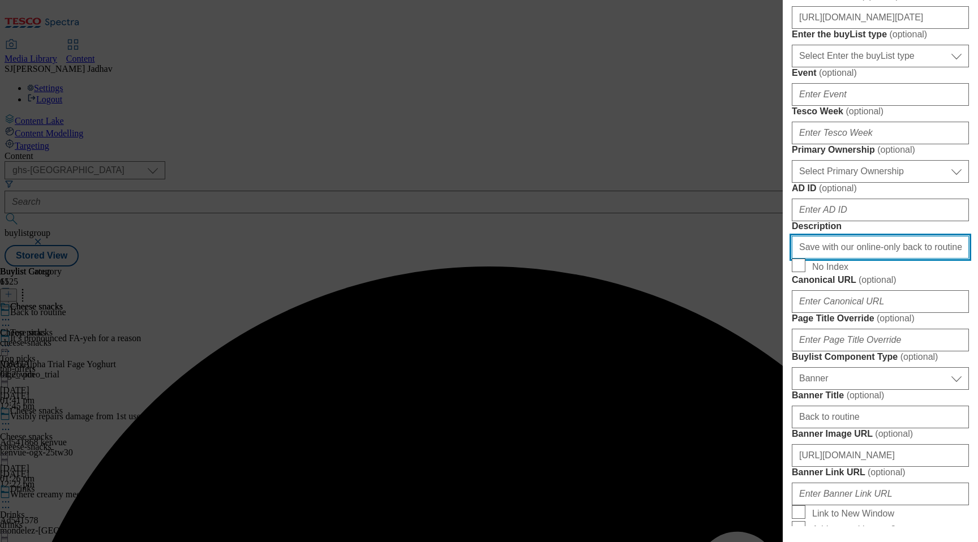
click at [876, 259] on input "Save with our online-only back to routine offers. From lunchbox snacks and drin…" at bounding box center [880, 247] width 177 height 23
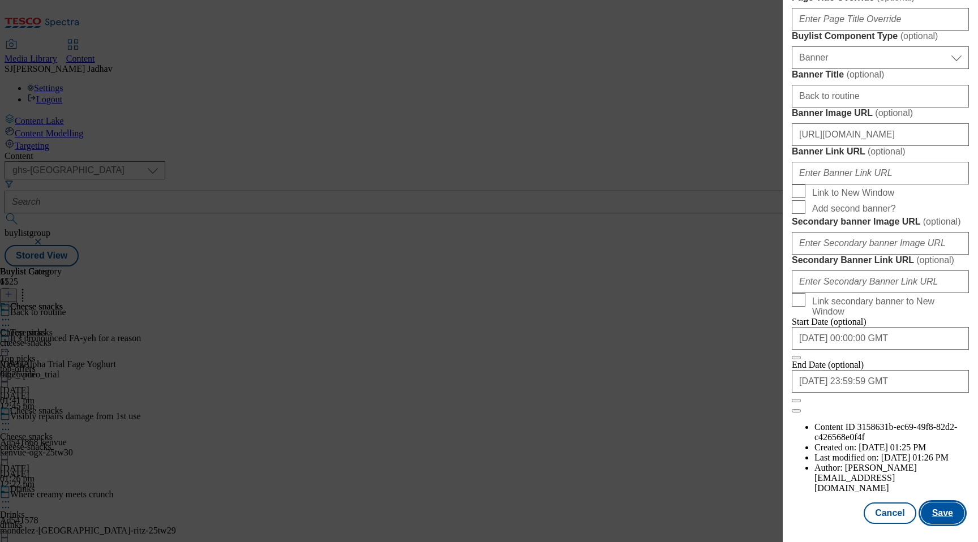
scroll to position [0, 0]
click at [939, 517] on button "Save" at bounding box center [943, 513] width 44 height 22
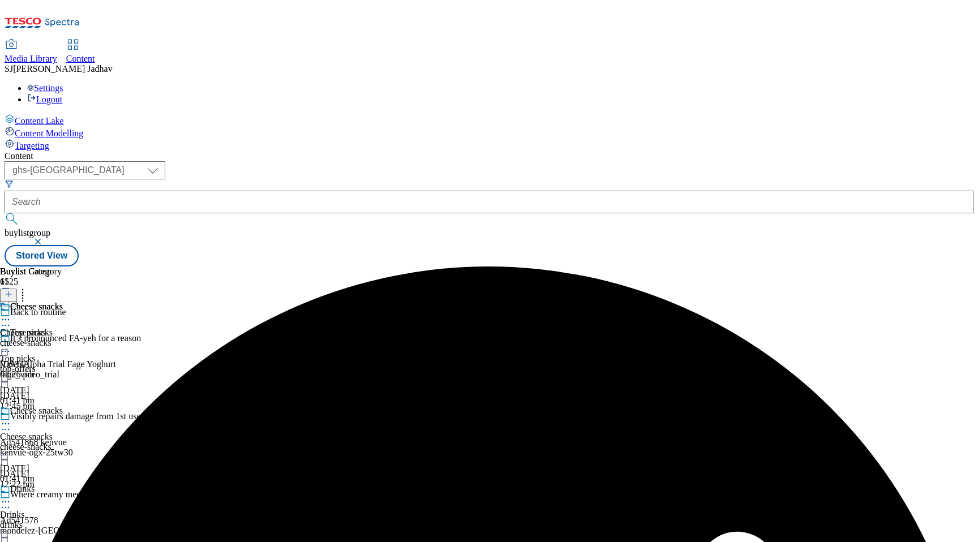
click at [63, 302] on div "Cheese snacks" at bounding box center [31, 315] width 63 height 26
click at [11, 340] on icon at bounding box center [5, 345] width 11 height 11
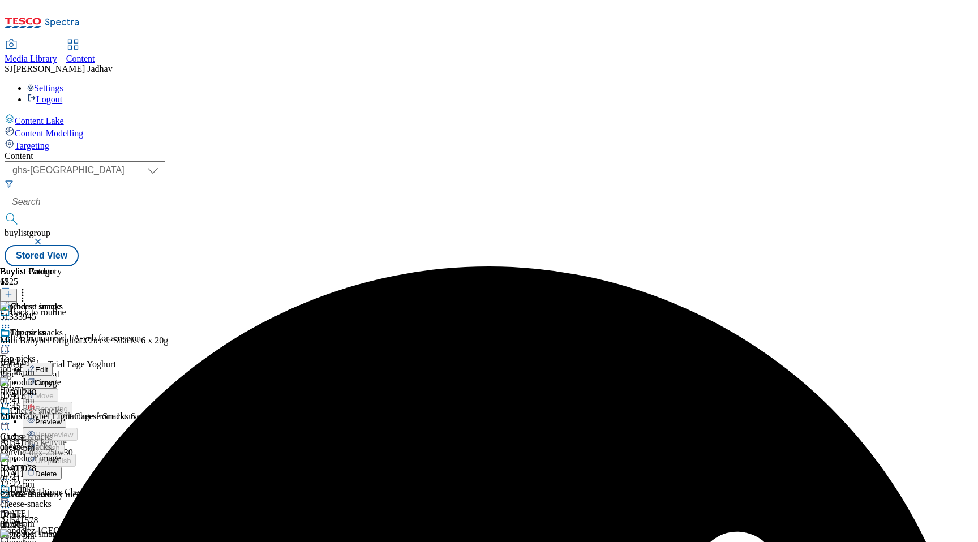
click at [53, 363] on button "Edit" at bounding box center [38, 369] width 30 height 13
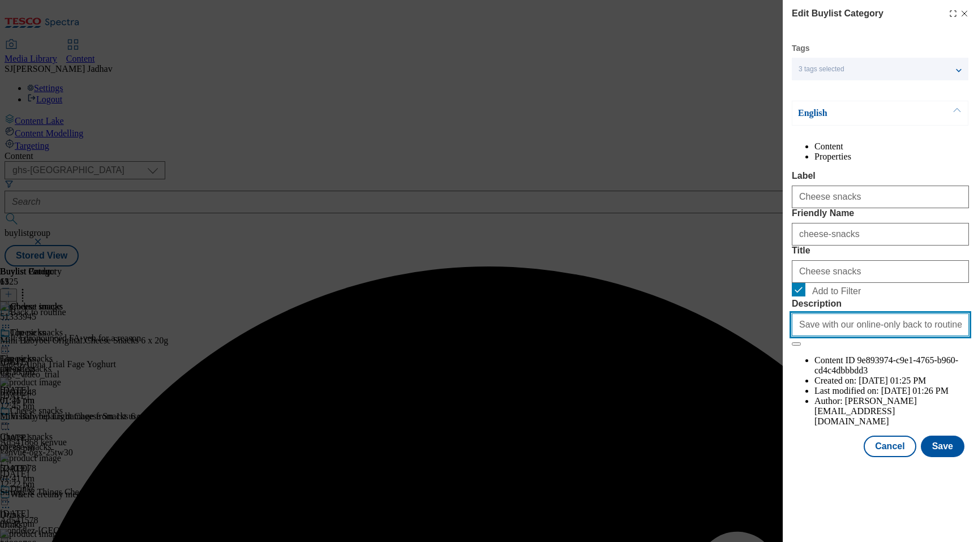
click at [866, 336] on input "Save with our online-only back to routine offers. From lunchbox snacks and drin…" at bounding box center [880, 324] width 177 height 23
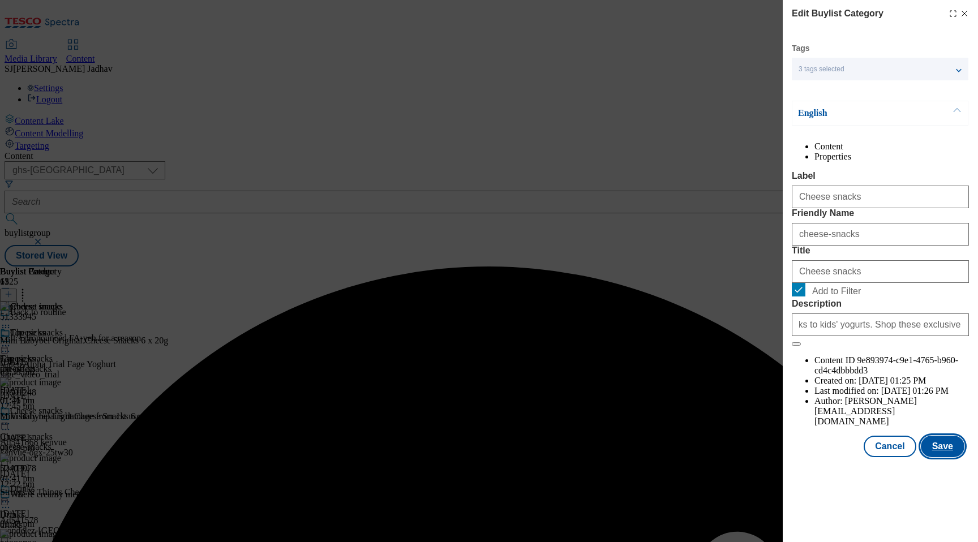
click at [932, 457] on button "Save" at bounding box center [943, 447] width 44 height 22
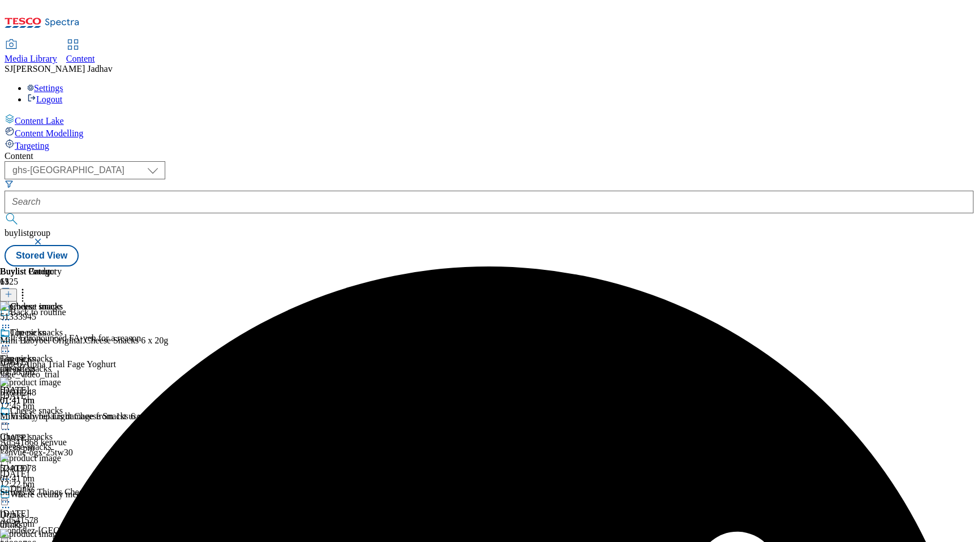
click at [11, 496] on icon at bounding box center [5, 501] width 11 height 11
click at [48, 522] on span "Edit" at bounding box center [41, 526] width 13 height 8
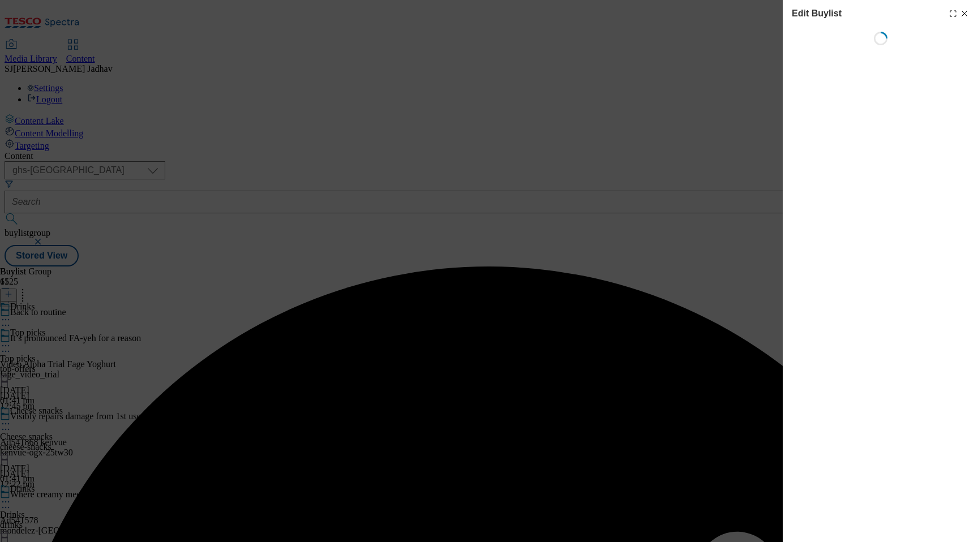
select select "evergreen"
select select "Banner"
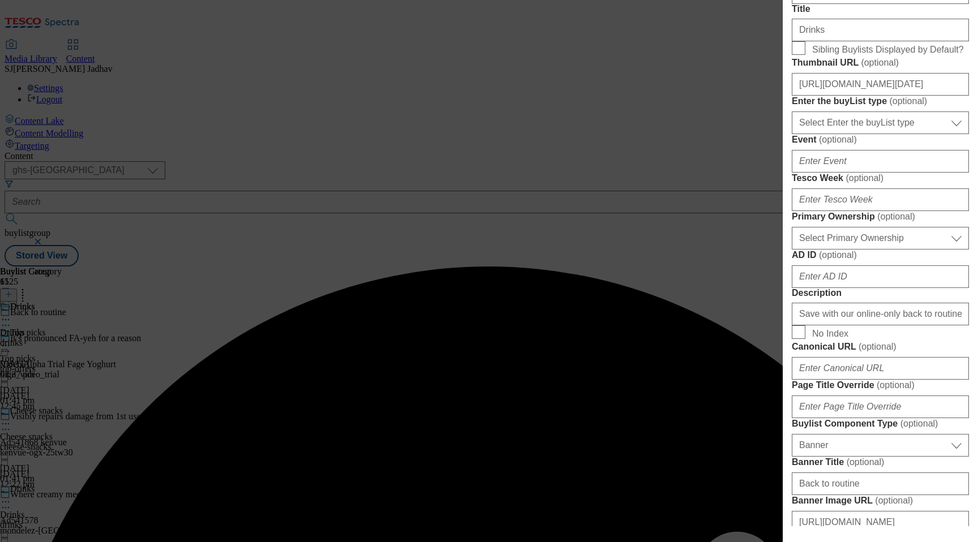
scroll to position [538, 0]
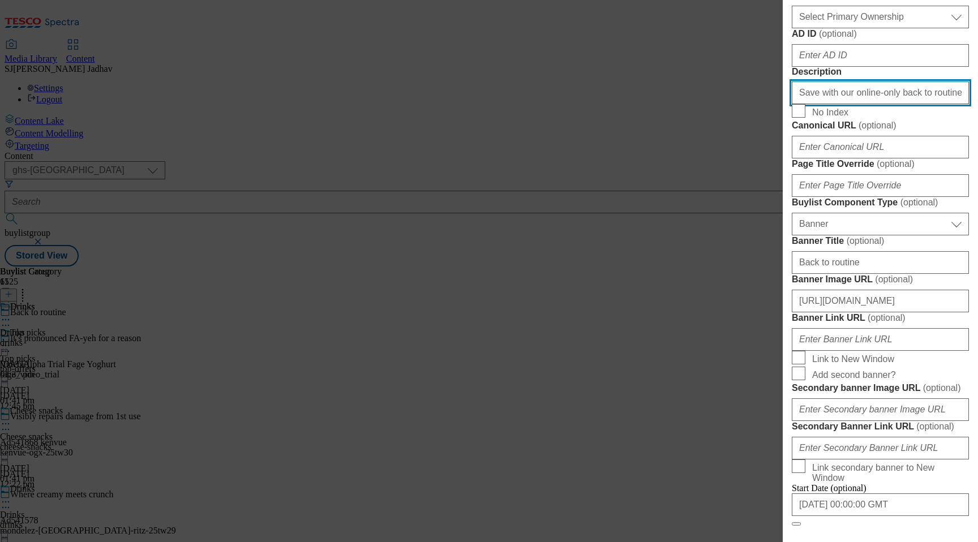
click at [849, 104] on input "Save with our online-only back to routine offers. From lunchbox snacks and drin…" at bounding box center [880, 92] width 177 height 23
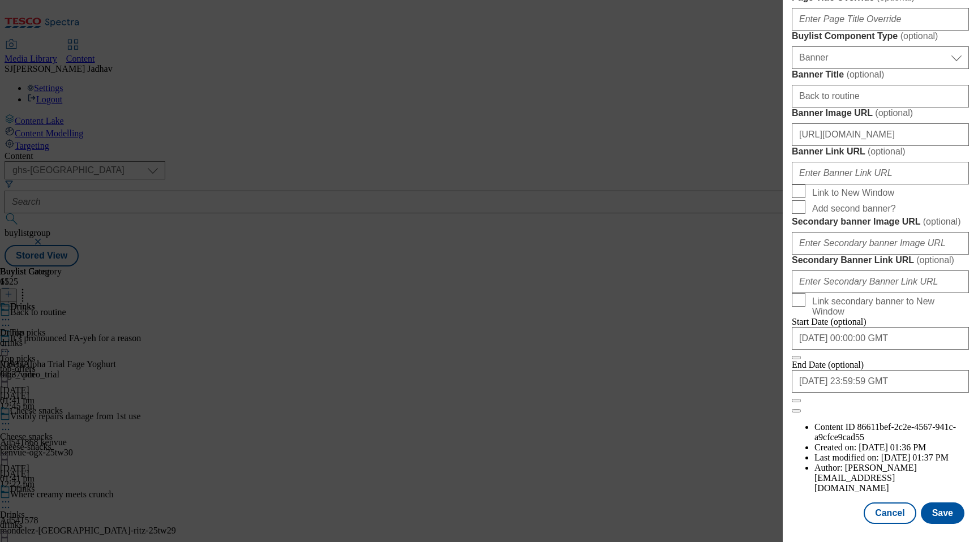
scroll to position [1096, 0]
click at [944, 512] on button "Save" at bounding box center [943, 513] width 44 height 22
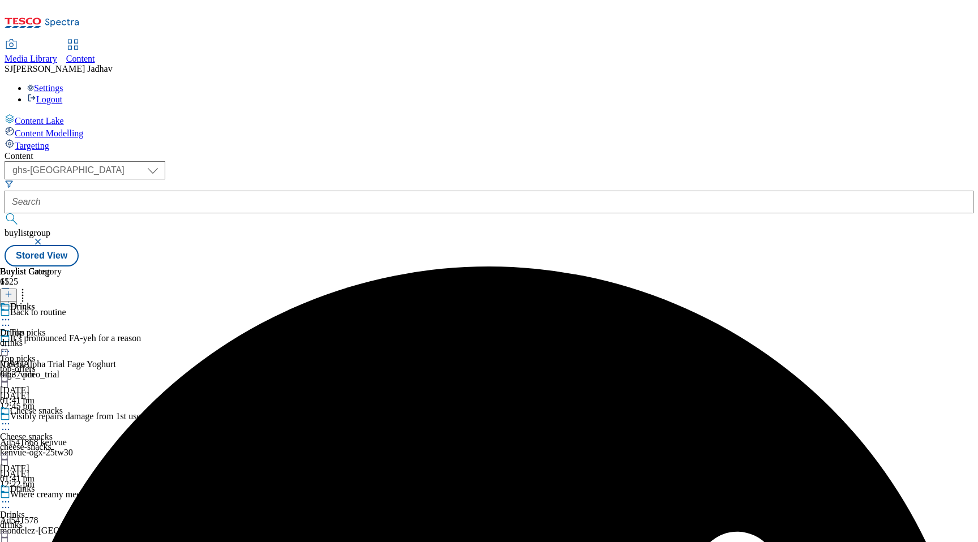
click at [62, 302] on div "Drinks Drinks drinks [DATE] 01:37 pm" at bounding box center [31, 341] width 62 height 78
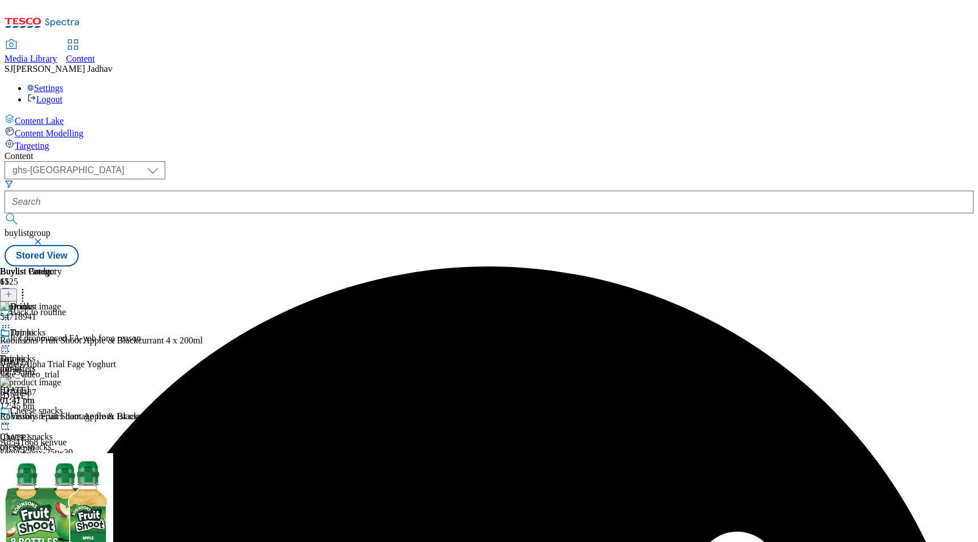
click at [11, 340] on icon at bounding box center [5, 345] width 11 height 11
click at [48, 366] on span "Edit" at bounding box center [41, 370] width 13 height 8
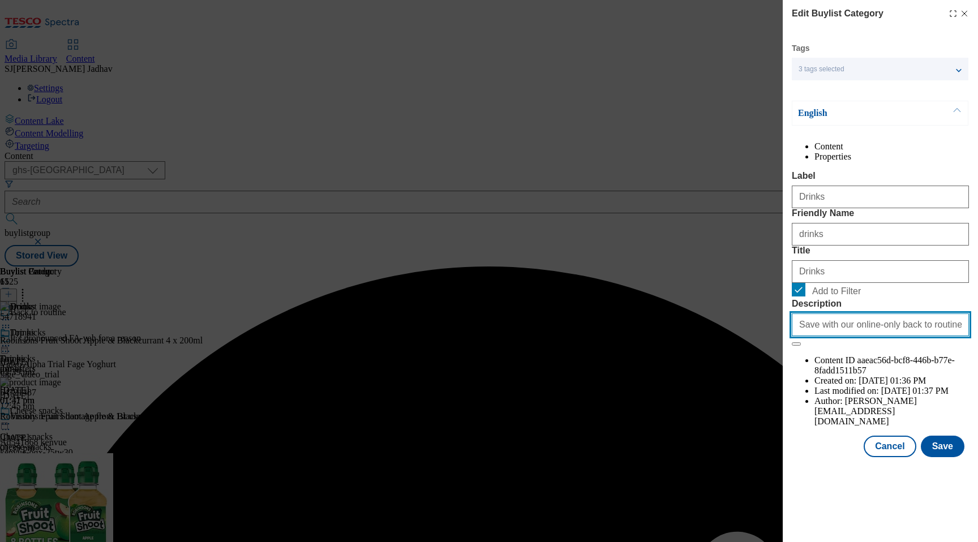
click at [850, 336] on input "Save with our online-only back to routine offers. From lunchbox snacks and drin…" at bounding box center [880, 324] width 177 height 23
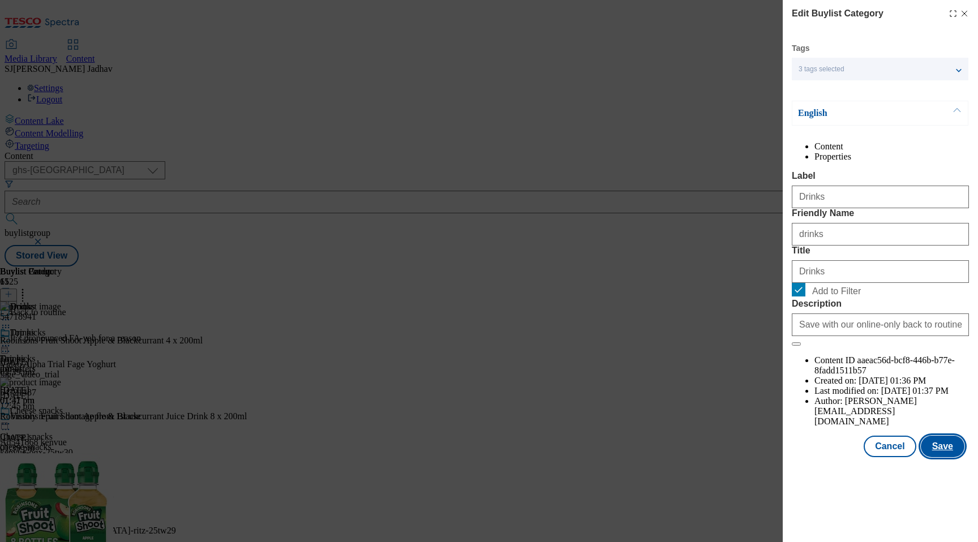
click at [934, 455] on button "Save" at bounding box center [943, 447] width 44 height 22
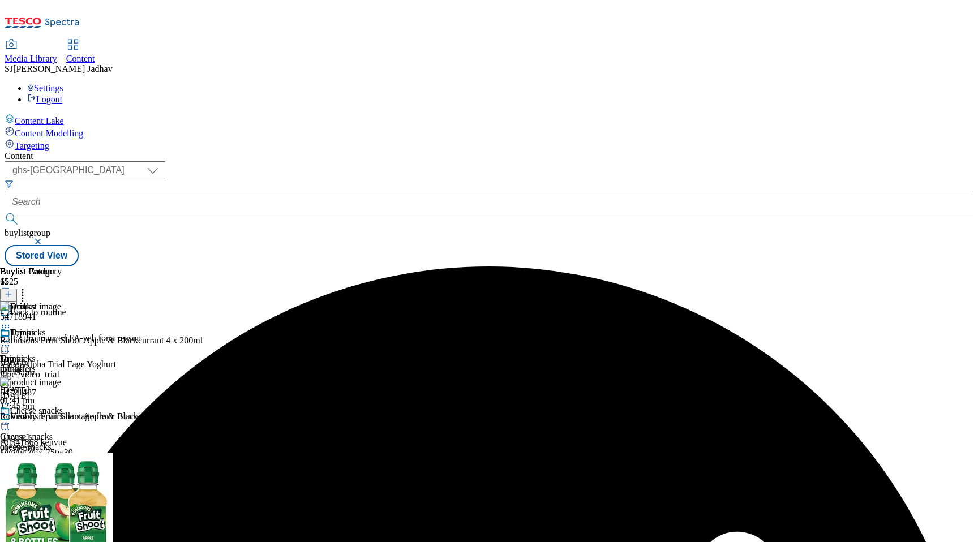
scroll to position [224, 0]
select select "evergreen"
select select "Banner"
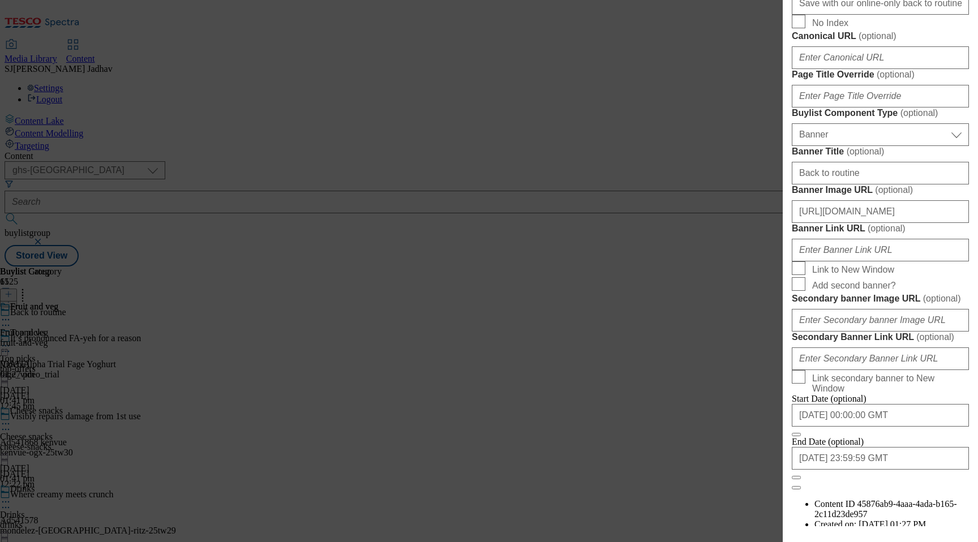
scroll to position [675, 0]
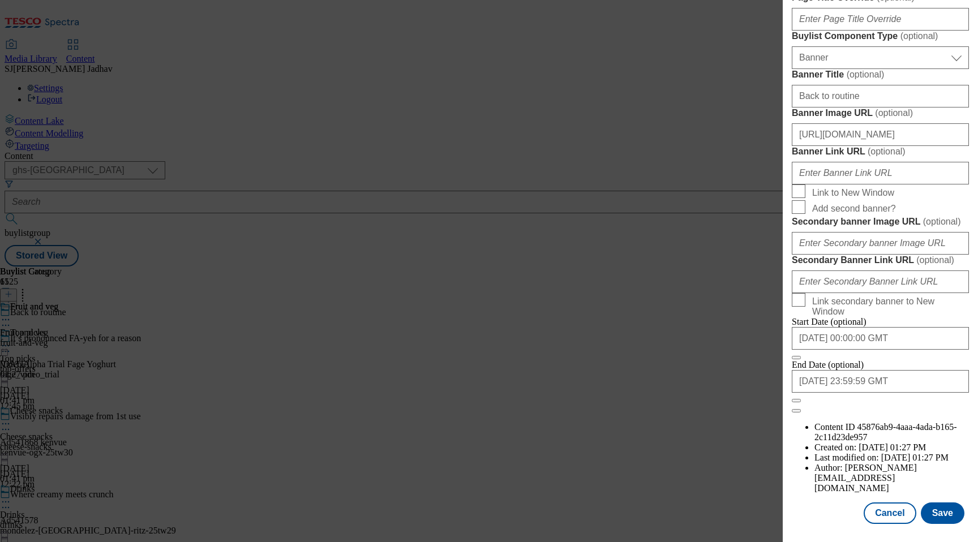
scroll to position [1096, 0]
click at [944, 516] on button "Save" at bounding box center [943, 513] width 44 height 22
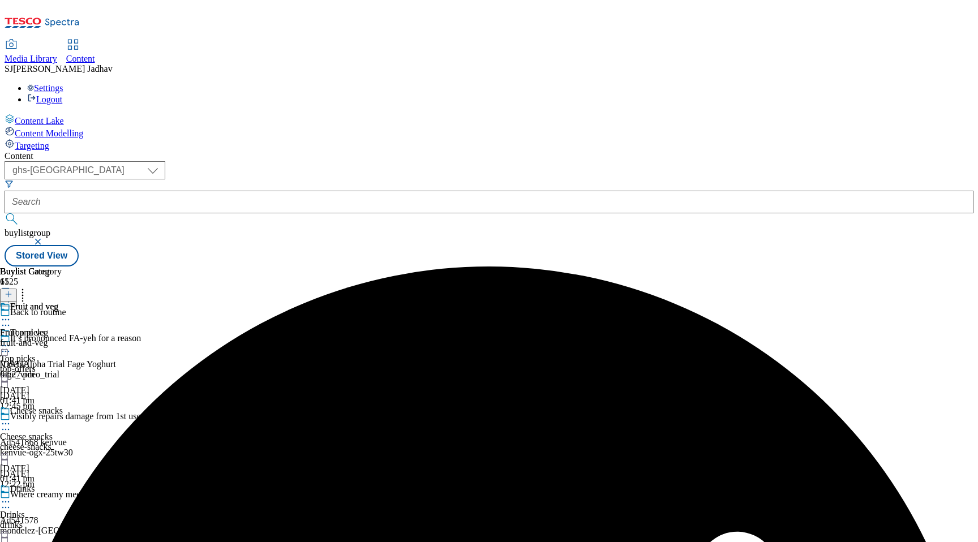
click at [11, 314] on icon at bounding box center [5, 319] width 11 height 11
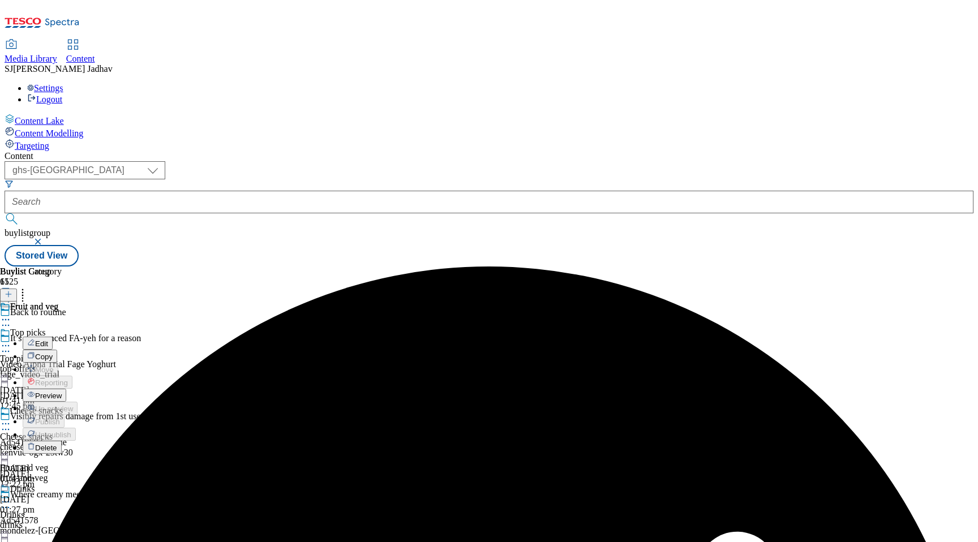
click at [48, 340] on span "Edit" at bounding box center [41, 344] width 13 height 8
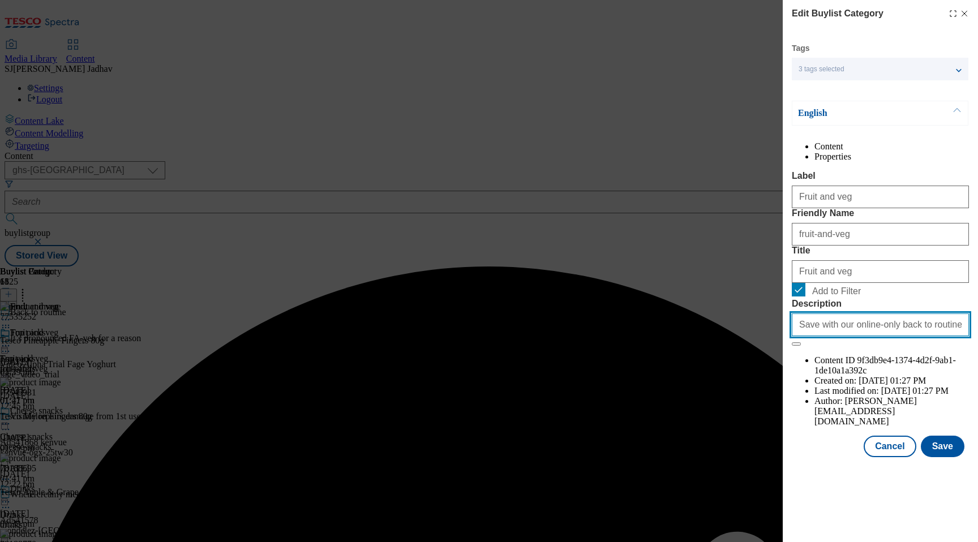
click at [856, 336] on input "Save with our online-only back to routine offers. From lunchbox snacks and drin…" at bounding box center [880, 324] width 177 height 23
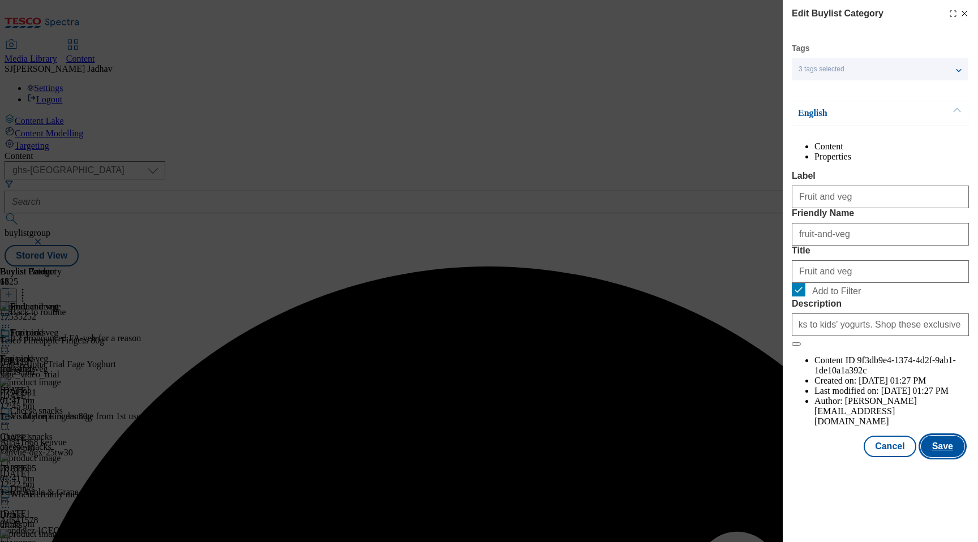
click at [944, 457] on button "Save" at bounding box center [943, 447] width 44 height 22
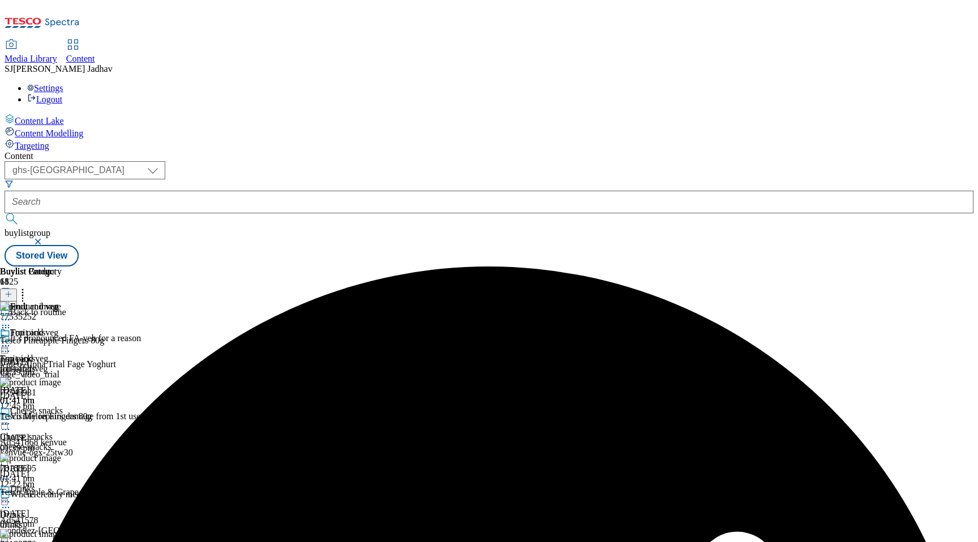
scroll to position [364, 0]
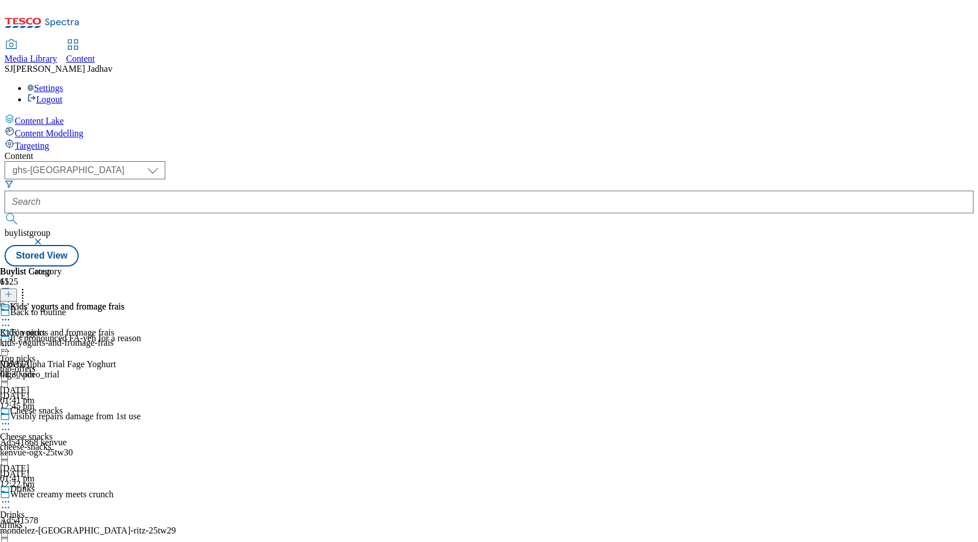
select select "evergreen"
select select "Banner"
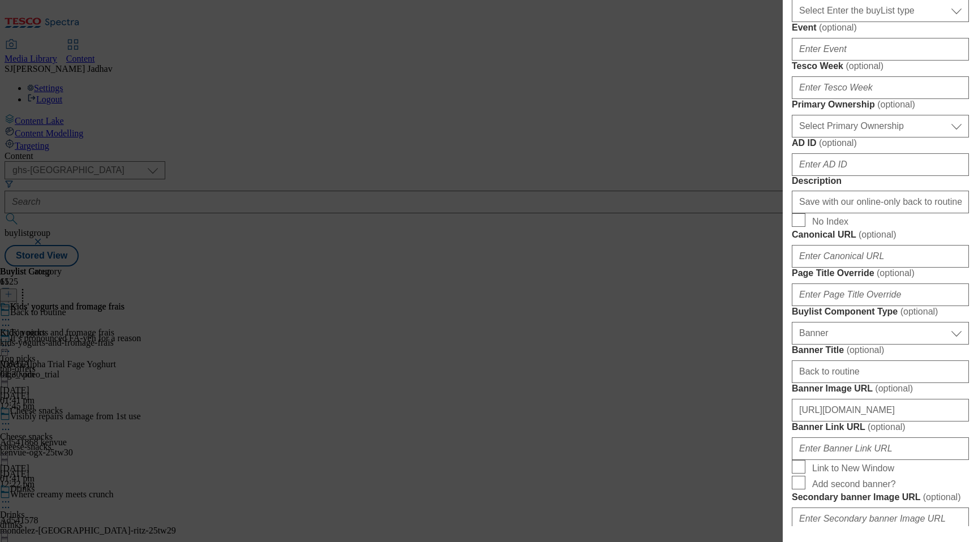
scroll to position [483, 0]
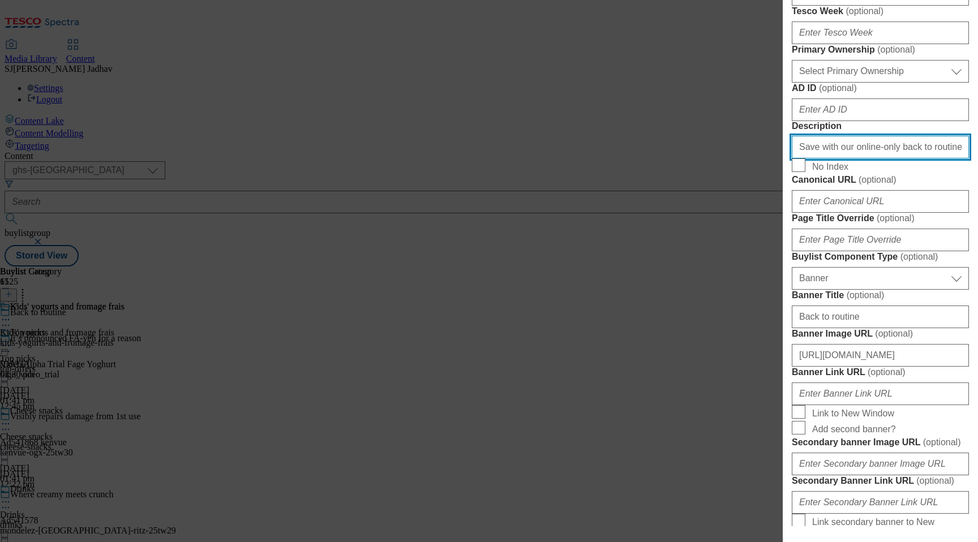
click at [841, 158] on input "Save with our online-only back to routine offers. From lunchbox snacks and drin…" at bounding box center [880, 147] width 177 height 23
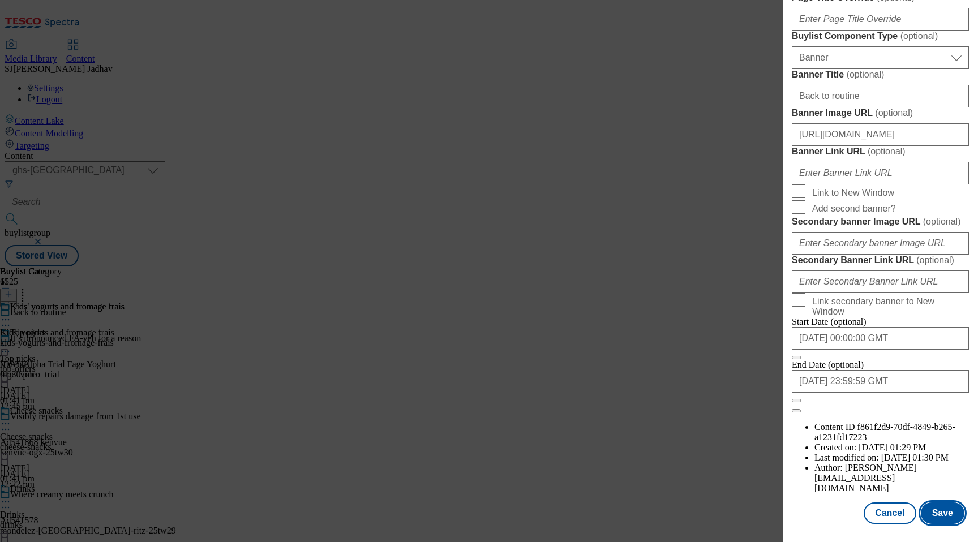
click at [943, 502] on button "Save" at bounding box center [943, 513] width 44 height 22
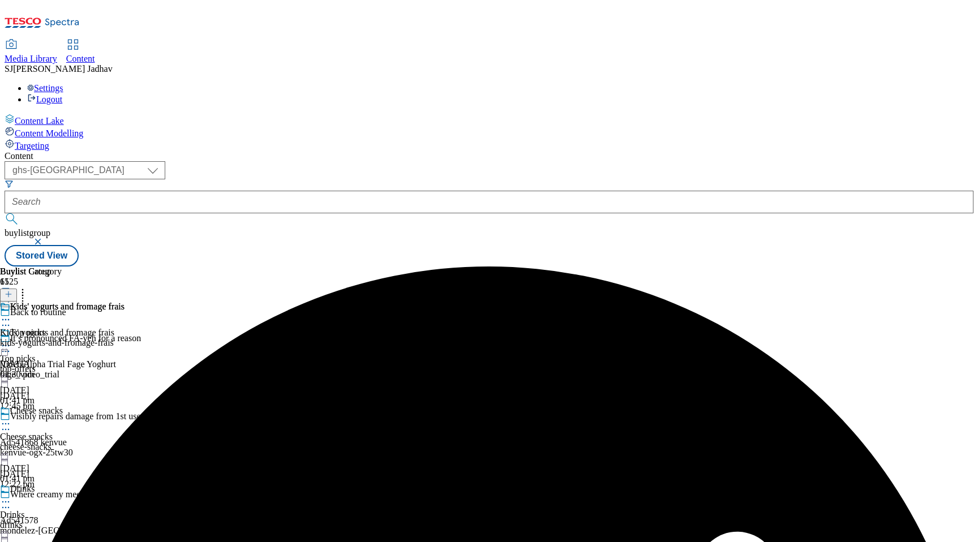
click at [11, 314] on icon at bounding box center [5, 319] width 11 height 11
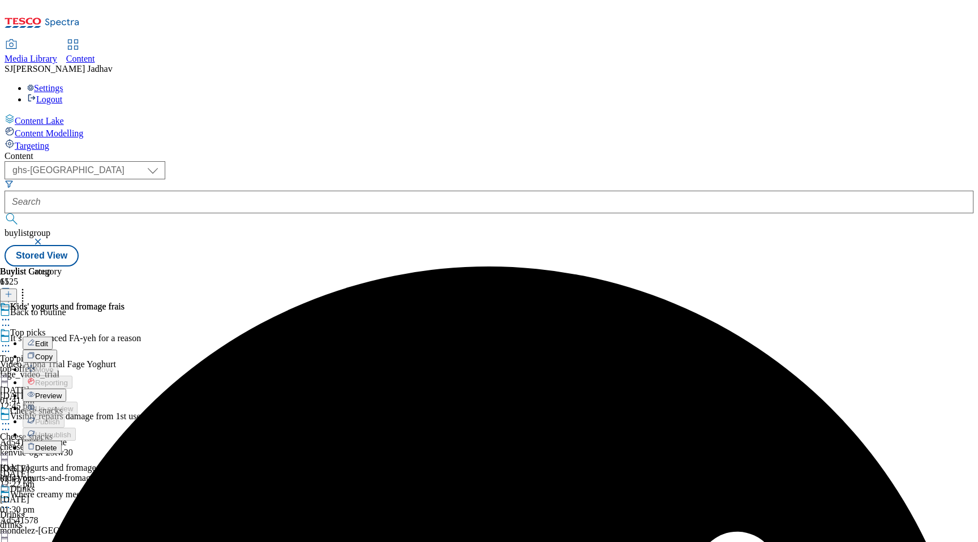
click at [48, 340] on span "Edit" at bounding box center [41, 344] width 13 height 8
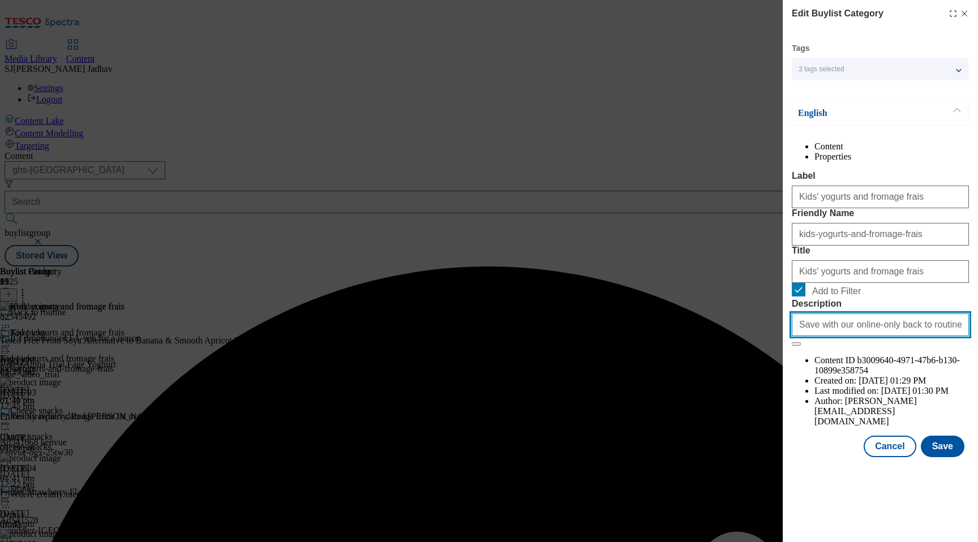
click at [851, 336] on input "Save with our online-only back to routine offers. From lunchbox snacks and drin…" at bounding box center [880, 324] width 177 height 23
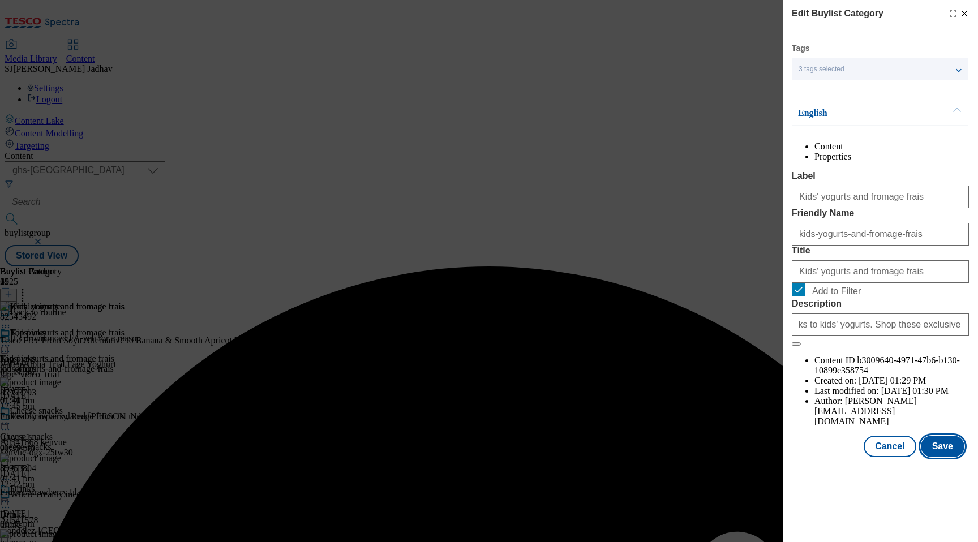
click at [933, 457] on button "Save" at bounding box center [943, 447] width 44 height 22
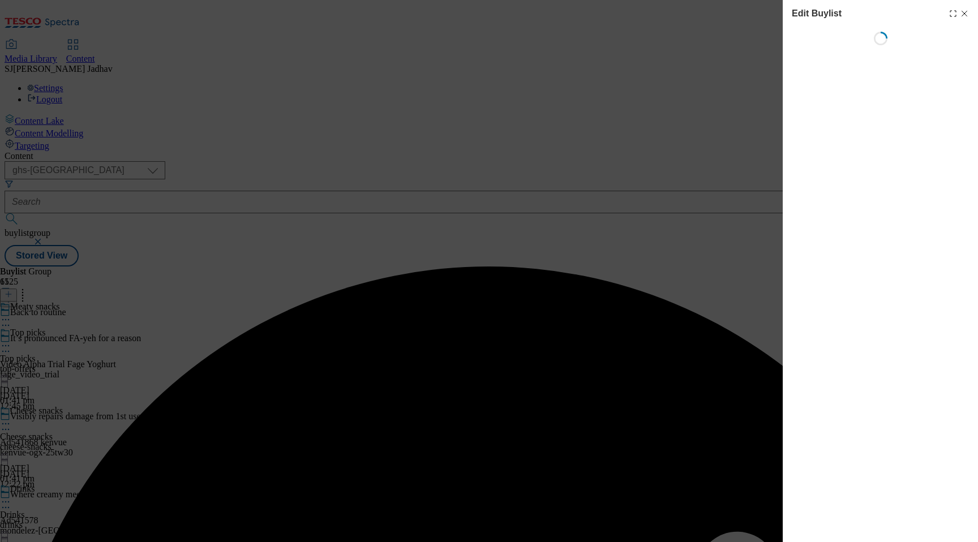
select select "evergreen"
select select "Banner"
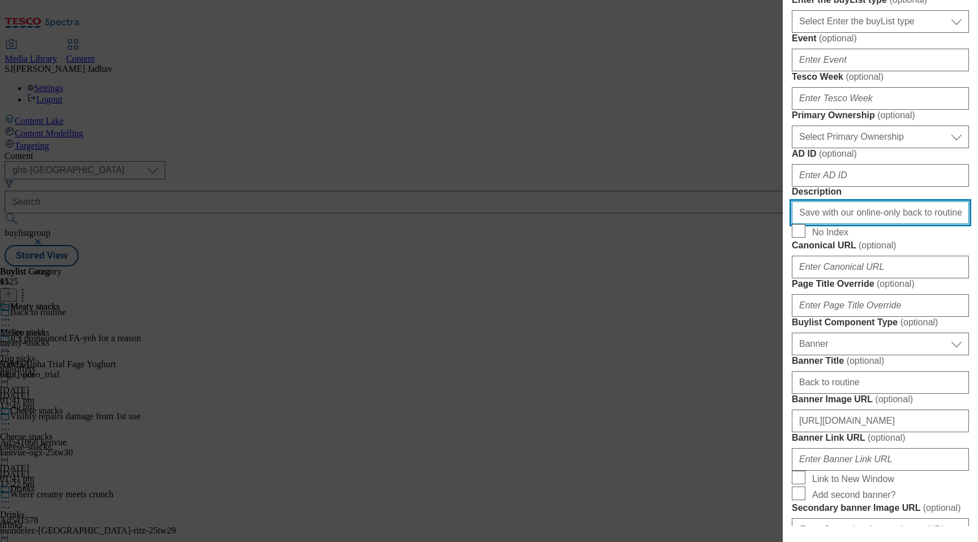
click at [842, 224] on input "Save with our online-only back to routine offers. From lunchbox snacks and drin…" at bounding box center [880, 212] width 177 height 23
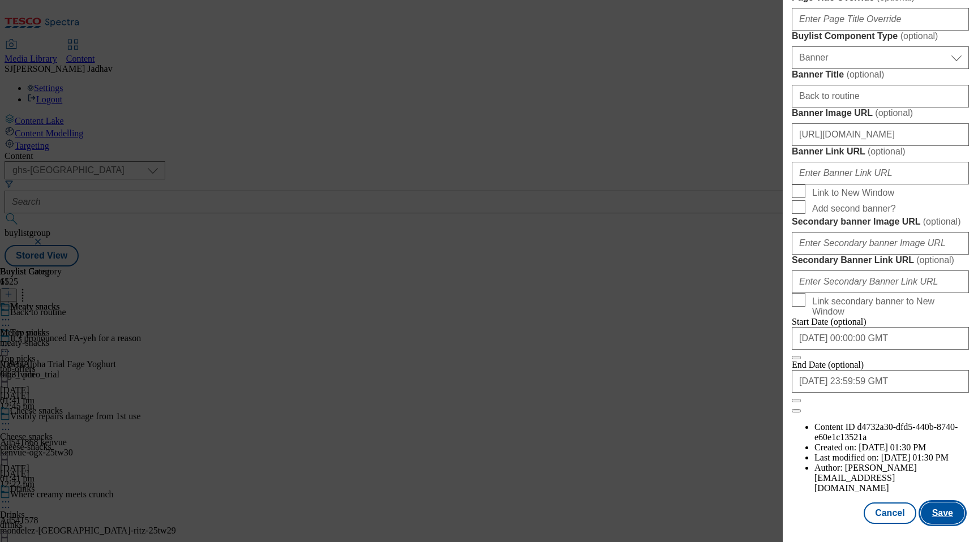
click at [941, 508] on button "Save" at bounding box center [943, 513] width 44 height 22
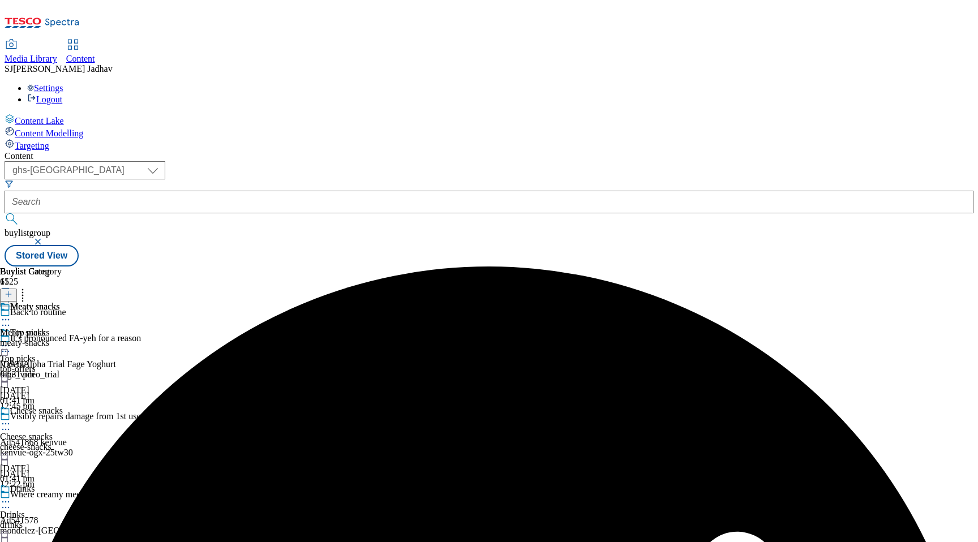
click at [62, 302] on div "Meaty snacks" at bounding box center [31, 315] width 62 height 26
click at [62, 328] on div "Meaty snacks" at bounding box center [31, 341] width 62 height 26
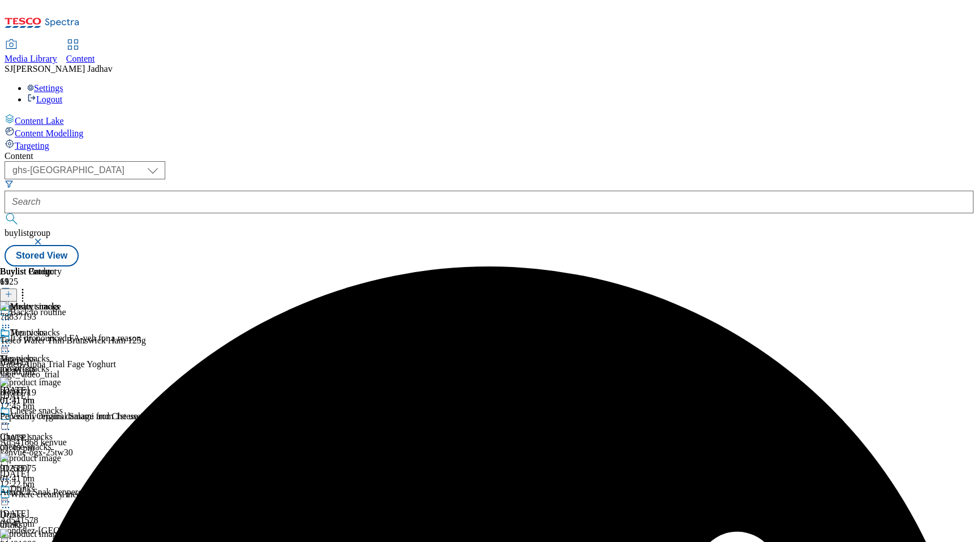
click at [11, 340] on icon at bounding box center [5, 345] width 11 height 11
click at [48, 366] on span "Edit" at bounding box center [41, 370] width 13 height 8
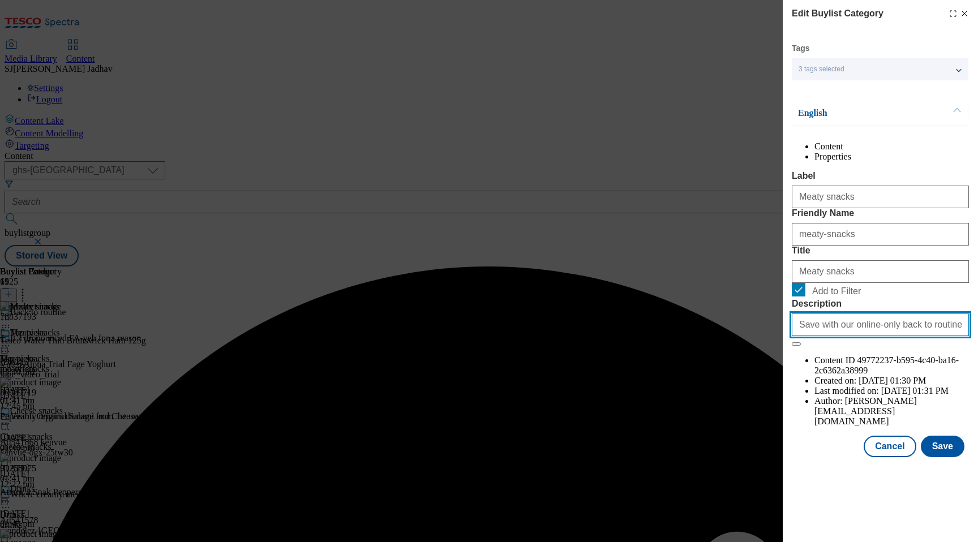
click at [874, 336] on input "Save with our online-only back to routine offers. From lunchbox snacks and drin…" at bounding box center [880, 324] width 177 height 23
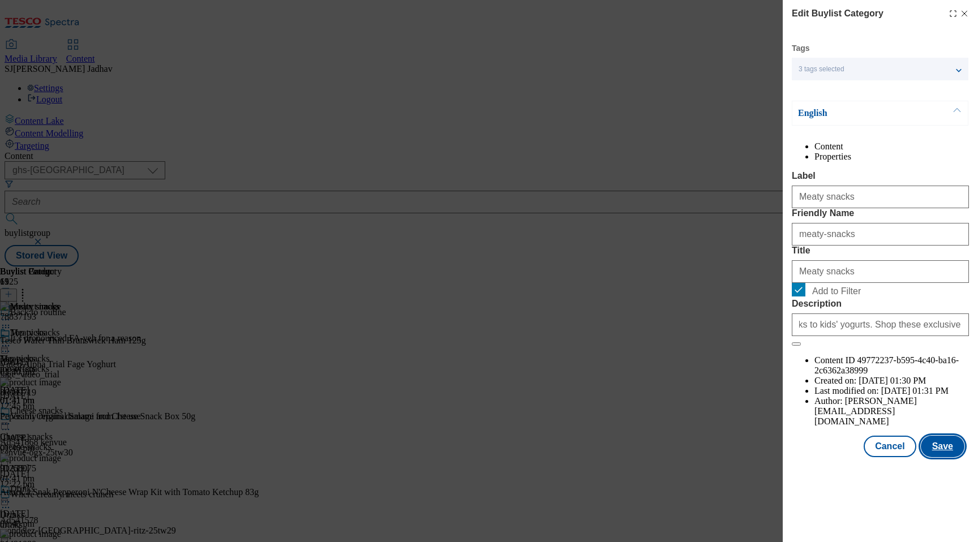
click at [936, 457] on button "Save" at bounding box center [943, 447] width 44 height 22
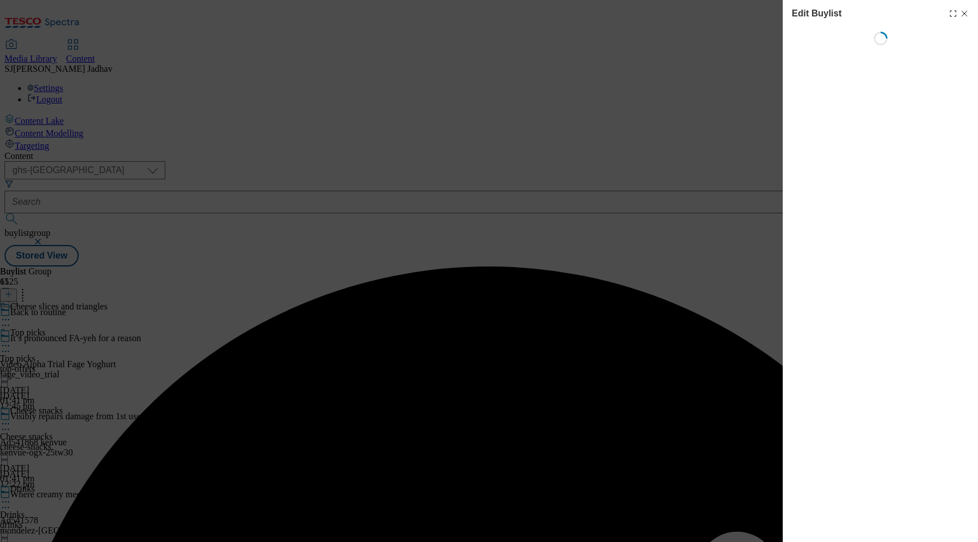
select select "evergreen"
select select "Banner"
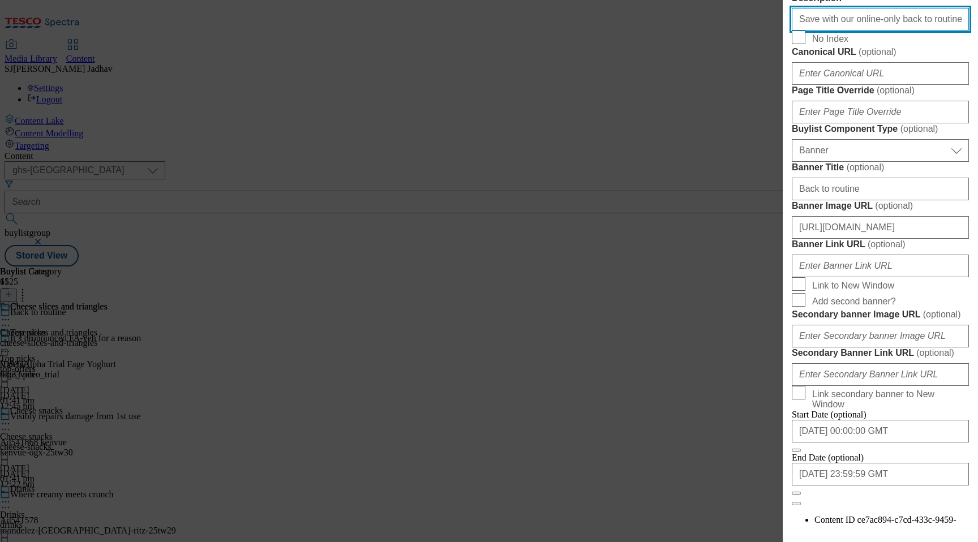
click at [849, 31] on input "Save with our online-only back to routine offers. From lunchbox snacks and drin…" at bounding box center [880, 19] width 177 height 23
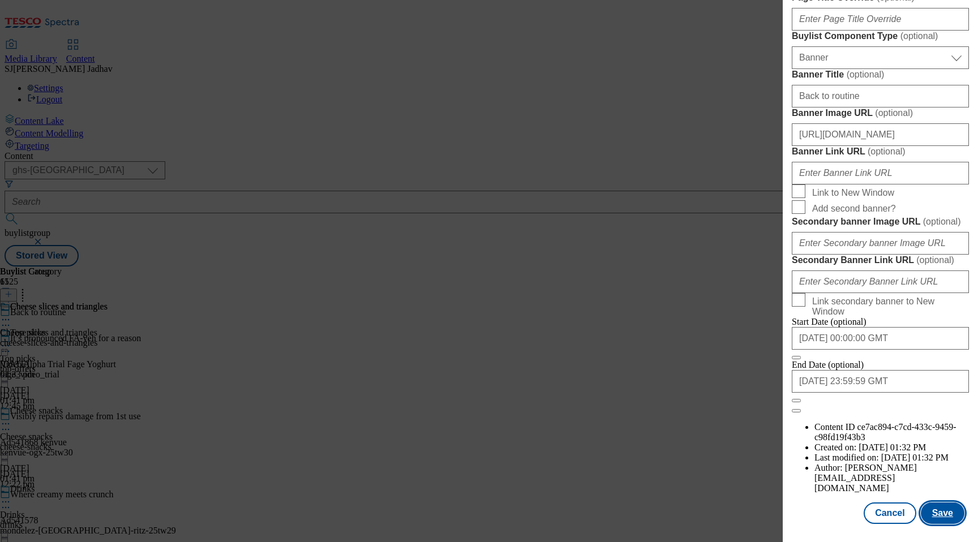
click at [954, 508] on button "Save" at bounding box center [943, 513] width 44 height 22
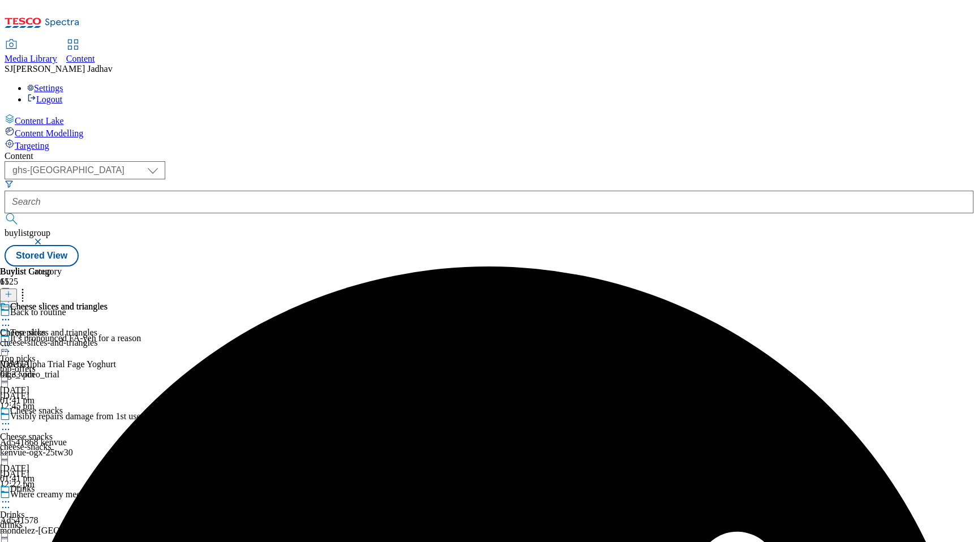
click at [10, 319] on circle at bounding box center [9, 320] width 2 height 2
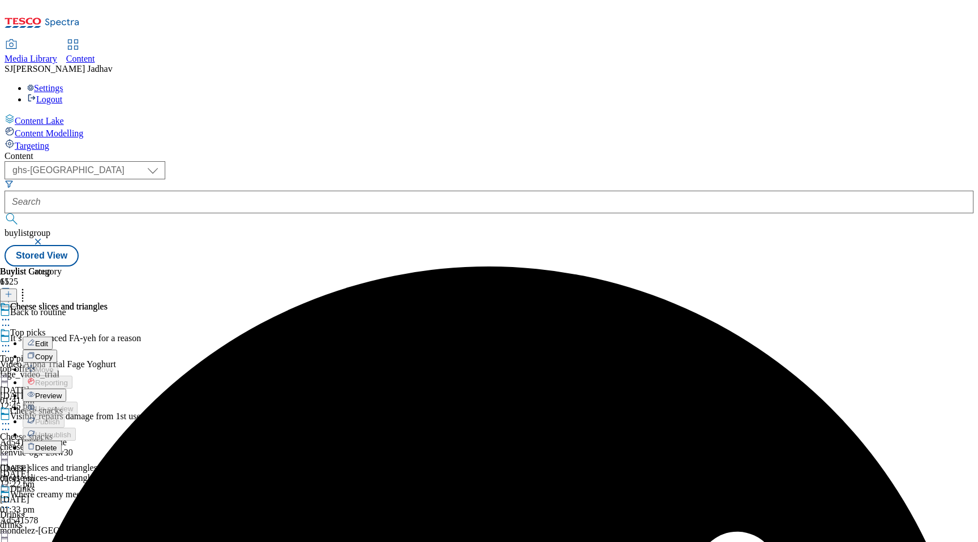
click at [48, 340] on span "Edit" at bounding box center [41, 344] width 13 height 8
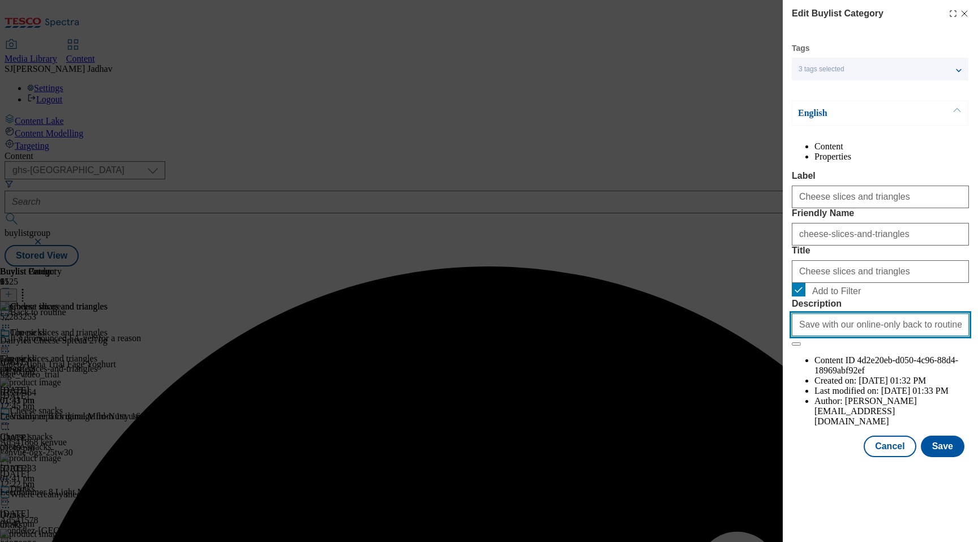
click at [882, 336] on input "Save with our online-only back to routine offers. From lunchbox snacks and drin…" at bounding box center [880, 324] width 177 height 23
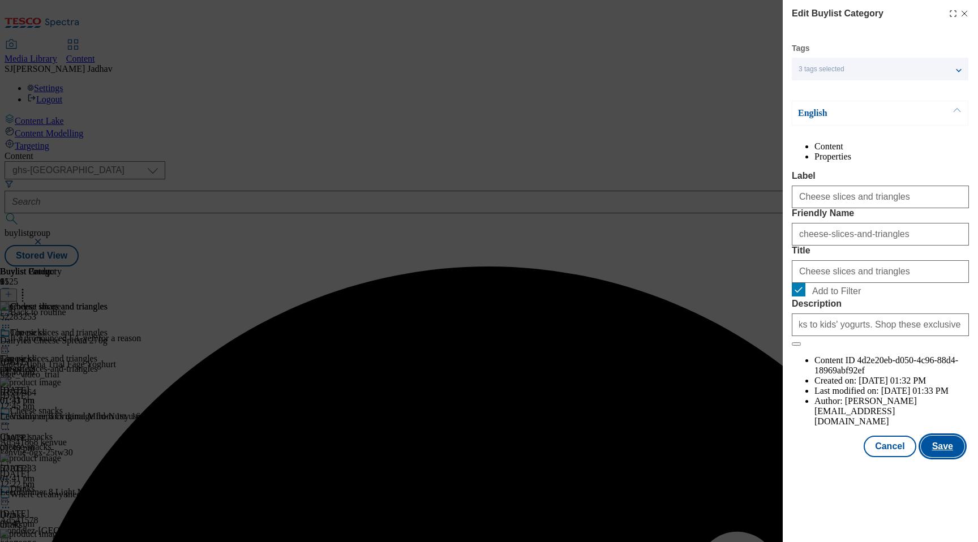
click at [943, 457] on button "Save" at bounding box center [943, 447] width 44 height 22
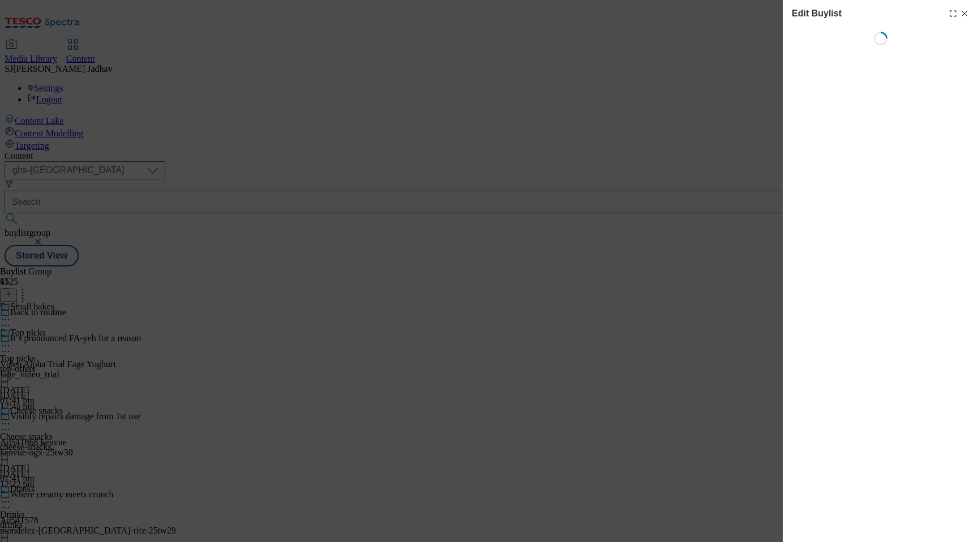
select select "evergreen"
select select "Banner"
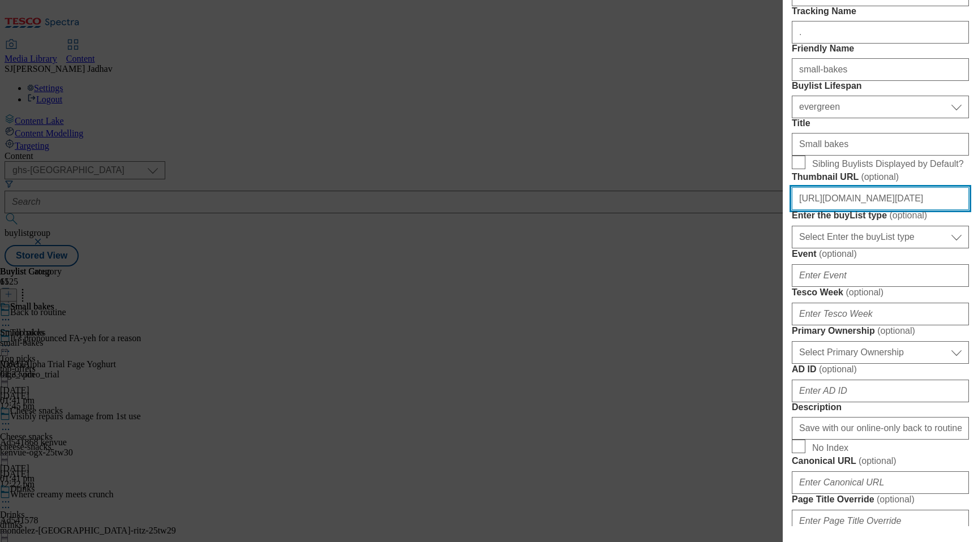
click at [850, 210] on input "[URL][DOMAIN_NAME][DATE]" at bounding box center [880, 198] width 177 height 23
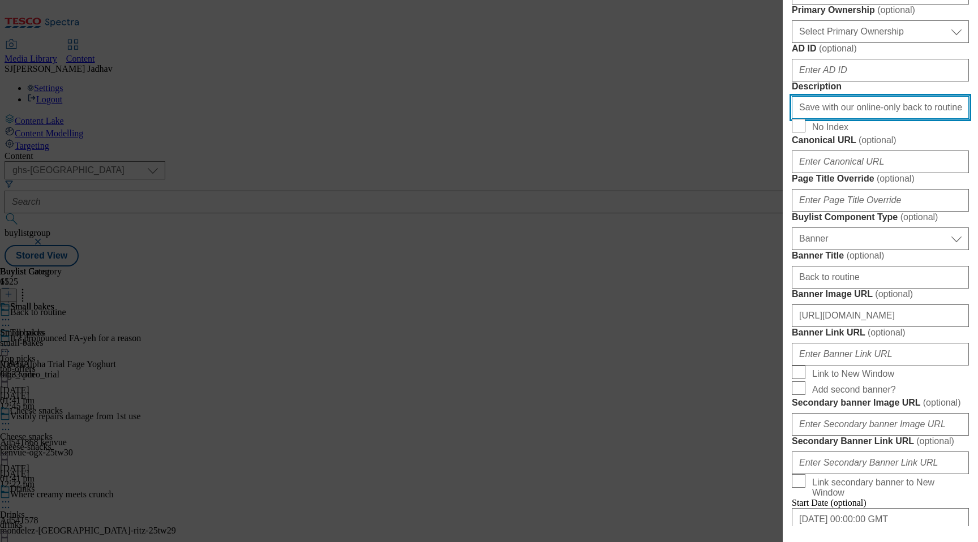
click at [848, 119] on input "Save with our online-only back to routine offers. From lunchbox snacks and drin…" at bounding box center [880, 107] width 177 height 23
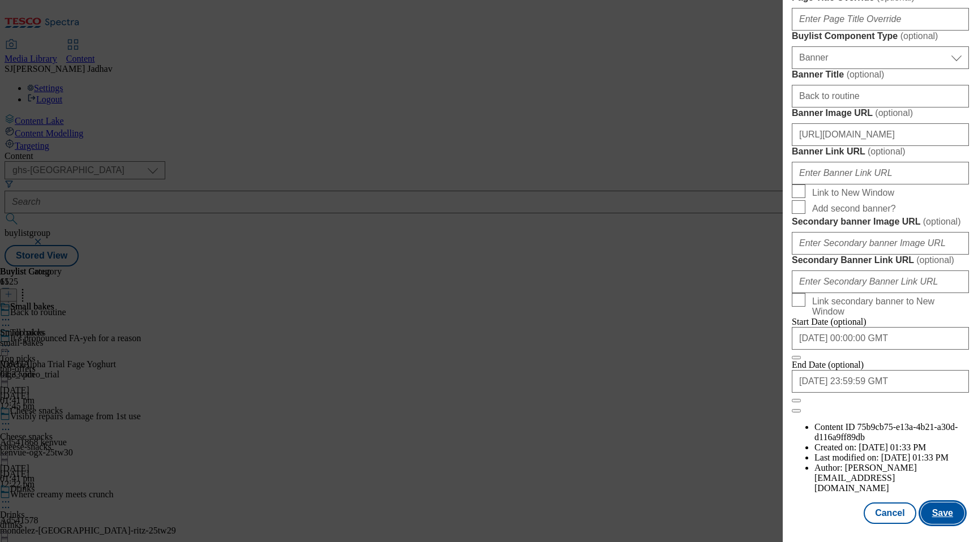
click at [946, 515] on button "Save" at bounding box center [943, 513] width 44 height 22
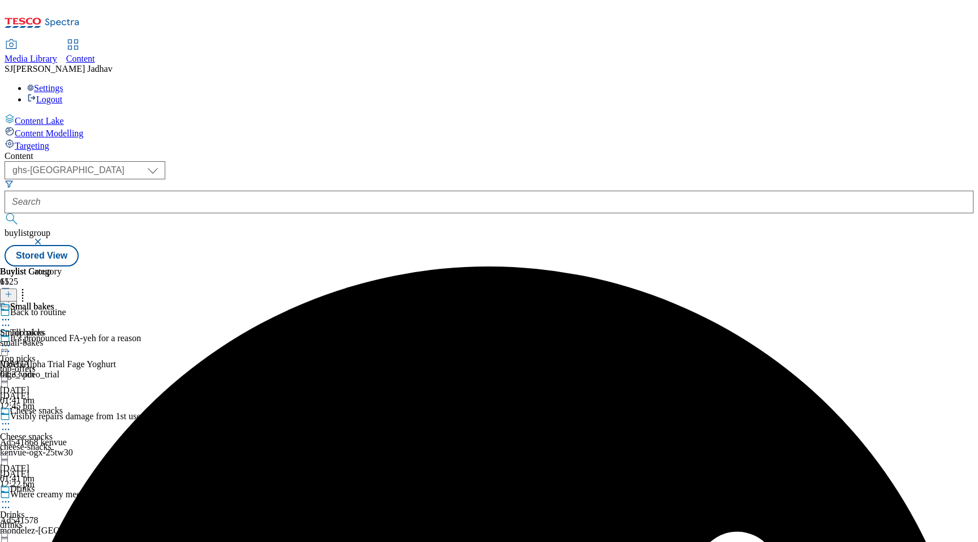
click at [11, 314] on icon at bounding box center [5, 319] width 11 height 11
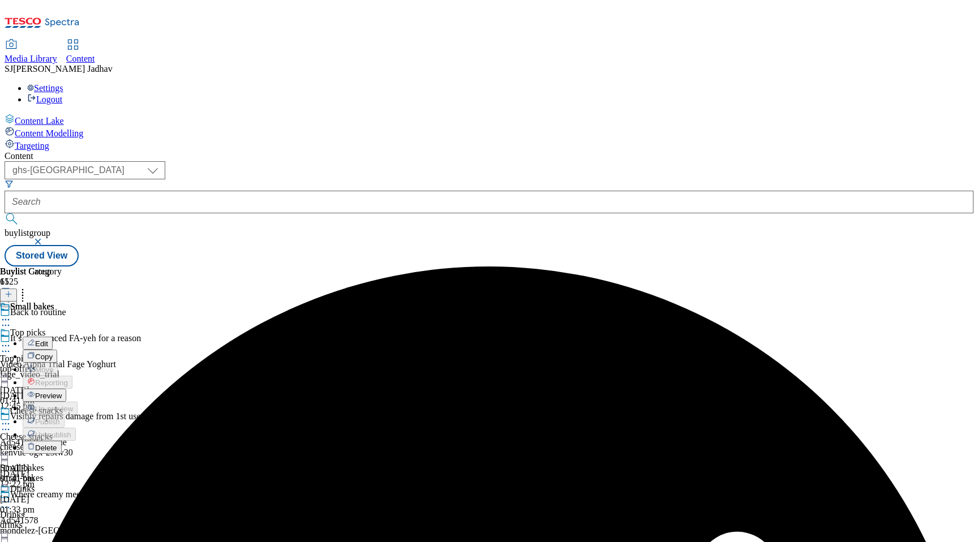
click at [48, 340] on span "Edit" at bounding box center [41, 344] width 13 height 8
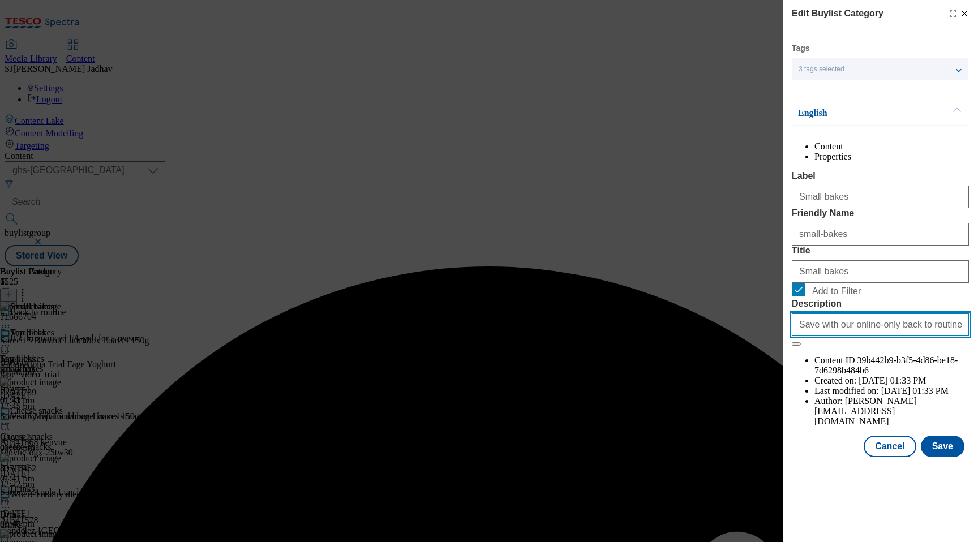
click at [849, 336] on input "Save with our online-only back to routine offers. From lunchbox snacks and drin…" at bounding box center [880, 324] width 177 height 23
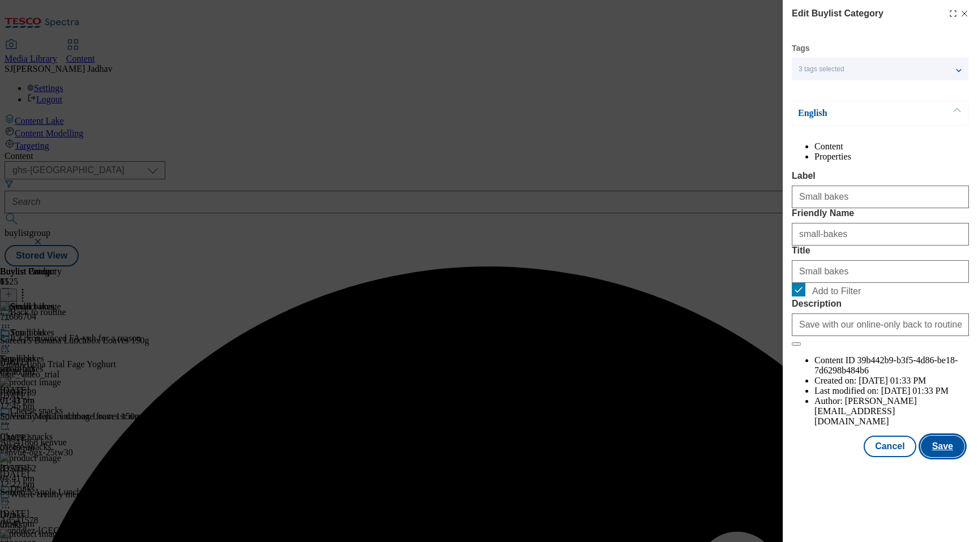
click at [926, 457] on button "Save" at bounding box center [943, 447] width 44 height 22
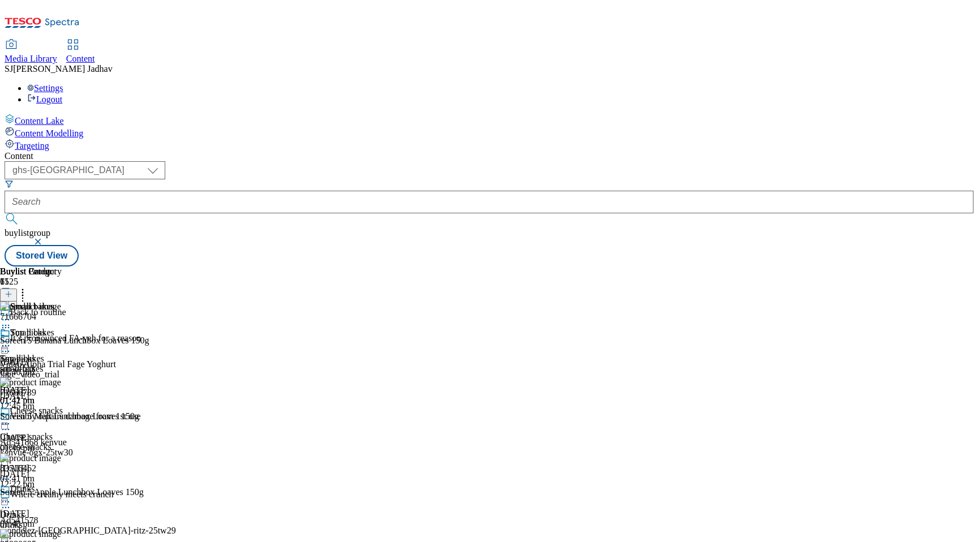
click at [124, 364] on div "top-offers" at bounding box center [62, 369] width 124 height 10
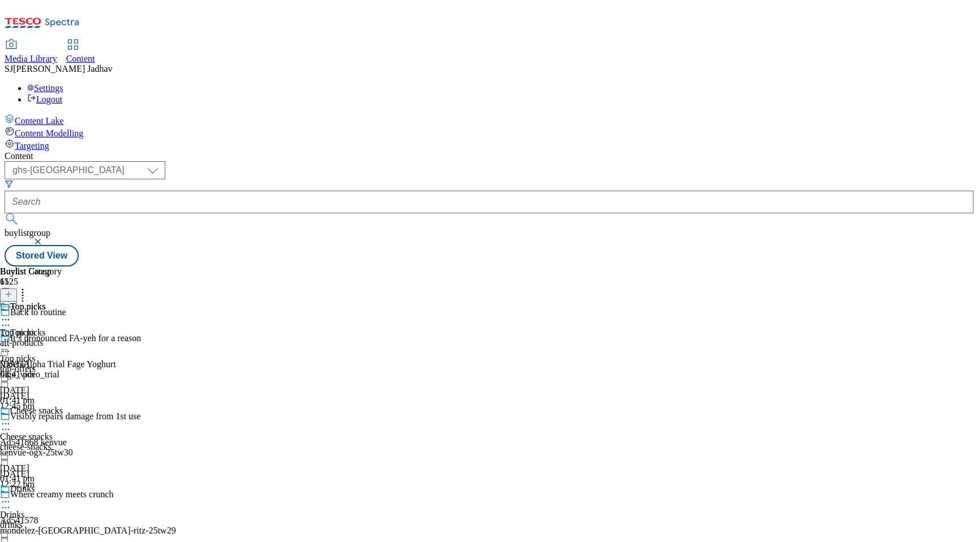
click at [63, 406] on div "Cheese snacks" at bounding box center [36, 411] width 53 height 10
click at [11, 418] on icon at bounding box center [5, 423] width 11 height 11
click at [48, 444] on span "Edit" at bounding box center [41, 448] width 13 height 8
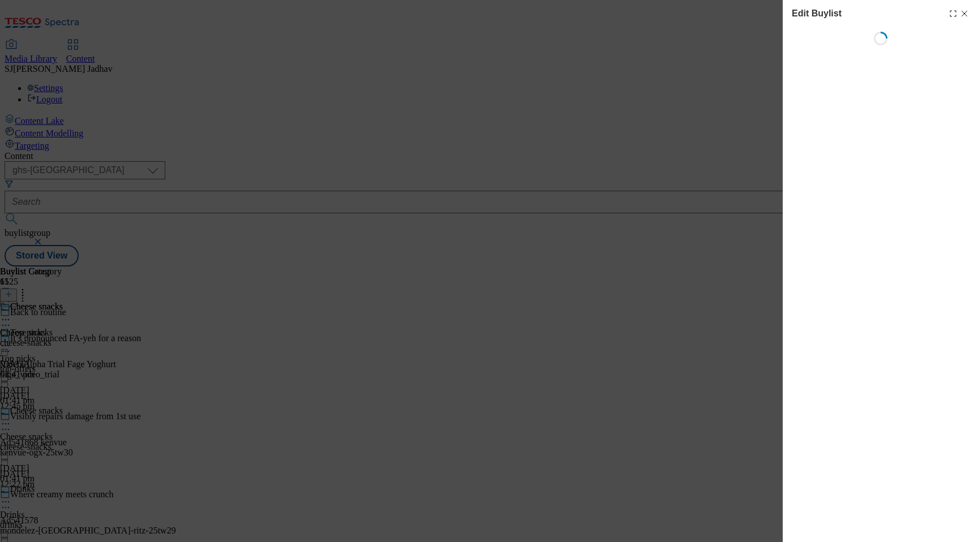
select select "evergreen"
select select "Banner"
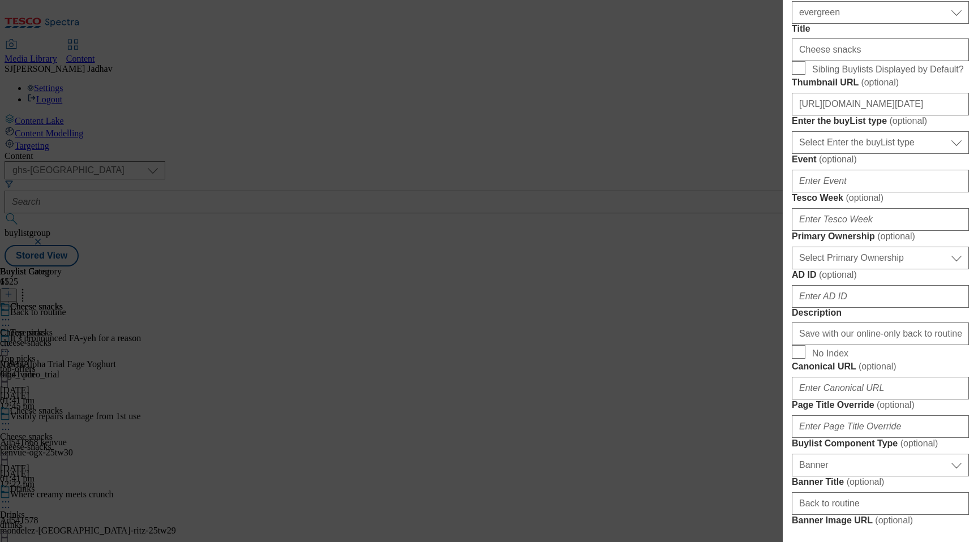
scroll to position [406, 0]
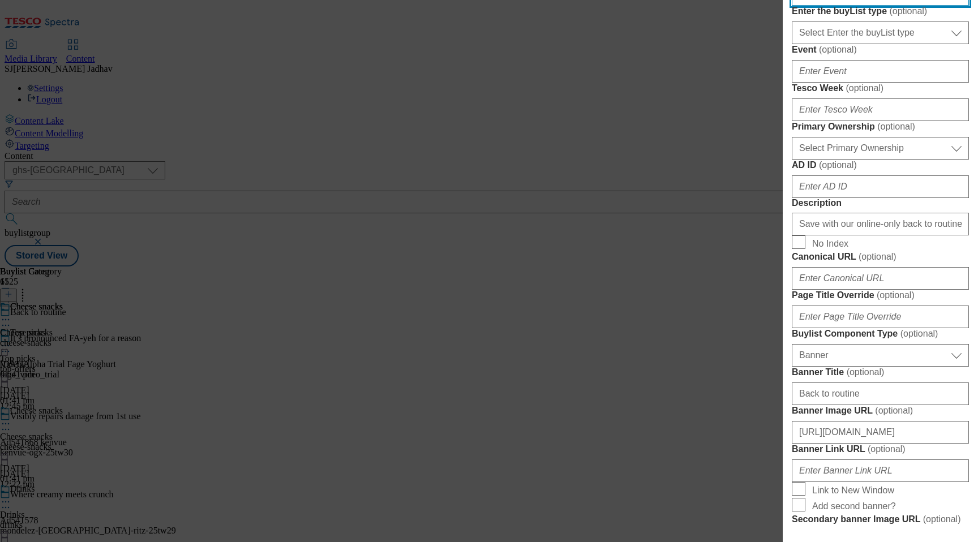
paste input "dc50e5ee-136b-45f4-b399-79b6b3b5ded1/Thumbnail-cheese"
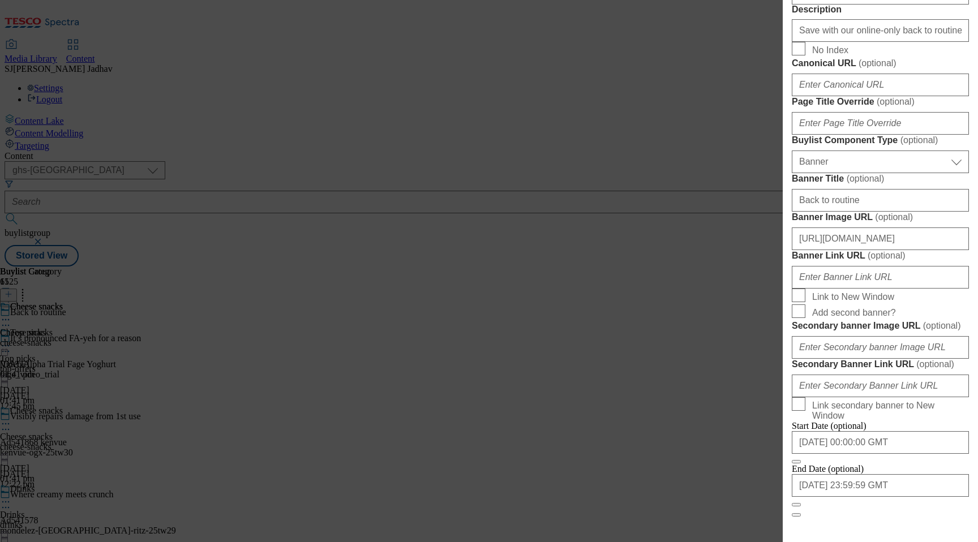
scroll to position [1096, 0]
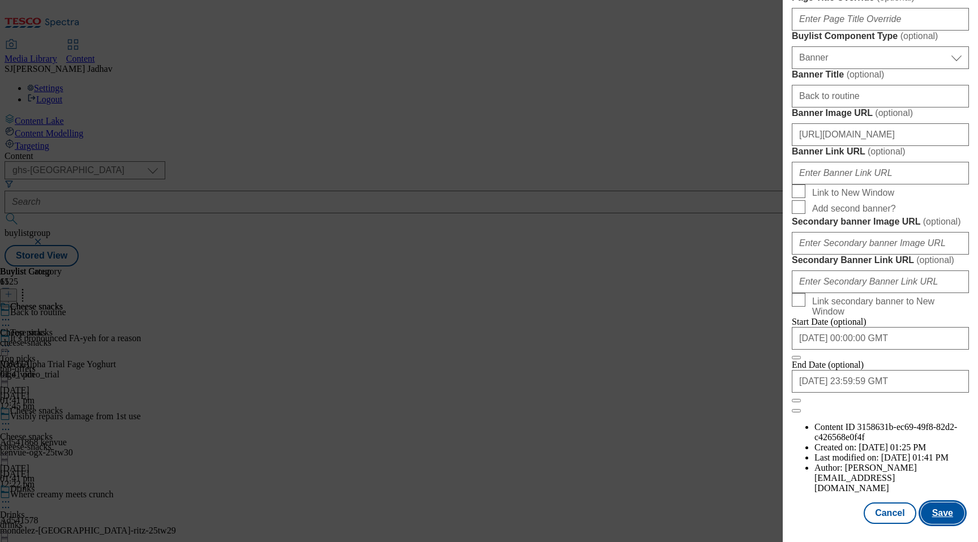
type input "[URL][DOMAIN_NAME]"
click at [951, 517] on button "Save" at bounding box center [943, 513] width 44 height 22
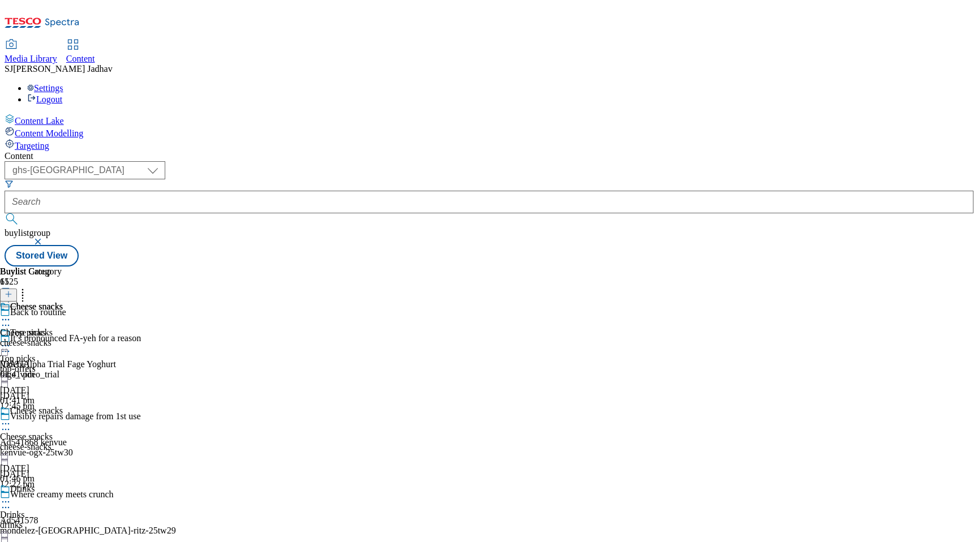
click at [11, 496] on icon at bounding box center [5, 501] width 11 height 11
click at [48, 522] on span "Edit" at bounding box center [41, 526] width 13 height 8
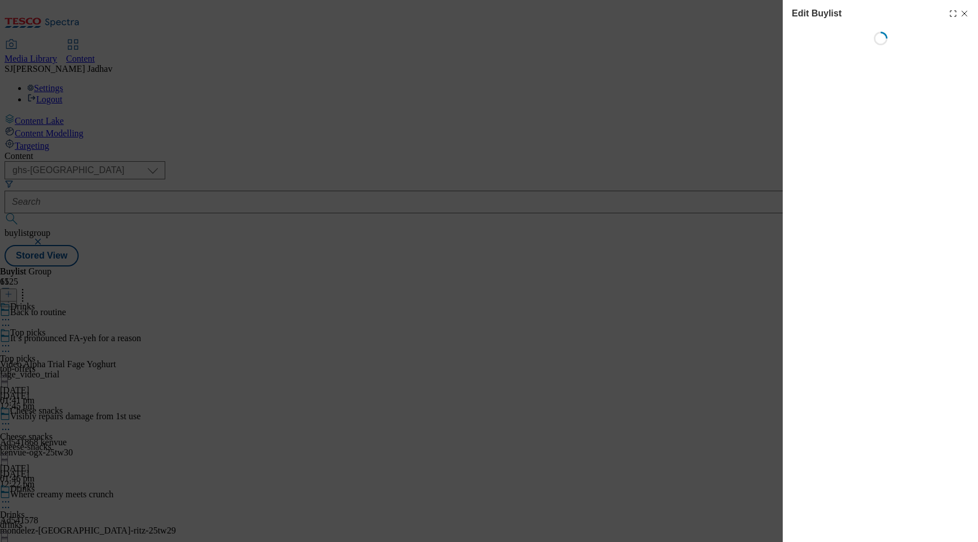
select select "evergreen"
select select "Banner"
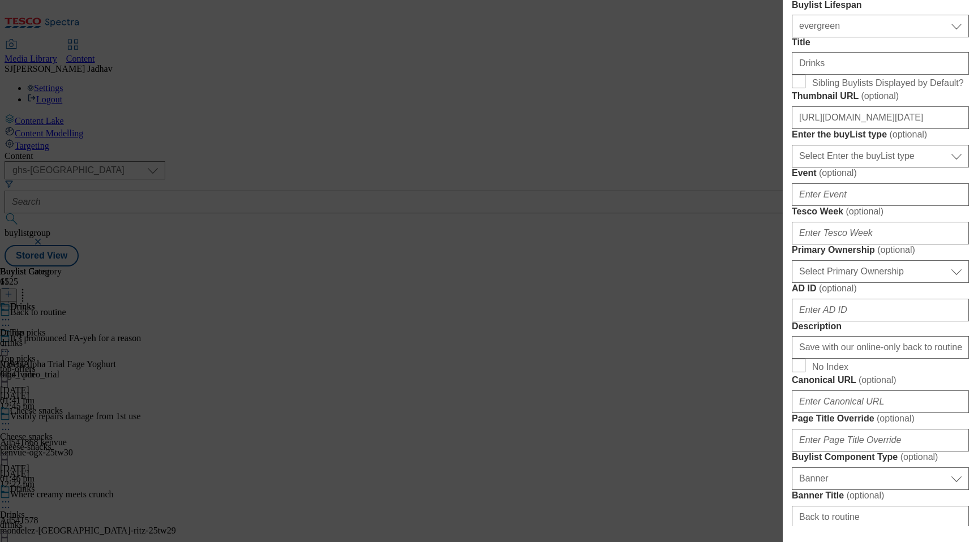
scroll to position [389, 0]
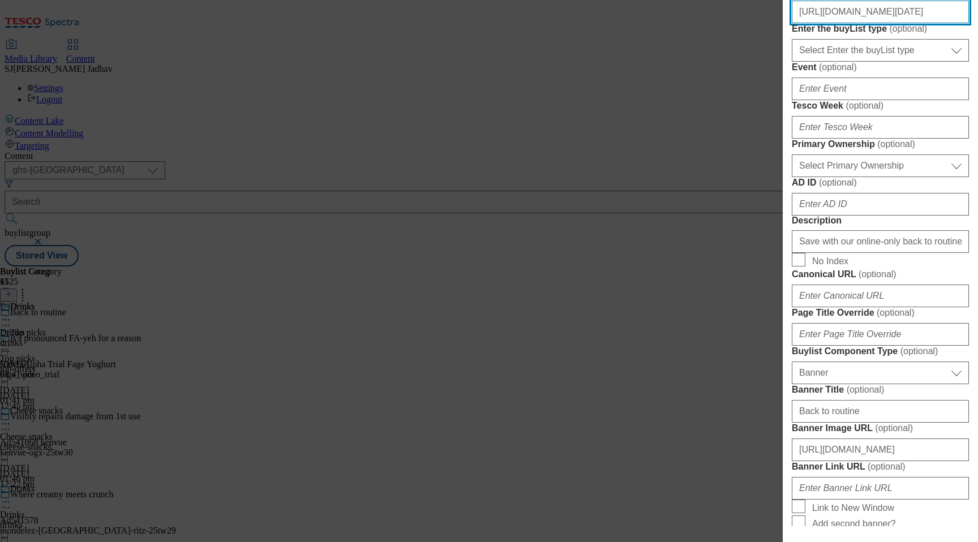
click at [863, 23] on input "[URL][DOMAIN_NAME][DATE]" at bounding box center [880, 12] width 177 height 23
paste input "9bd40d9a-d824-4ad7-ab02-79a37979cfe9/Thumbnail-drink"
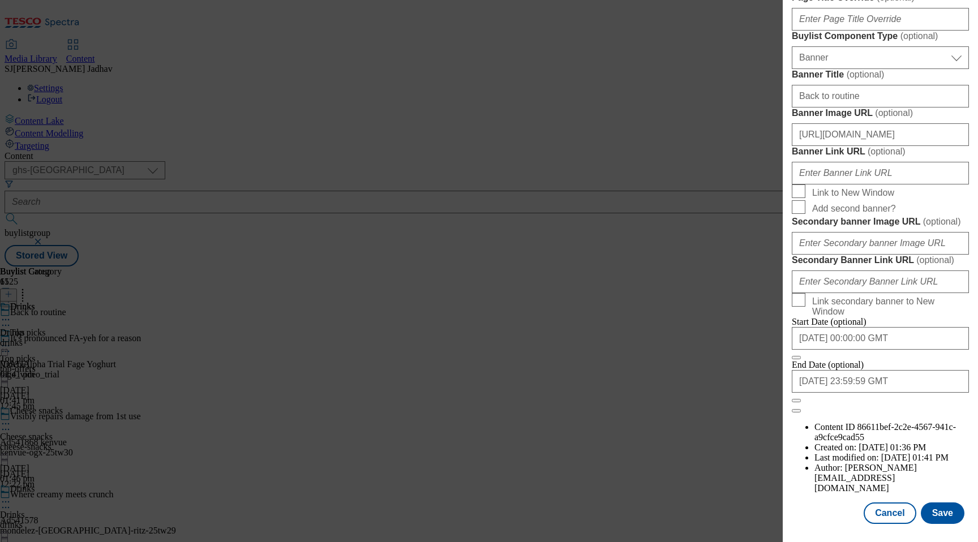
scroll to position [1096, 0]
type input "[URL][DOMAIN_NAME]"
click at [950, 516] on button "Save" at bounding box center [943, 513] width 44 height 22
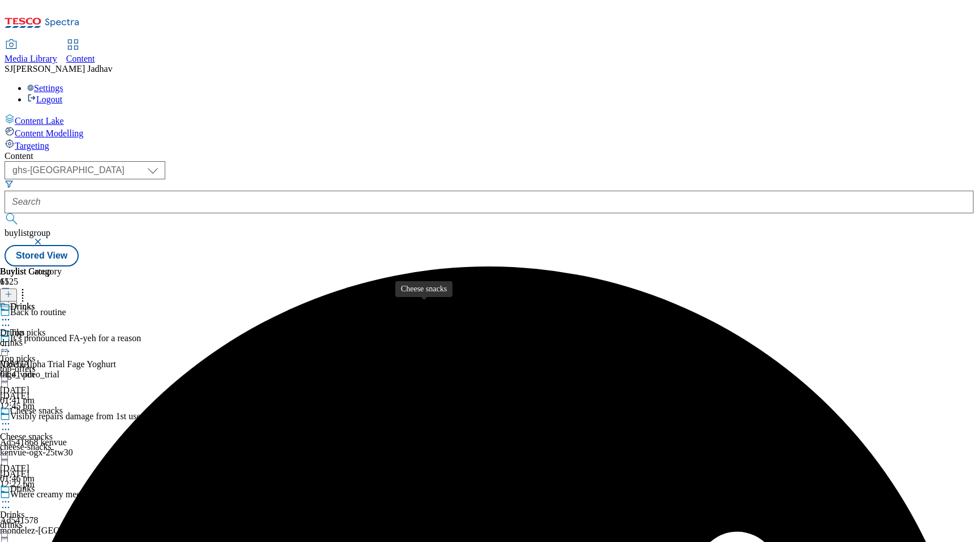
scroll to position [208, 0]
select select "evergreen"
select select "Banner"
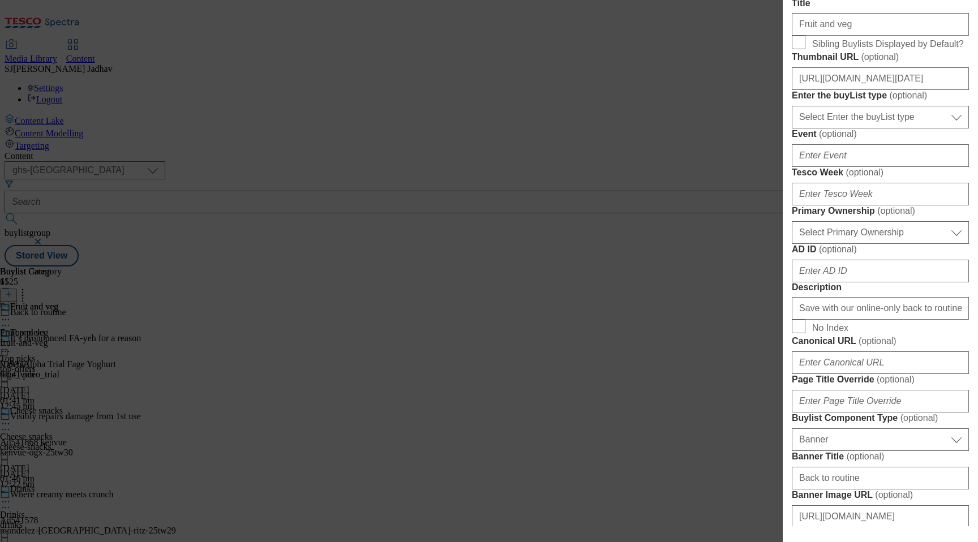
scroll to position [341, 0]
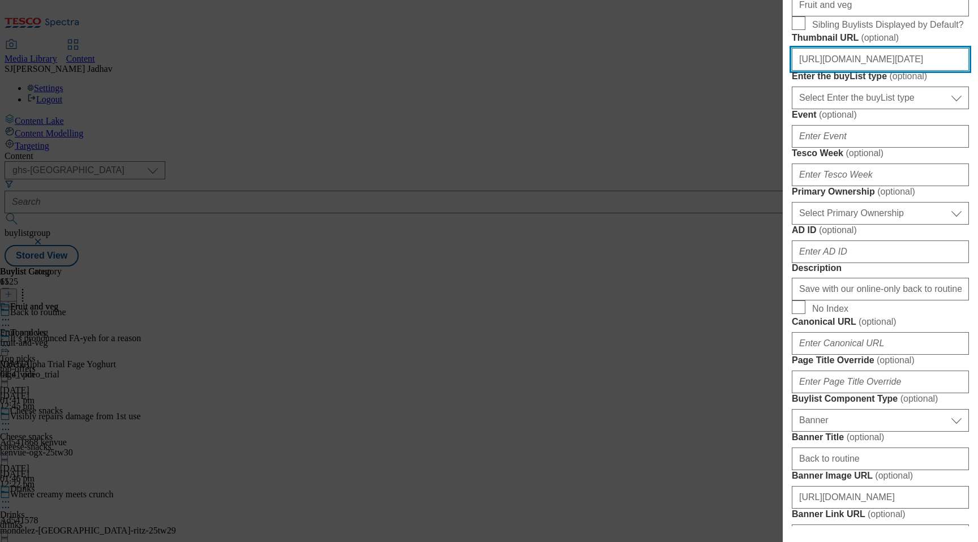
click at [856, 71] on input "[URL][DOMAIN_NAME][DATE]" at bounding box center [880, 59] width 177 height 23
paste input "9a31f1b1-294e-4b95-849d-15f4bf8cbbbb/Thumbnail-fruit-veg"
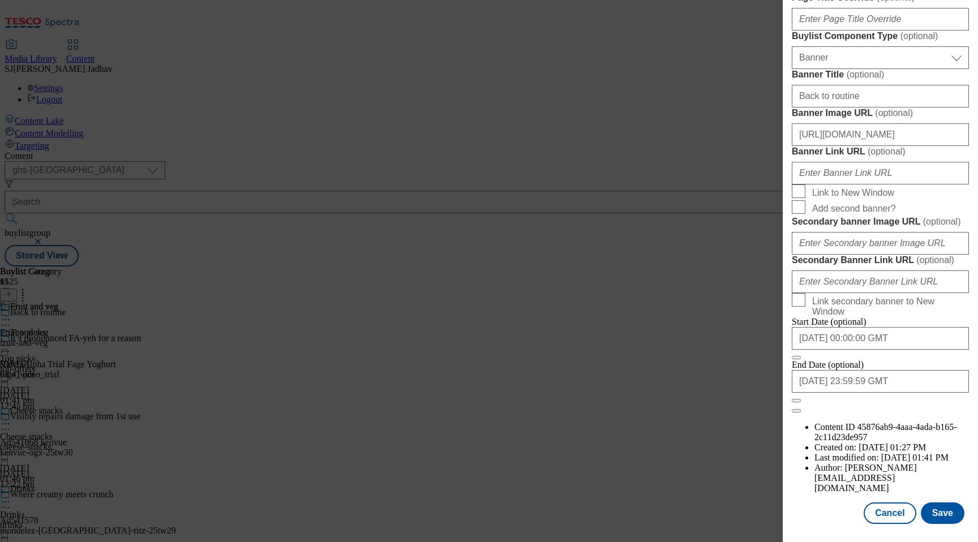
scroll to position [1096, 0]
type input "[URL][DOMAIN_NAME]"
click at [960, 512] on button "Save" at bounding box center [943, 513] width 44 height 22
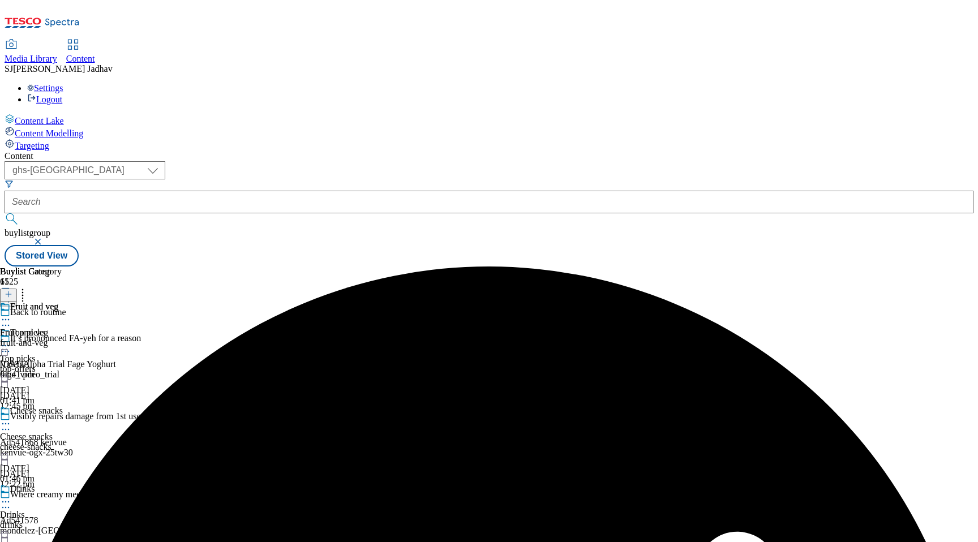
scroll to position [333, 0]
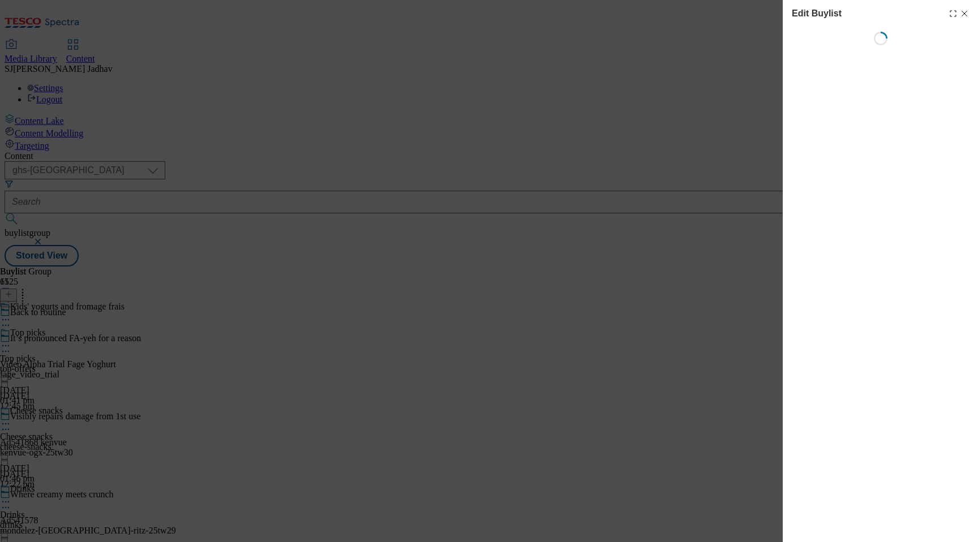
select select "evergreen"
select select "Banner"
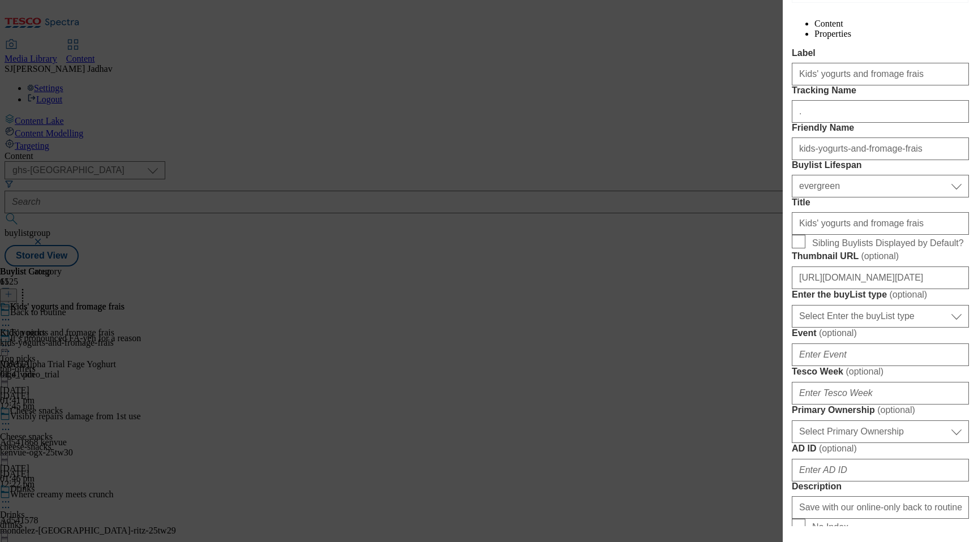
scroll to position [144, 0]
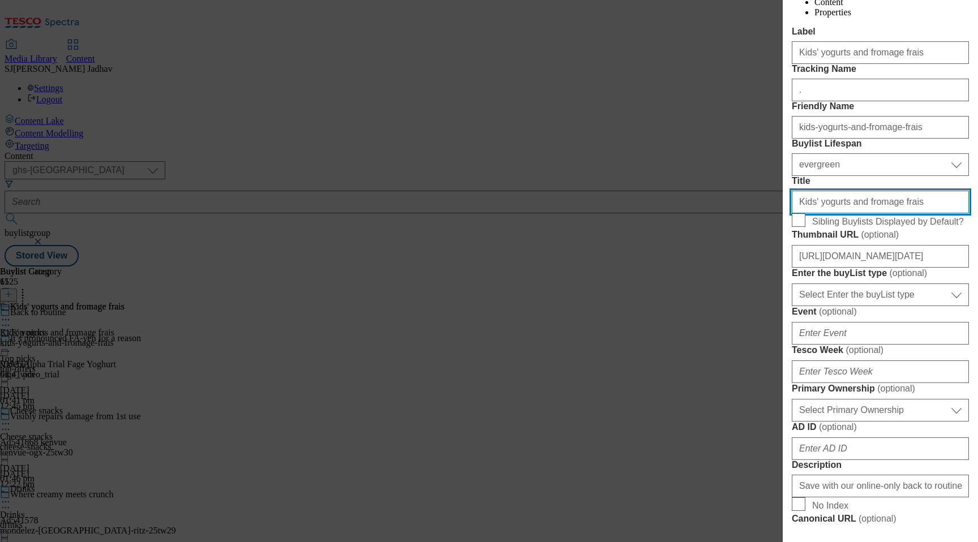
click at [845, 213] on input "Kids' yogurts and fromage frais" at bounding box center [880, 202] width 177 height 23
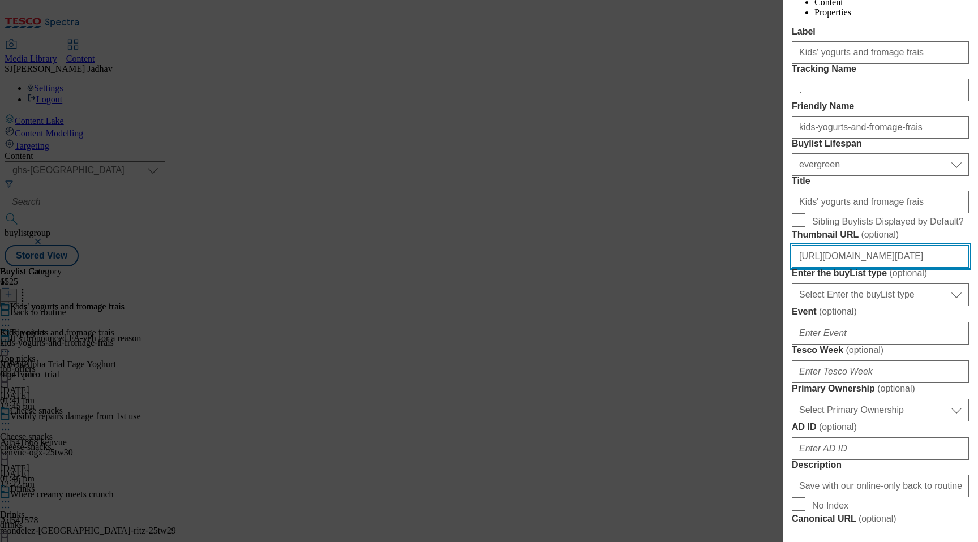
click at [840, 268] on input "[URL][DOMAIN_NAME][DATE]" at bounding box center [880, 256] width 177 height 23
paste input "44456cb-6688-4fb9-9a4b-441c4a72c7f2/Thumbnail-Yogurt"
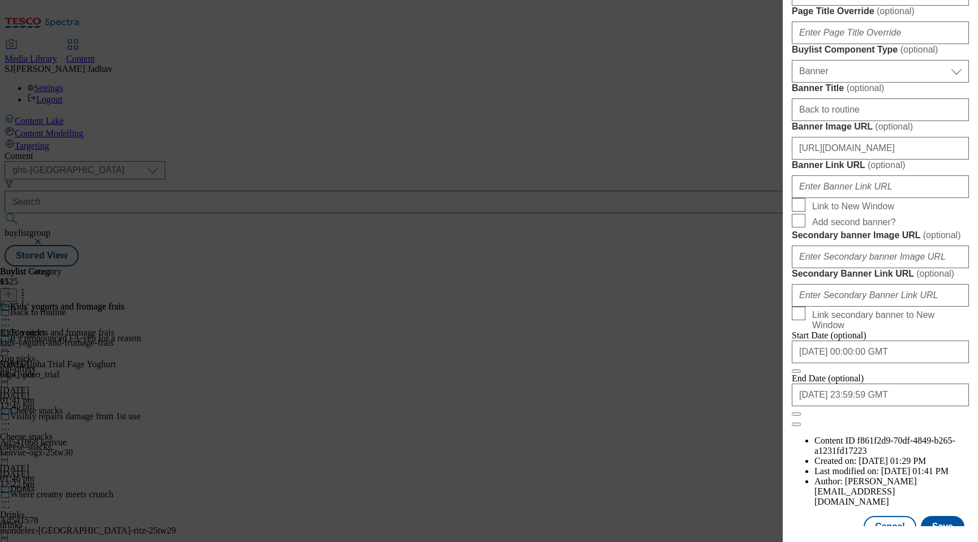
scroll to position [1096, 0]
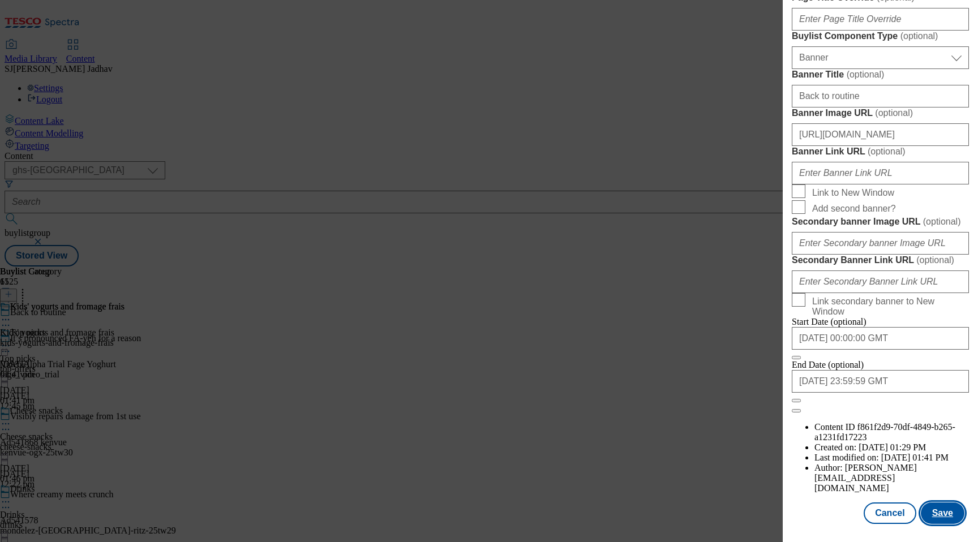
type input "[URL][DOMAIN_NAME]"
click at [947, 510] on button "Save" at bounding box center [943, 513] width 44 height 22
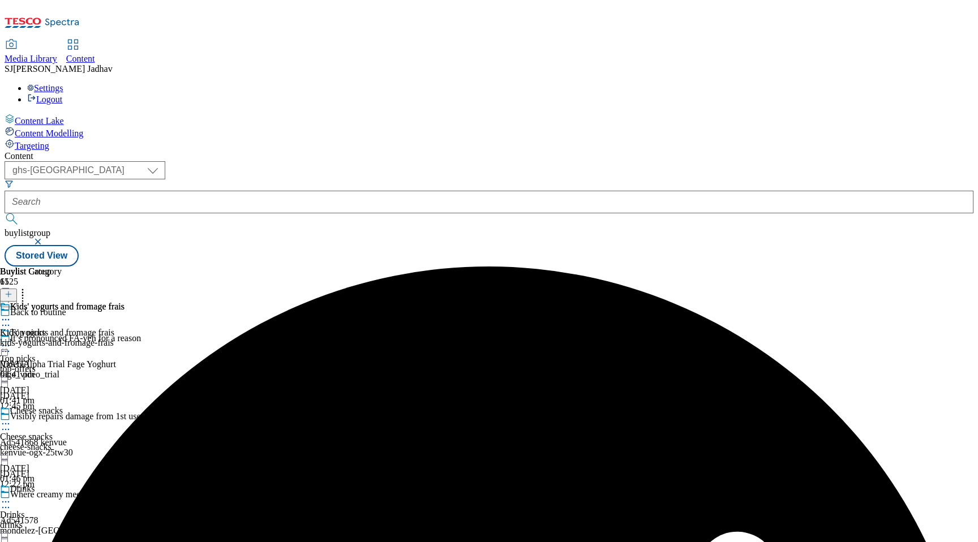
scroll to position [369, 0]
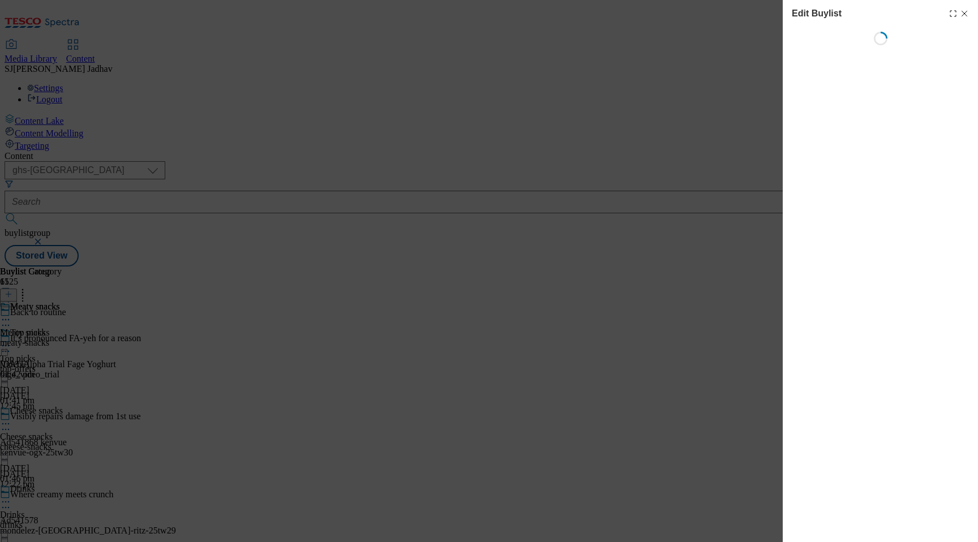
select select "evergreen"
select select "Banner"
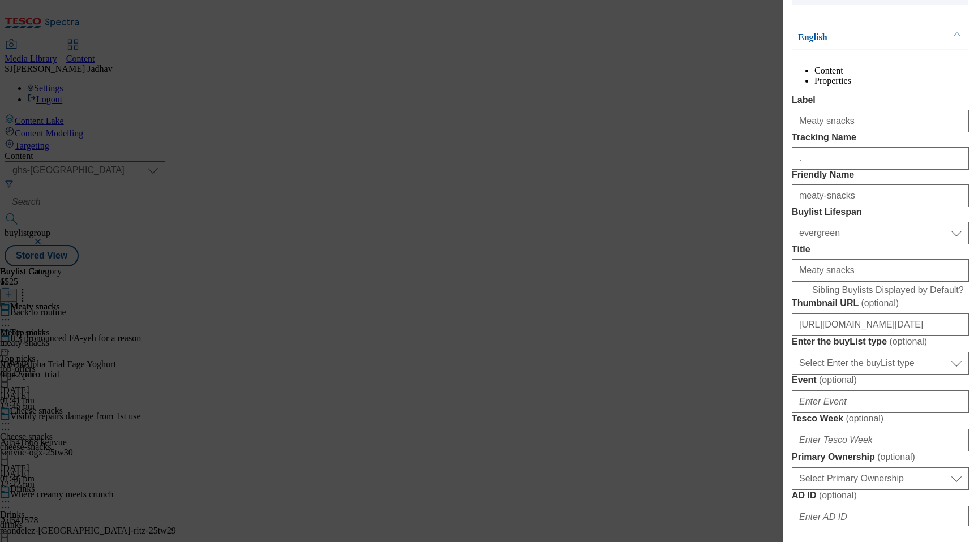
scroll to position [247, 0]
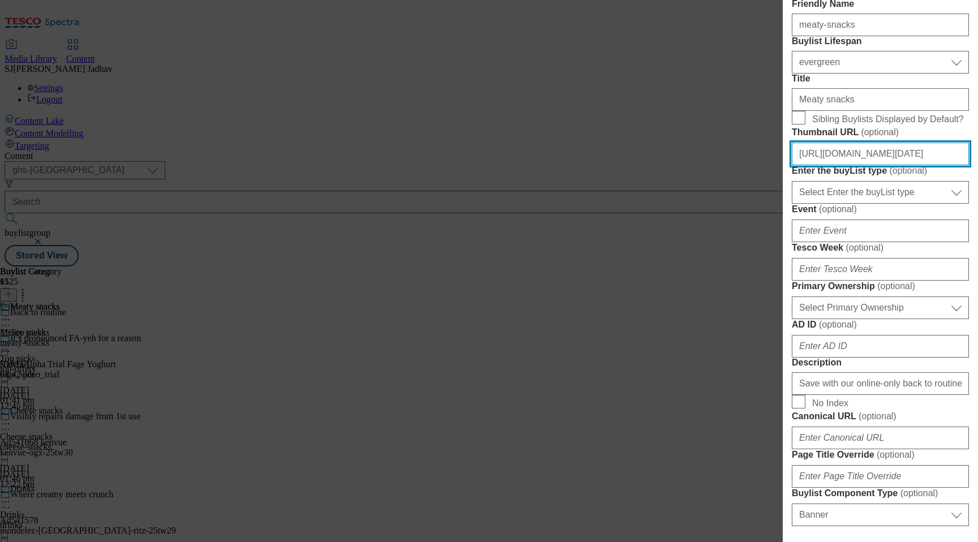
click at [857, 165] on input "[URL][DOMAIN_NAME][DATE]" at bounding box center [880, 154] width 177 height 23
paste input "581e64a7-ed7f-4c1f-aedd-625c8f2e8ea0/Thumbnail-meaty-snack"
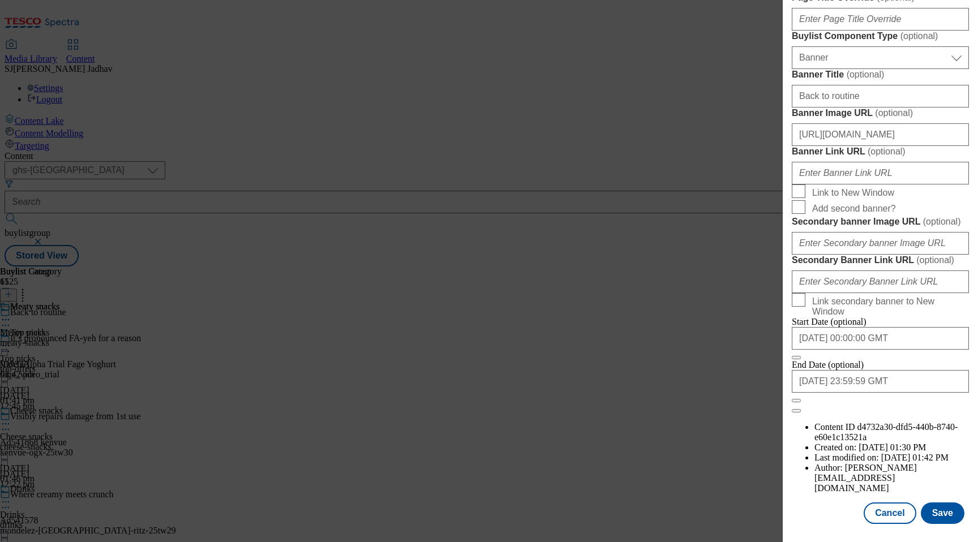
scroll to position [1096, 0]
type input "[URL][DOMAIN_NAME]"
click at [948, 505] on button "Save" at bounding box center [943, 513] width 44 height 22
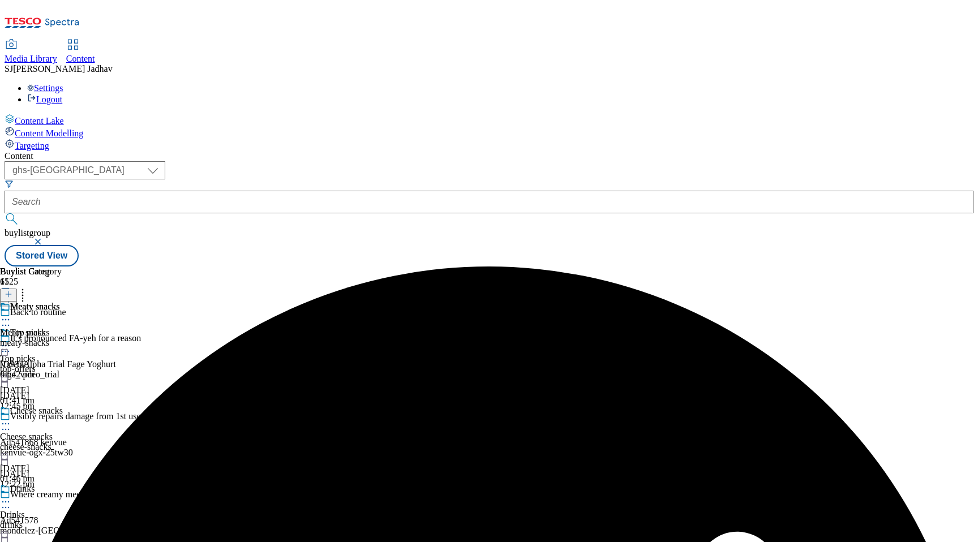
scroll to position [525, 0]
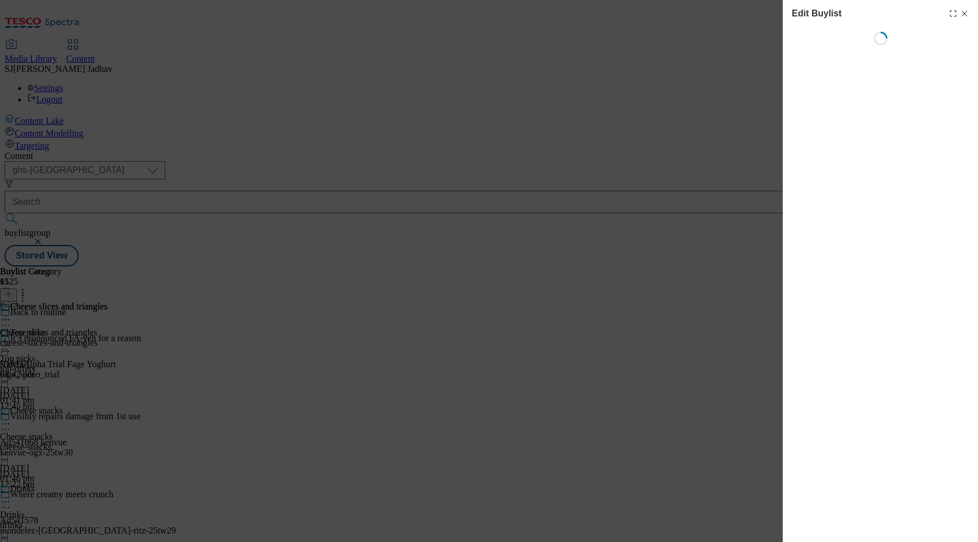
select select "evergreen"
select select "Banner"
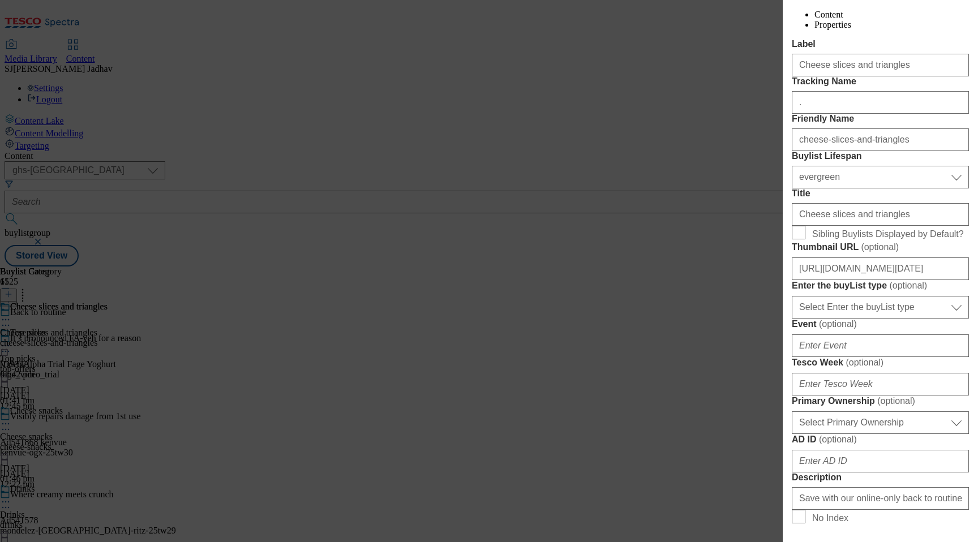
scroll to position [158, 0]
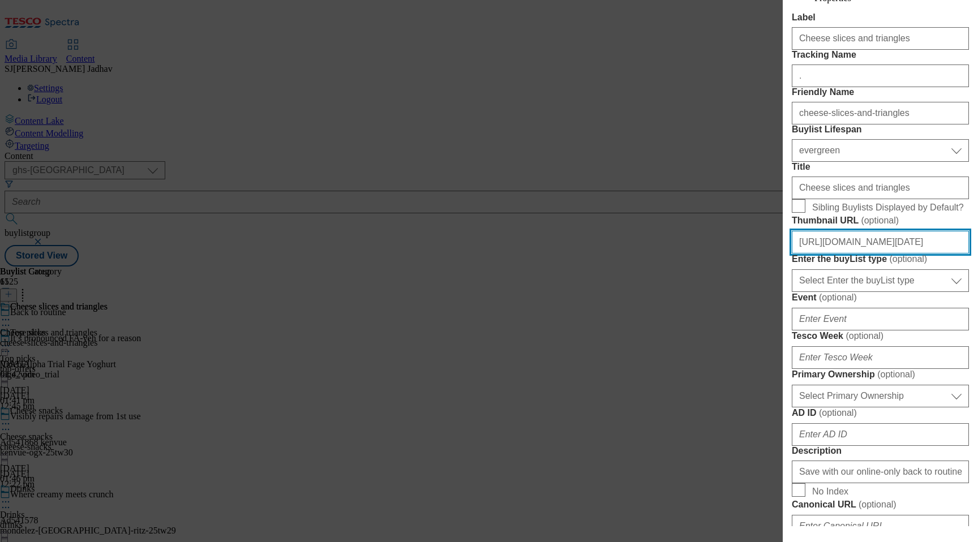
click at [897, 254] on input "[URL][DOMAIN_NAME][DATE]" at bounding box center [880, 242] width 177 height 23
click at [859, 254] on input "[URL][DOMAIN_NAME][DATE]" at bounding box center [880, 242] width 177 height 23
paste input "dc50e5ee-136b-45f4-b399-79b6b3b5ded1/Thumbnail-cheese"
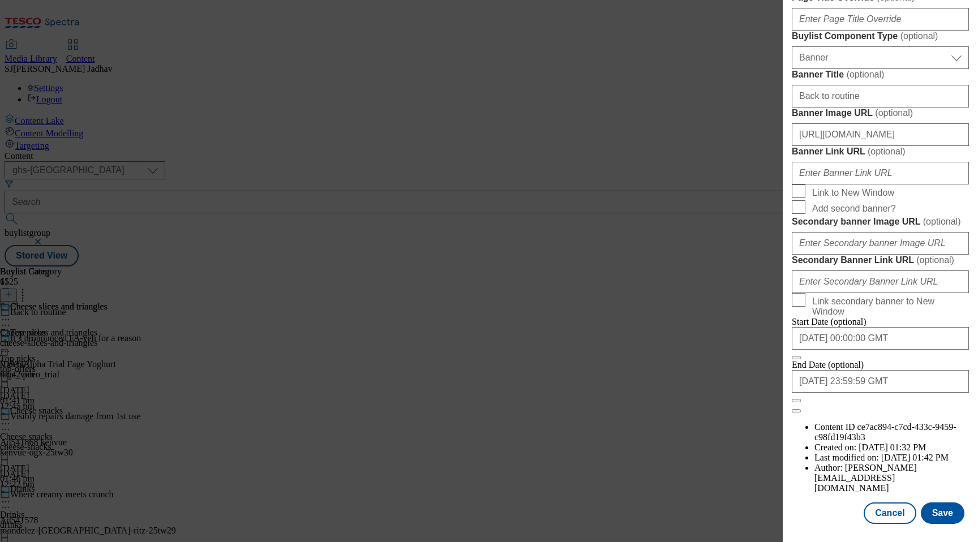
scroll to position [1096, 0]
type input "[URL][DOMAIN_NAME]"
click at [946, 507] on button "Save" at bounding box center [943, 513] width 44 height 22
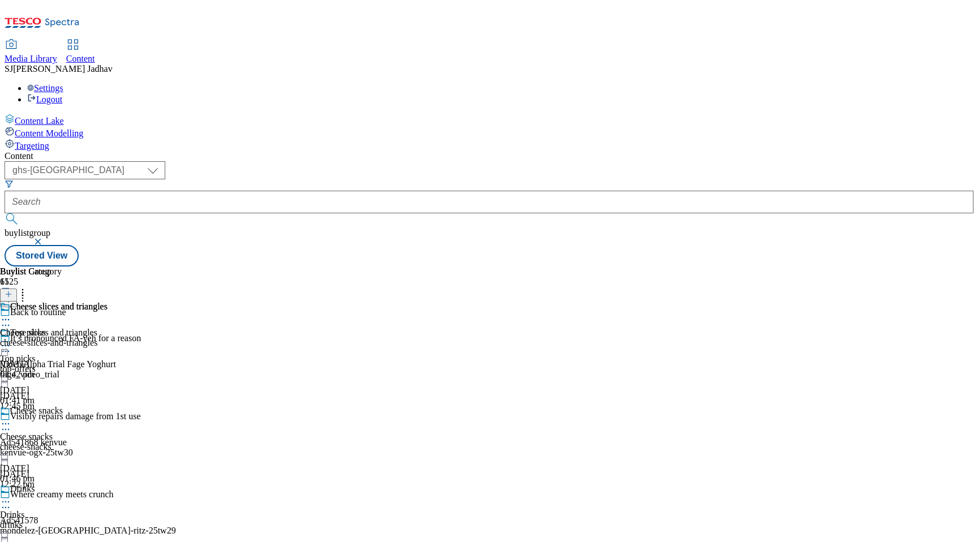
click at [124, 406] on div "Cheese snacks Cheese snacks cheese-snacks [DATE] 01:46 pm" at bounding box center [62, 445] width 124 height 78
click at [11, 418] on icon at bounding box center [5, 423] width 11 height 11
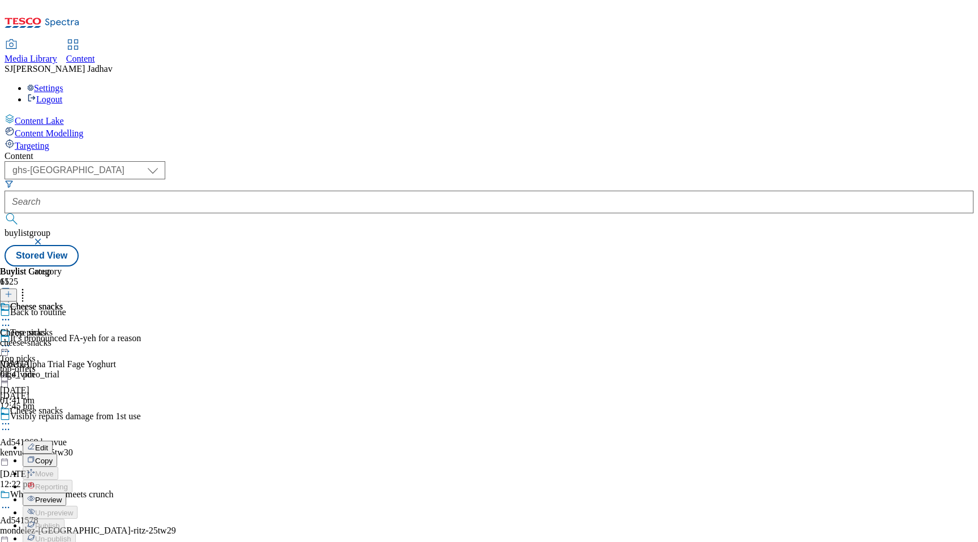
click at [53, 441] on button "Edit" at bounding box center [38, 447] width 30 height 13
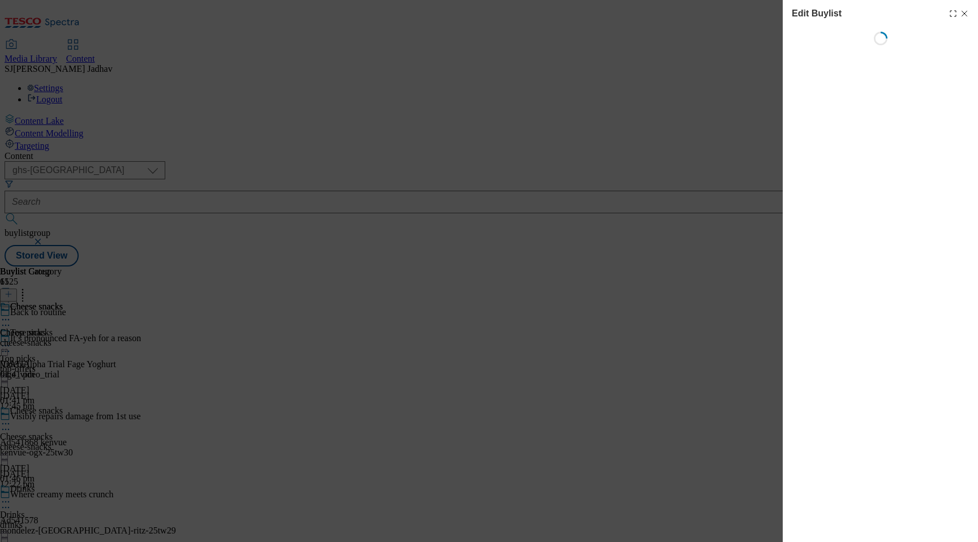
select select "evergreen"
select select "Banner"
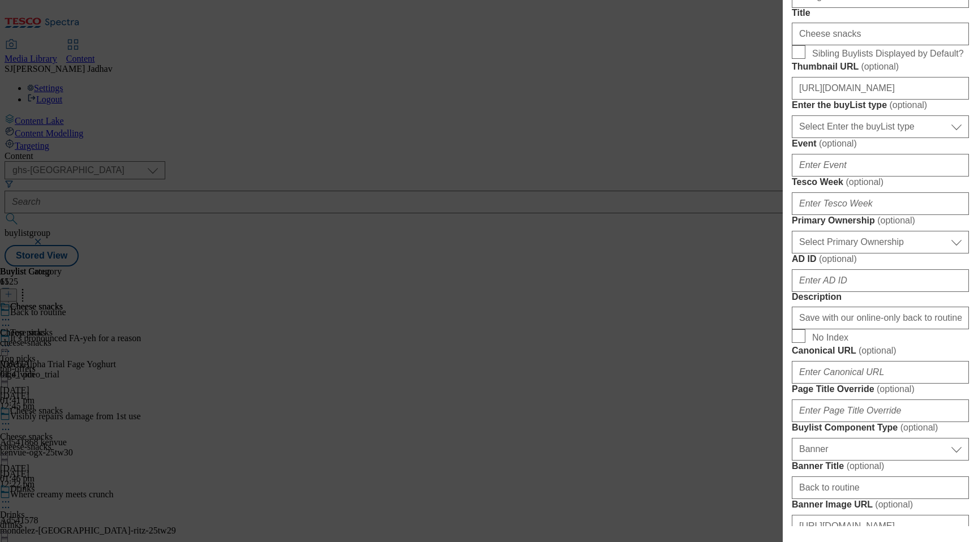
scroll to position [373, 0]
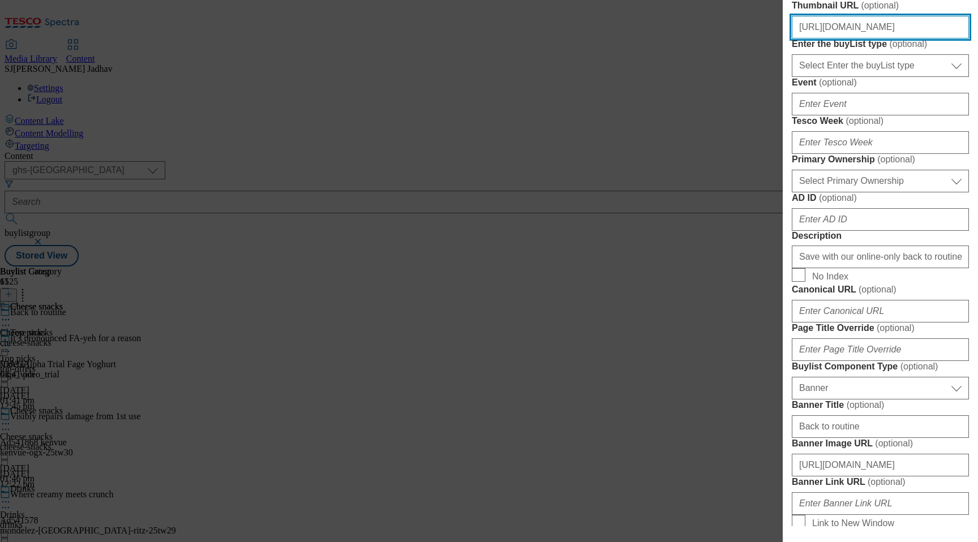
click at [858, 38] on input "[URL][DOMAIN_NAME]" at bounding box center [880, 27] width 177 height 23
paste input "22e9cb3c-8510-4278-bc92-27400ef27674/Thumbnail-Soreen"
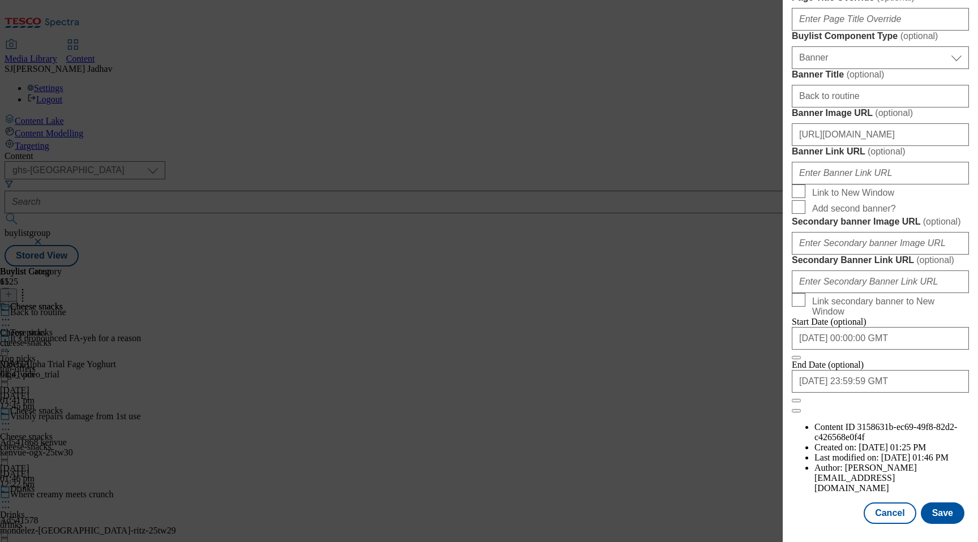
scroll to position [1096, 0]
type input "[URL][DOMAIN_NAME]"
click at [948, 505] on button "Save" at bounding box center [943, 513] width 44 height 22
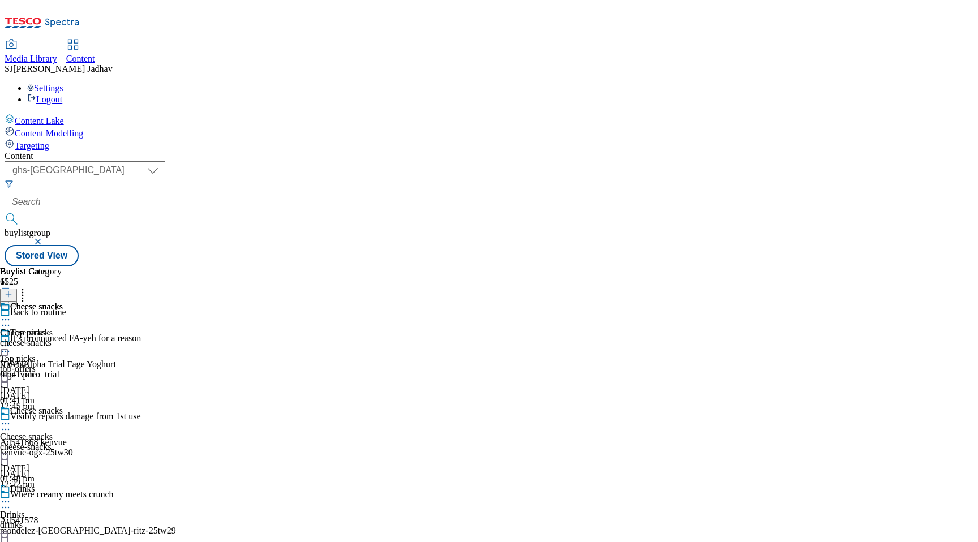
scroll to position [674, 0]
select select "evergreen"
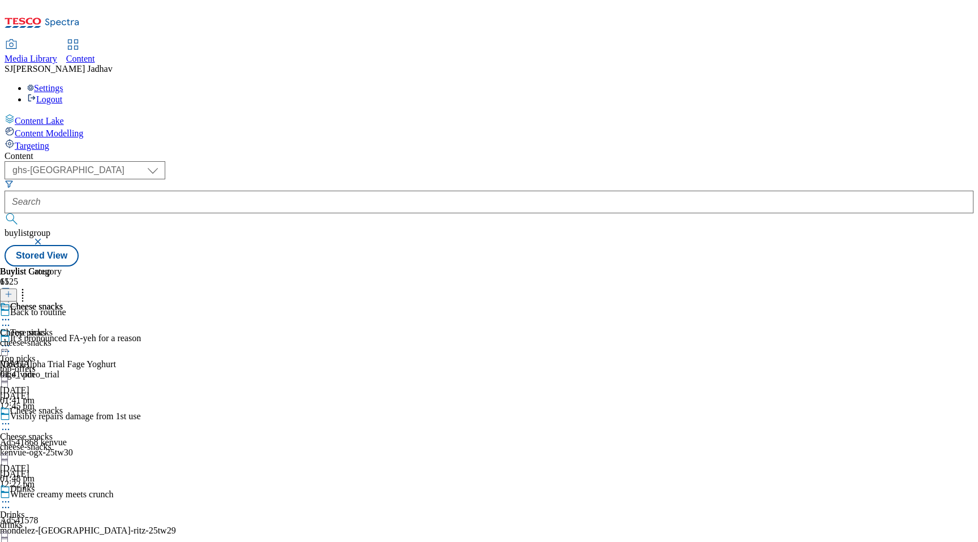
select select "Banner"
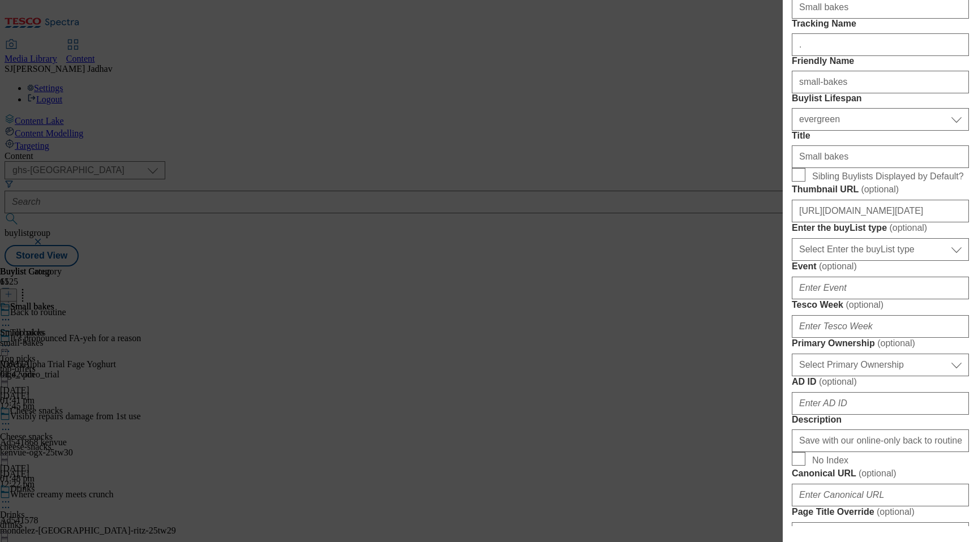
scroll to position [220, 0]
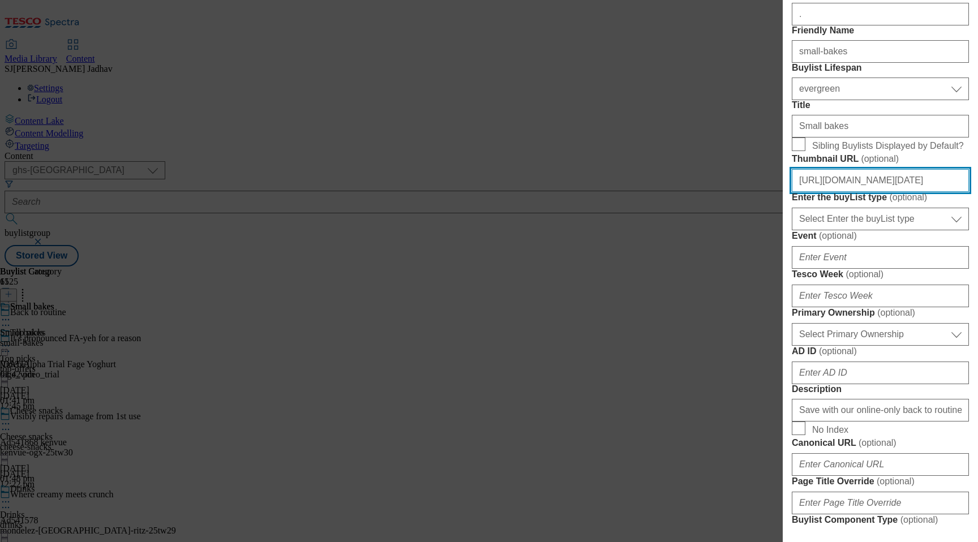
click at [856, 192] on input "[URL][DOMAIN_NAME][DATE]" at bounding box center [880, 180] width 177 height 23
click at [845, 192] on input "[URL][DOMAIN_NAME][DATE]" at bounding box center [880, 180] width 177 height 23
paste input "[URL][DOMAIN_NAME]"
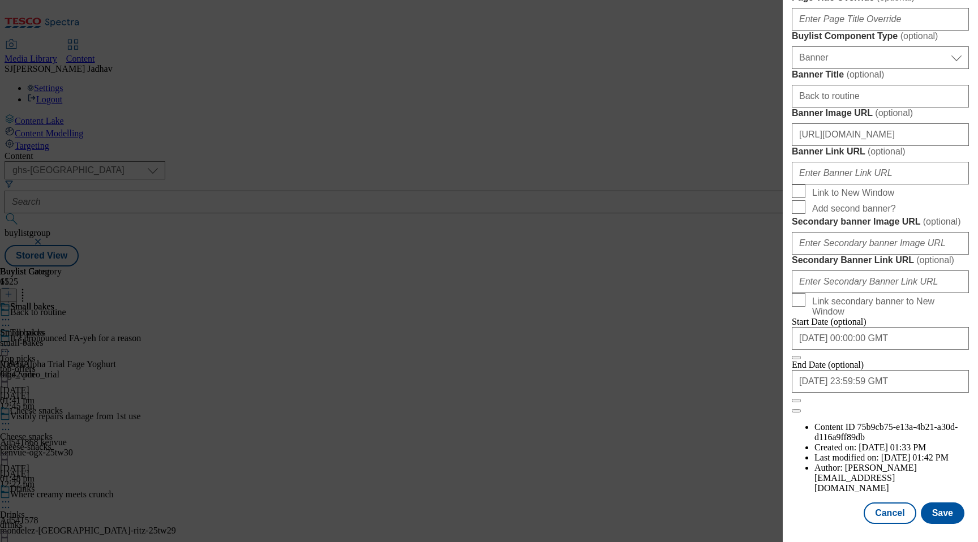
scroll to position [1096, 0]
type input "[URL][DOMAIN_NAME]"
click at [947, 515] on button "Save" at bounding box center [943, 513] width 44 height 22
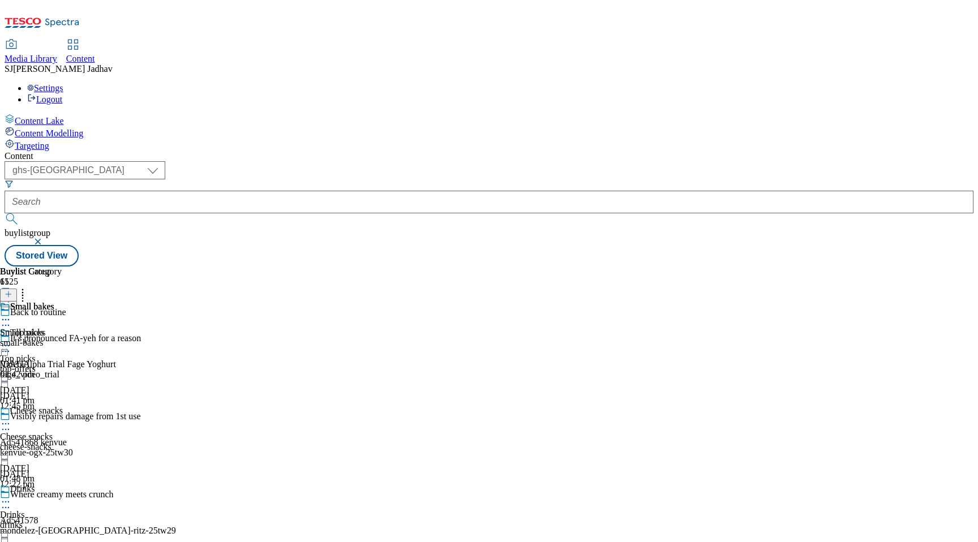
click at [11, 340] on icon at bounding box center [5, 345] width 11 height 11
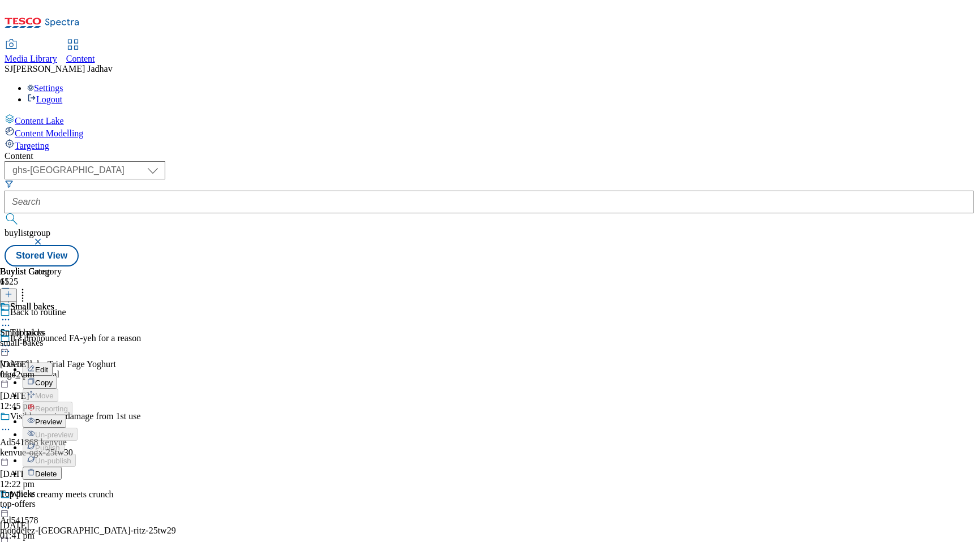
click at [48, 366] on span "Edit" at bounding box center [41, 370] width 13 height 8
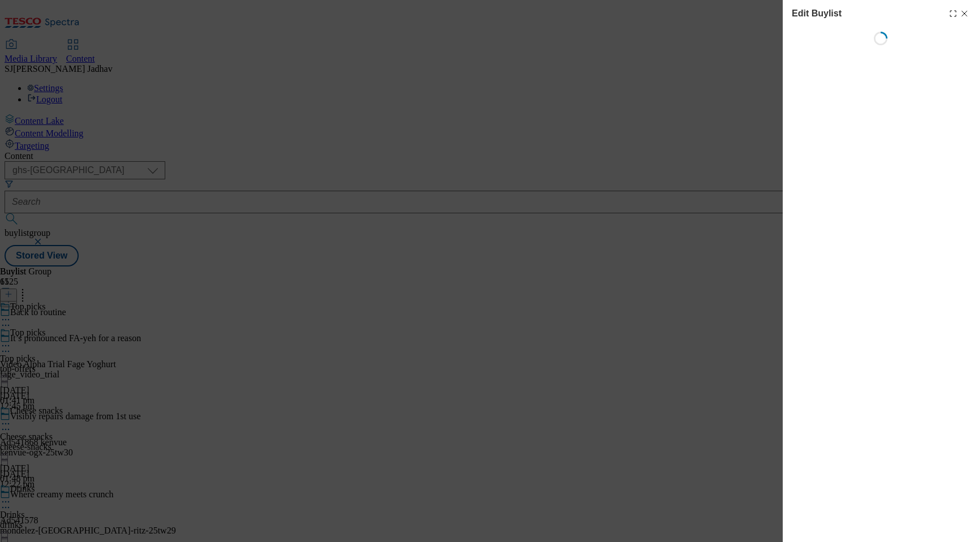
select select "evergreen"
select select "Banner"
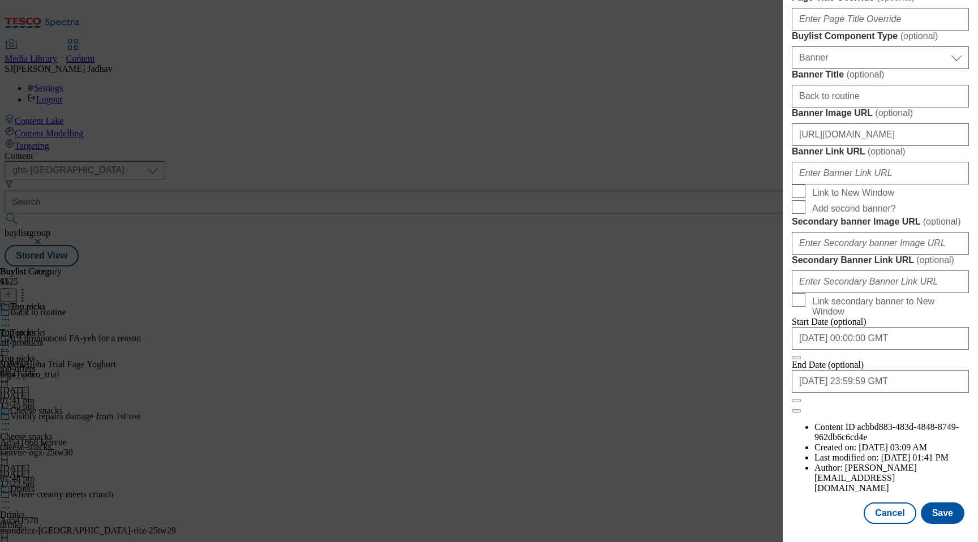
scroll to position [1096, 0]
click at [860, 123] on input "[URL][DOMAIN_NAME]" at bounding box center [880, 134] width 177 height 23
paste input "[DOMAIN_NAME][URL]"
type input "[URL][DOMAIN_NAME]"
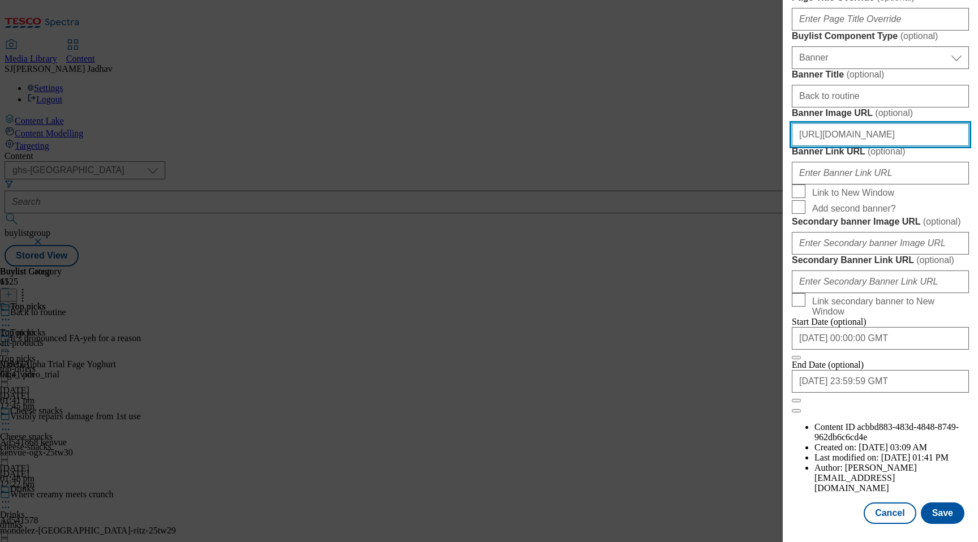
scroll to position [921, 0]
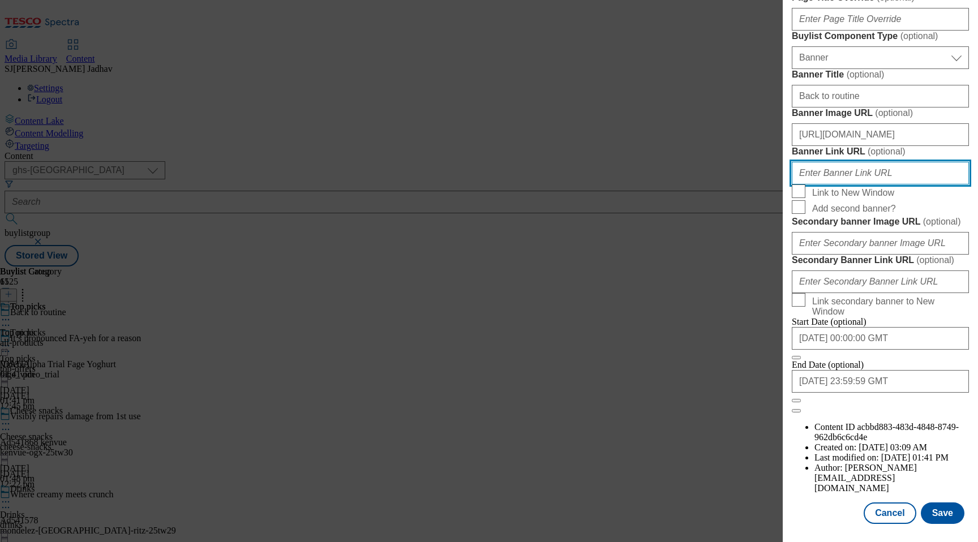
click at [847, 184] on input "Banner Link URL ( optional )" at bounding box center [880, 173] width 177 height 23
paste input "[URL][DOMAIN_NAME]"
type input "[URL][DOMAIN_NAME]"
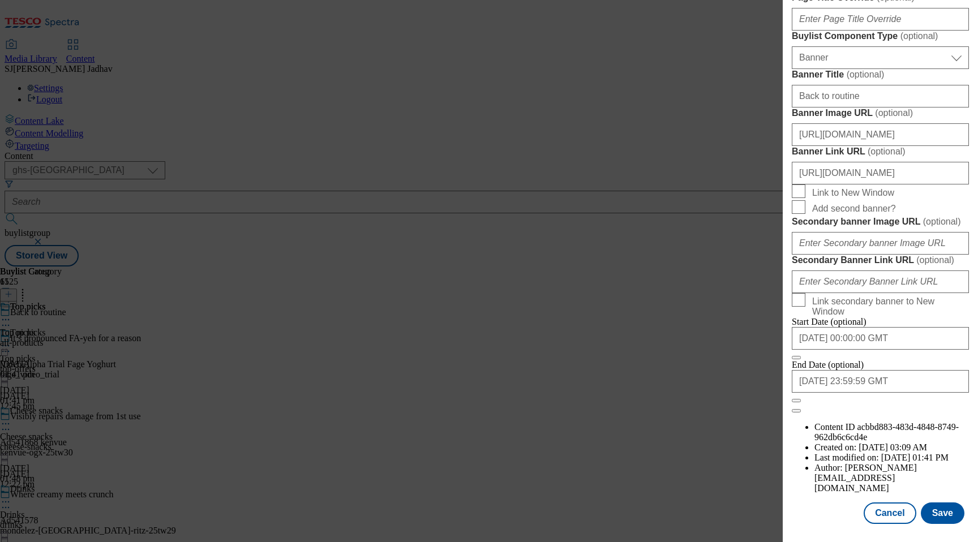
scroll to position [0, 0]
click at [944, 505] on button "Save" at bounding box center [943, 513] width 44 height 22
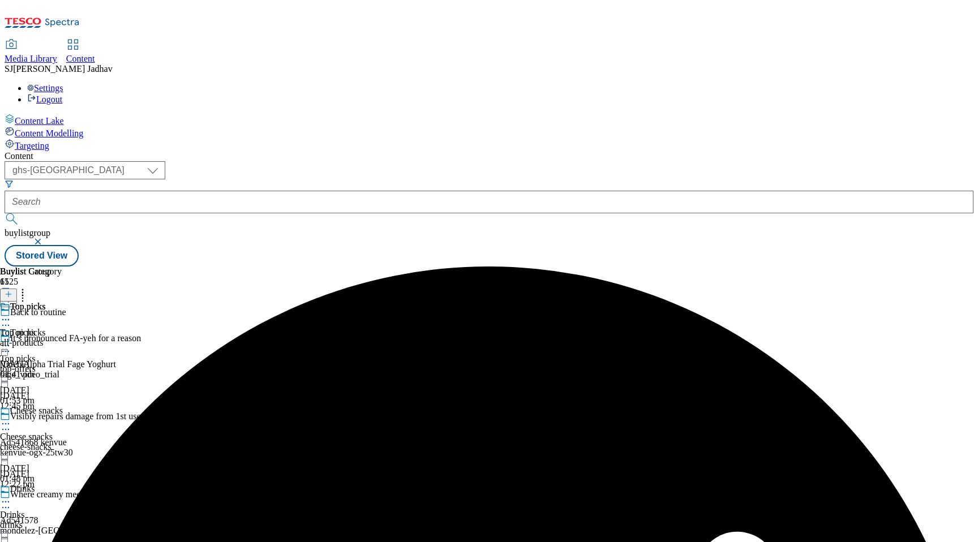
click at [4, 423] on circle at bounding box center [3, 424] width 2 height 2
click at [53, 441] on button "Edit" at bounding box center [38, 447] width 30 height 13
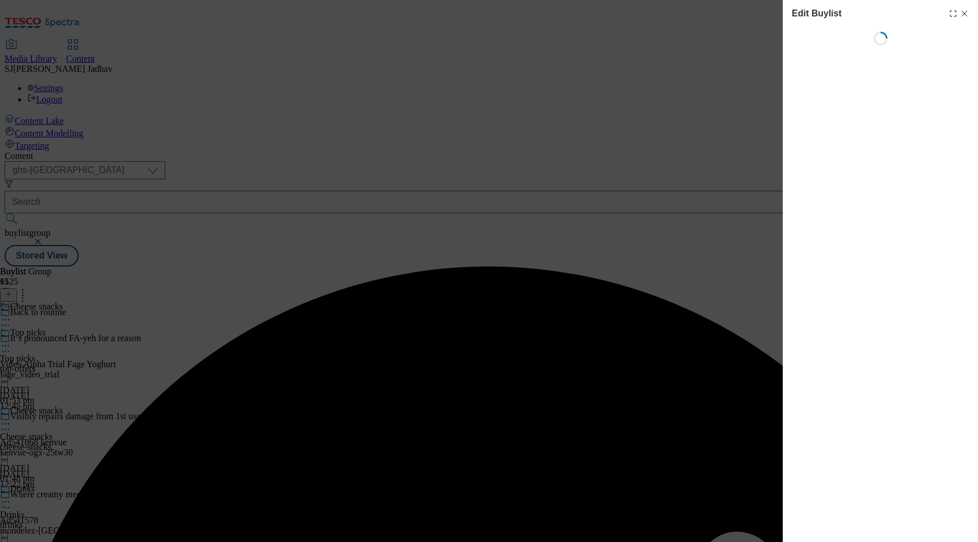
select select "evergreen"
select select "Banner"
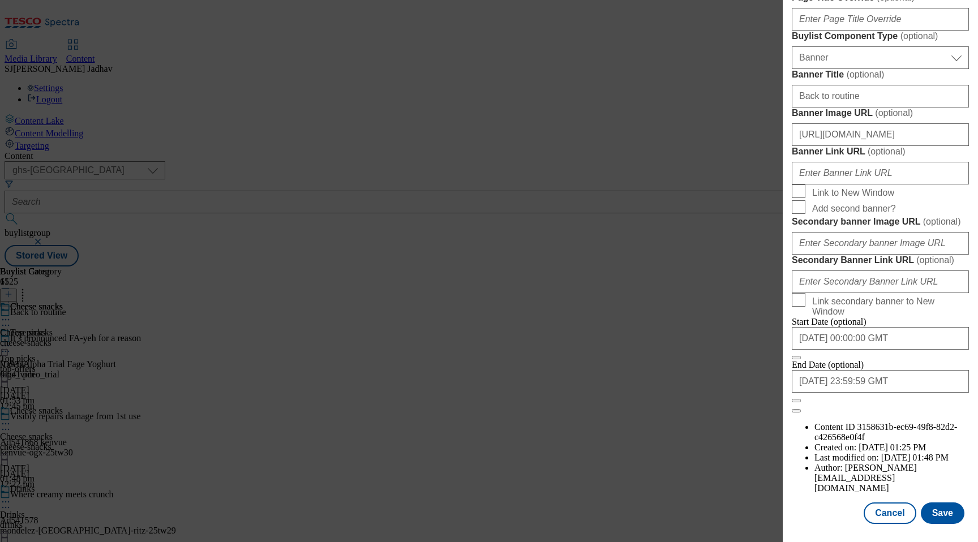
scroll to position [888, 0]
click at [871, 184] on input "Banner Link URL ( optional )" at bounding box center [880, 173] width 177 height 23
paste input "[URL][DOMAIN_NAME]"
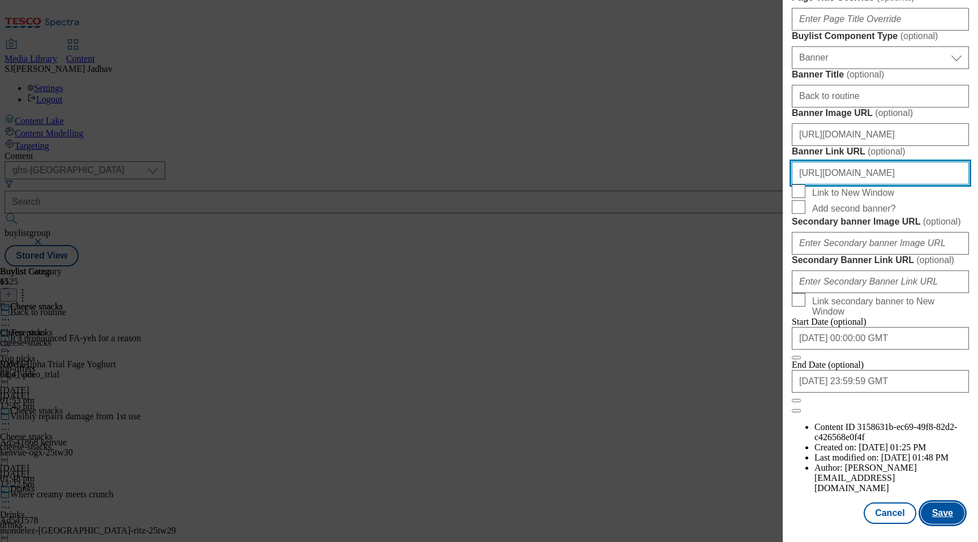
type input "[URL][DOMAIN_NAME]"
click at [942, 508] on button "Save" at bounding box center [943, 513] width 44 height 22
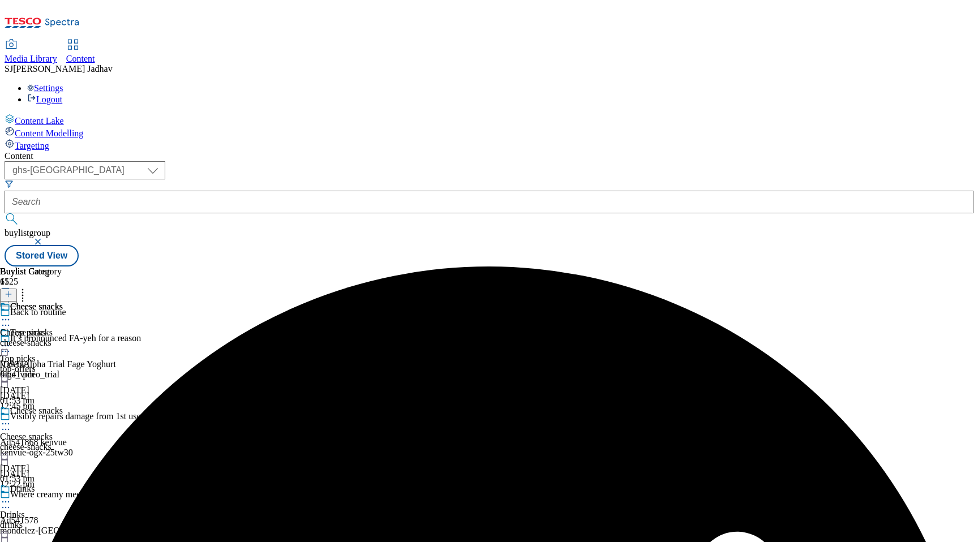
scroll to position [77, 0]
click at [124, 496] on div at bounding box center [62, 503] width 124 height 14
click at [53, 519] on button "Edit" at bounding box center [38, 525] width 30 height 13
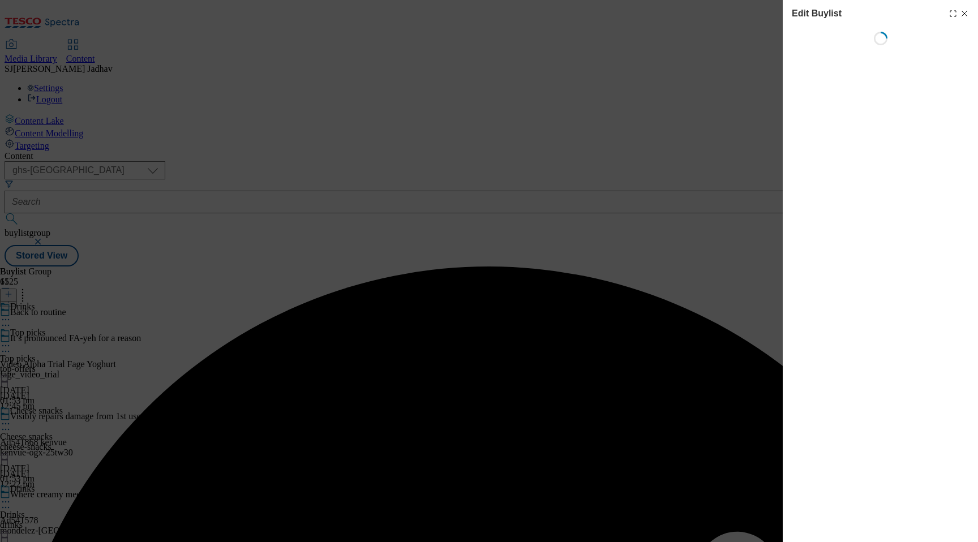
select select "evergreen"
select select "Banner"
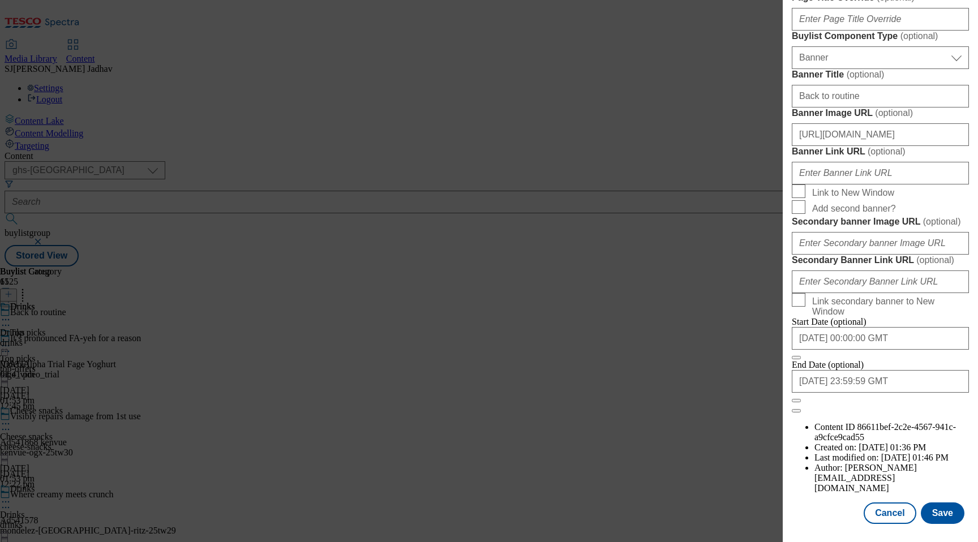
scroll to position [801, 0]
click at [845, 184] on input "Banner Link URL ( optional )" at bounding box center [880, 173] width 177 height 23
paste input "[URL][DOMAIN_NAME]"
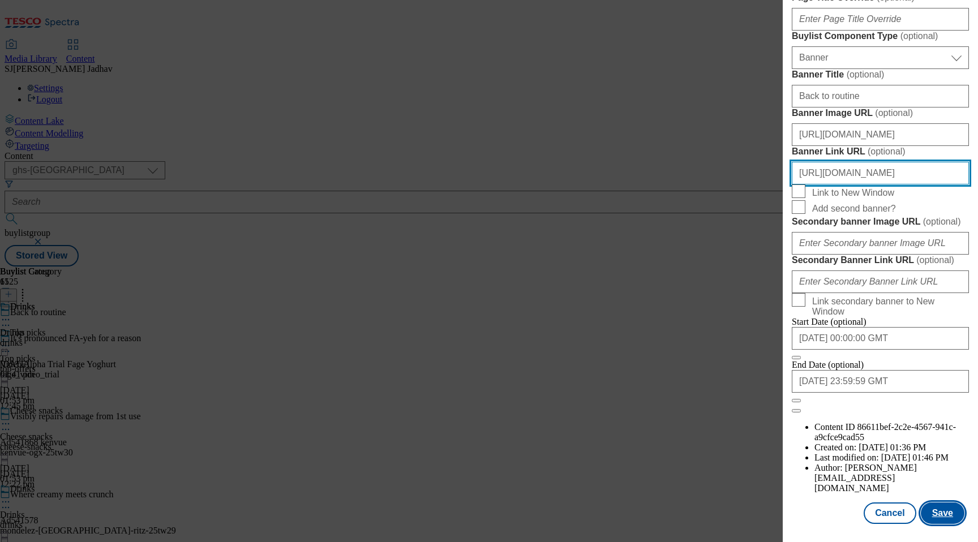
type input "[URL][DOMAIN_NAME]"
click at [934, 509] on button "Save" at bounding box center [943, 513] width 44 height 22
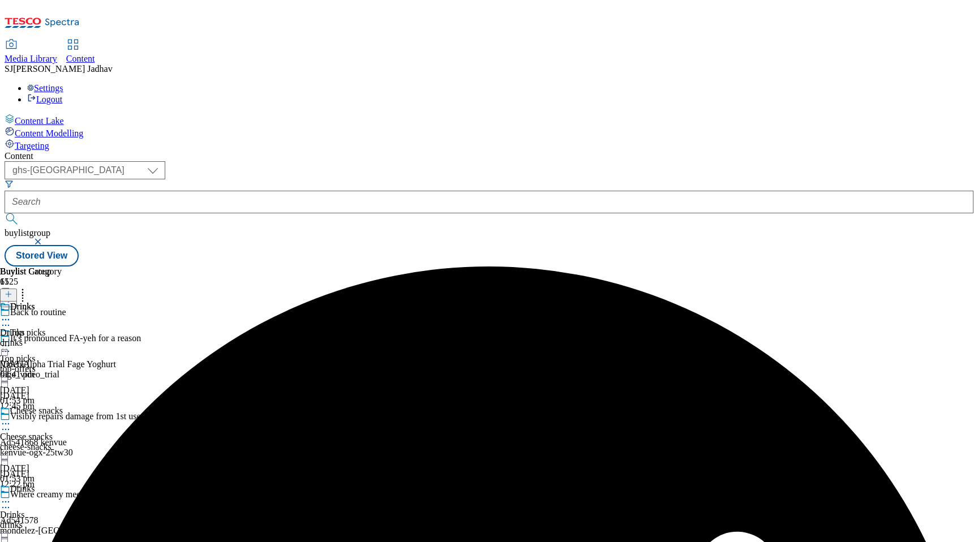
scroll to position [125, 0]
select select "evergreen"
select select "Banner"
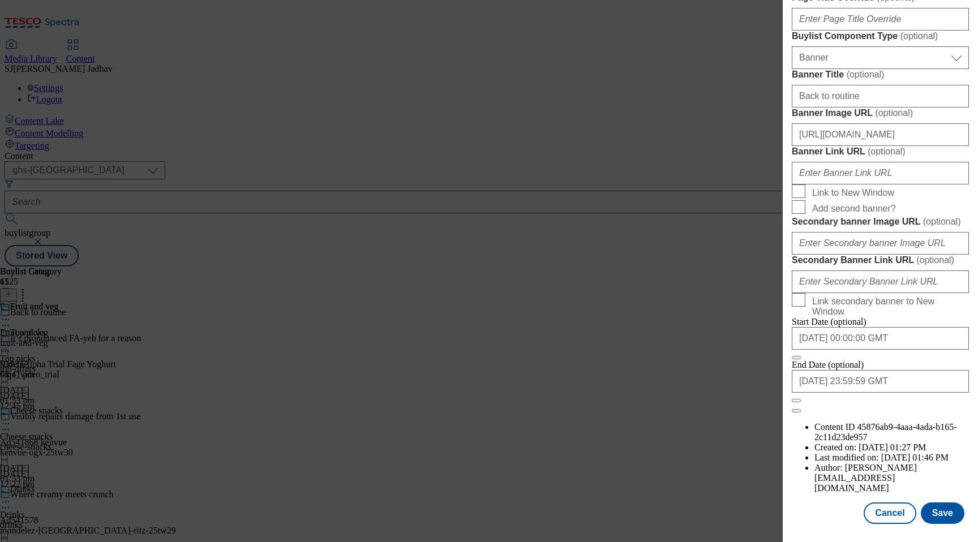
scroll to position [823, 0]
click at [866, 184] on input "Banner Link URL ( optional )" at bounding box center [880, 173] width 177 height 23
paste input "[URL][DOMAIN_NAME]"
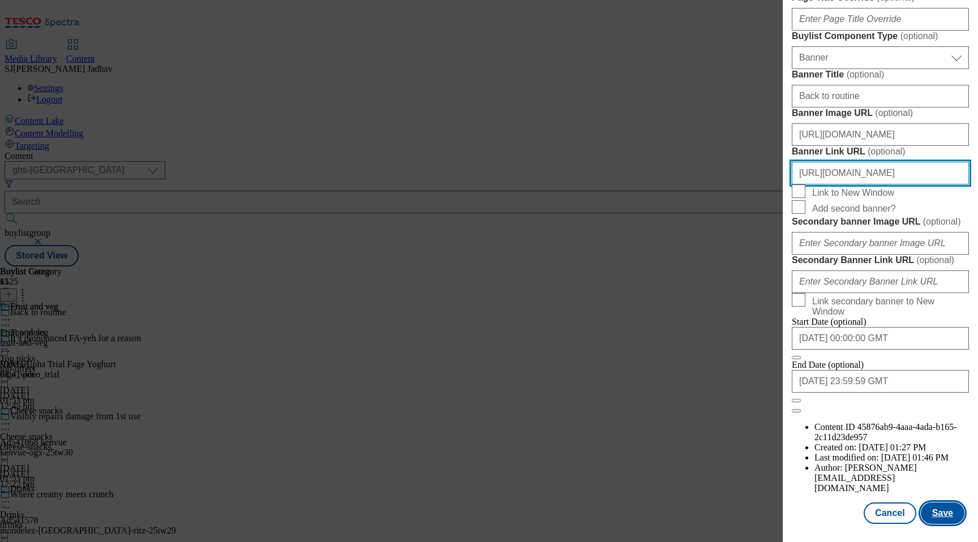
type input "[URL][DOMAIN_NAME]"
click at [944, 519] on button "Save" at bounding box center [943, 513] width 44 height 22
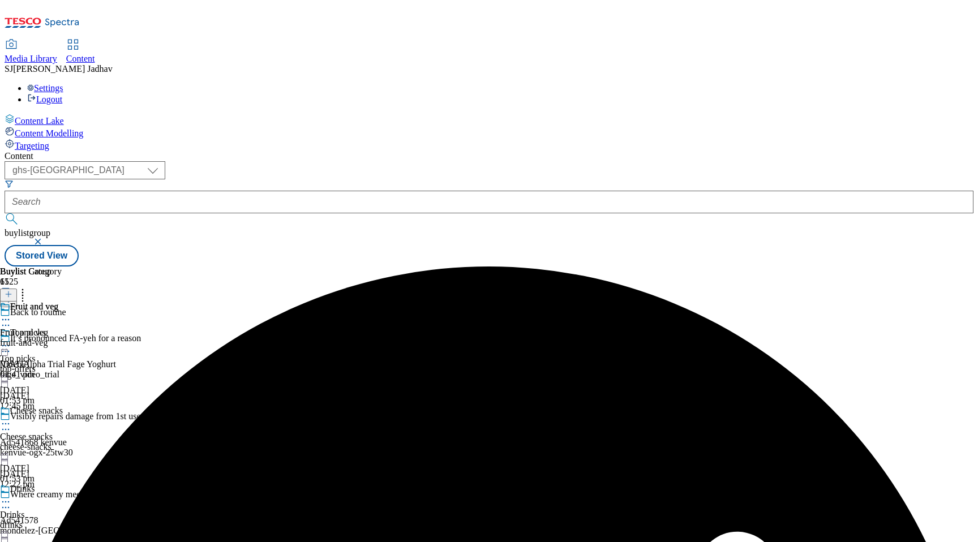
scroll to position [301, 0]
select select "evergreen"
select select "Banner"
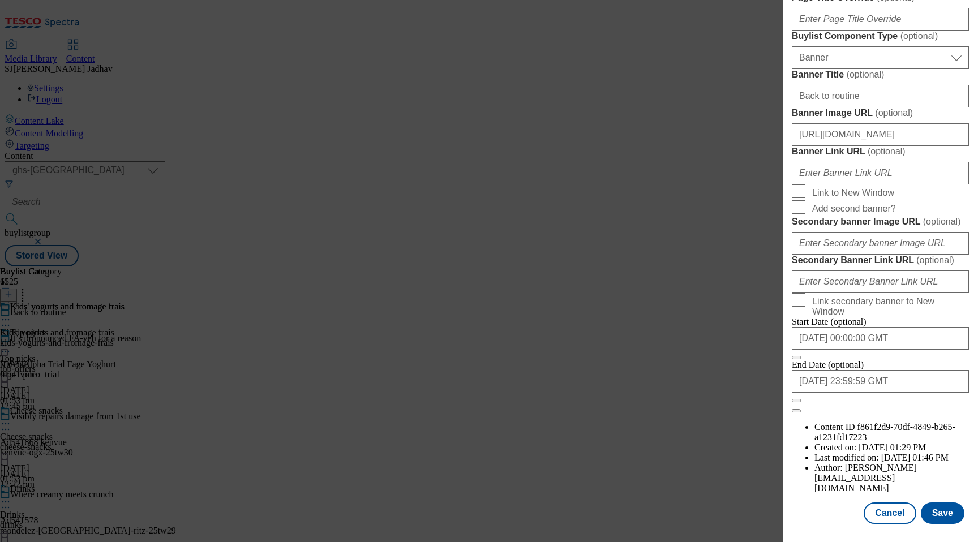
scroll to position [965, 0]
click at [859, 184] on input "Banner Link URL ( optional )" at bounding box center [880, 173] width 177 height 23
paste input "[URL][DOMAIN_NAME]"
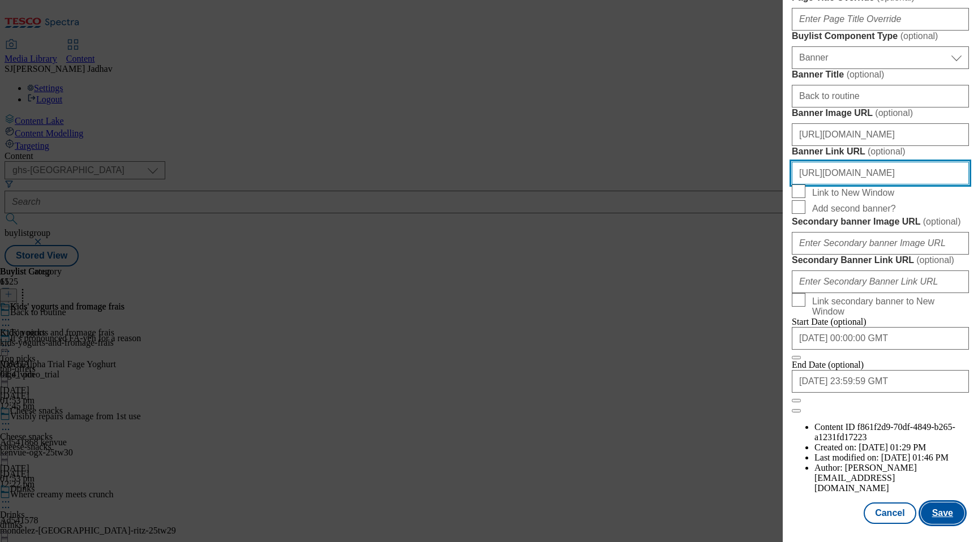
type input "[URL][DOMAIN_NAME]"
click at [953, 518] on button "Save" at bounding box center [943, 513] width 44 height 22
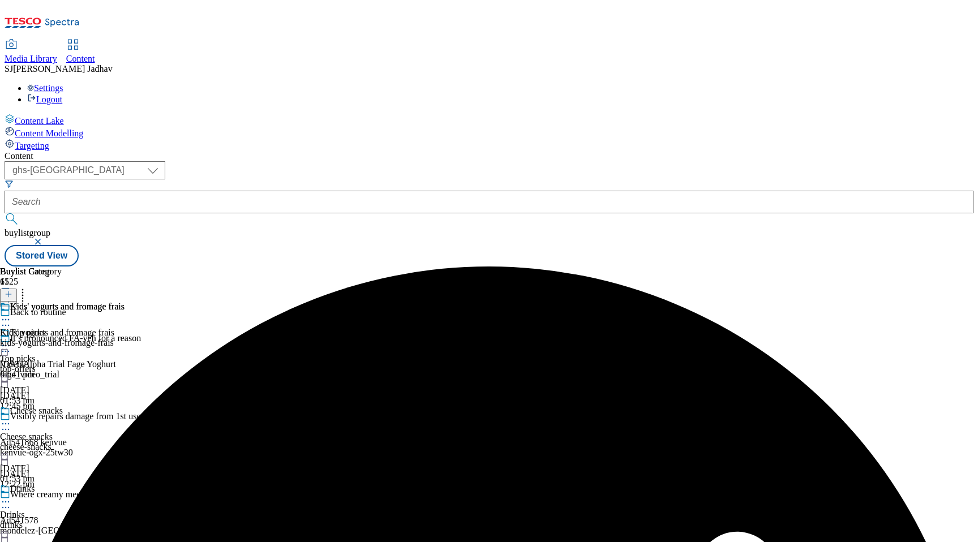
scroll to position [458, 0]
select select "evergreen"
select select "Banner"
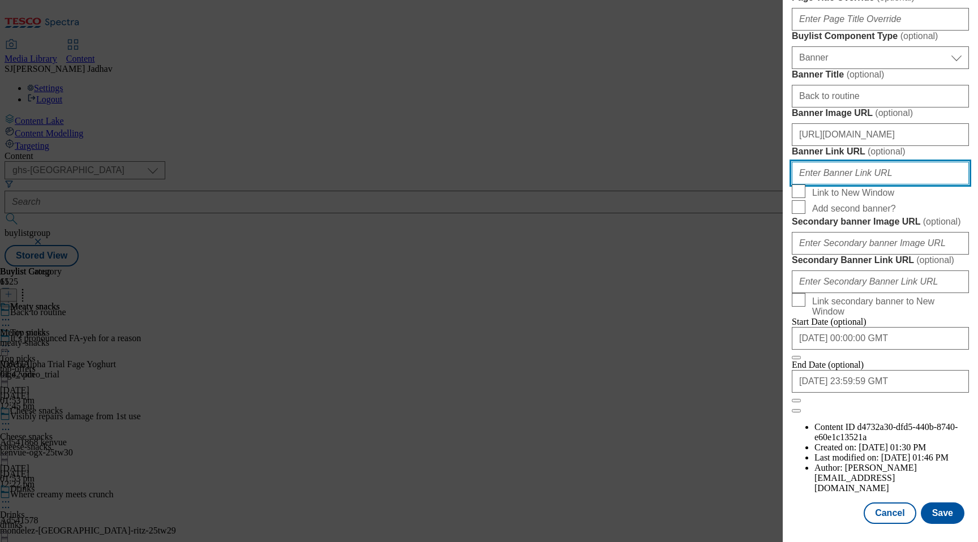
click at [848, 184] on input "Banner Link URL ( optional )" at bounding box center [880, 173] width 177 height 23
paste input "[URL][DOMAIN_NAME]"
type input "[URL][DOMAIN_NAME]"
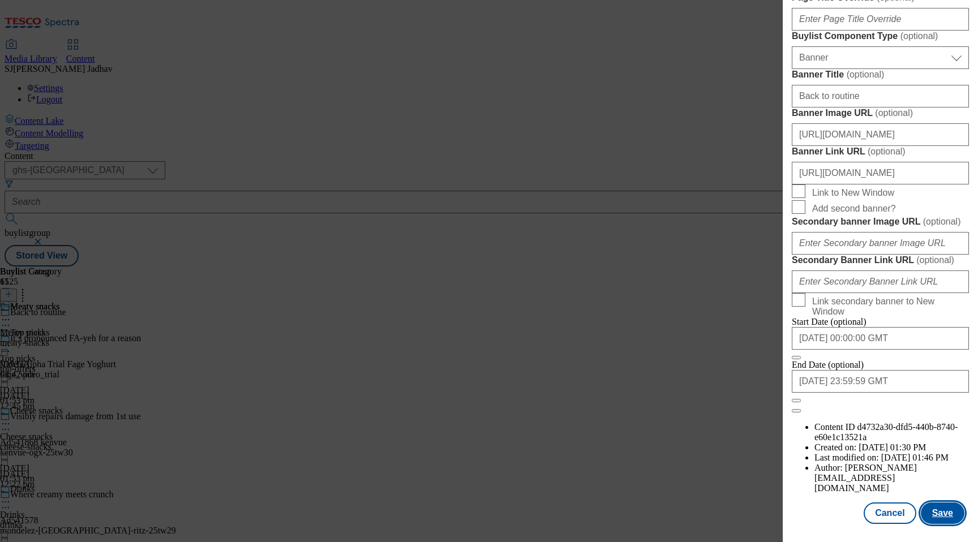
click at [952, 513] on button "Save" at bounding box center [943, 513] width 44 height 22
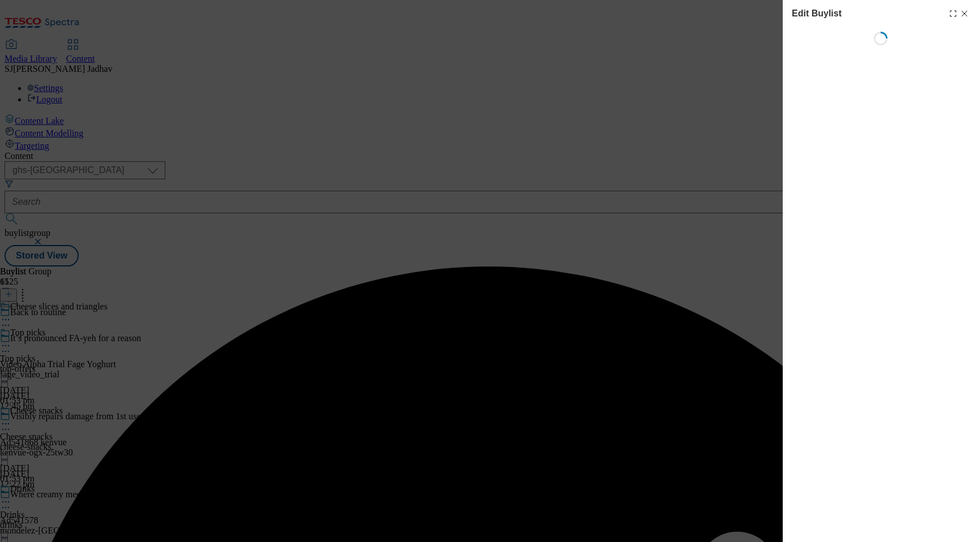
select select "evergreen"
select select "Banner"
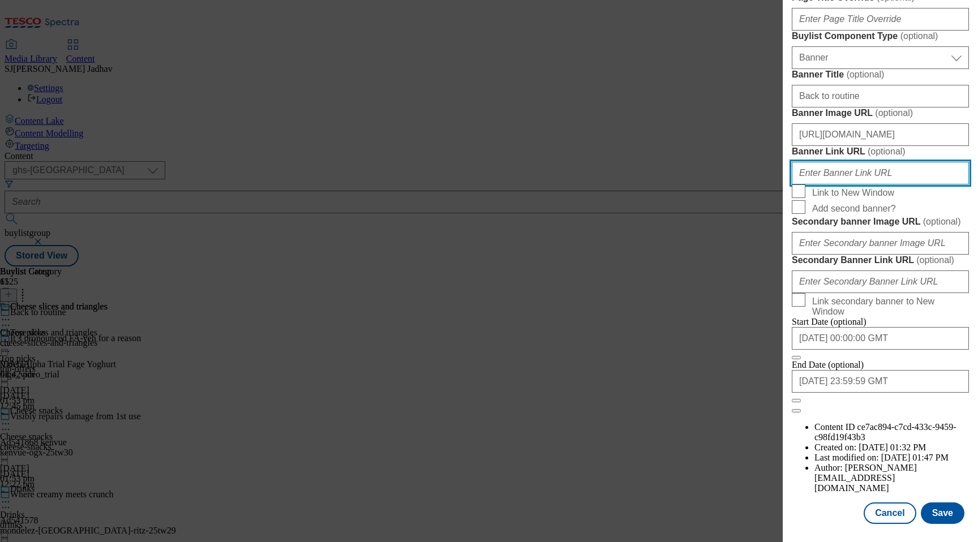
click at [886, 184] on input "Banner Link URL ( optional )" at bounding box center [880, 173] width 177 height 23
paste input "[URL][DOMAIN_NAME]"
type input "[URL][DOMAIN_NAME]"
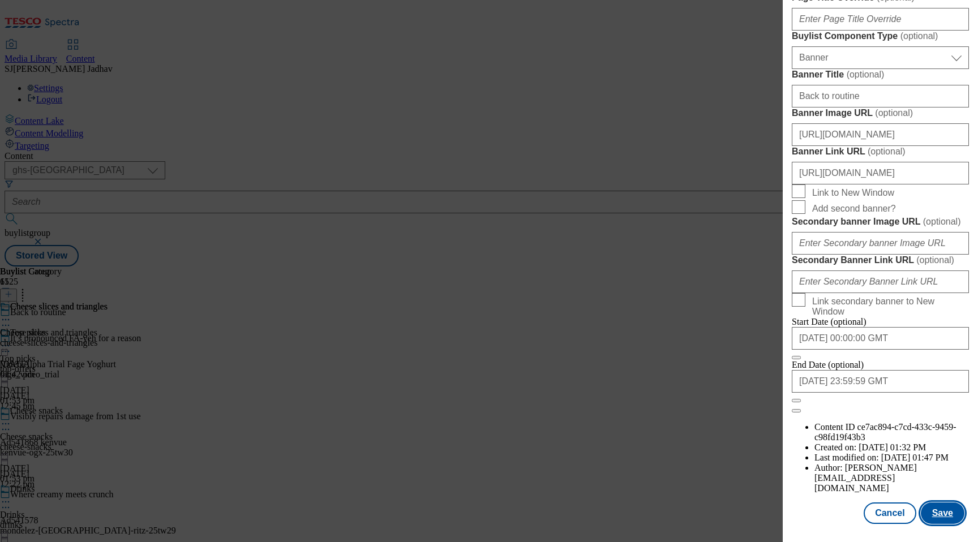
click at [931, 514] on button "Save" at bounding box center [943, 513] width 44 height 22
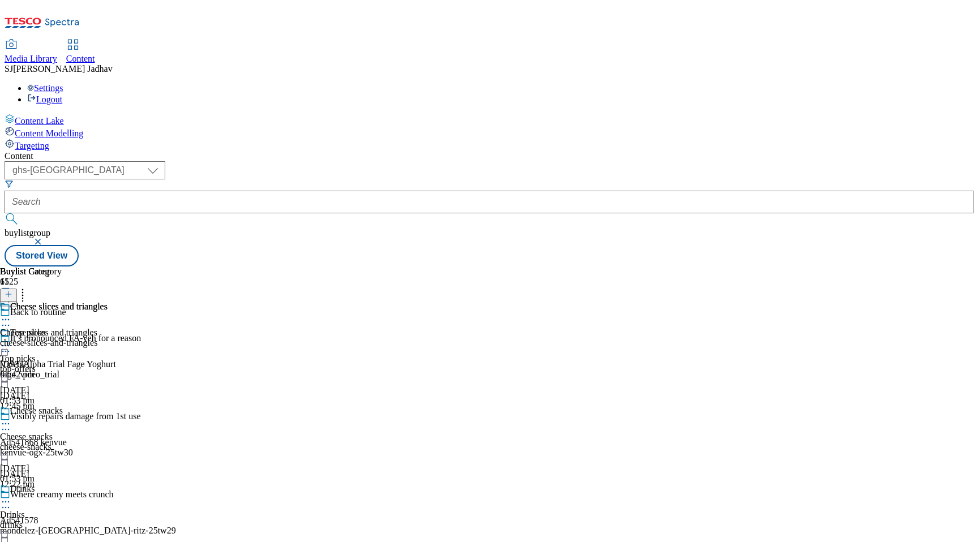
select select "evergreen"
select select "Banner"
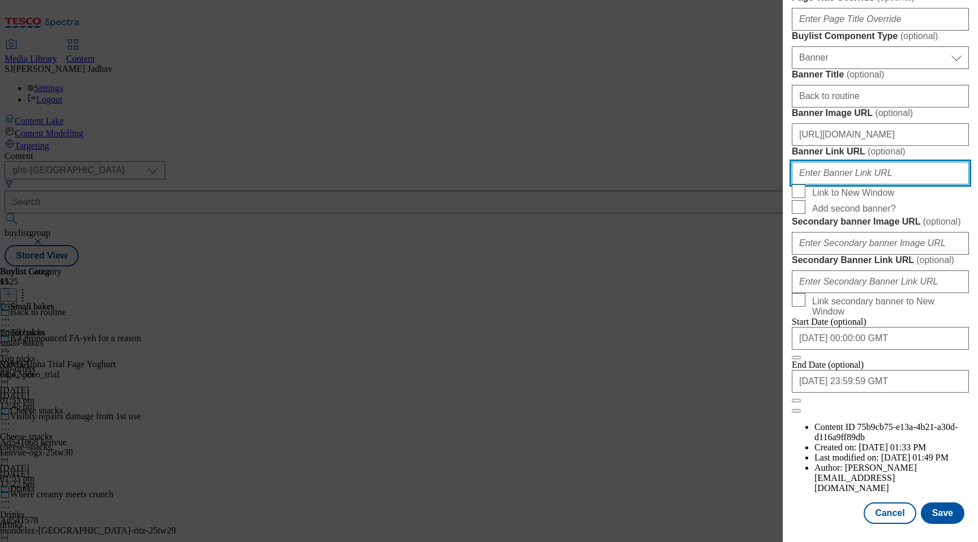
click at [855, 184] on input "Banner Link URL ( optional )" at bounding box center [880, 173] width 177 height 23
paste input "[URL][DOMAIN_NAME]"
type input "[URL][DOMAIN_NAME]"
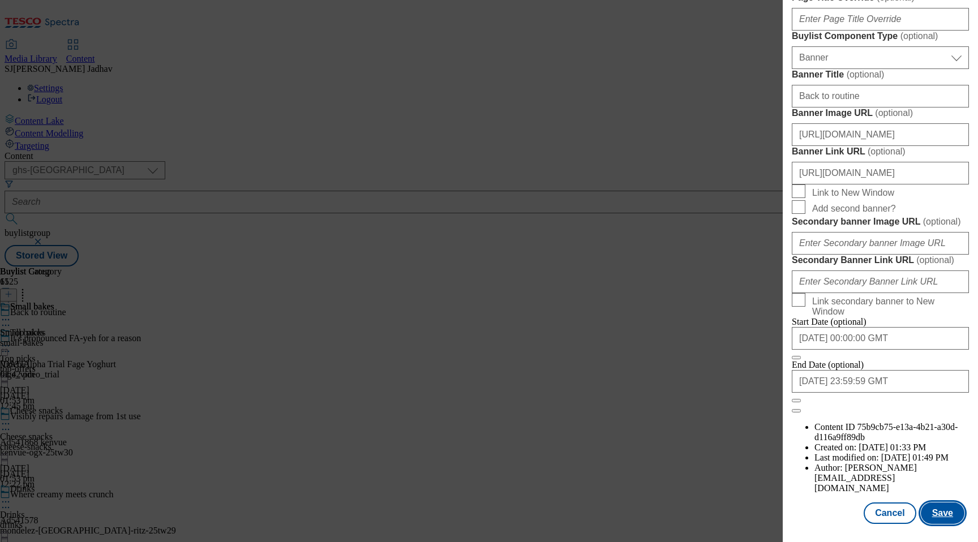
click at [943, 508] on button "Save" at bounding box center [943, 513] width 44 height 22
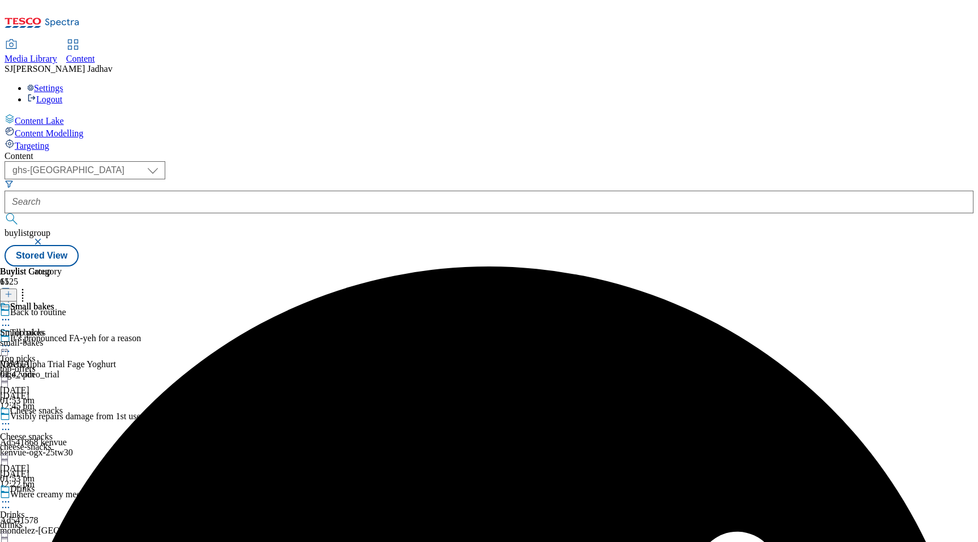
click at [11, 340] on icon at bounding box center [5, 345] width 11 height 11
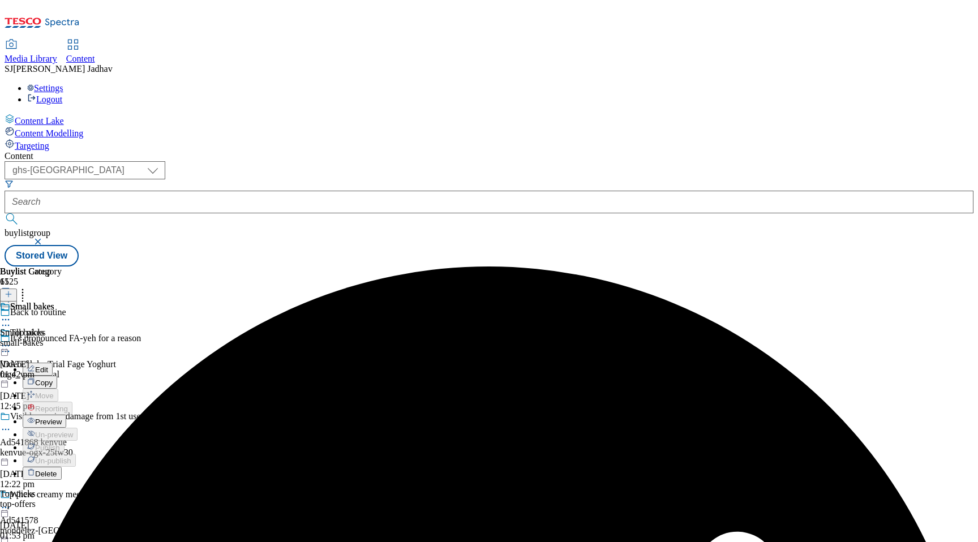
click at [62, 418] on span "Preview" at bounding box center [48, 422] width 27 height 8
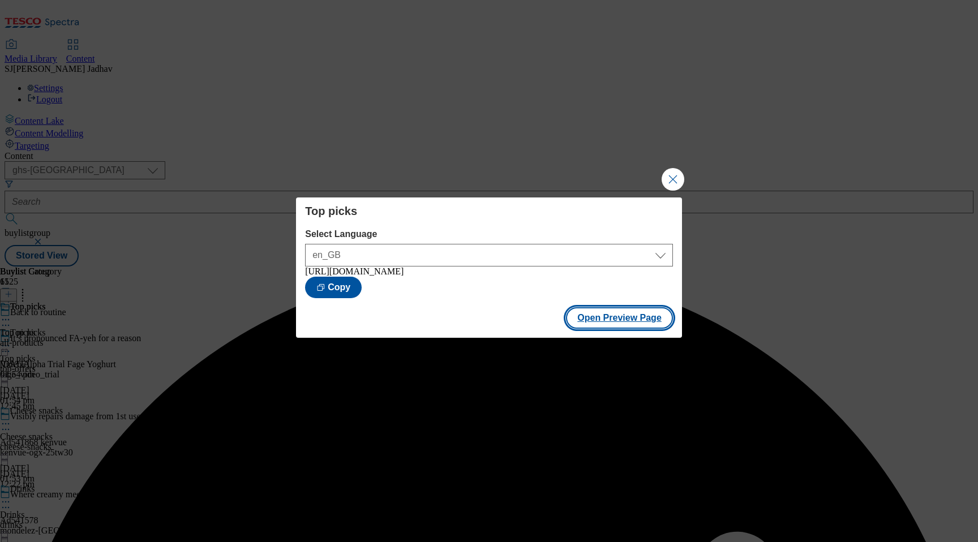
click at [619, 323] on button "Open Preview Page" at bounding box center [619, 318] width 107 height 22
click at [672, 176] on button "Close Modal" at bounding box center [672, 179] width 23 height 23
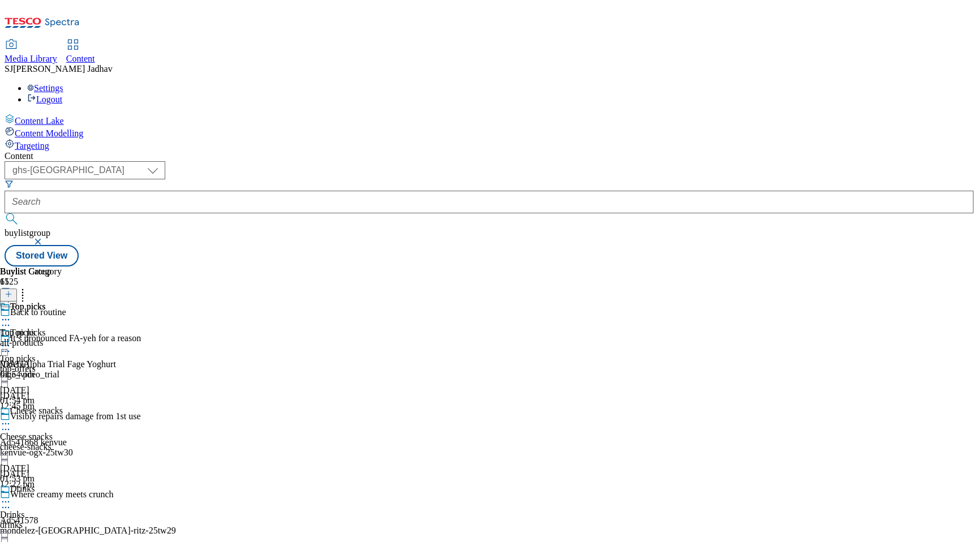
click at [11, 418] on icon at bounding box center [5, 423] width 11 height 11
click at [62, 496] on span "Preview" at bounding box center [48, 500] width 27 height 8
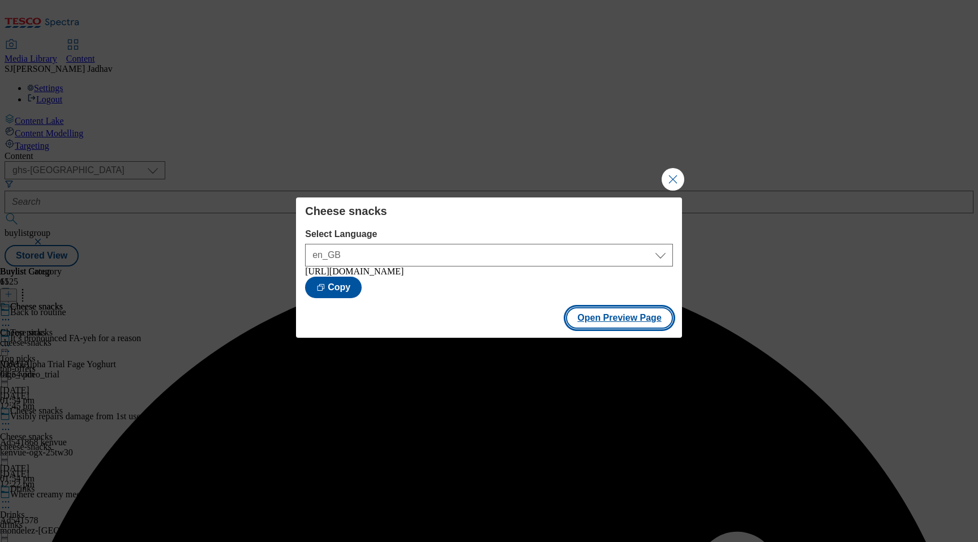
click at [615, 318] on button "Open Preview Page" at bounding box center [619, 318] width 107 height 22
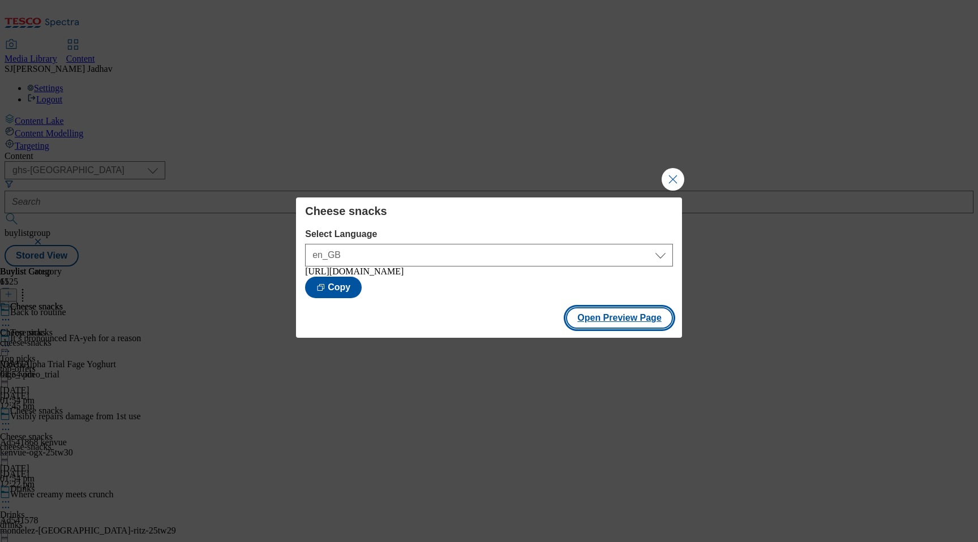
click at [657, 328] on button "Open Preview Page" at bounding box center [619, 318] width 107 height 22
click at [668, 177] on button "Close Modal" at bounding box center [672, 179] width 23 height 23
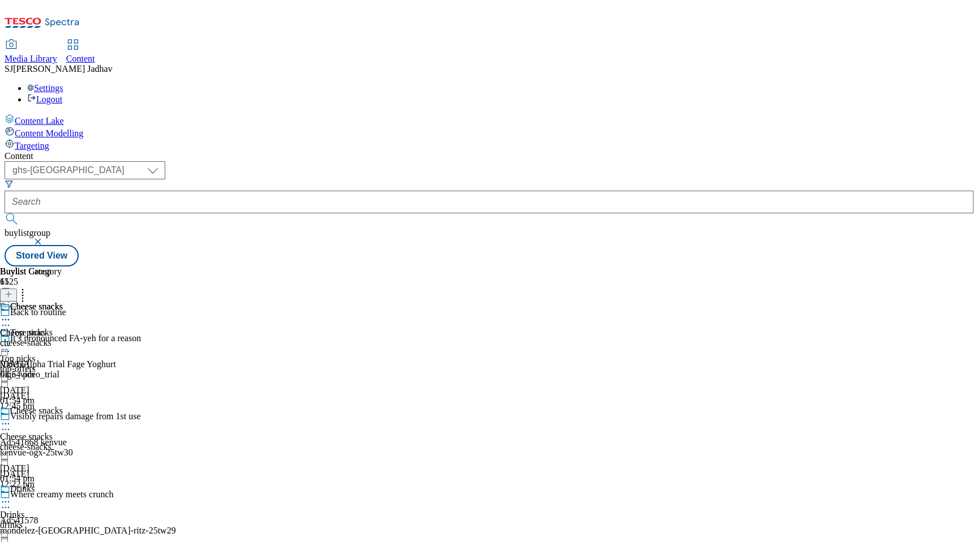
scroll to position [143, 0]
click at [11, 496] on icon at bounding box center [5, 501] width 11 height 11
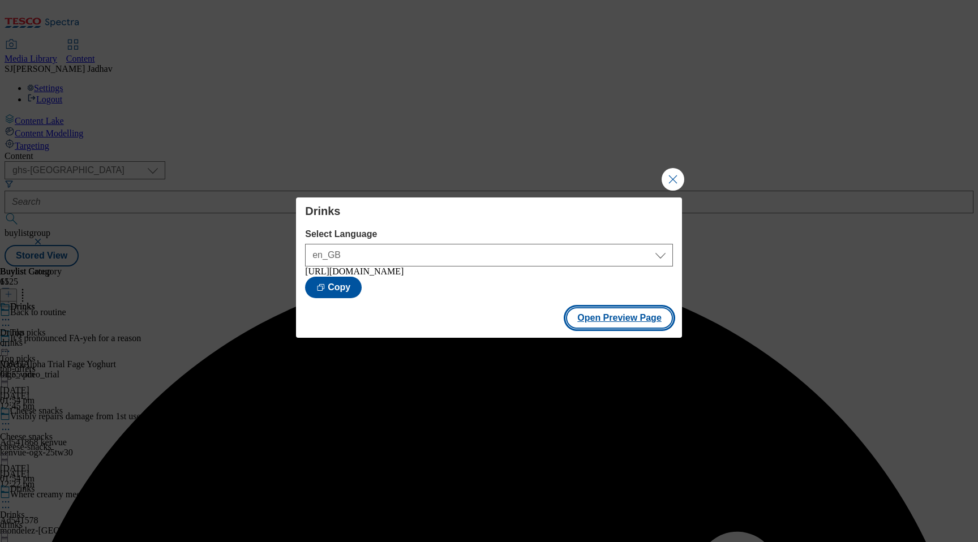
click at [607, 313] on button "Open Preview Page" at bounding box center [619, 318] width 107 height 22
click at [675, 177] on button "Close Modal" at bounding box center [672, 179] width 23 height 23
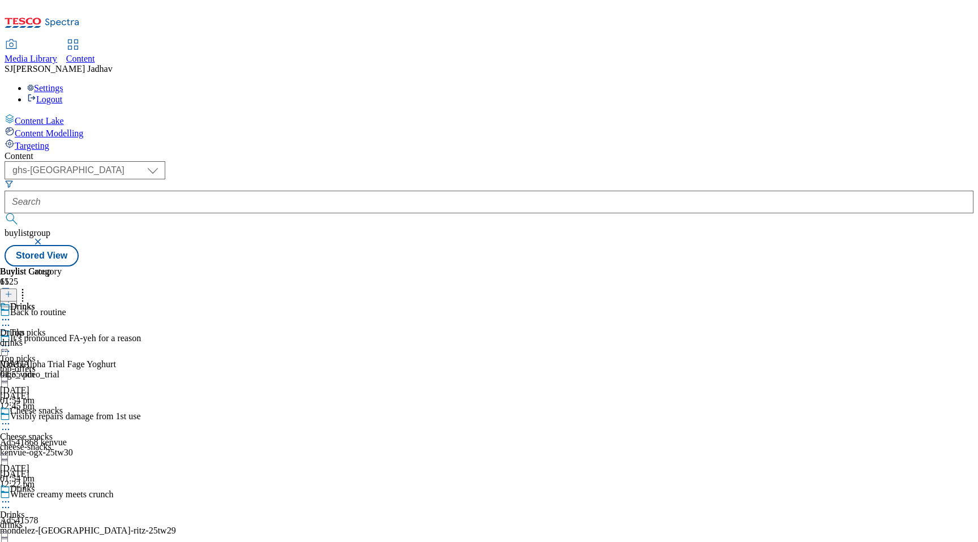
scroll to position [269, 0]
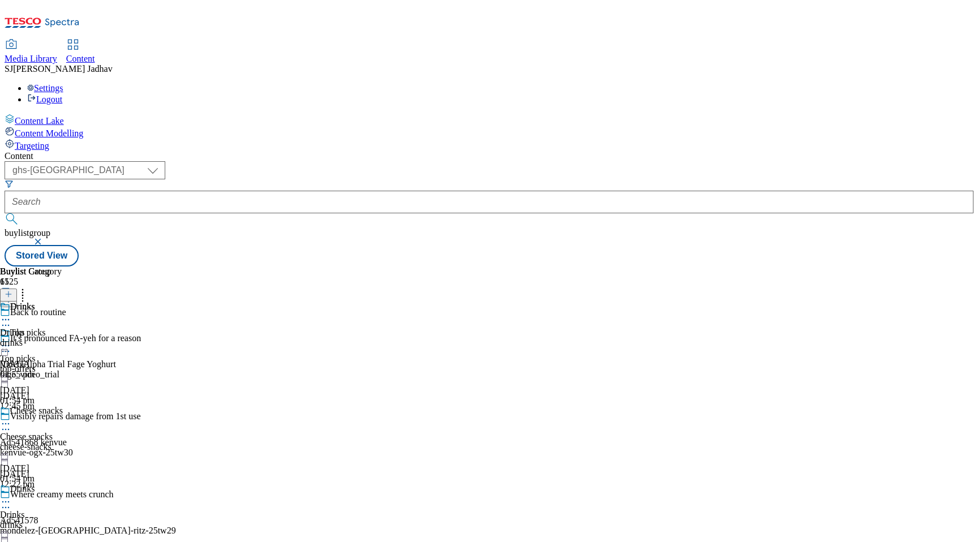
scroll to position [0, 0]
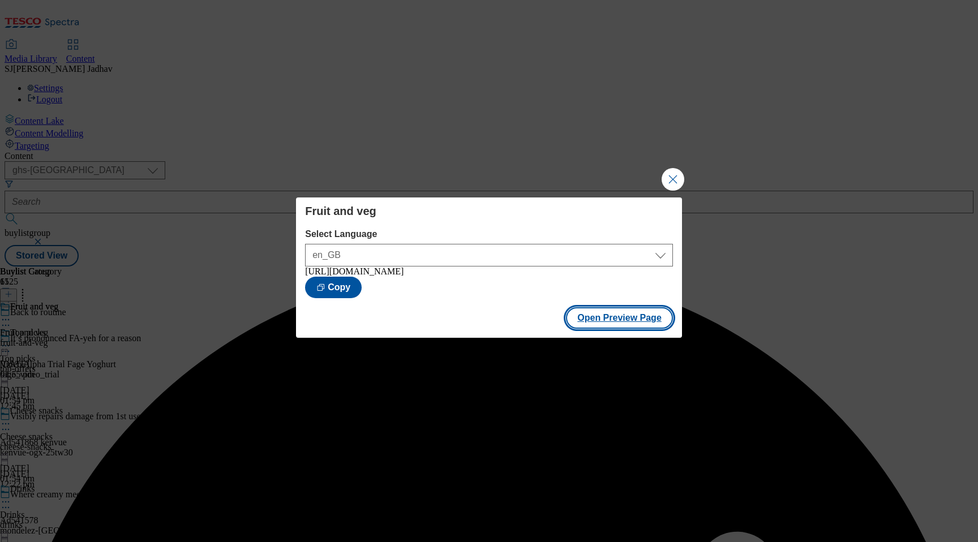
click at [608, 320] on button "Open Preview Page" at bounding box center [619, 318] width 107 height 22
click at [672, 175] on button "Close Modal" at bounding box center [672, 179] width 23 height 23
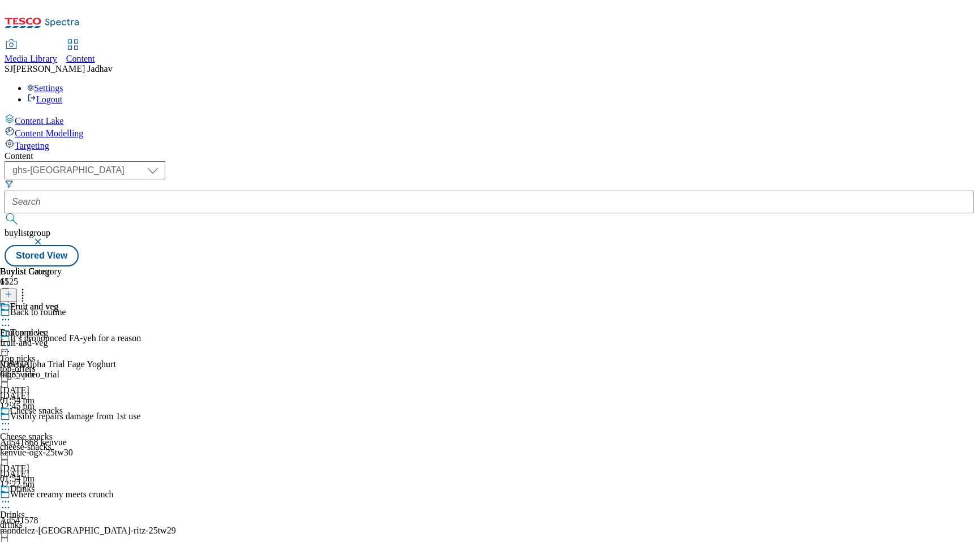
click at [11, 418] on icon at bounding box center [5, 423] width 11 height 11
click at [48, 444] on span "Edit" at bounding box center [41, 448] width 13 height 8
select select "evergreen"
select select "Banner"
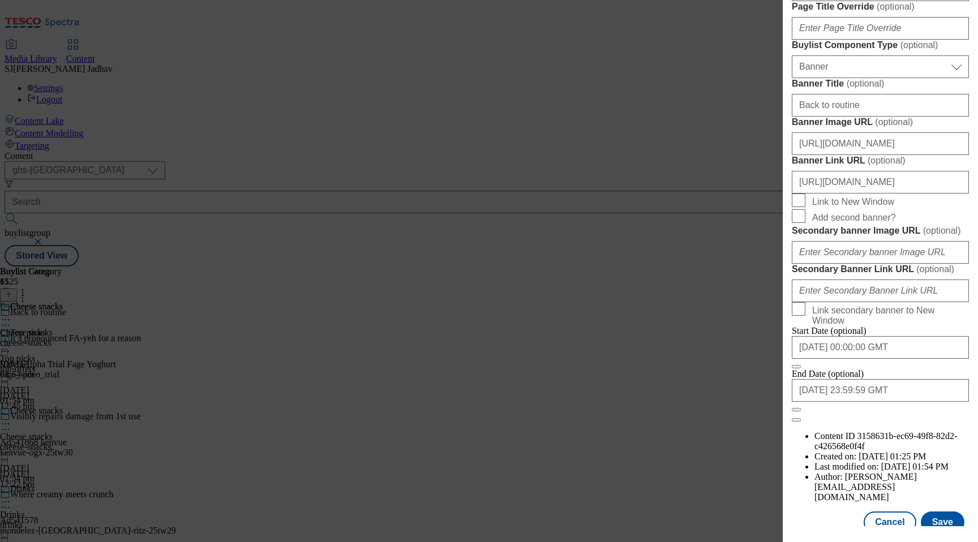
scroll to position [756, 0]
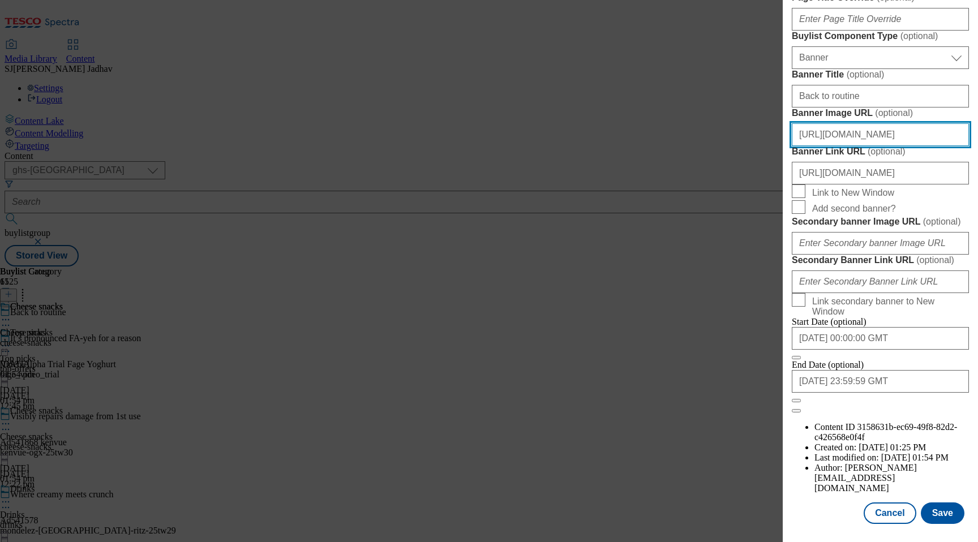
click at [870, 146] on input "[URL][DOMAIN_NAME]" at bounding box center [880, 134] width 177 height 23
paste input "0c3f230c-983b-4c34-8d93-91a5495527d6/PriceCuts-GHS-Header-1390x392_ALT2"
type input "[URL][DOMAIN_NAME]"
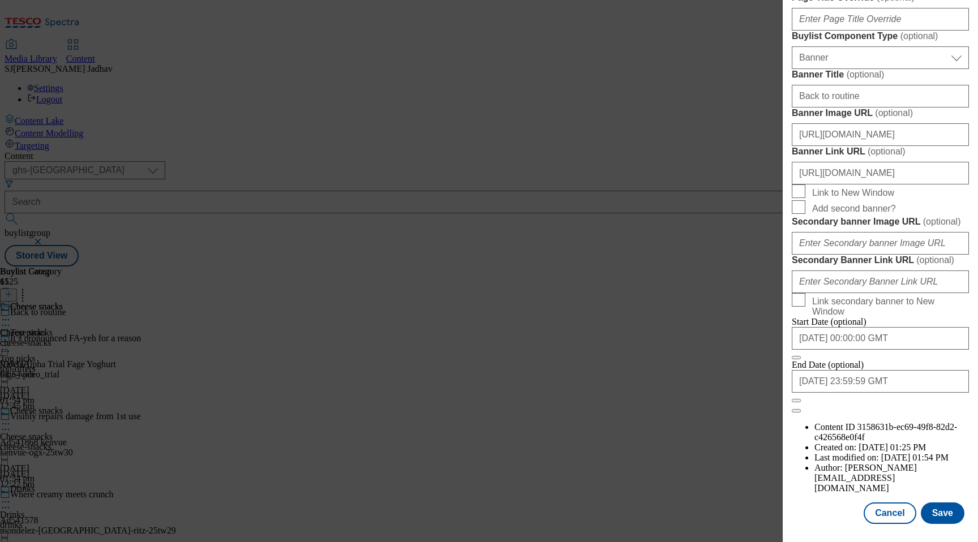
scroll to position [0, 0]
click at [940, 506] on button "Save" at bounding box center [943, 513] width 44 height 22
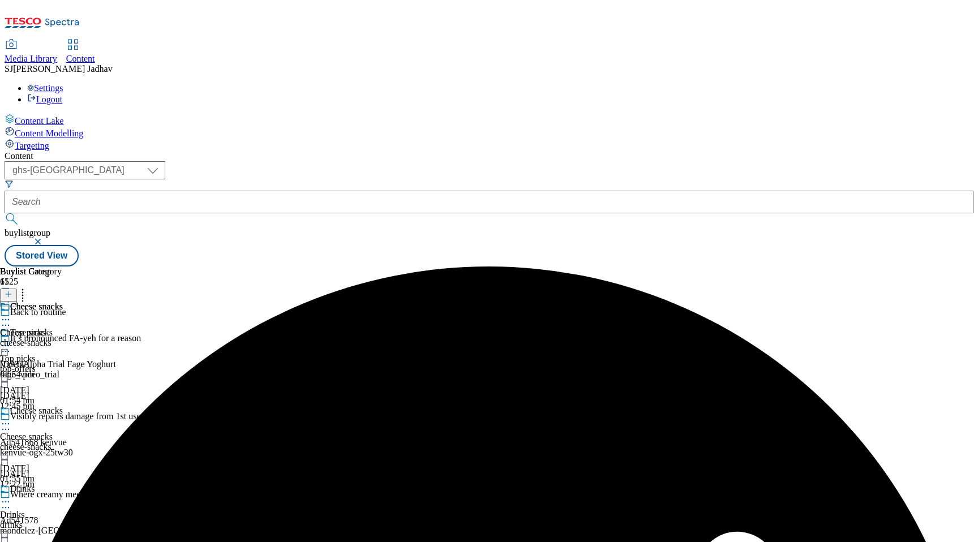
click at [11, 496] on icon at bounding box center [5, 501] width 11 height 11
click at [48, 522] on span "Edit" at bounding box center [41, 526] width 13 height 8
select select "evergreen"
select select "Banner"
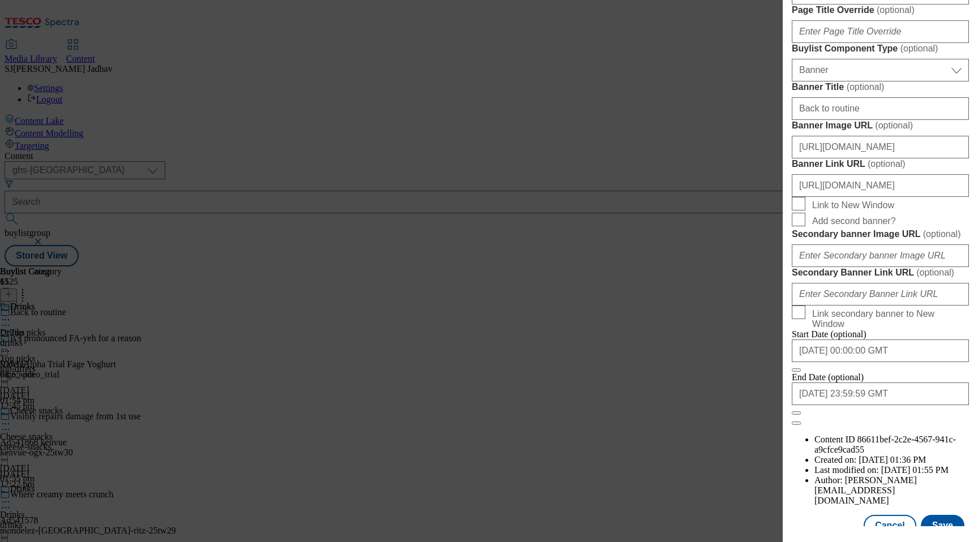
scroll to position [796, 0]
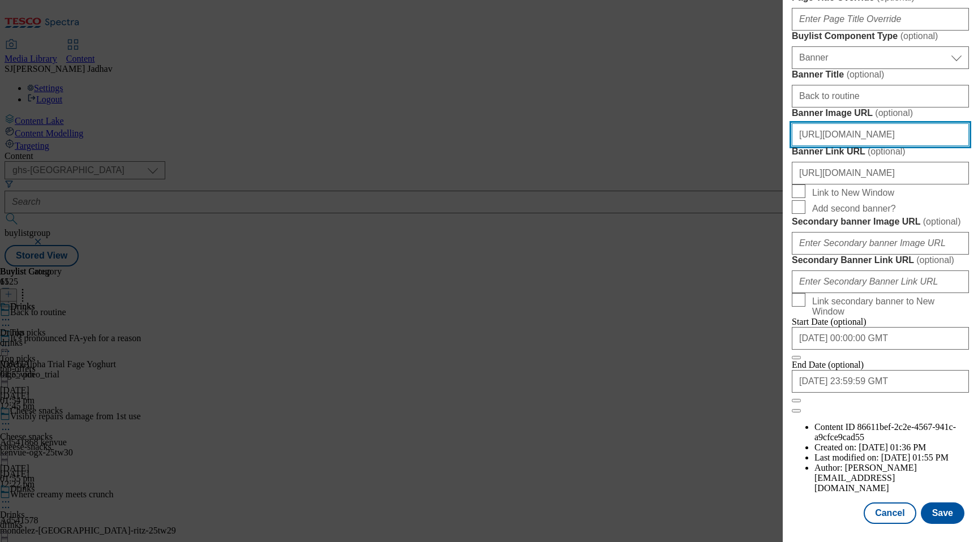
click at [862, 146] on input "[URL][DOMAIN_NAME]" at bounding box center [880, 134] width 177 height 23
paste input "0c3f230c-983b-4c34-8d93-91a5495527d6/PriceCuts-GHS-Header-1390x392_ALT2"
type input "[URL][DOMAIN_NAME]"
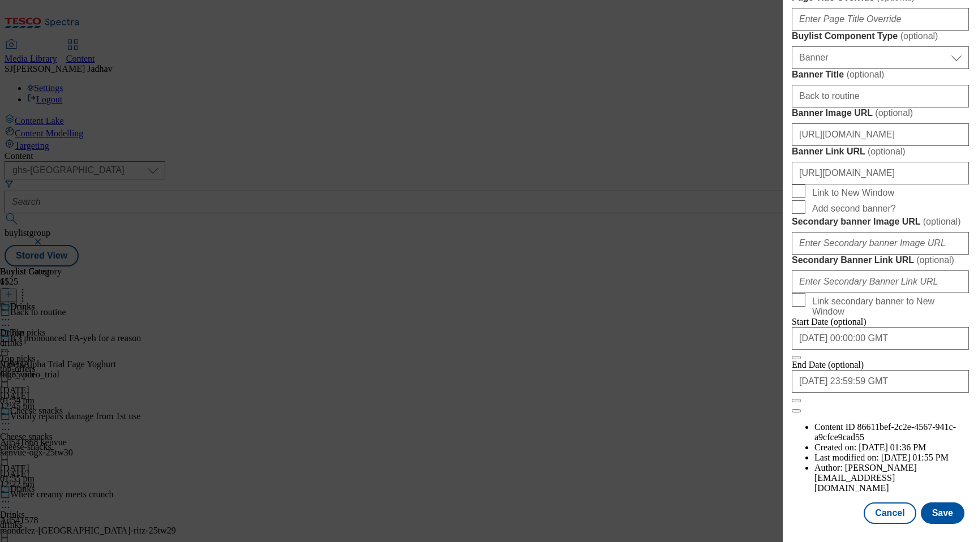
click at [947, 526] on div "Modal" at bounding box center [880, 534] width 195 height 16
click at [943, 515] on button "Save" at bounding box center [943, 513] width 44 height 22
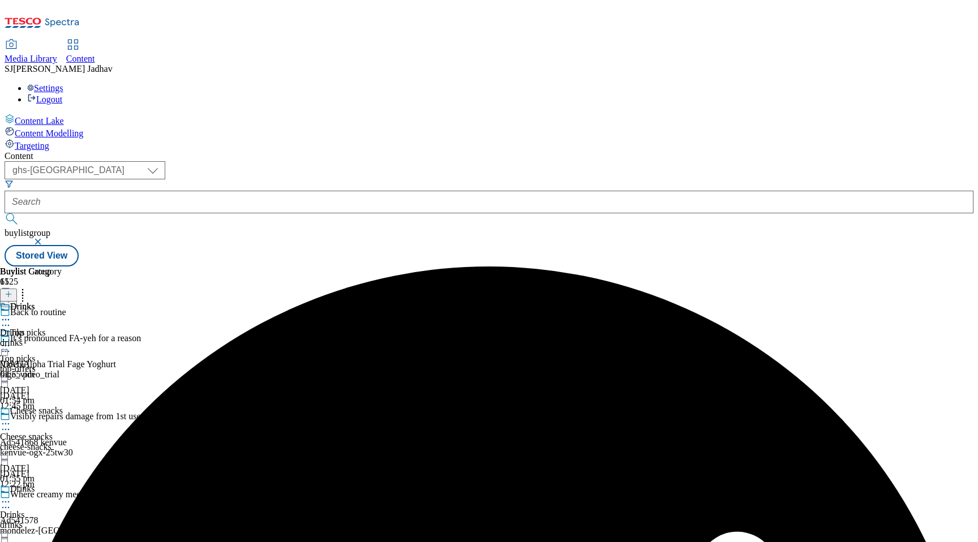
scroll to position [117, 0]
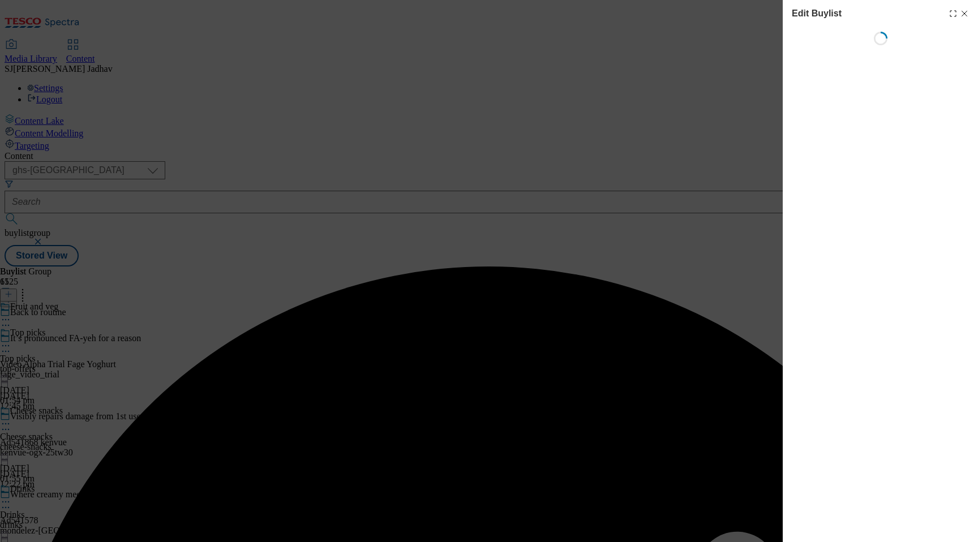
select select "evergreen"
select select "Banner"
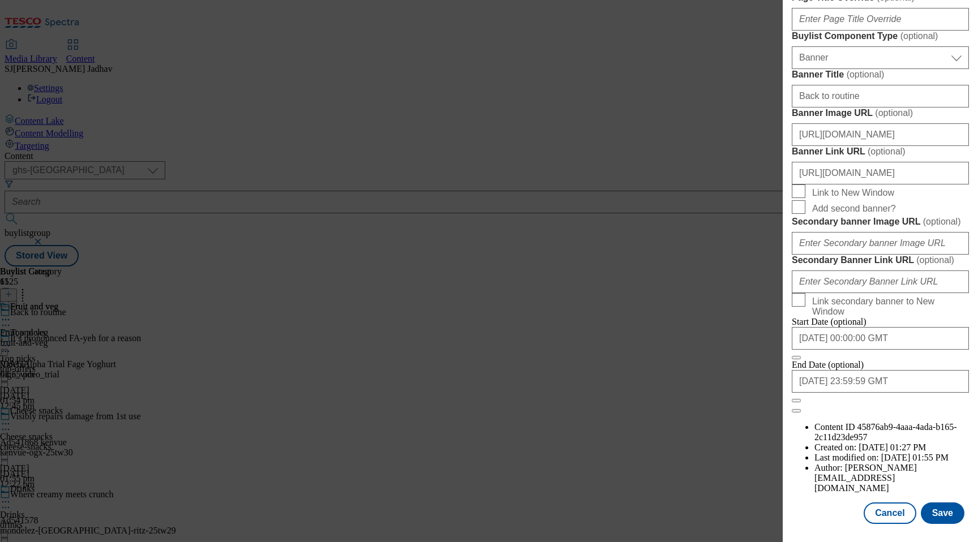
scroll to position [786, 0]
click at [852, 146] on input "[URL][DOMAIN_NAME]" at bounding box center [880, 134] width 177 height 23
paste input "0c3f230c-983b-4c34-8d93-91a5495527d6/PriceCuts-GHS-Header-1390x392_ALT2"
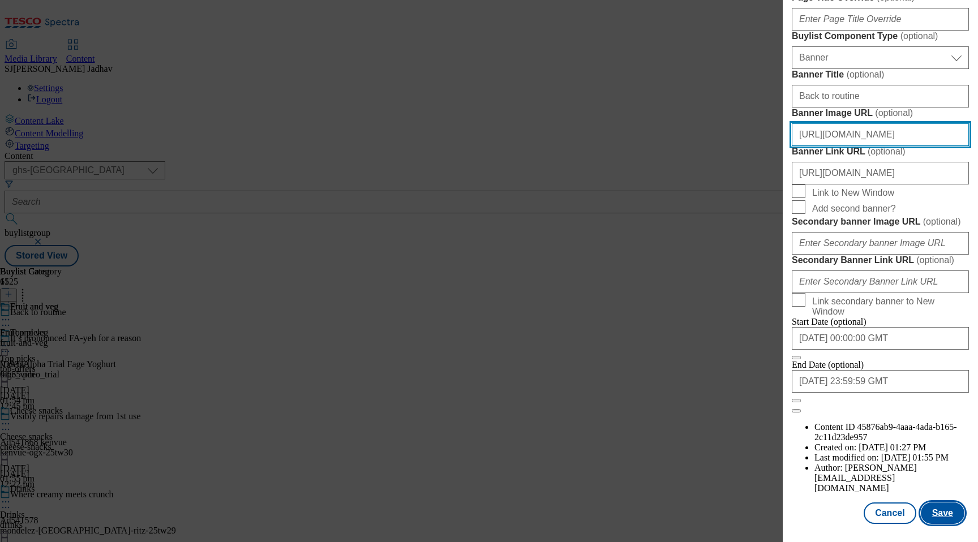
type input "[URL][DOMAIN_NAME]"
click at [953, 504] on button "Save" at bounding box center [943, 513] width 44 height 22
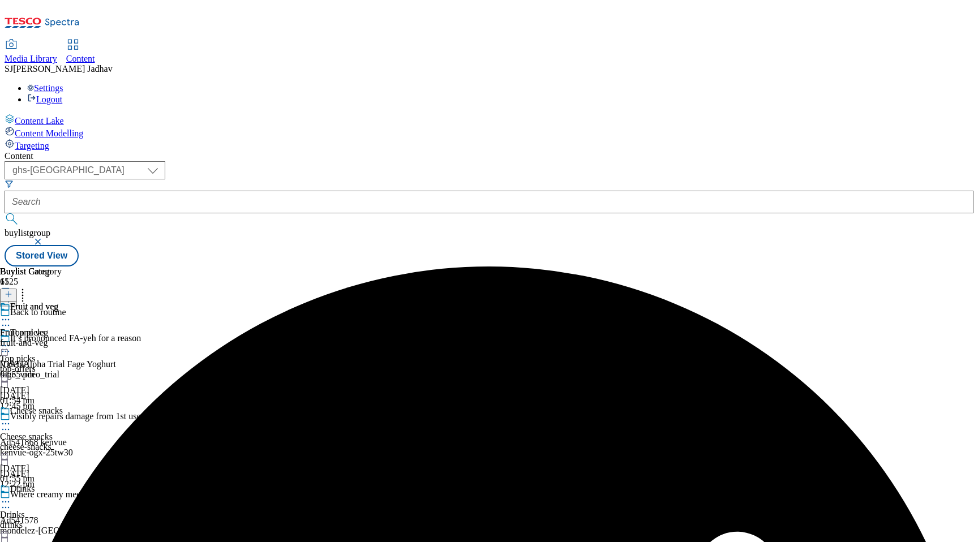
scroll to position [389, 0]
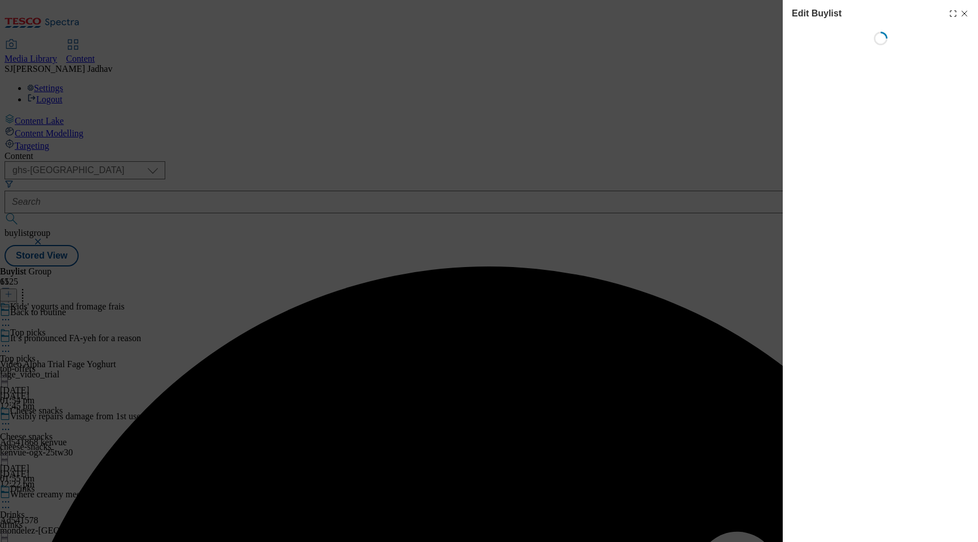
select select "evergreen"
select select "Banner"
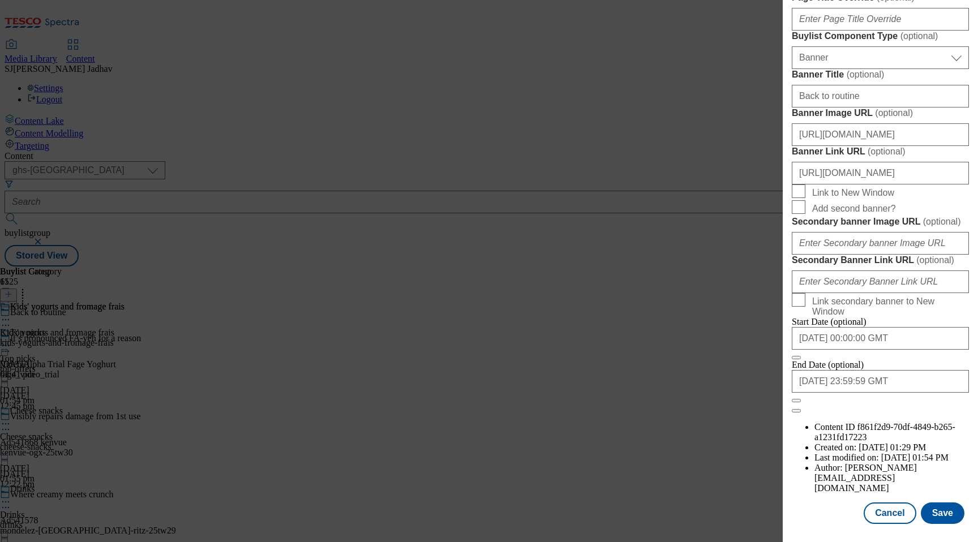
scroll to position [827, 0]
click at [845, 146] on input "[URL][DOMAIN_NAME]" at bounding box center [880, 134] width 177 height 23
paste input "0c3f230c-983b-4c34-8d93-91a5495527d6/PriceCuts-GHS-Header-1390x392_ALT2"
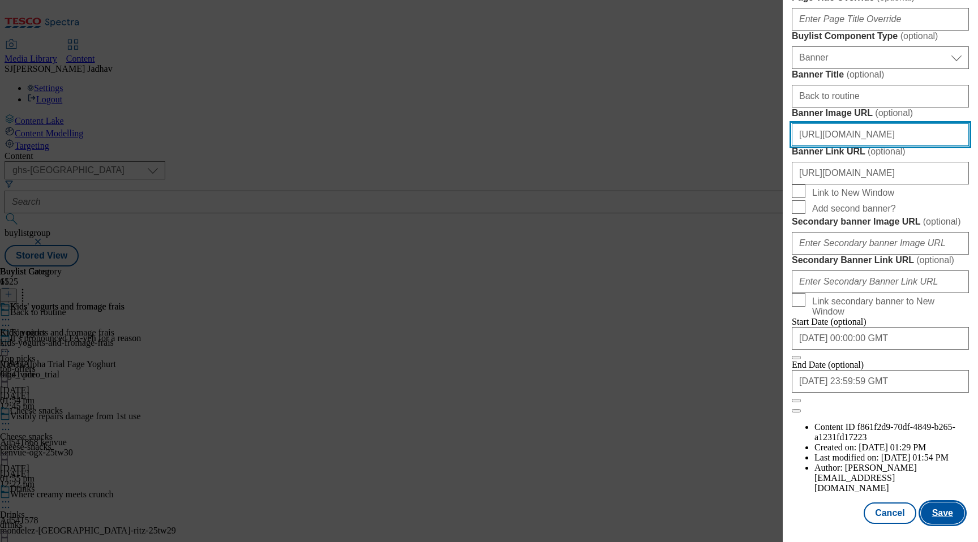
type input "[URL][DOMAIN_NAME]"
click at [949, 515] on button "Save" at bounding box center [943, 513] width 44 height 22
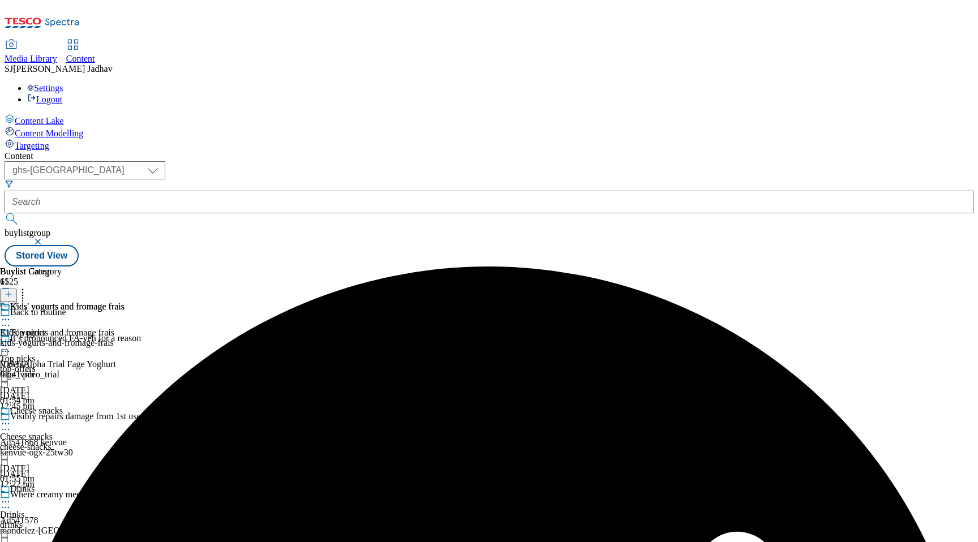
scroll to position [482, 0]
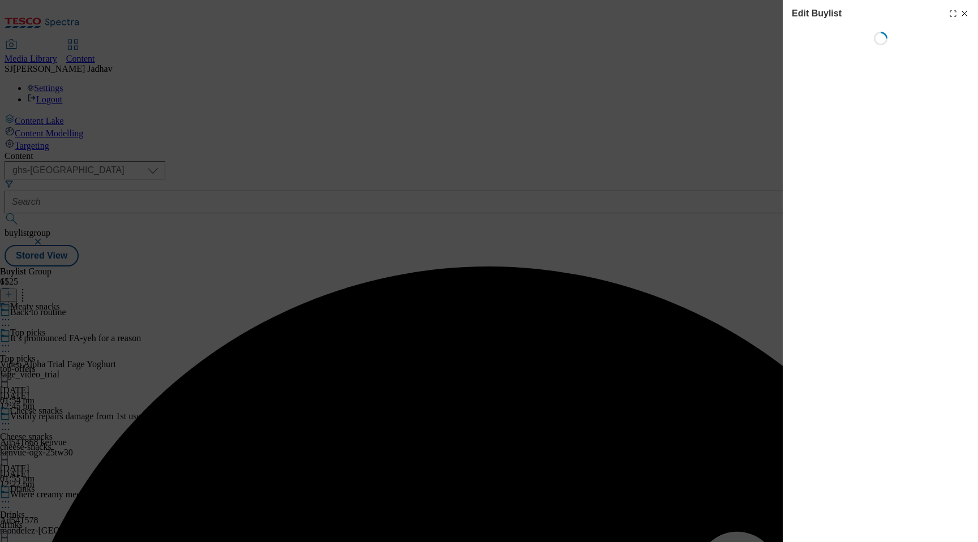
select select "evergreen"
select select "Banner"
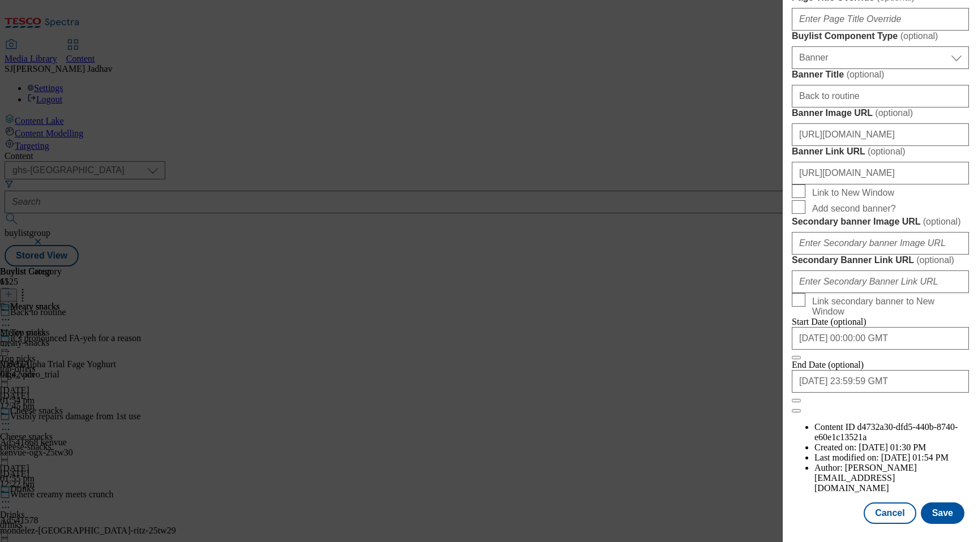
scroll to position [829, 0]
click at [852, 146] on input "[URL][DOMAIN_NAME]" at bounding box center [880, 134] width 177 height 23
paste input "0c3f230c-983b-4c34-8d93-91a5495527d6/PriceCuts-GHS-Header-1390x392_ALT2"
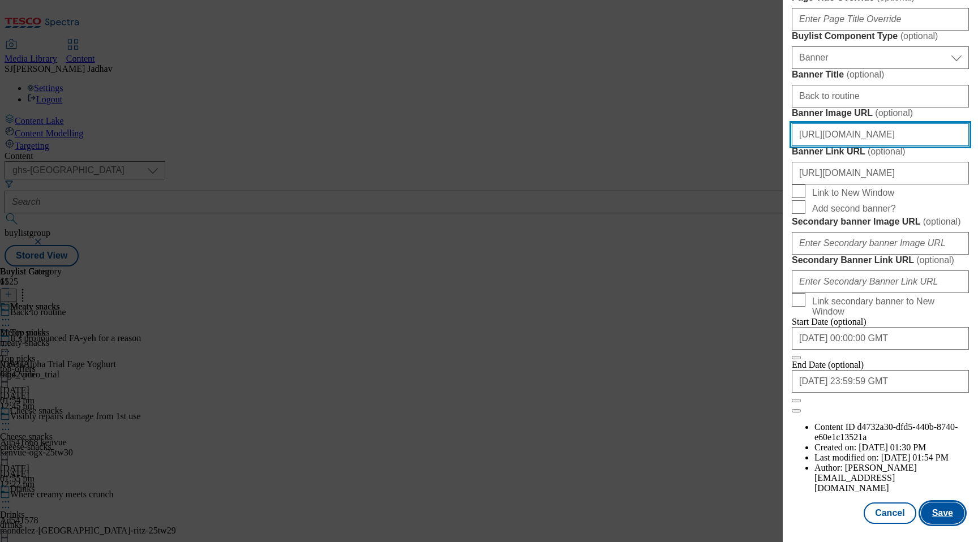
type input "[URL][DOMAIN_NAME]"
click at [953, 522] on button "Save" at bounding box center [943, 513] width 44 height 22
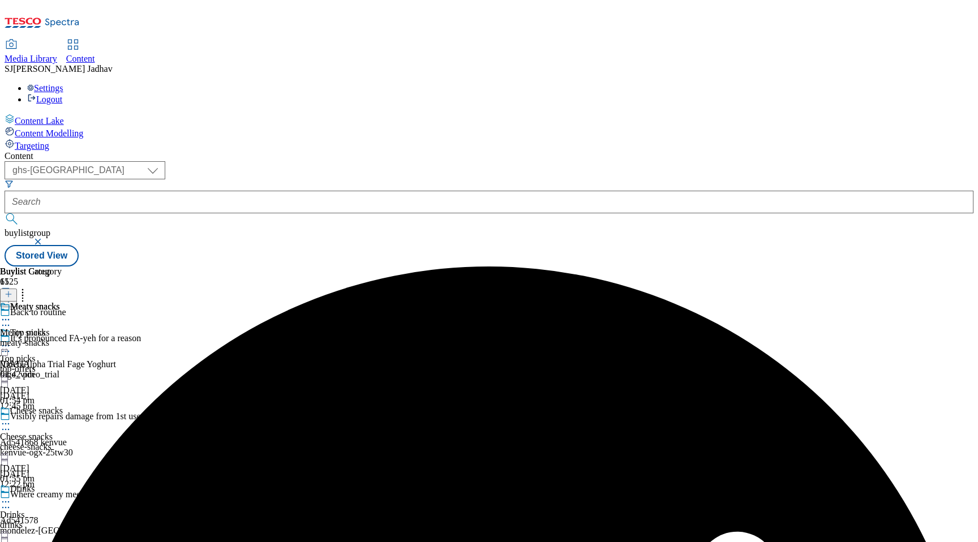
scroll to position [539, 0]
select select "evergreen"
select select "Banner"
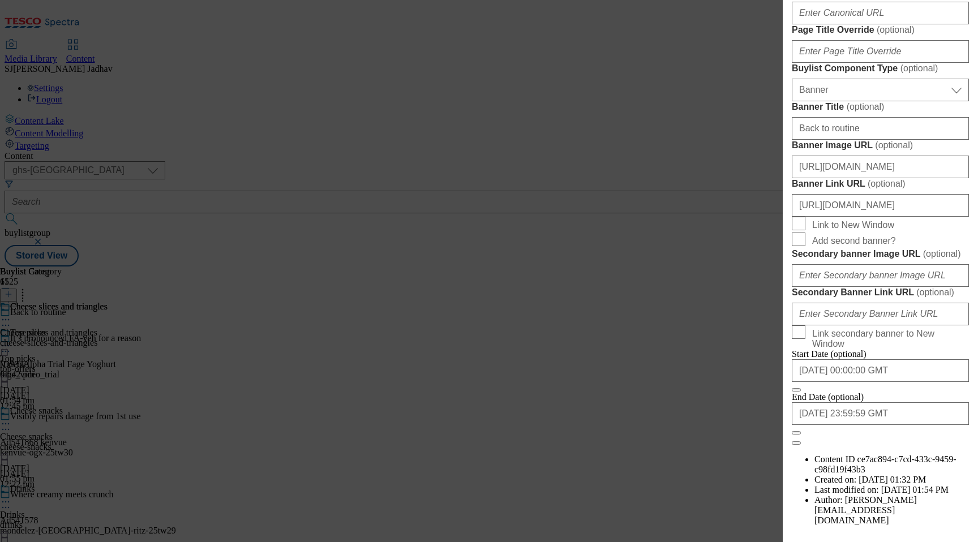
scroll to position [711, 0]
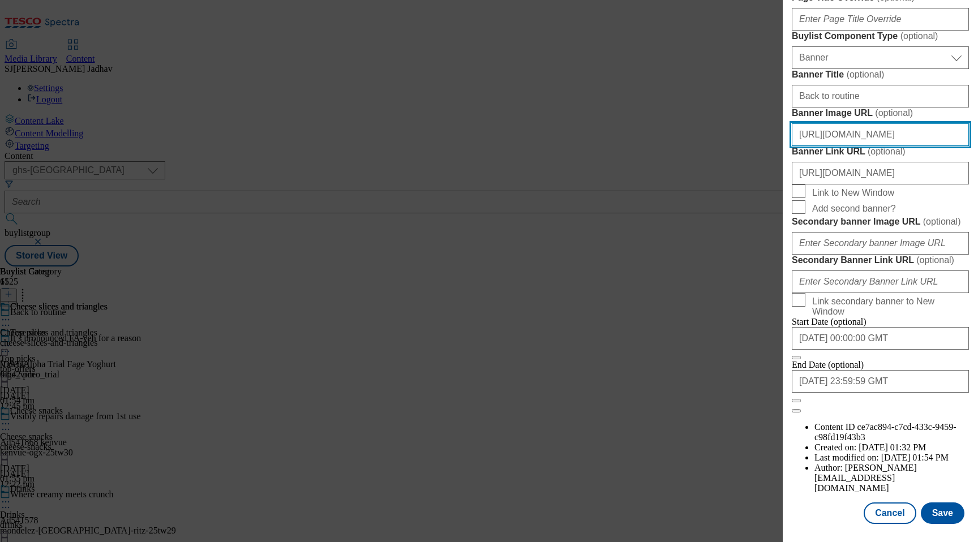
click at [899, 146] on input "[URL][DOMAIN_NAME]" at bounding box center [880, 134] width 177 height 23
paste input "0c3f230c-983b-4c34-8d93-91a5495527d6/PriceCuts-GHS-Header-1390x392_ALT2"
type input "[URL][DOMAIN_NAME]"
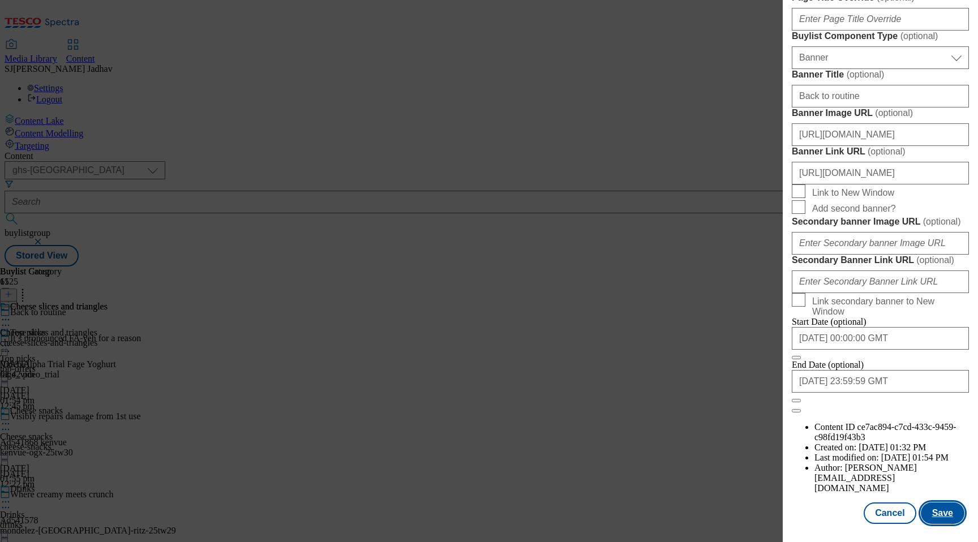
click at [929, 519] on button "Save" at bounding box center [943, 513] width 44 height 22
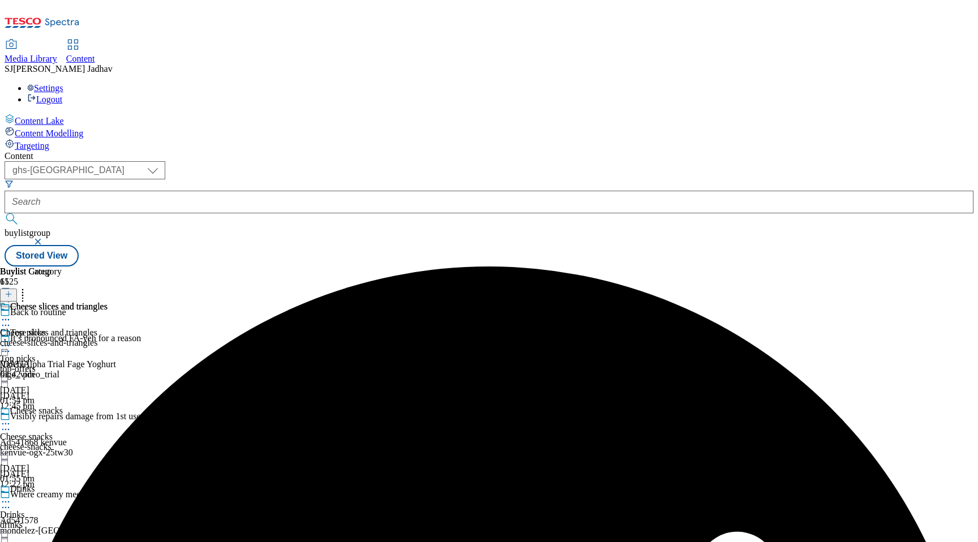
select select "evergreen"
select select "Banner"
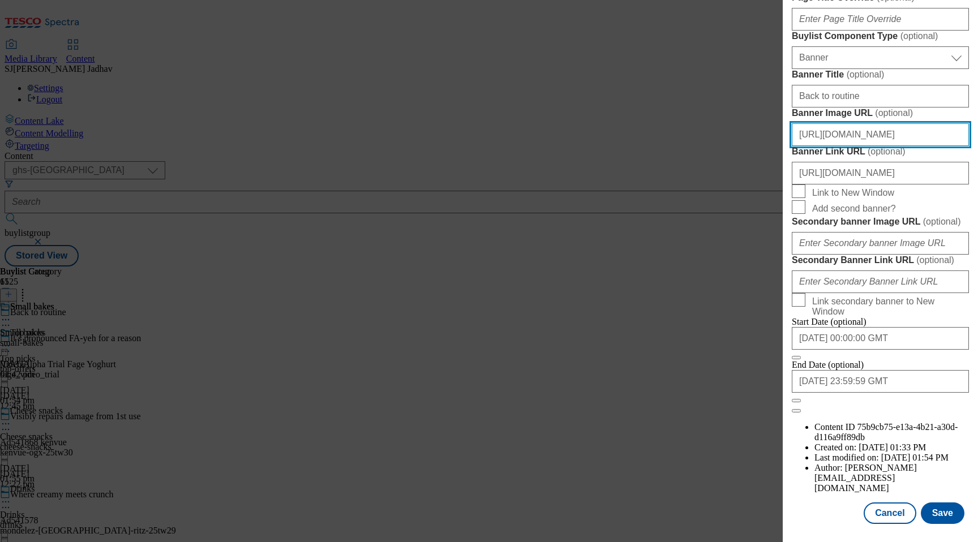
click at [873, 146] on input "[URL][DOMAIN_NAME]" at bounding box center [880, 134] width 177 height 23
paste input "0c3f230c-983b-4c34-8d93-91a5495527d6/PriceCuts-GHS-Header-1390x392_ALT2"
type input "[URL][DOMAIN_NAME]"
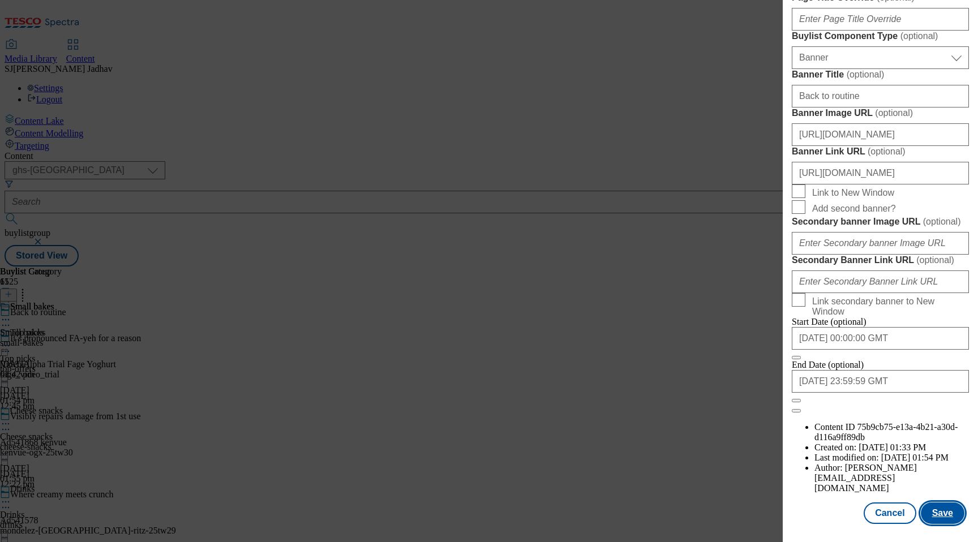
click at [951, 521] on button "Save" at bounding box center [943, 513] width 44 height 22
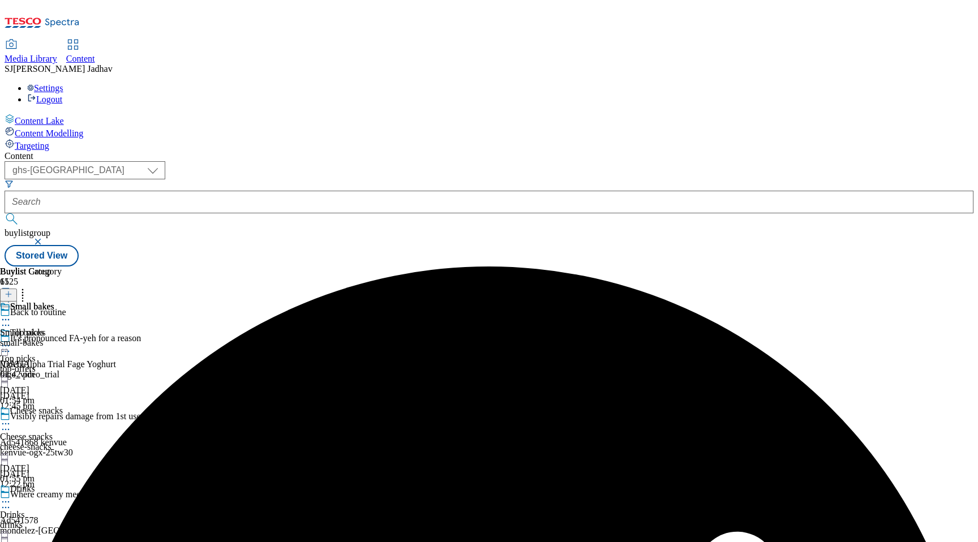
click at [11, 340] on icon at bounding box center [5, 345] width 11 height 11
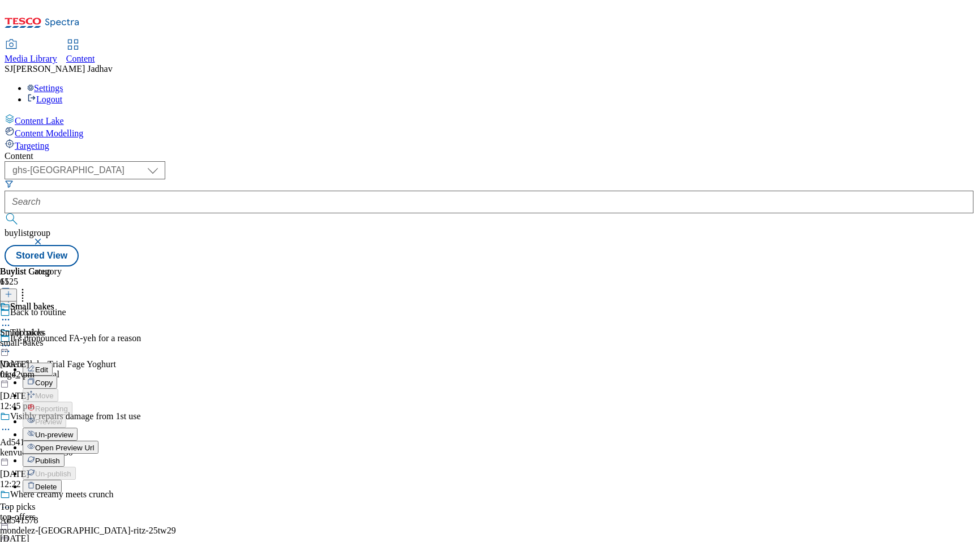
click at [124, 512] on div "top-offers" at bounding box center [62, 517] width 124 height 10
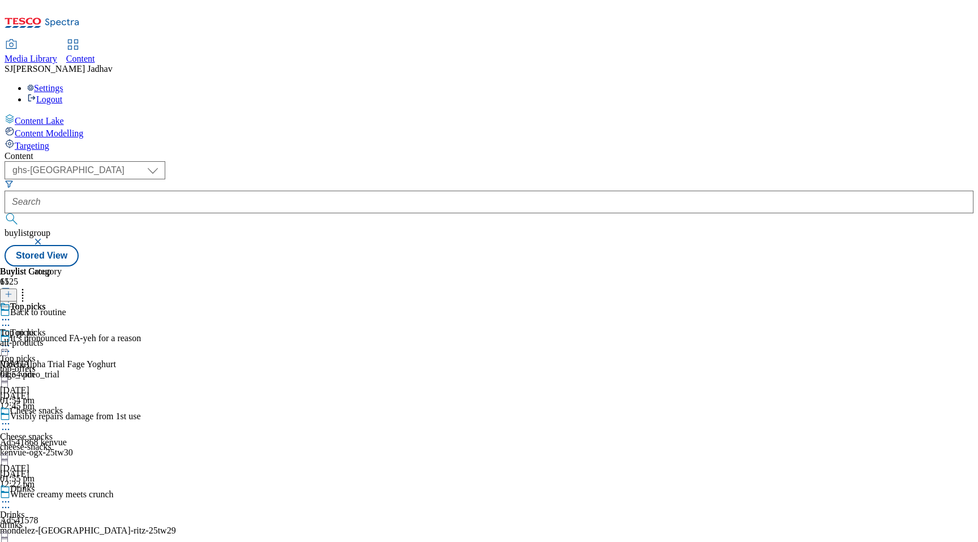
click at [11, 418] on icon at bounding box center [5, 423] width 11 height 11
click at [62, 496] on span "Preview" at bounding box center [48, 500] width 27 height 8
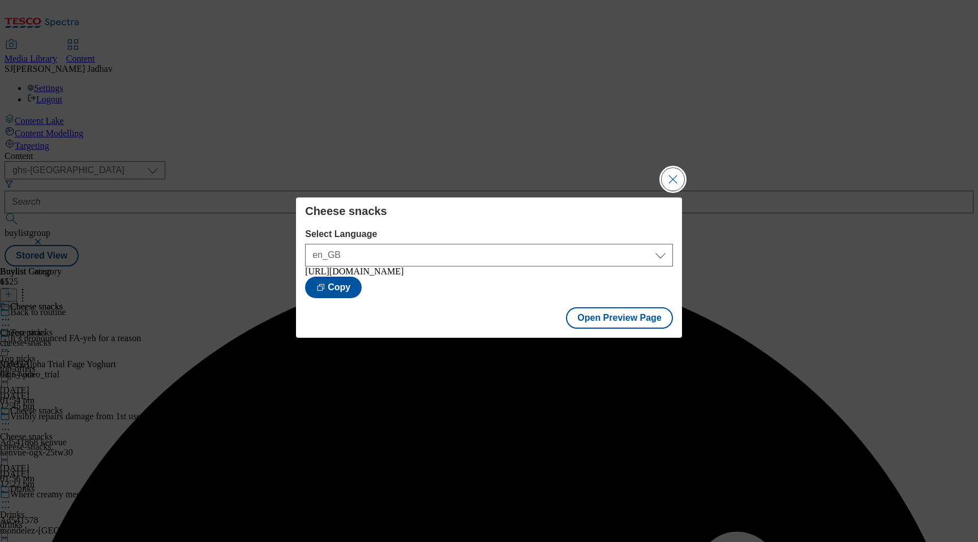
click at [672, 177] on button "Close Modal" at bounding box center [672, 179] width 23 height 23
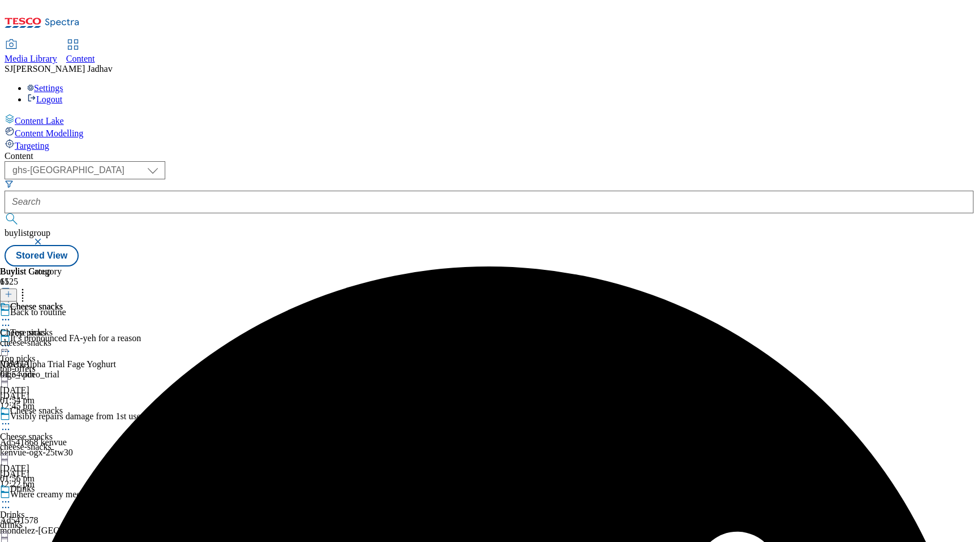
click at [11, 496] on icon at bounding box center [5, 501] width 11 height 11
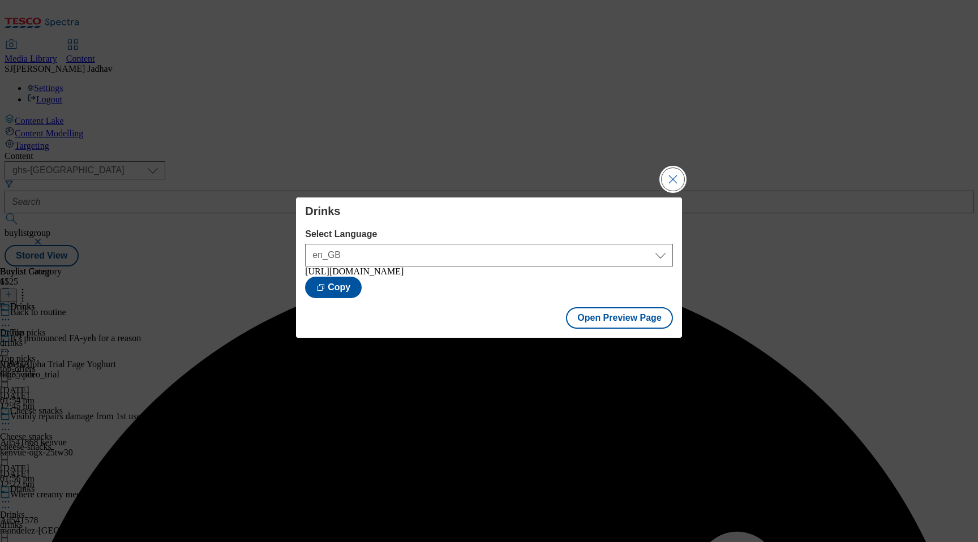
click at [667, 174] on button "Close Modal" at bounding box center [672, 179] width 23 height 23
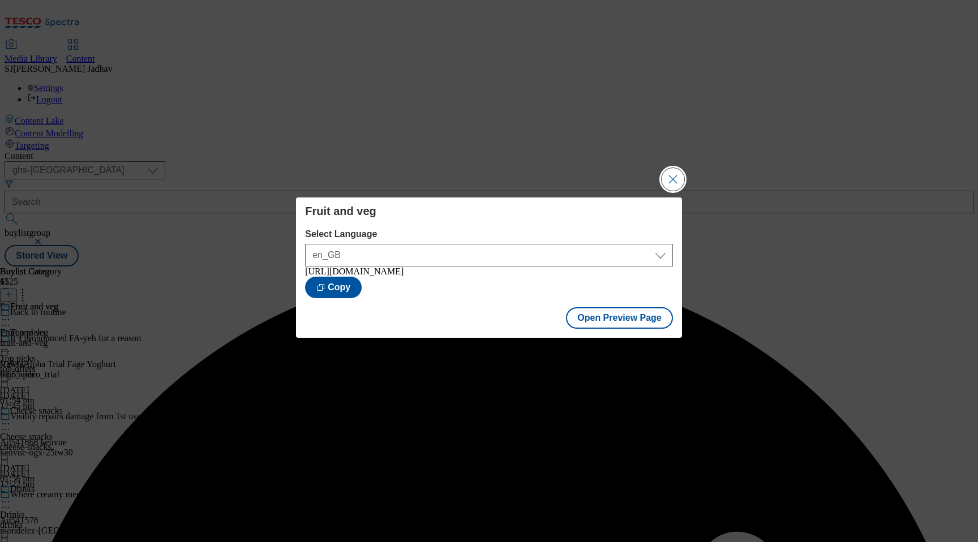
click at [671, 176] on button "Close Modal" at bounding box center [672, 179] width 23 height 23
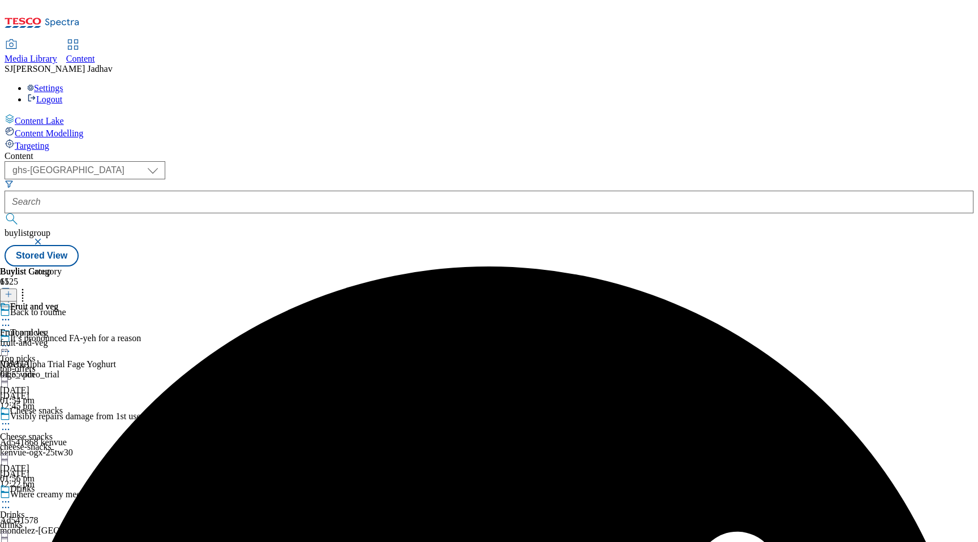
scroll to position [348, 0]
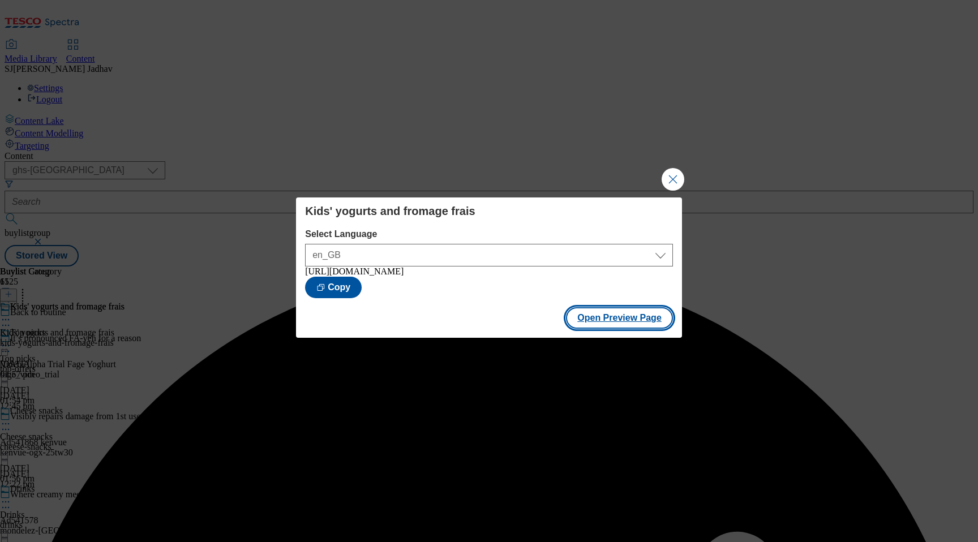
click at [622, 315] on button "Open Preview Page" at bounding box center [619, 318] width 107 height 22
click at [673, 178] on button "Close Modal" at bounding box center [672, 179] width 23 height 23
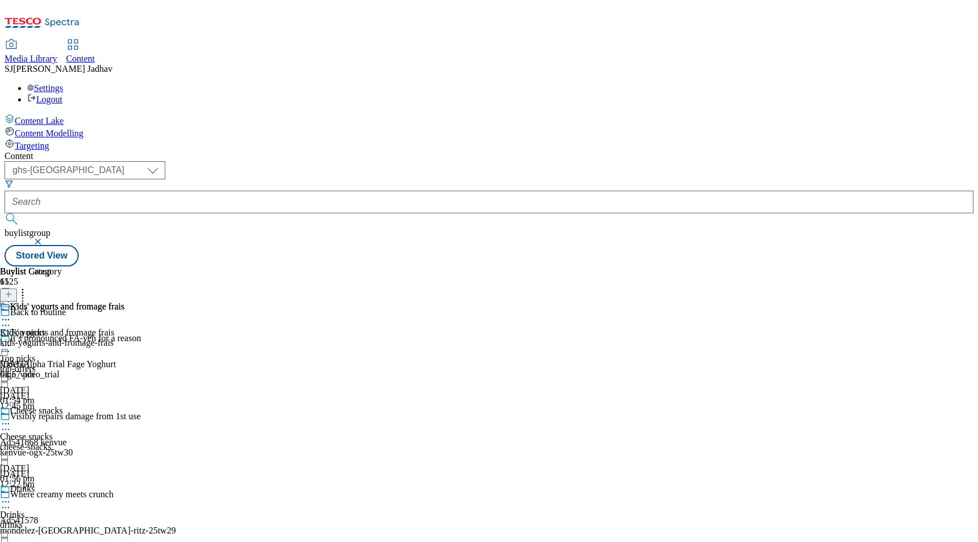
scroll to position [471, 0]
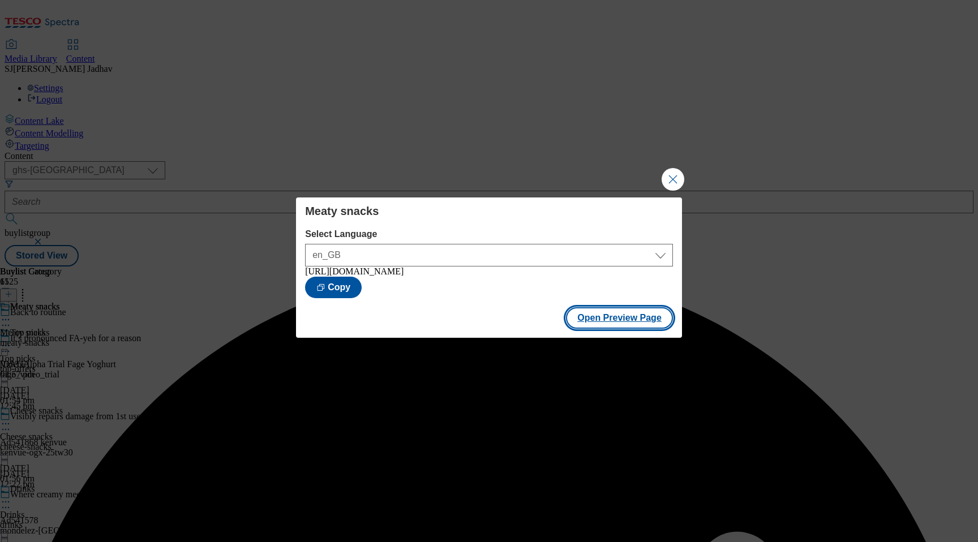
click at [594, 329] on button "Open Preview Page" at bounding box center [619, 318] width 107 height 22
click at [677, 171] on button "Close Modal" at bounding box center [672, 179] width 23 height 23
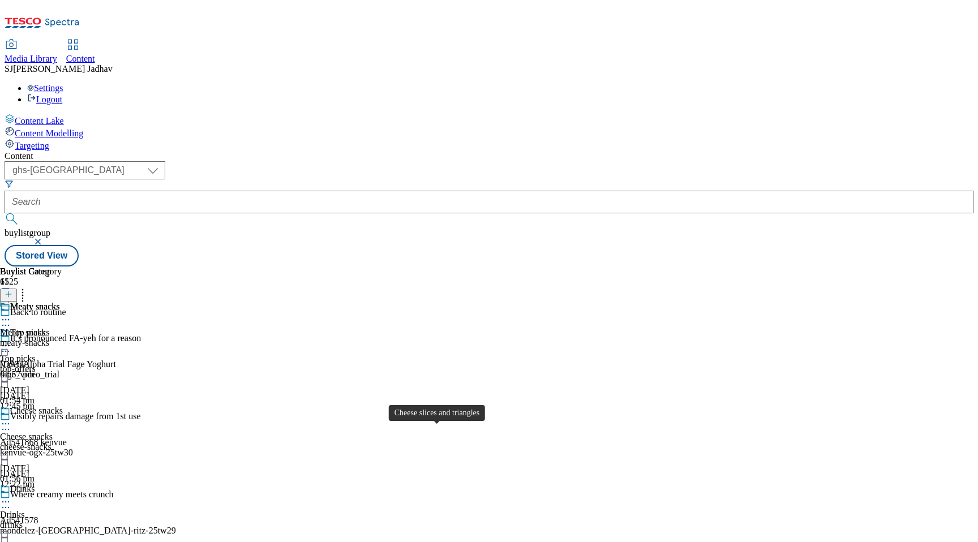
scroll to position [603, 0]
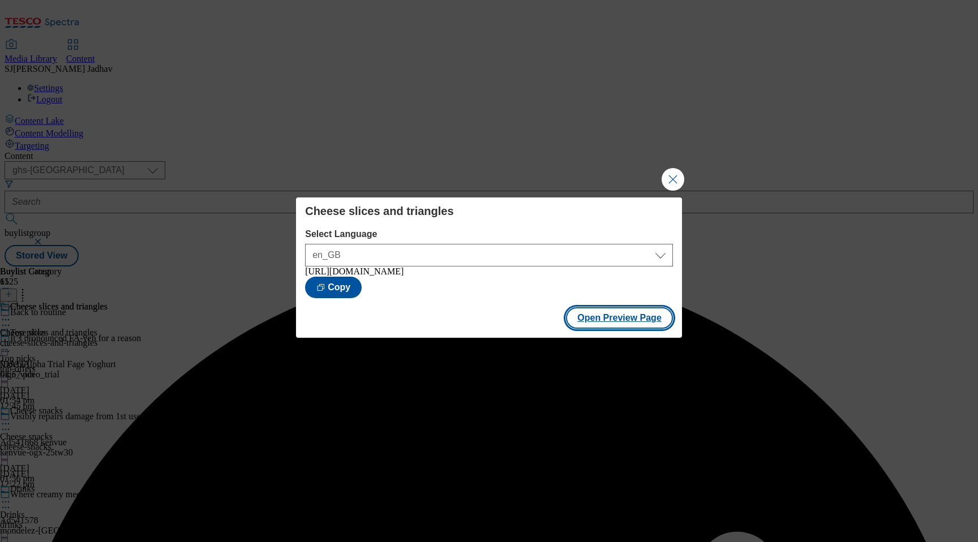
click at [647, 329] on button "Open Preview Page" at bounding box center [619, 318] width 107 height 22
click at [671, 177] on button "Close Modal" at bounding box center [672, 179] width 23 height 23
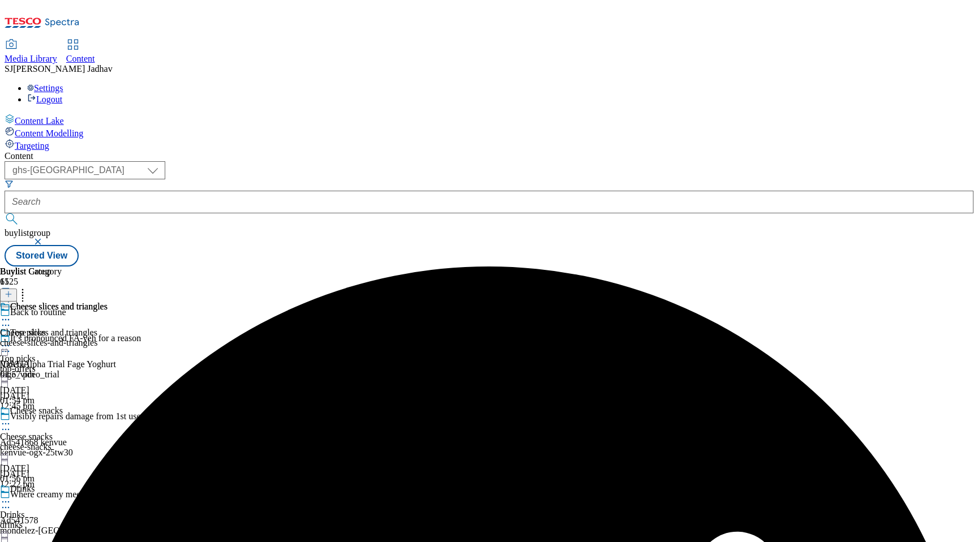
scroll to position [616, 0]
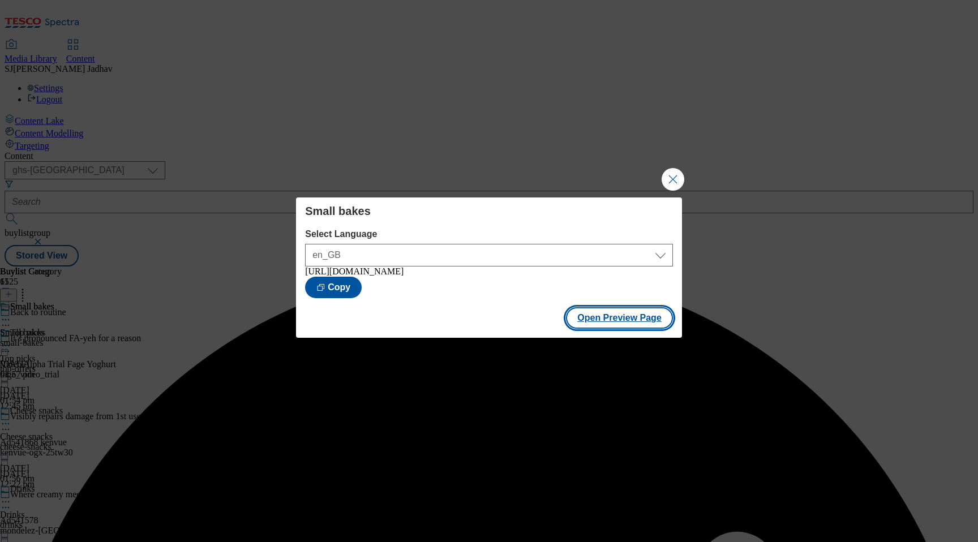
click at [640, 317] on button "Open Preview Page" at bounding box center [619, 318] width 107 height 22
click at [666, 172] on button "Close Modal" at bounding box center [672, 179] width 23 height 23
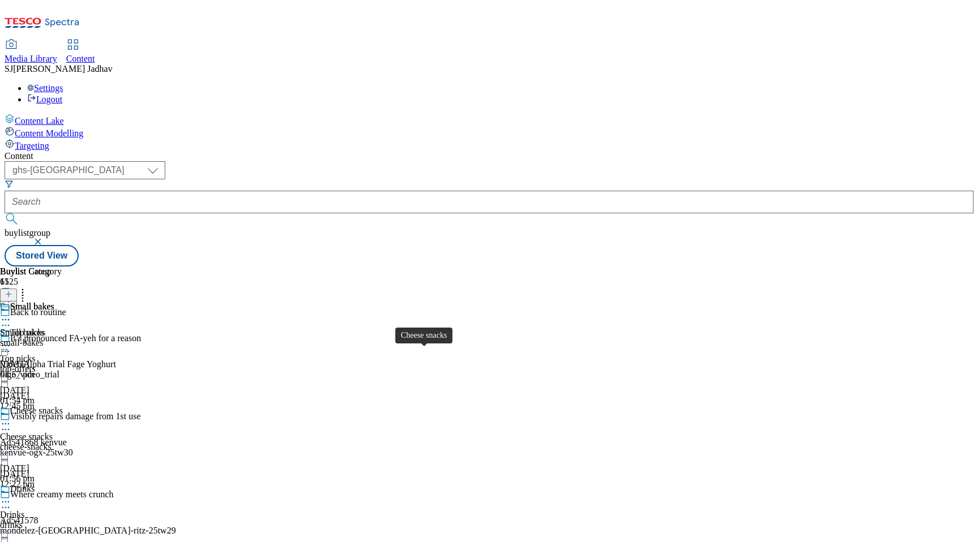
click at [53, 432] on div "Cheese snacks" at bounding box center [26, 437] width 53 height 10
click at [11, 418] on icon at bounding box center [5, 423] width 11 height 11
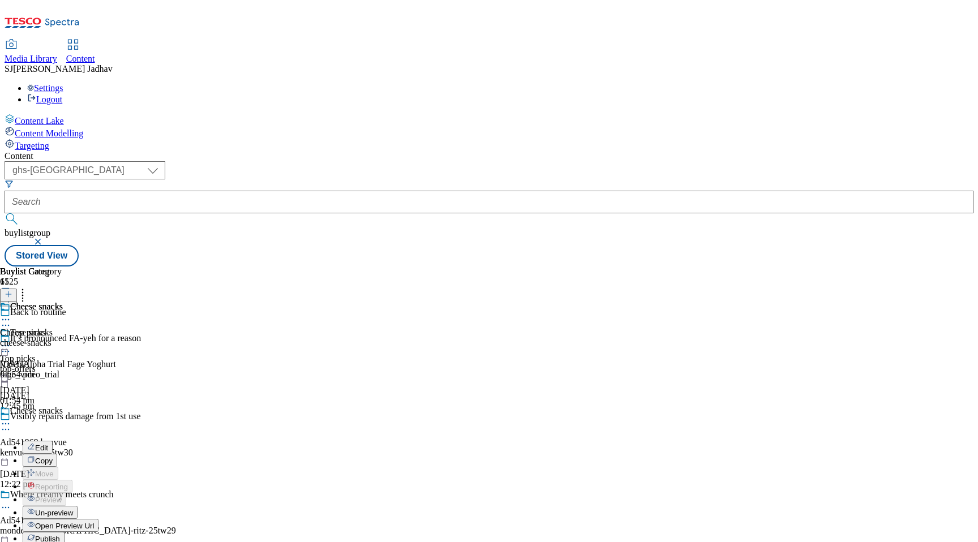
click at [48, 444] on span "Edit" at bounding box center [41, 448] width 13 height 8
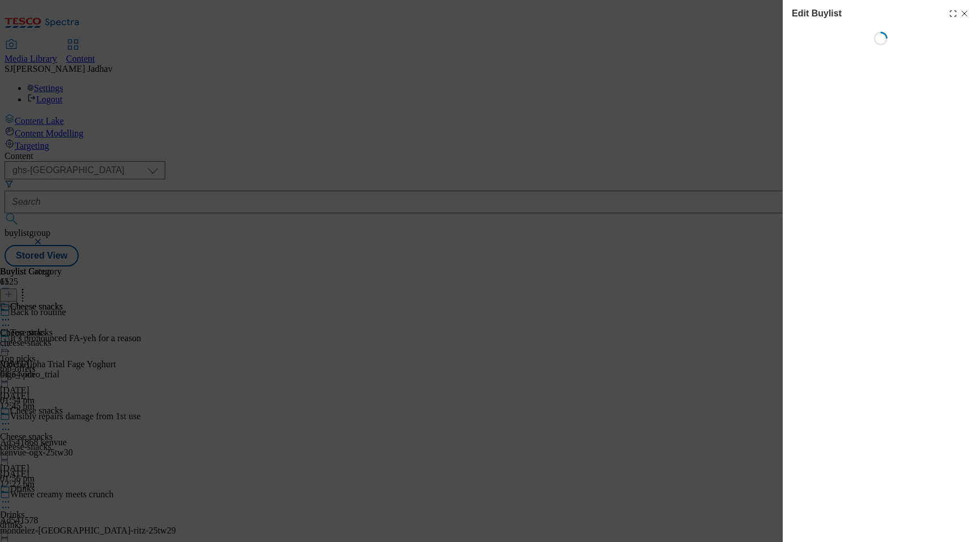
select select "evergreen"
select select "Banner"
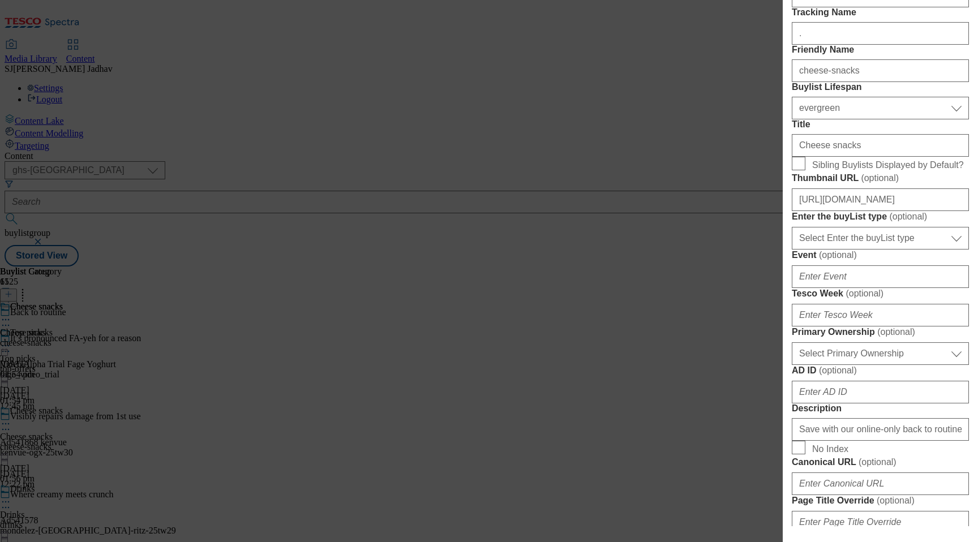
scroll to position [227, 0]
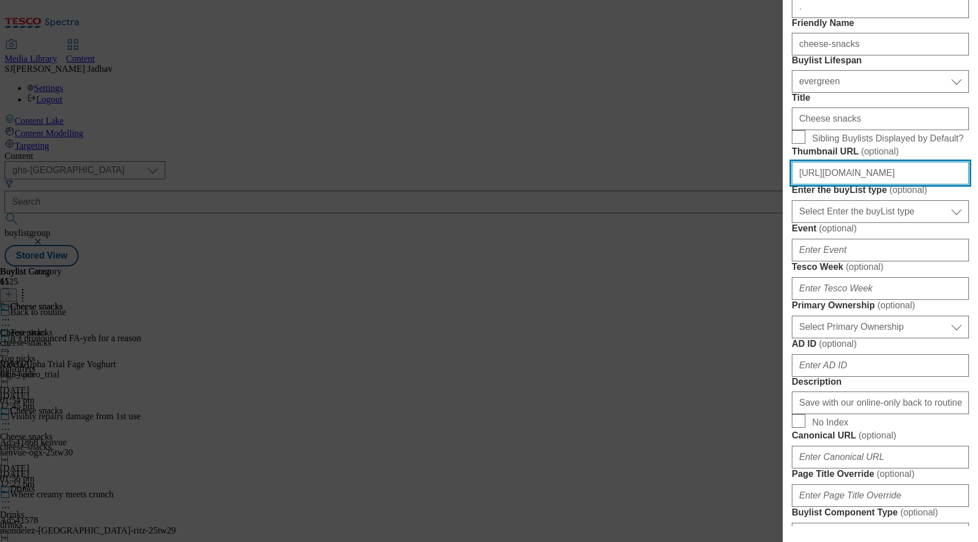
click at [854, 184] on input "[URL][DOMAIN_NAME]" at bounding box center [880, 173] width 177 height 23
paste input "431adfa1-d6a7-445f-aa06-2f149e8f81cd/Thumbnail-Cheese-1"
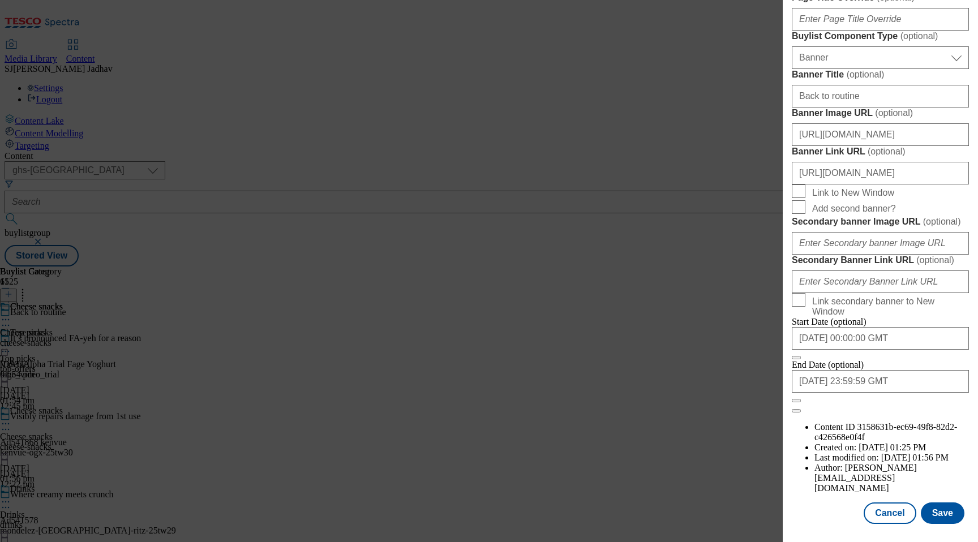
scroll to position [1096, 0]
type input "[URL][DOMAIN_NAME]"
click at [951, 526] on div "Edit Buylist Tags 3 tags selected ghs-[GEOGRAPHIC_DATA]-non-wsh high buylist En…" at bounding box center [880, 263] width 195 height 526
click at [948, 513] on button "Save" at bounding box center [943, 513] width 44 height 22
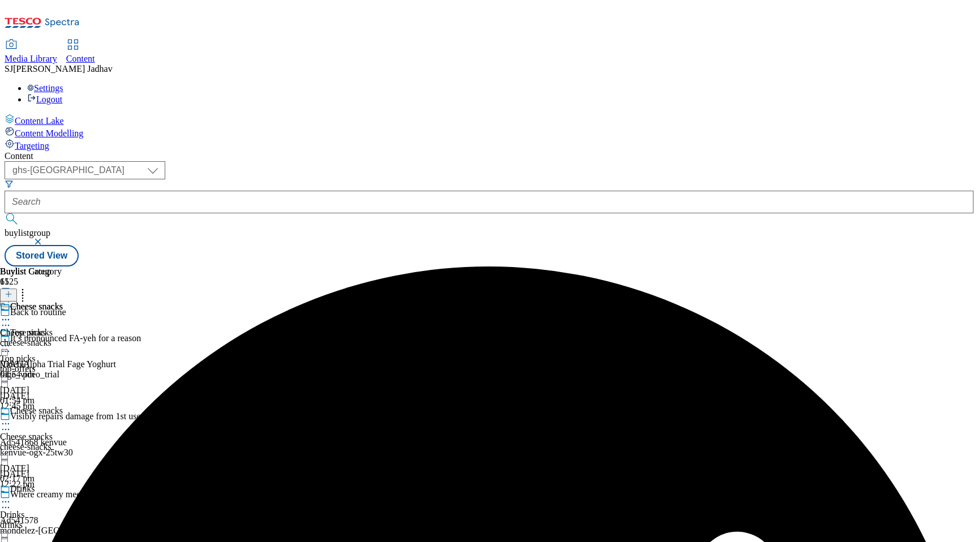
click at [11, 418] on icon at bounding box center [5, 423] width 11 height 11
click at [62, 496] on span "Preview" at bounding box center [48, 500] width 27 height 8
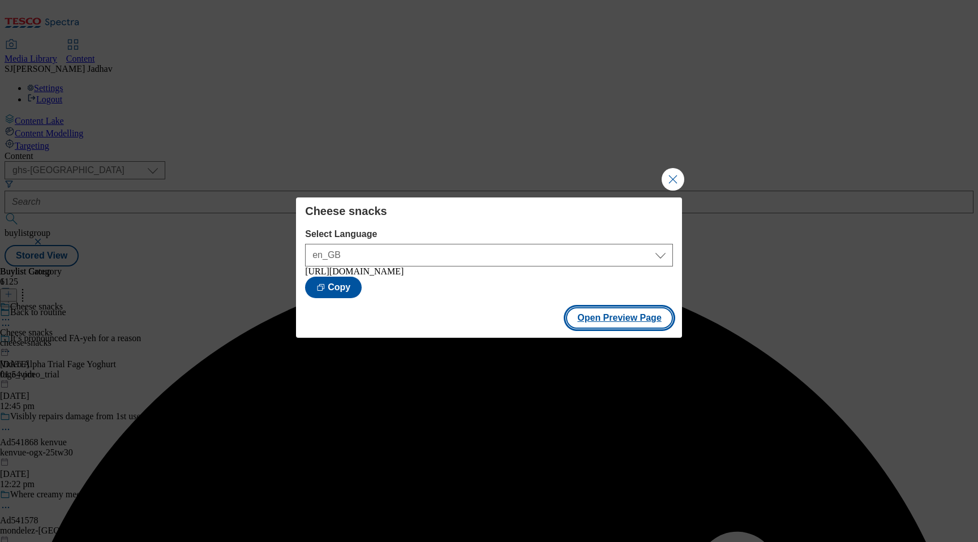
click at [603, 329] on button "Open Preview Page" at bounding box center [619, 318] width 107 height 22
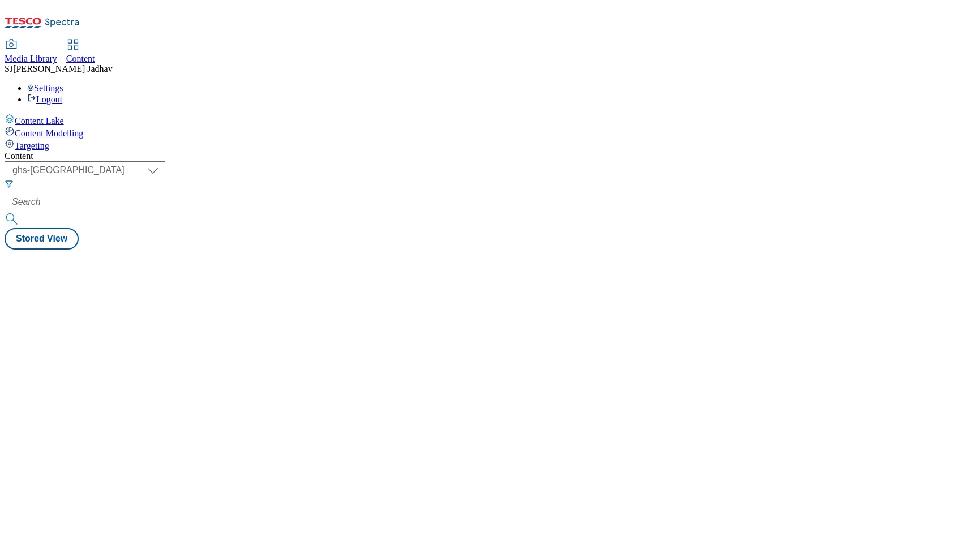
select select "ghs-[GEOGRAPHIC_DATA]"
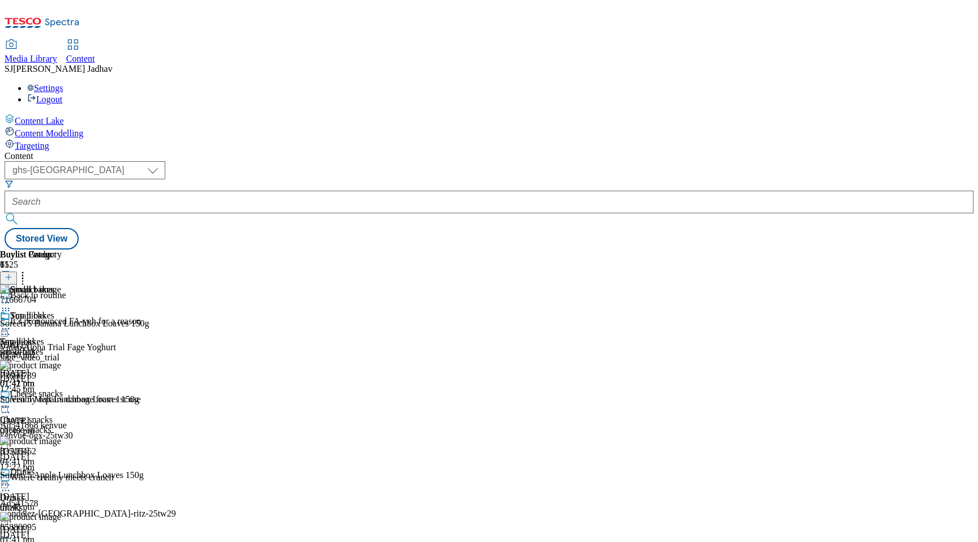
click at [57, 54] on span "Media Library" at bounding box center [31, 59] width 53 height 10
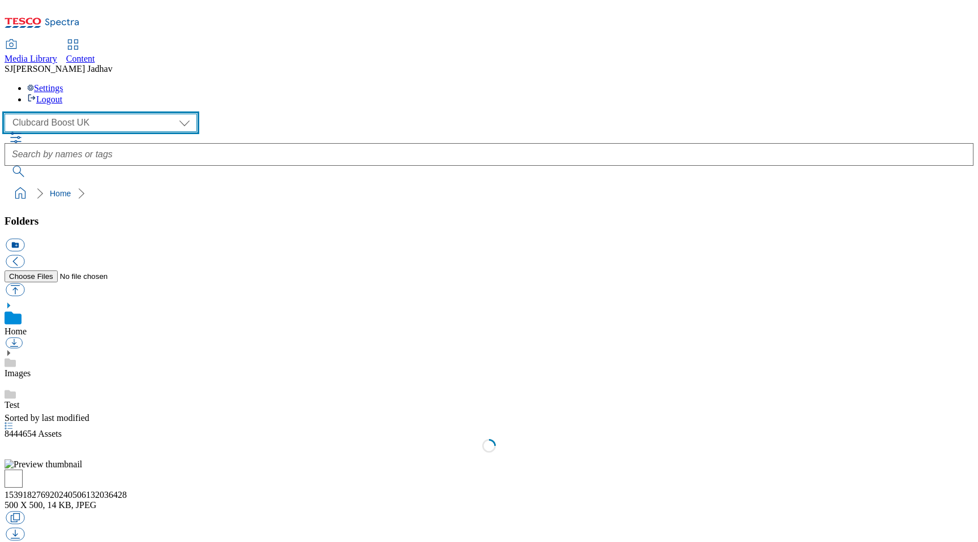
click at [97, 114] on select "Clubcard Boost UK Clubcard Marketing Dotcom UK Emails GHS Marketing UK GHS ROI …" at bounding box center [101, 123] width 192 height 18
select select "flare-ghs-mktg"
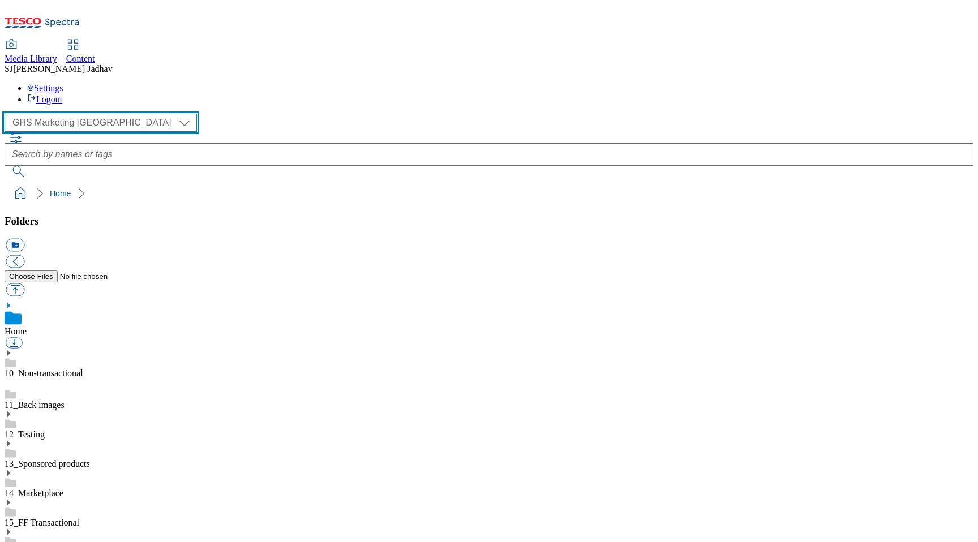
scroll to position [1, 0]
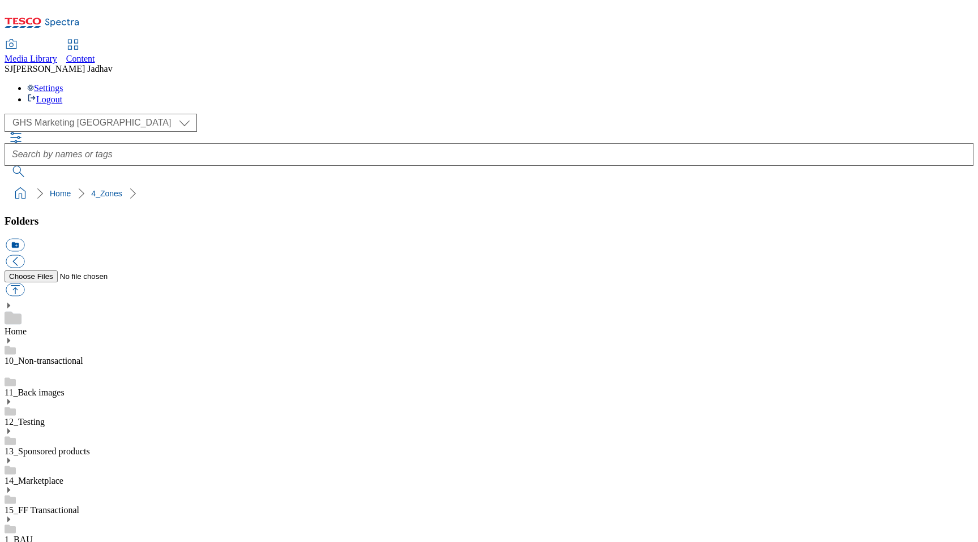
click at [12, 542] on icon at bounding box center [9, 549] width 8 height 8
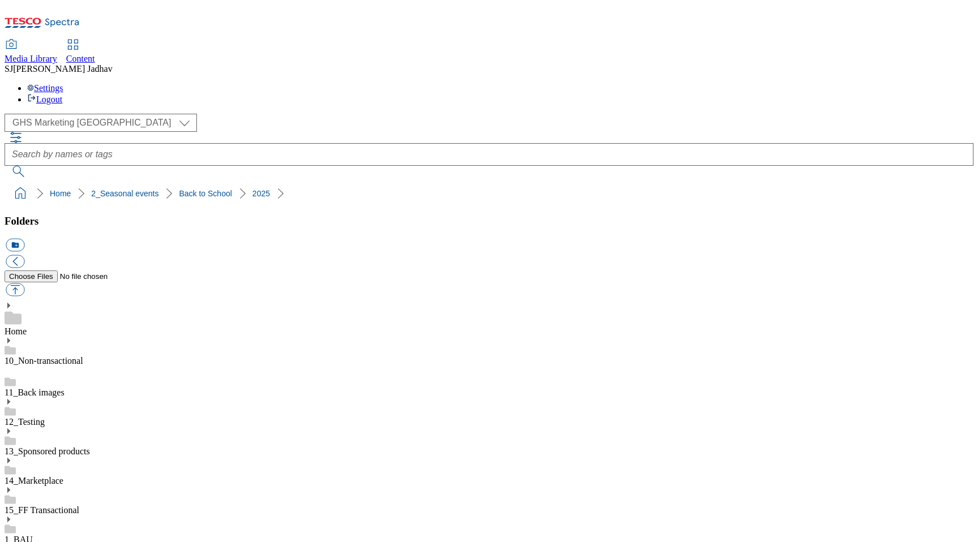
click at [12, 542] on icon at bounding box center [9, 549] width 8 height 8
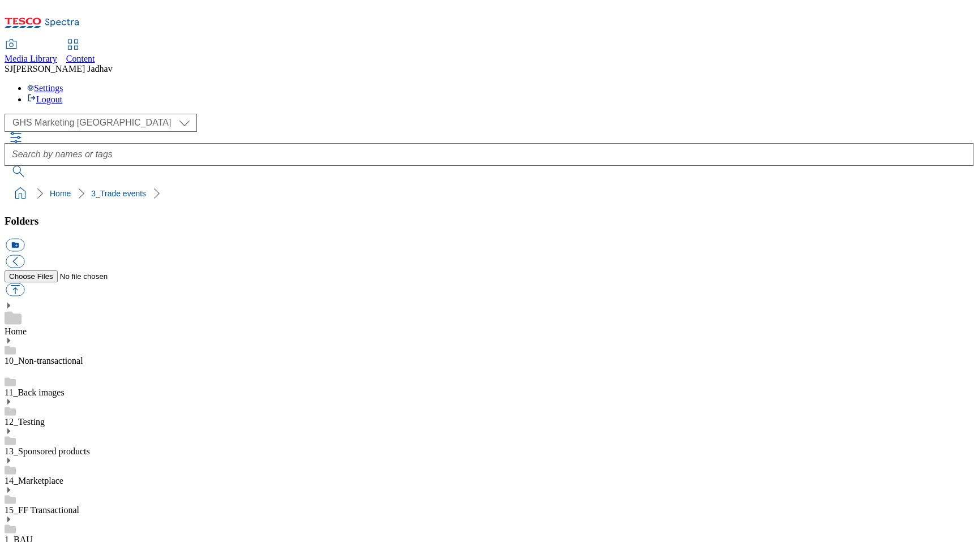
scroll to position [1777, 0]
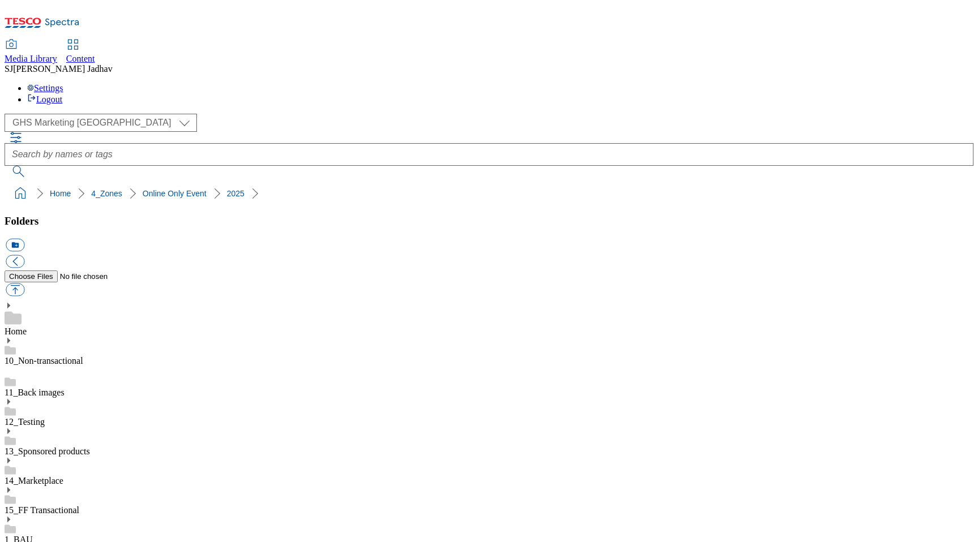
scroll to position [556, 0]
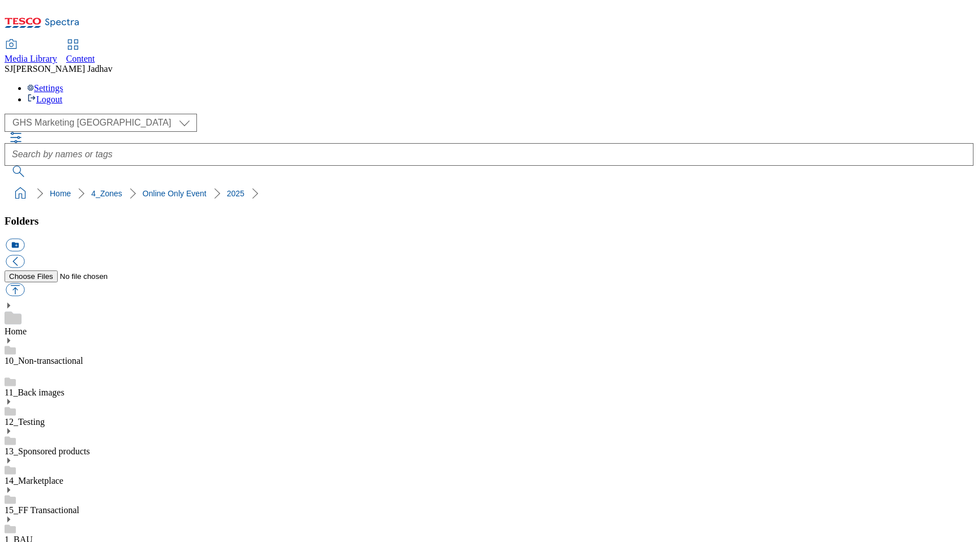
scroll to position [434, 0]
